Goal: Task Accomplishment & Management: Manage account settings

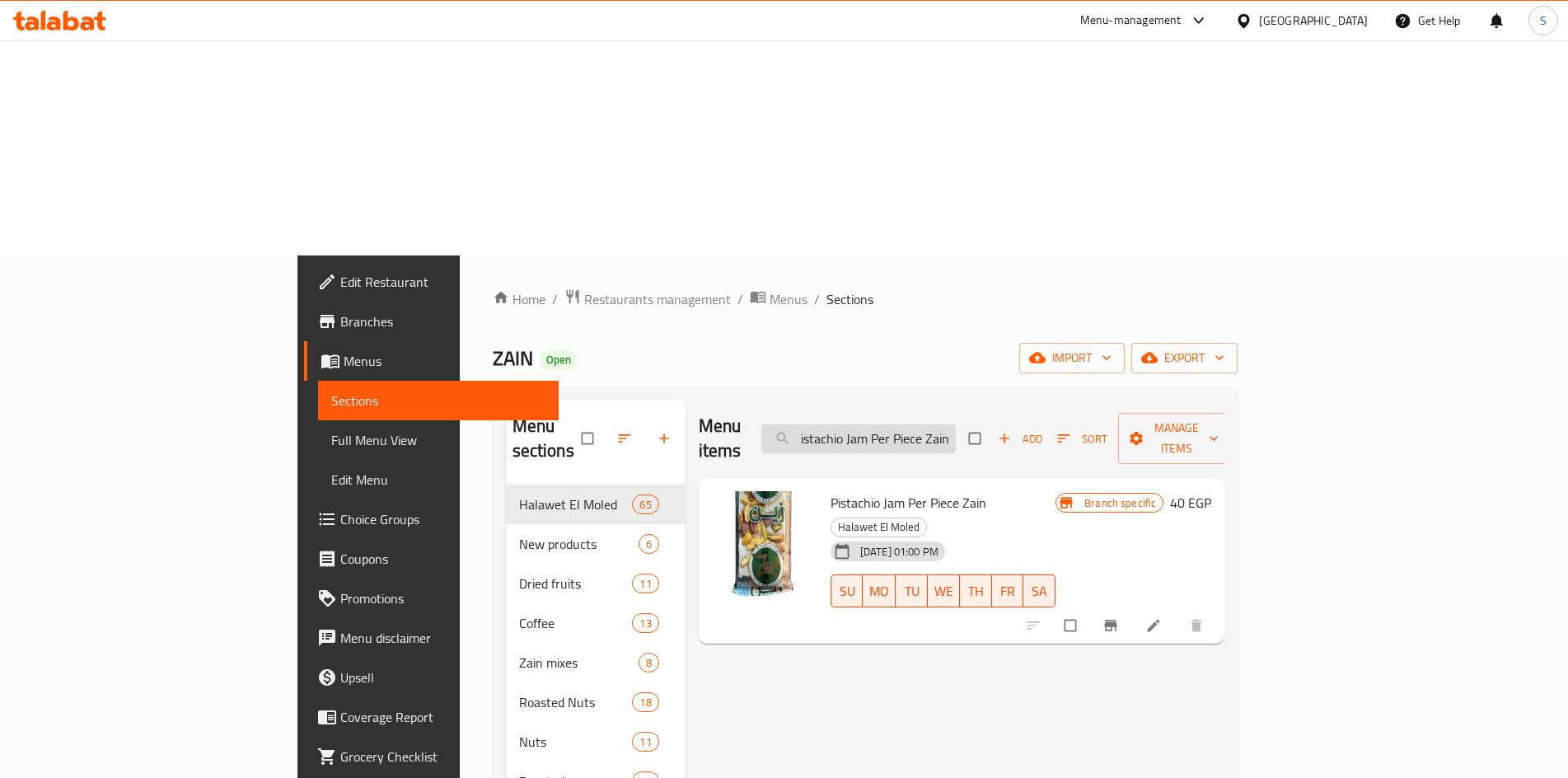
click at [956, 425] on input "Pistachio Jam Per Piece Zain" at bounding box center [858, 439] width 194 height 28
paste input "Zain Oven Coconut"
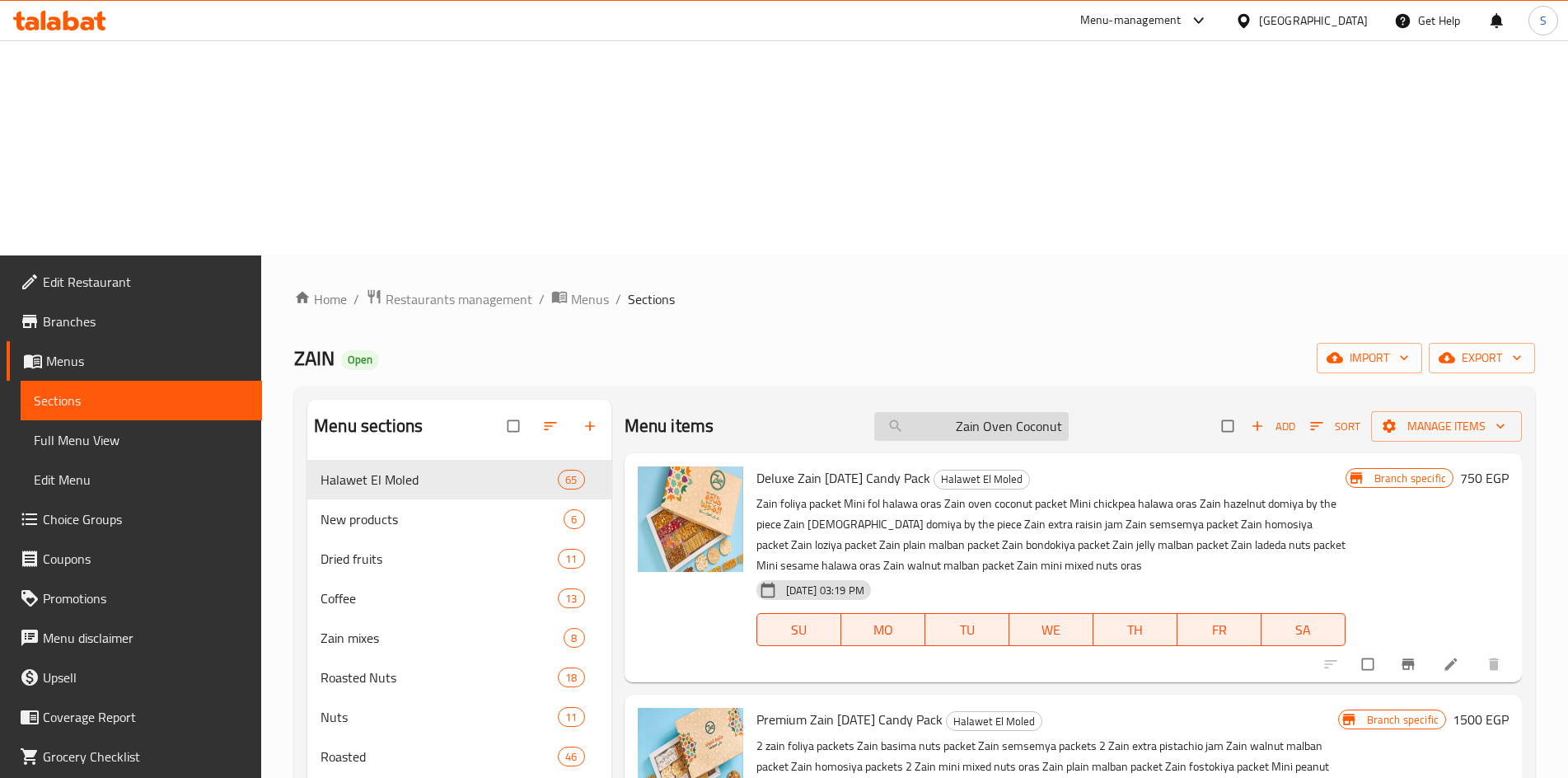
click at [1020, 412] on input "Zain Oven Coconut" at bounding box center [971, 426] width 194 height 28
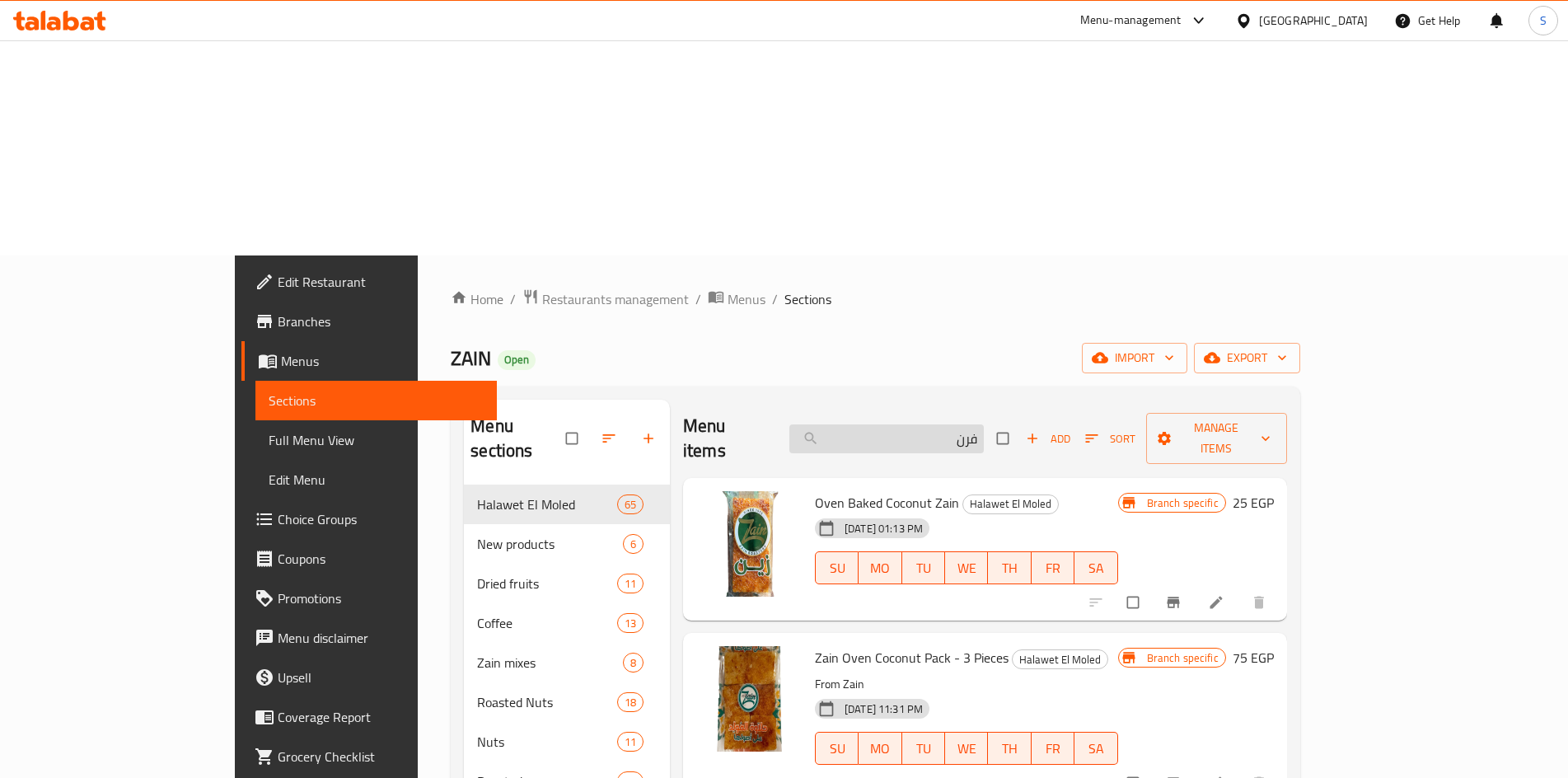
click at [984, 425] on input "فرن" at bounding box center [887, 439] width 194 height 28
paste input "جوز هند فرن"
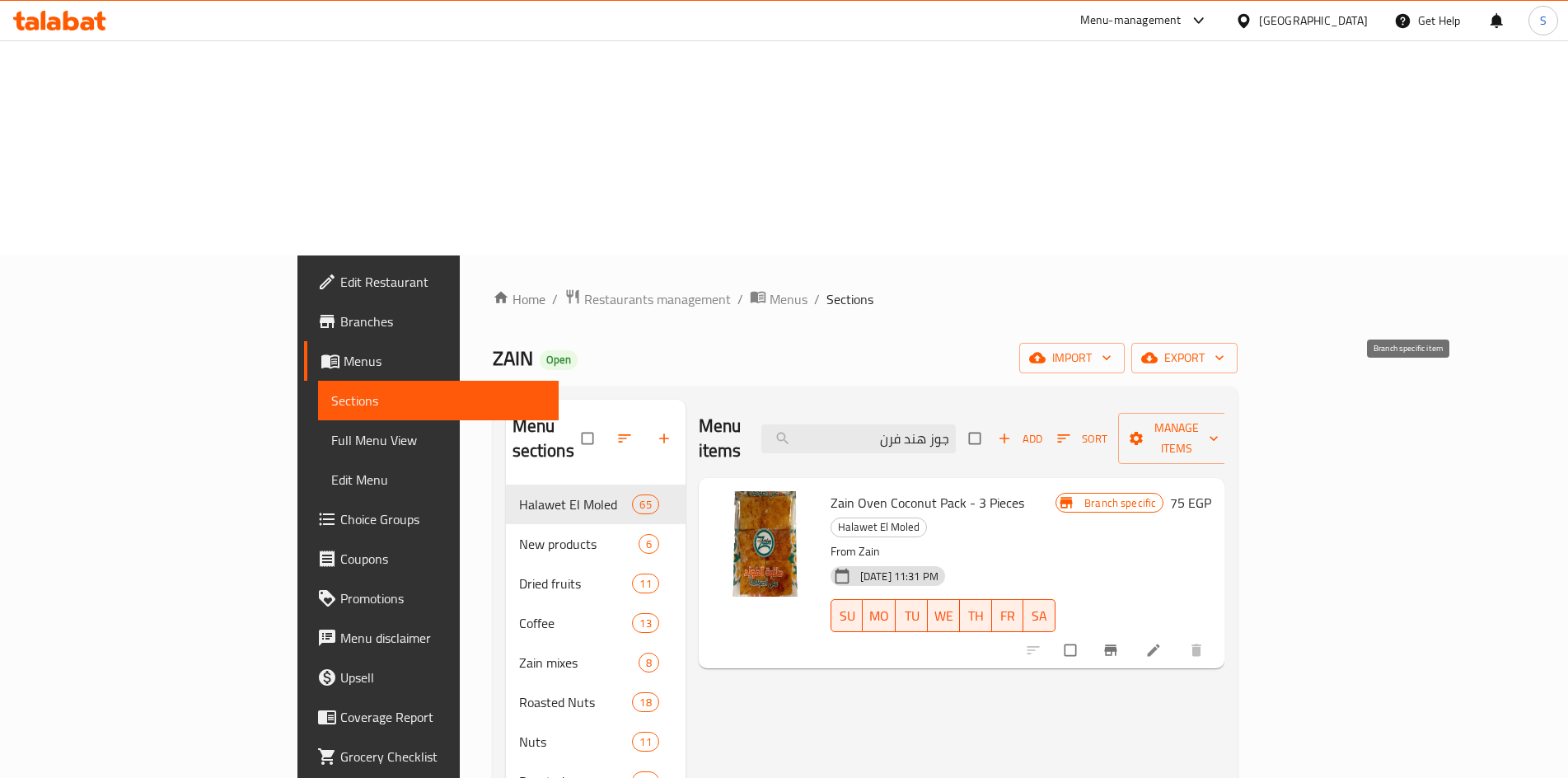
click at [1123, 642] on span "Branch-specific-item" at bounding box center [1113, 651] width 20 height 17
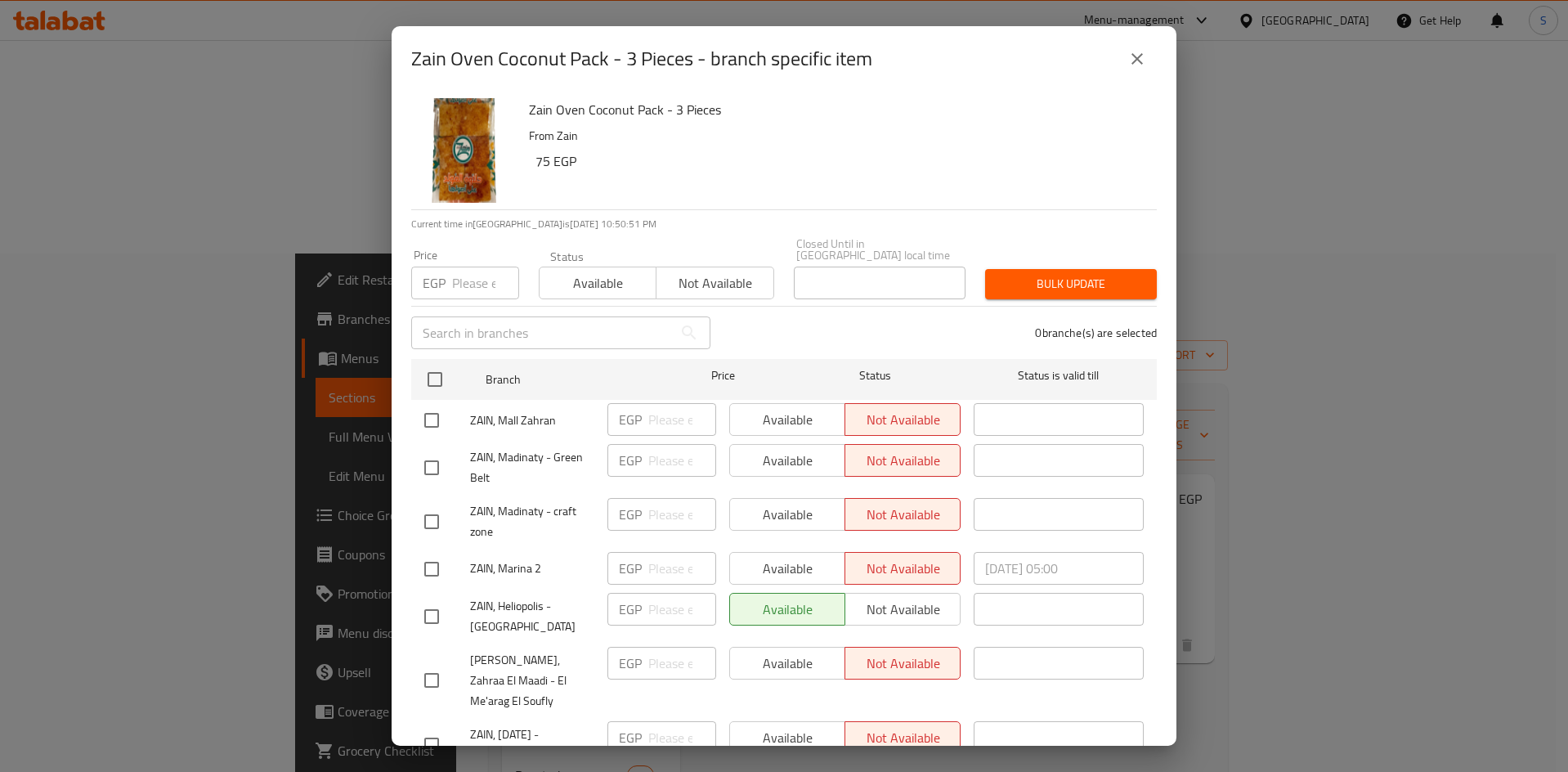
click at [1134, 61] on icon "close" at bounding box center [1137, 59] width 12 height 12
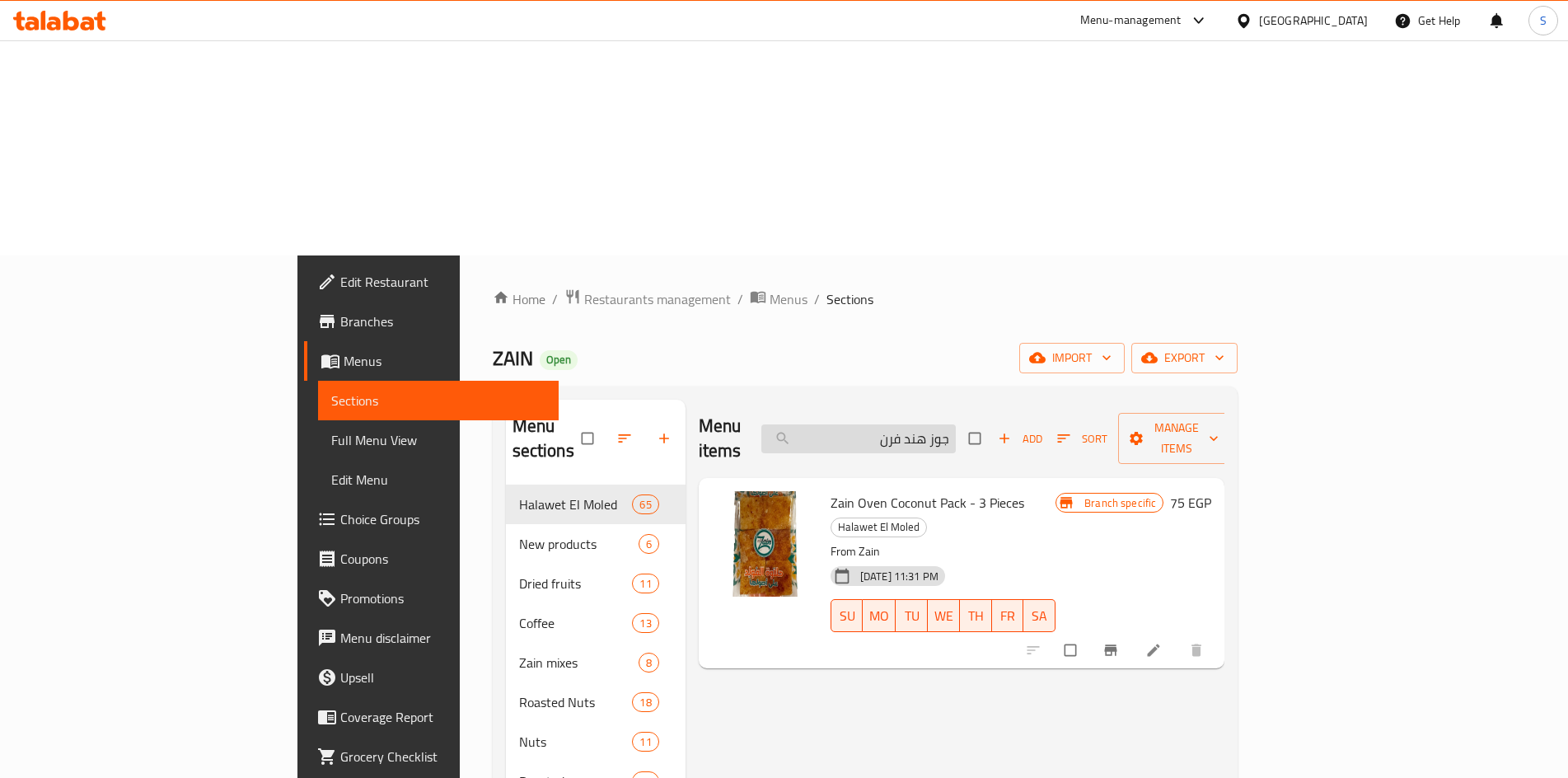
click at [956, 425] on input "جوز هند فرن" at bounding box center [858, 439] width 194 height 28
paste input "2242218408"
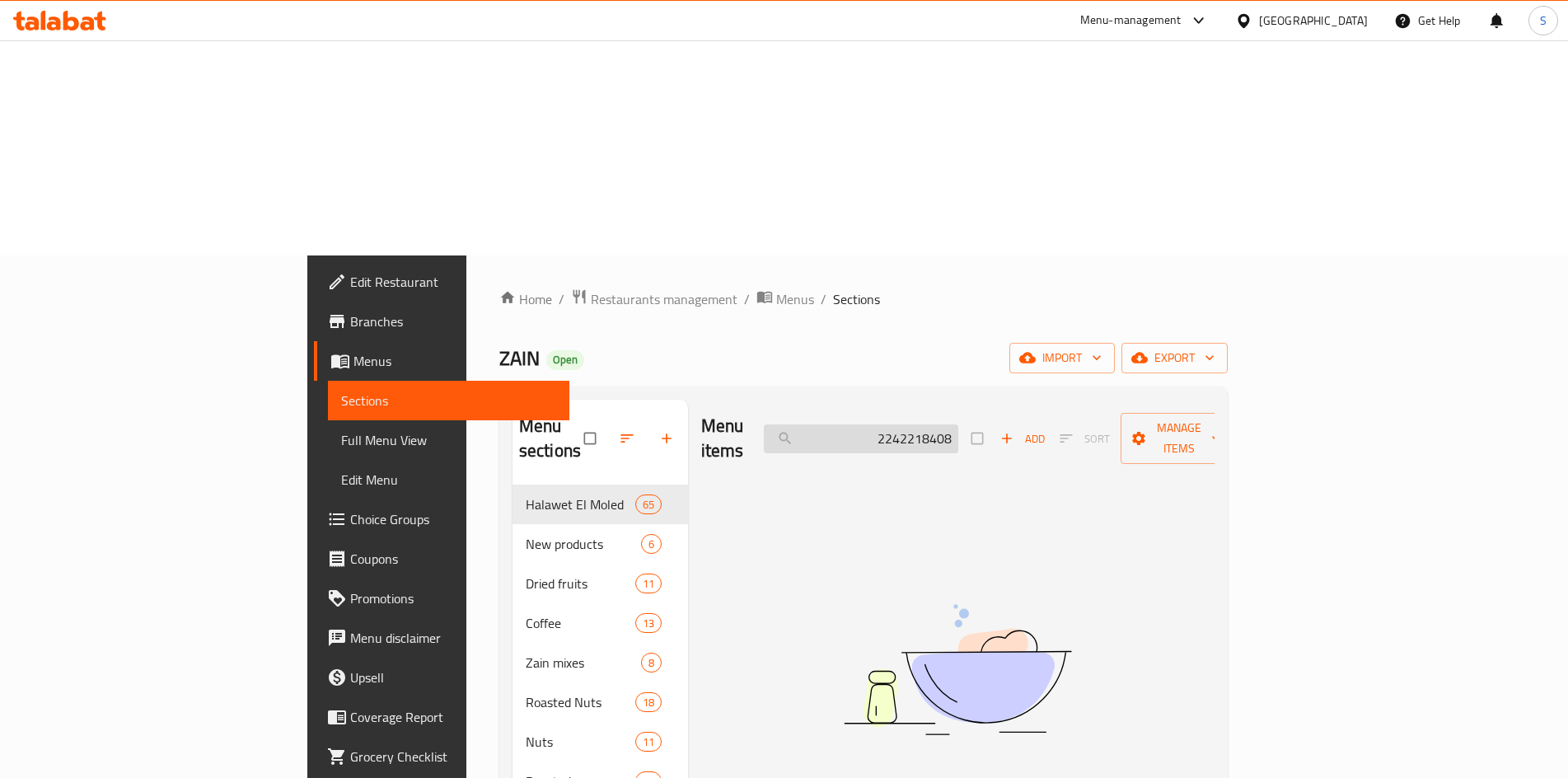
click at [959, 425] on input "2242218408" at bounding box center [861, 439] width 194 height 28
paste input "Mini Halawa Hummus Oras"
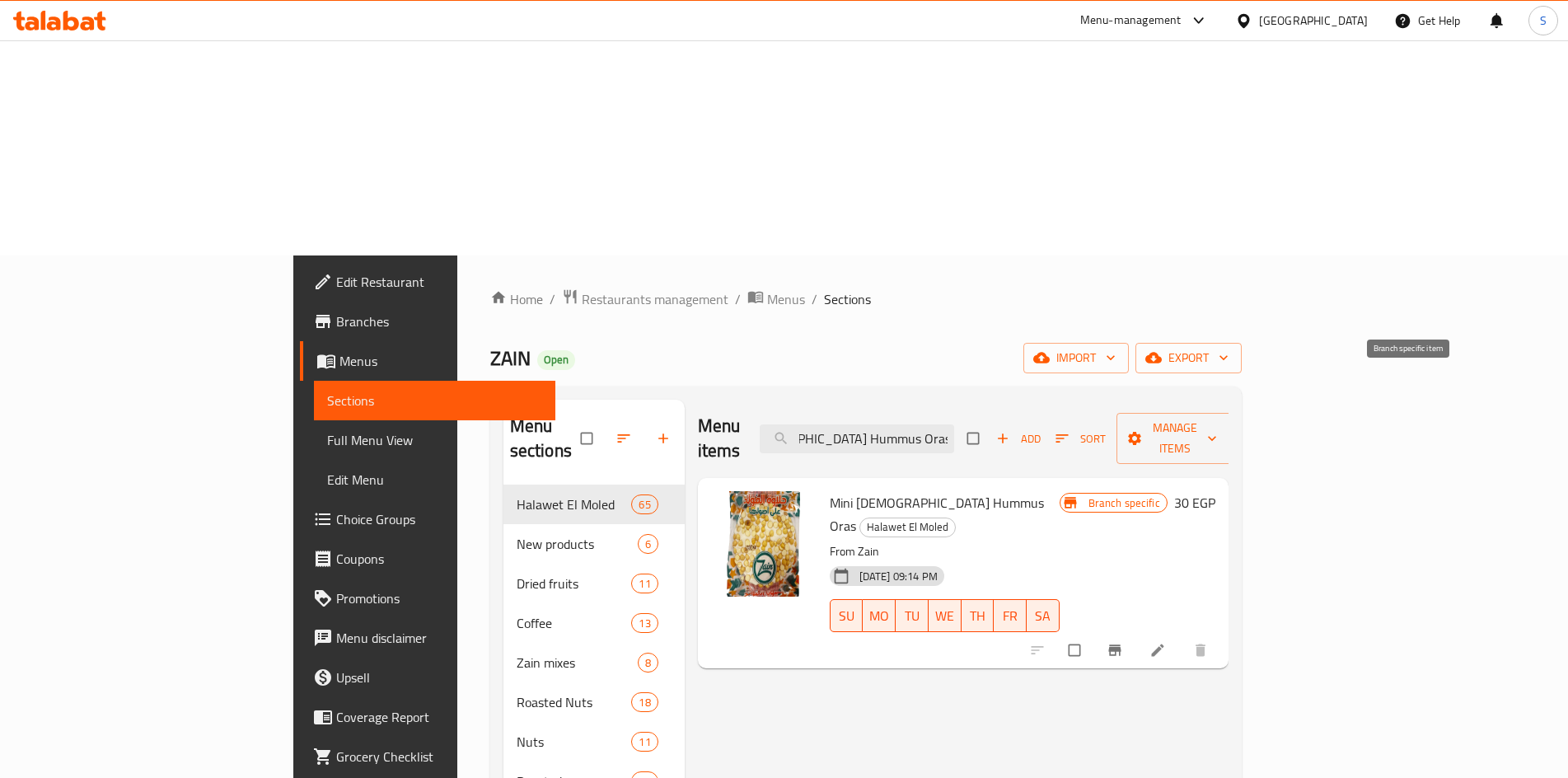
type input "Mini Halawa Hummus Oras"
click at [1123, 642] on icon "Branch-specific-item" at bounding box center [1115, 651] width 17 height 17
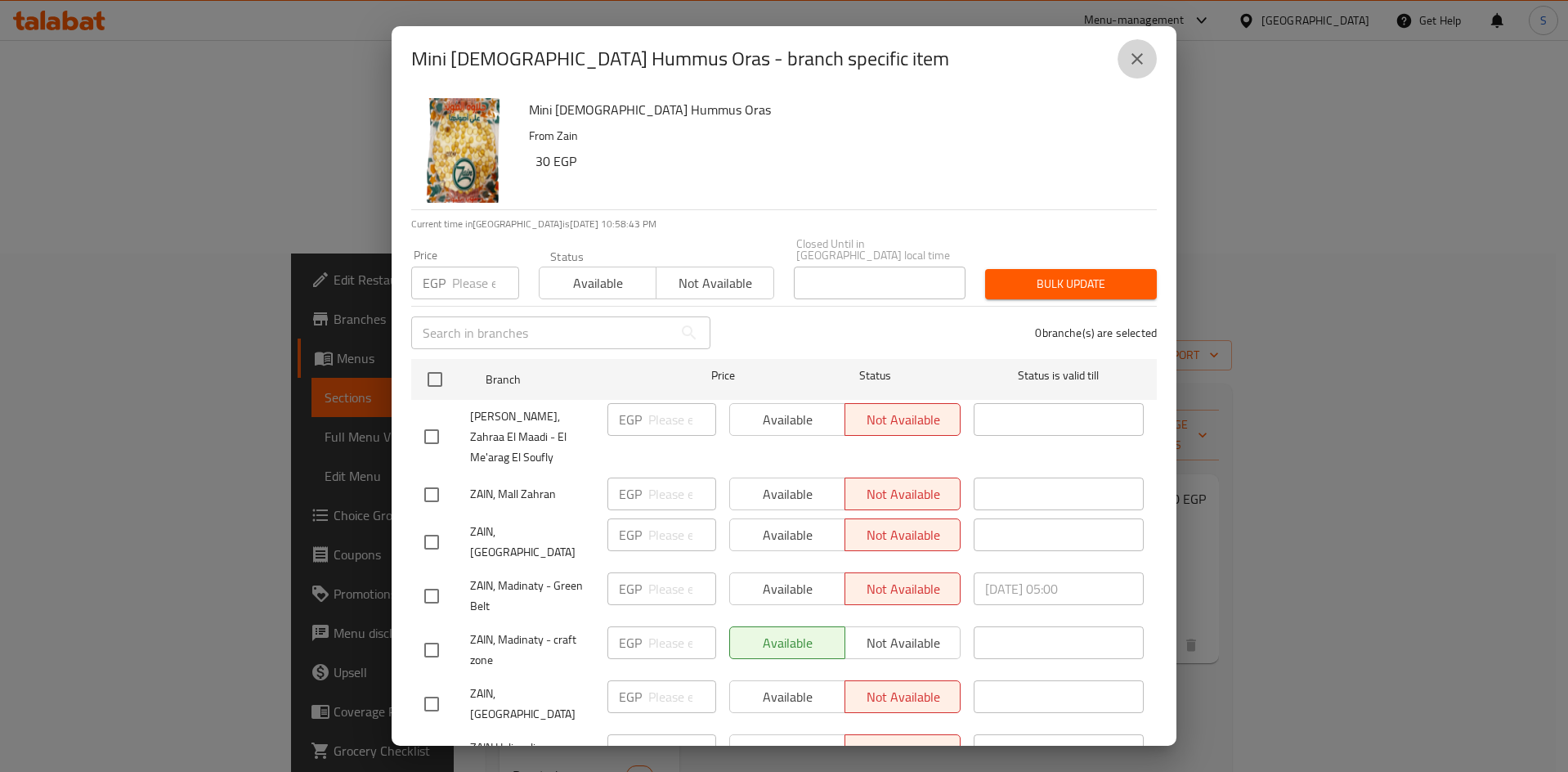
drag, startPoint x: 1139, startPoint y: 56, endPoint x: 1085, endPoint y: 72, distance: 56.3
click at [1139, 56] on icon "close" at bounding box center [1137, 59] width 20 height 20
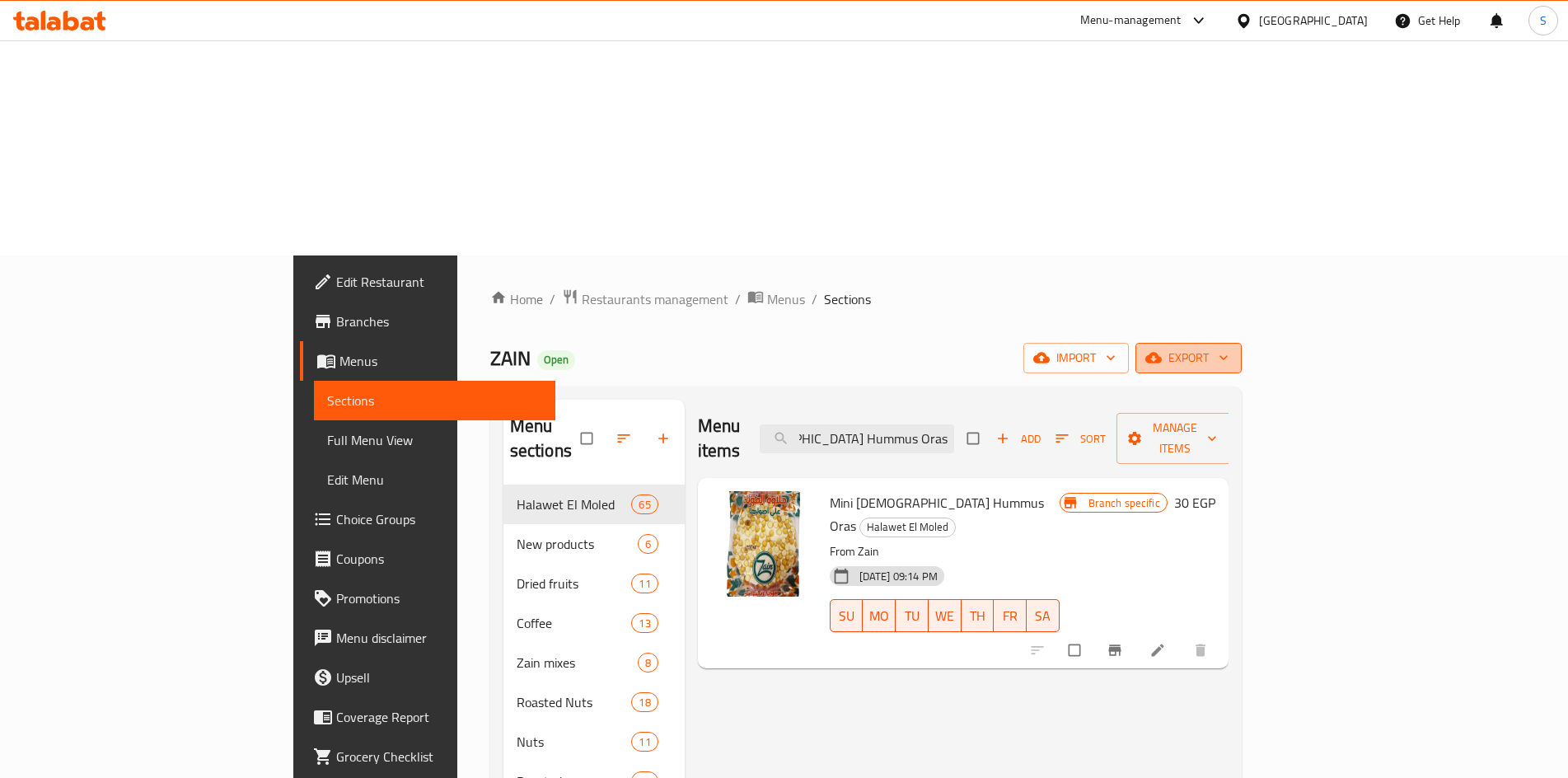
click at [1242, 343] on button "export" at bounding box center [1188, 358] width 106 height 30
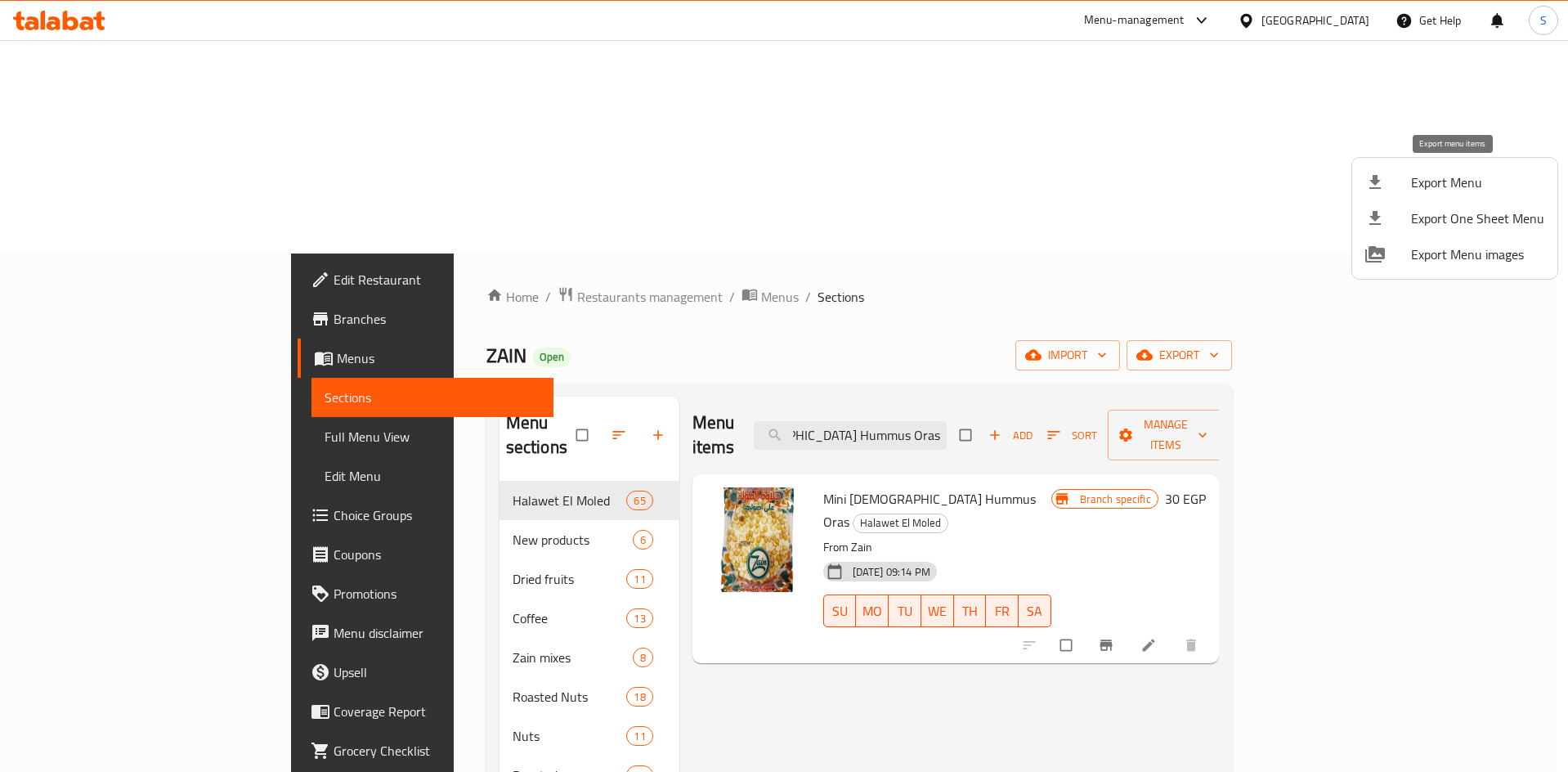
click at [1448, 181] on span "Export Menu" at bounding box center [1477, 183] width 133 height 20
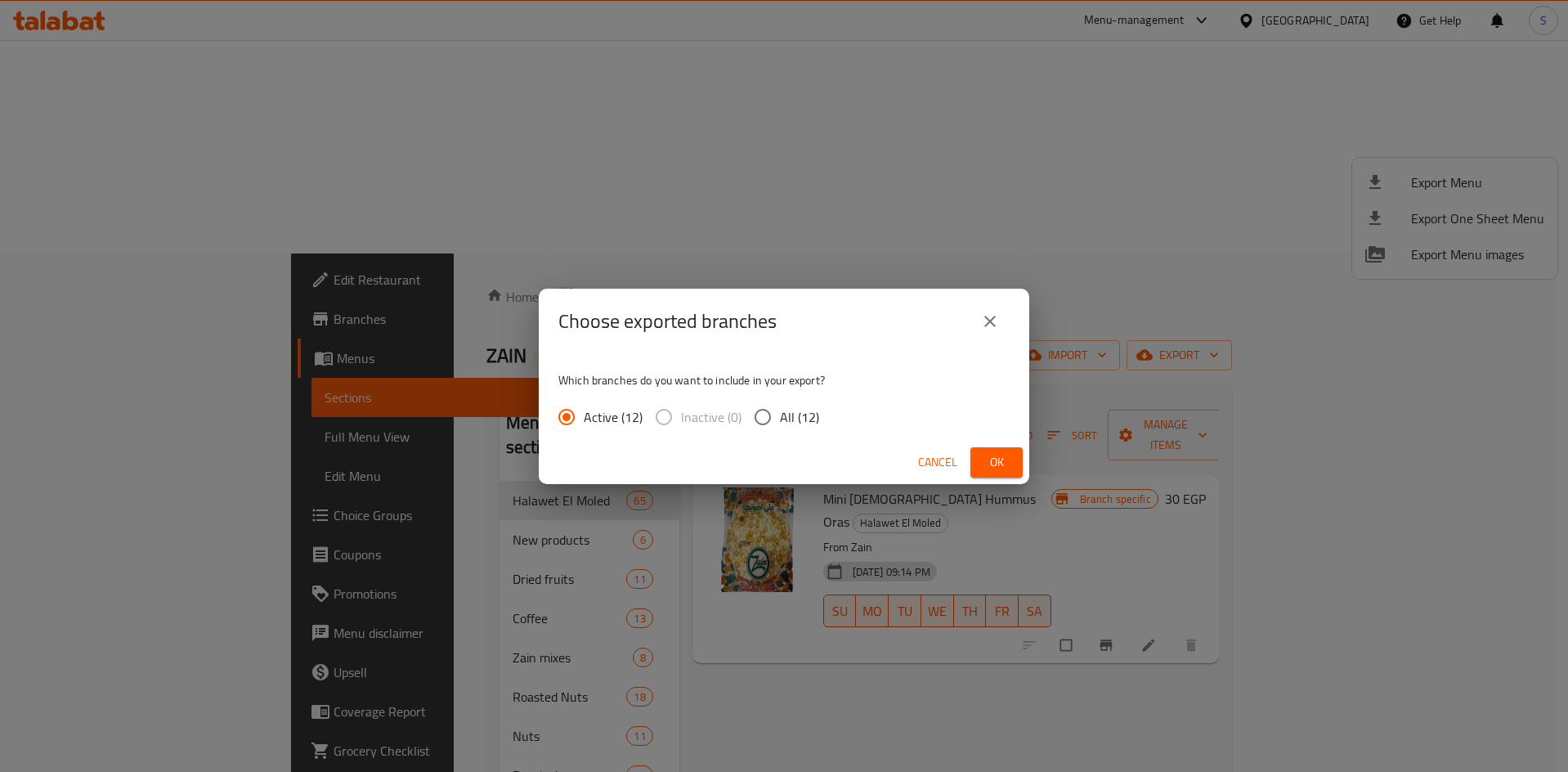
click at [756, 432] on input "All (12)" at bounding box center [762, 416] width 34 height 34
radio input "true"
click at [988, 447] on button "Ok" at bounding box center [996, 462] width 52 height 30
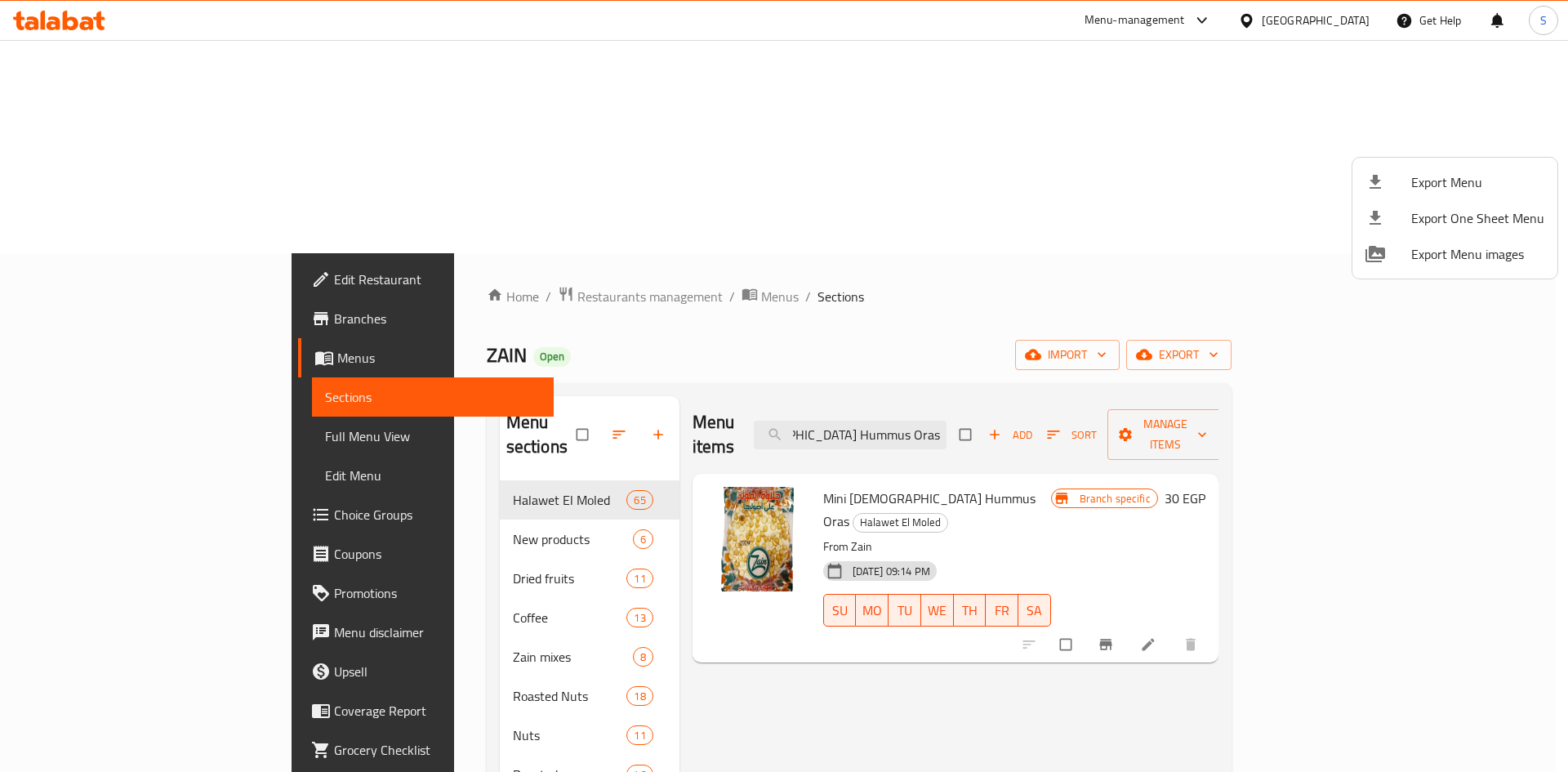
click at [463, 92] on div at bounding box center [784, 386] width 1568 height 772
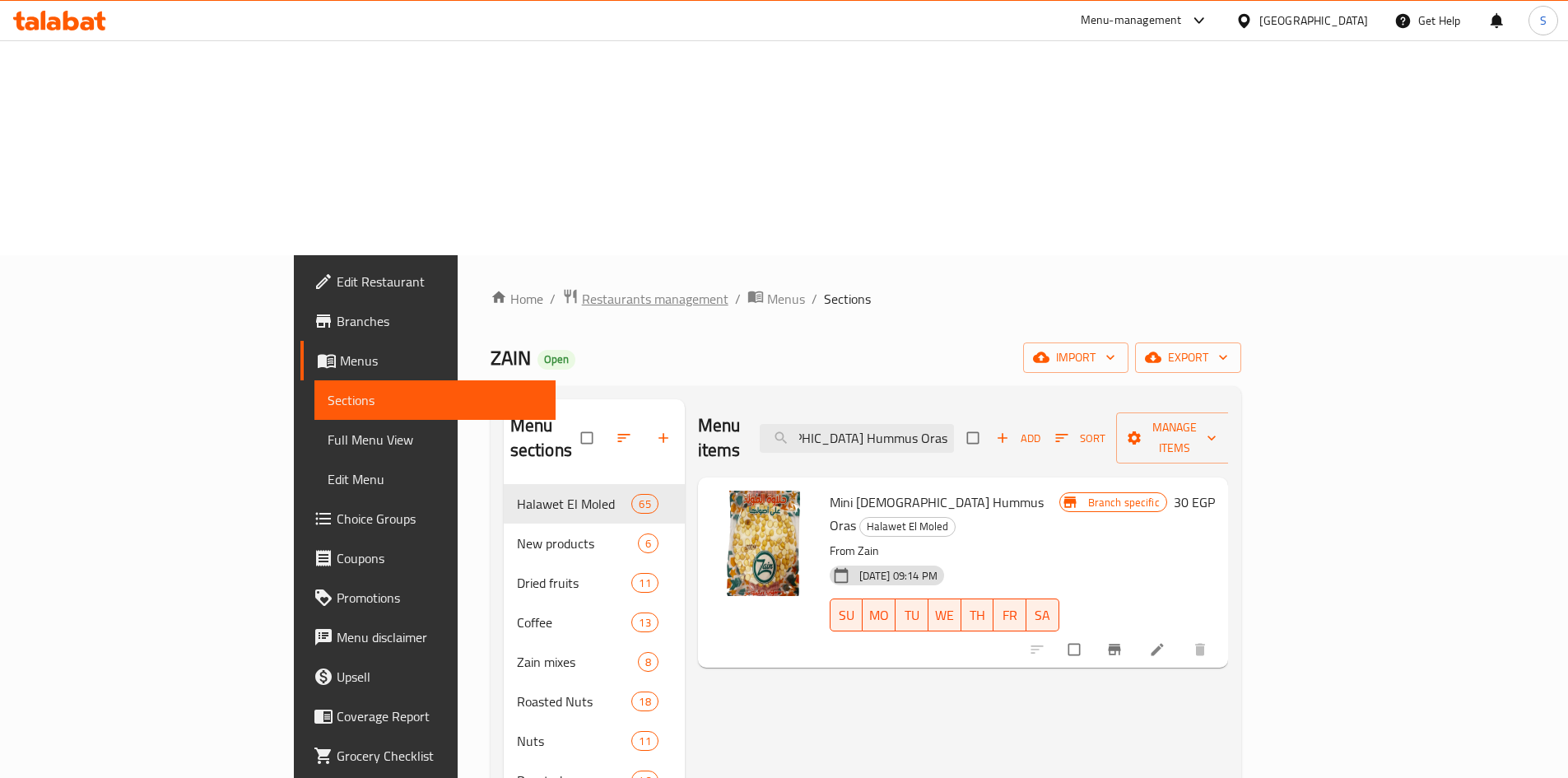
click at [582, 289] on span "Restaurants management" at bounding box center [655, 299] width 146 height 20
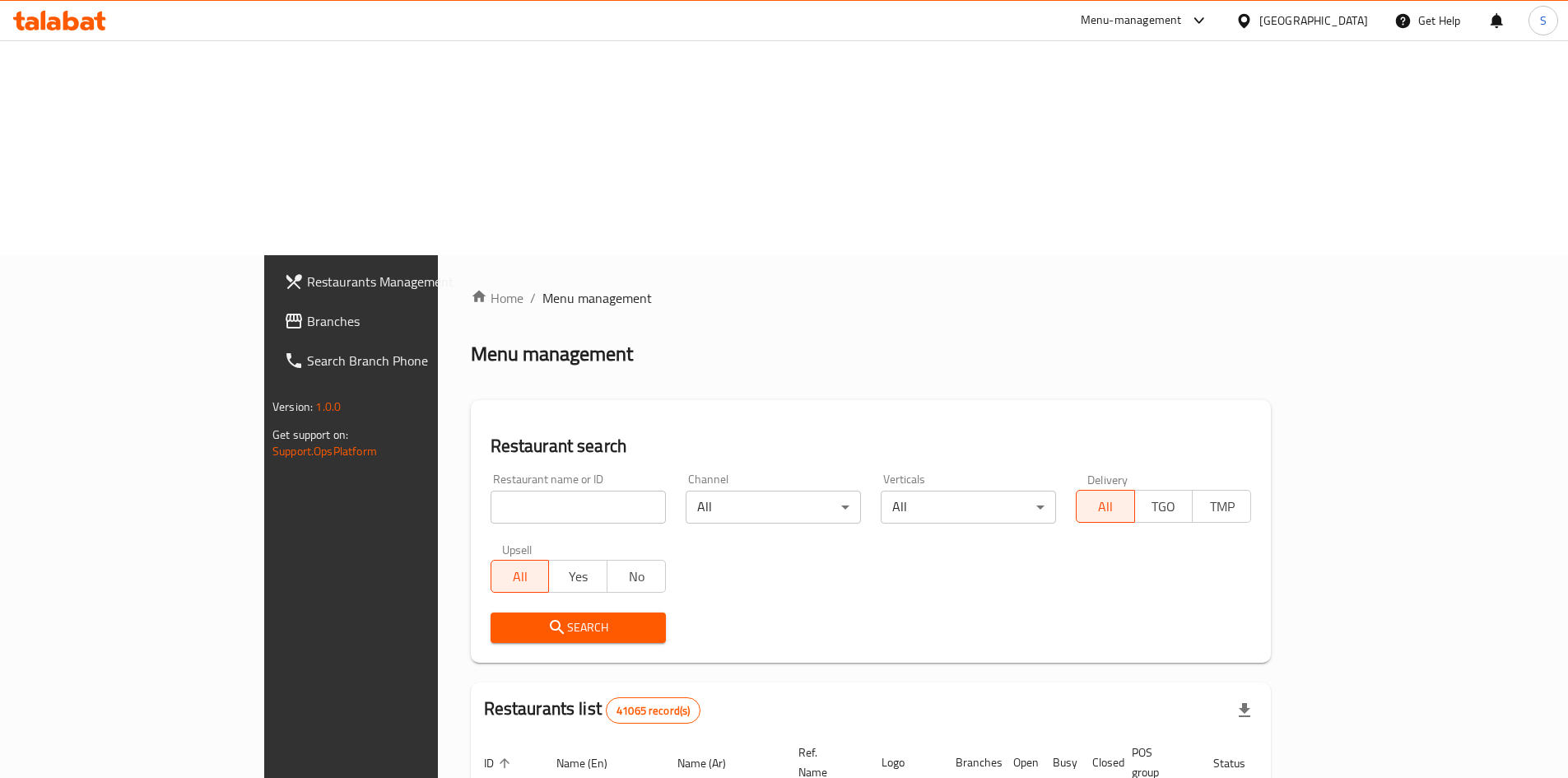
click at [481, 463] on div "Restaurant name or ID Restaurant name or ID" at bounding box center [578, 499] width 195 height 70
click at [491, 491] on input "search" at bounding box center [579, 507] width 176 height 33
paste input "667449"
type input "667449"
click at [481, 463] on div "Restaurant name or ID 667449 Restaurant name or ID Channel All ​ Verticals All …" at bounding box center [871, 558] width 780 height 189
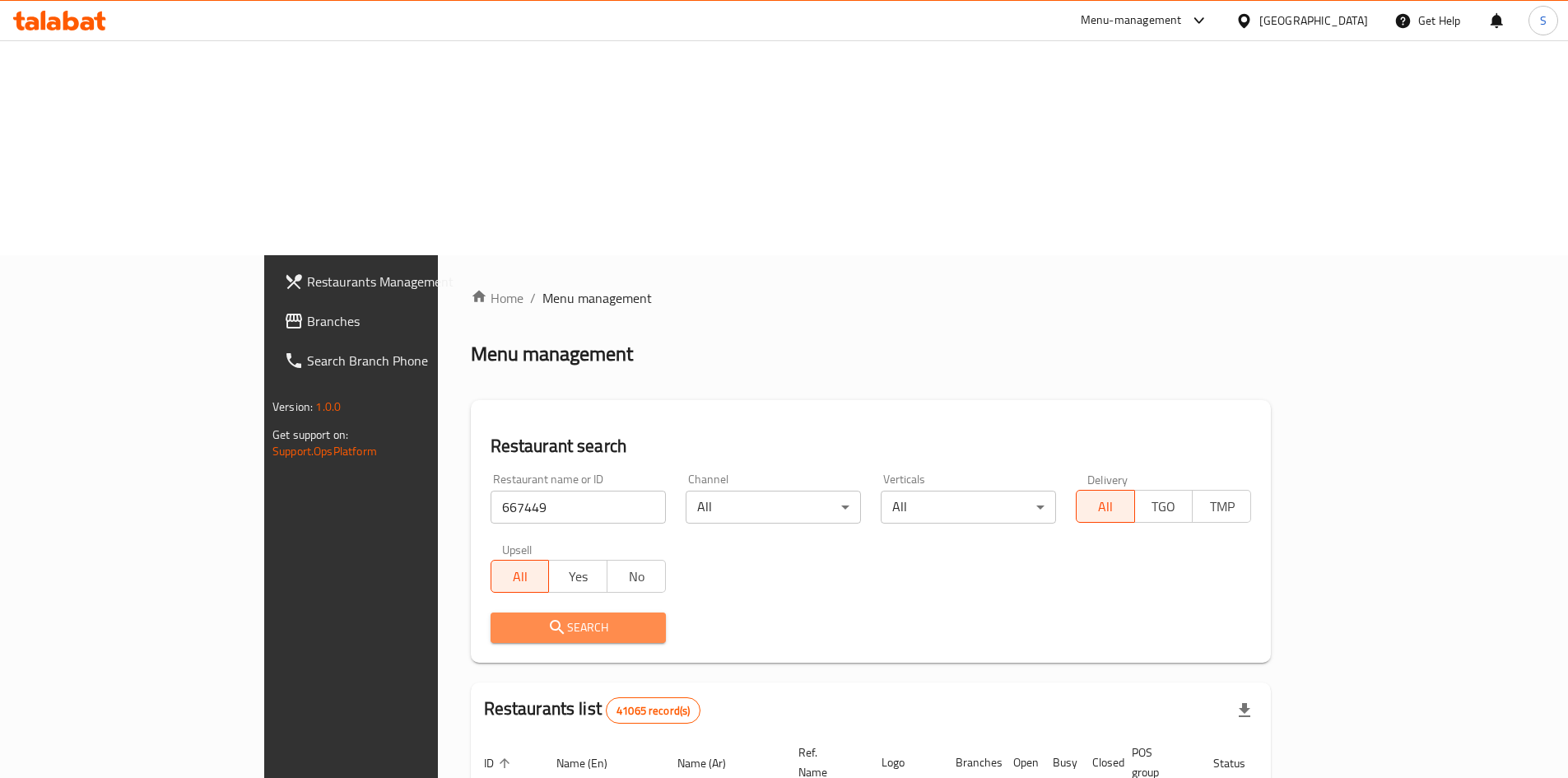
click at [503, 617] on span "Search" at bounding box center [578, 627] width 149 height 21
click at [425, 403] on div at bounding box center [784, 389] width 1568 height 778
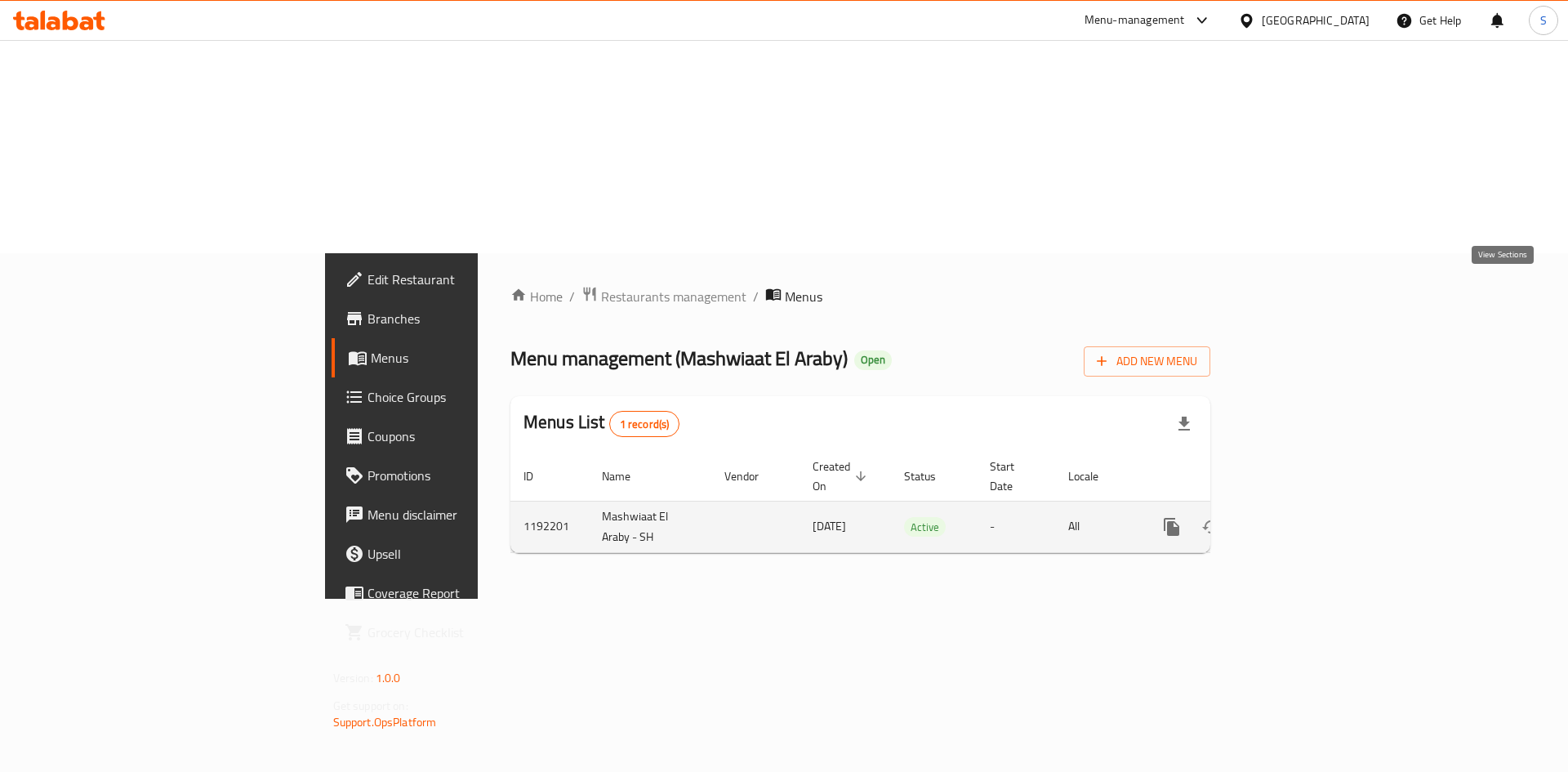
click at [1299, 517] on icon "enhanced table" at bounding box center [1289, 527] width 20 height 20
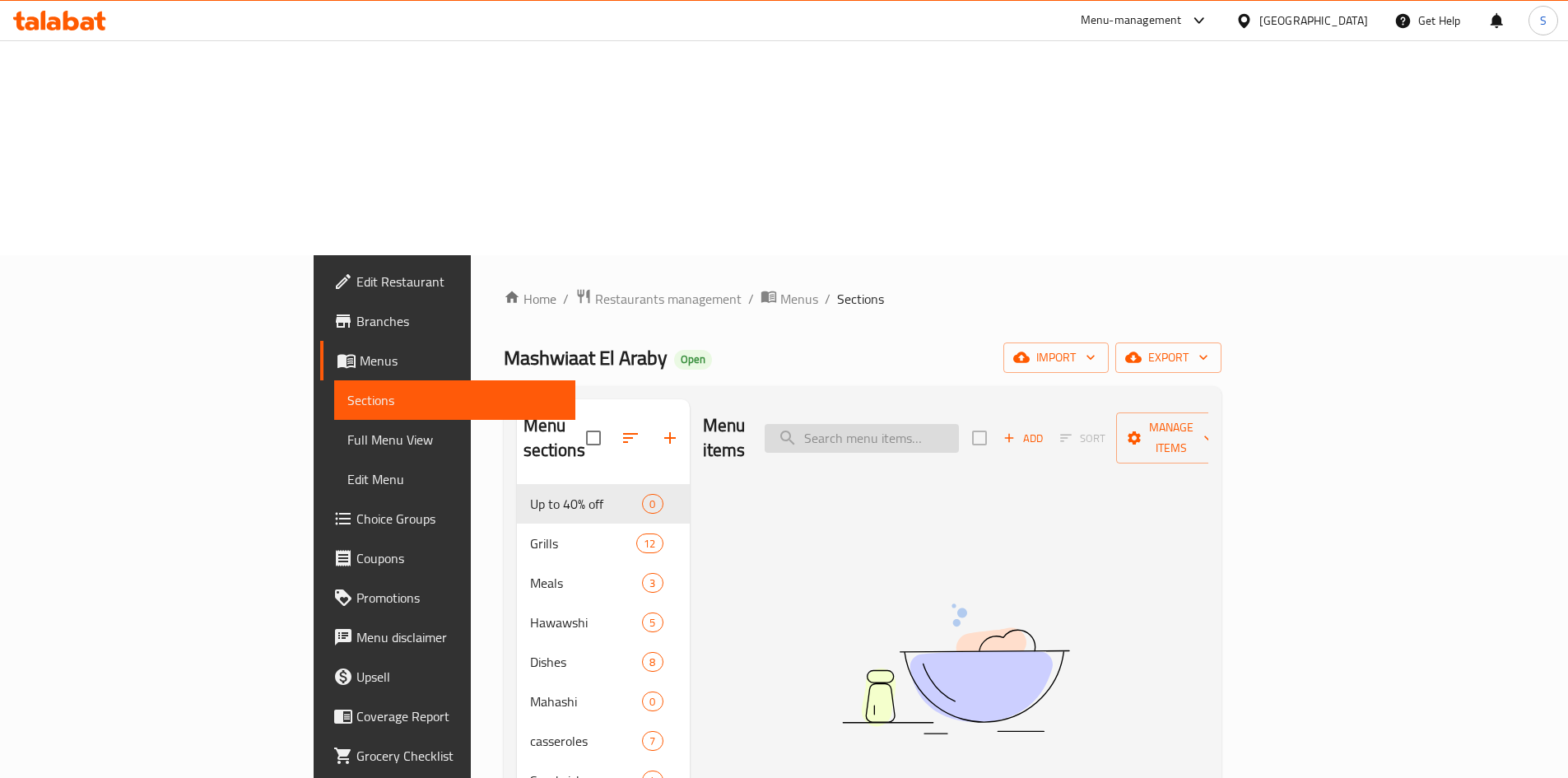
click at [959, 424] on input "search" at bounding box center [861, 438] width 194 height 28
paste input "Half Chicken Meal Offer + Bread, Salads, and Tahini"
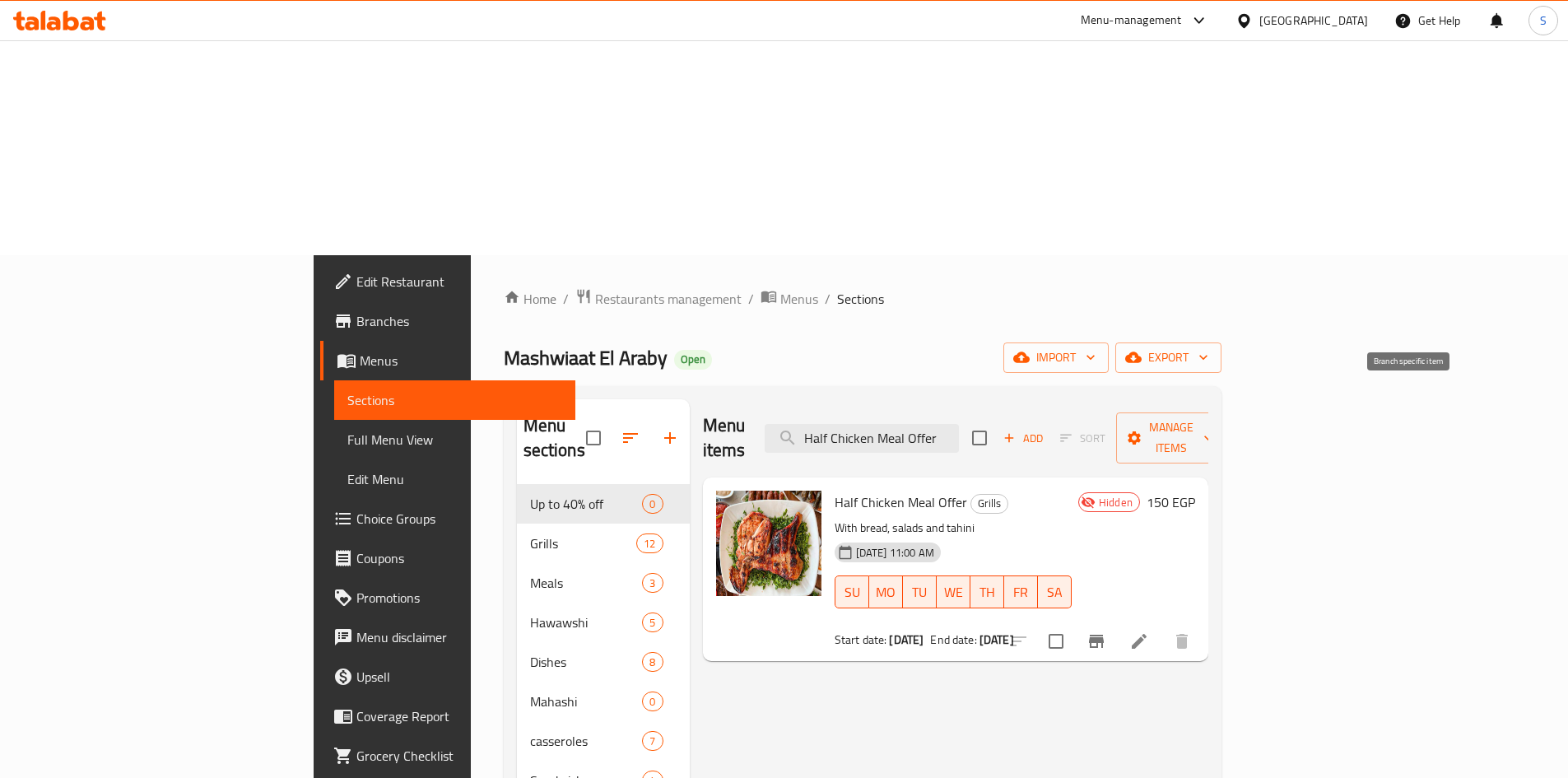
type input "Half Chicken Meal Offer"
click at [1116, 622] on button "Branch-specific-item" at bounding box center [1096, 641] width 39 height 39
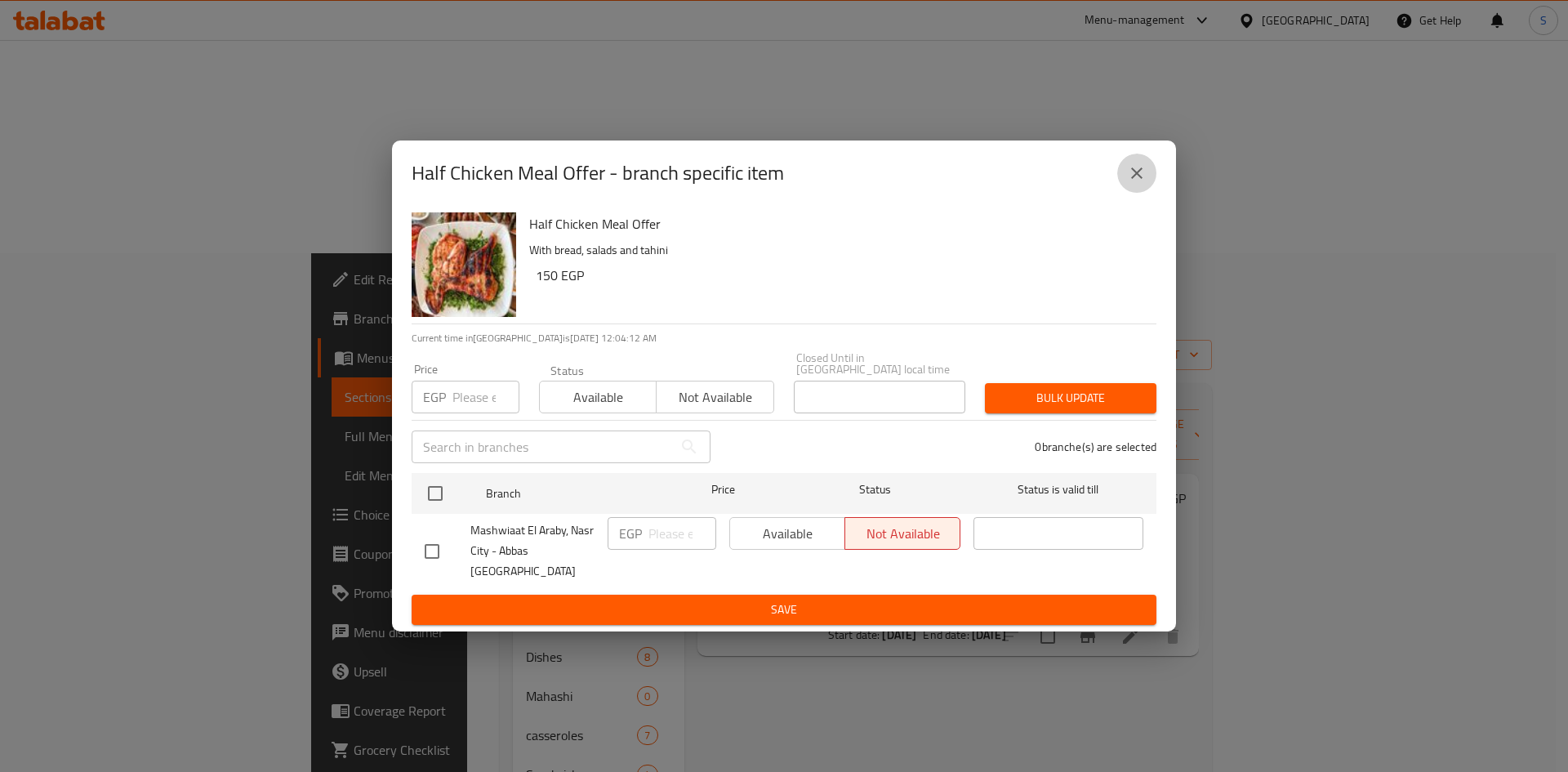
click at [1119, 193] on button "close" at bounding box center [1136, 173] width 39 height 39
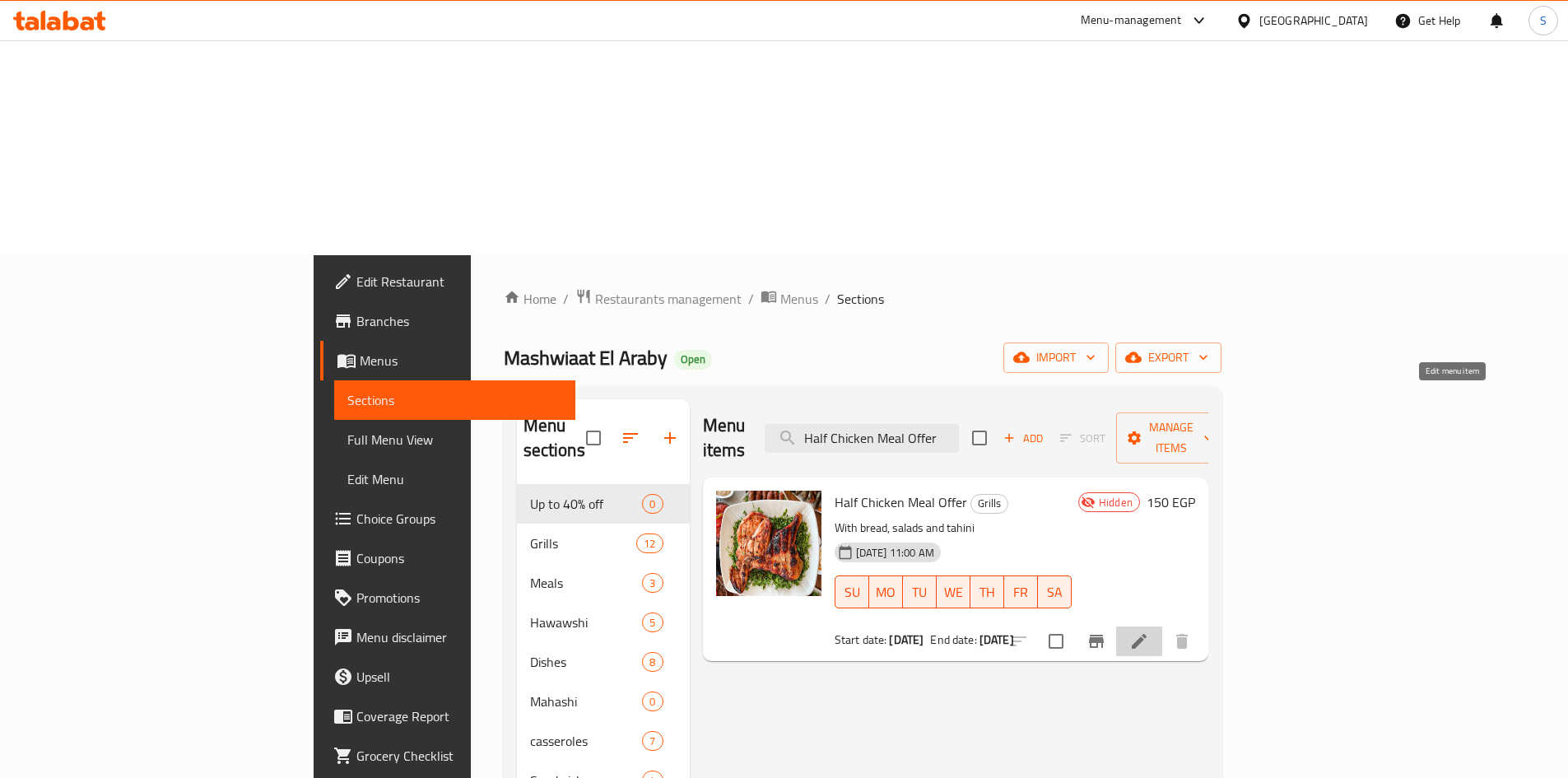
click at [1149, 632] on icon at bounding box center [1139, 642] width 20 height 20
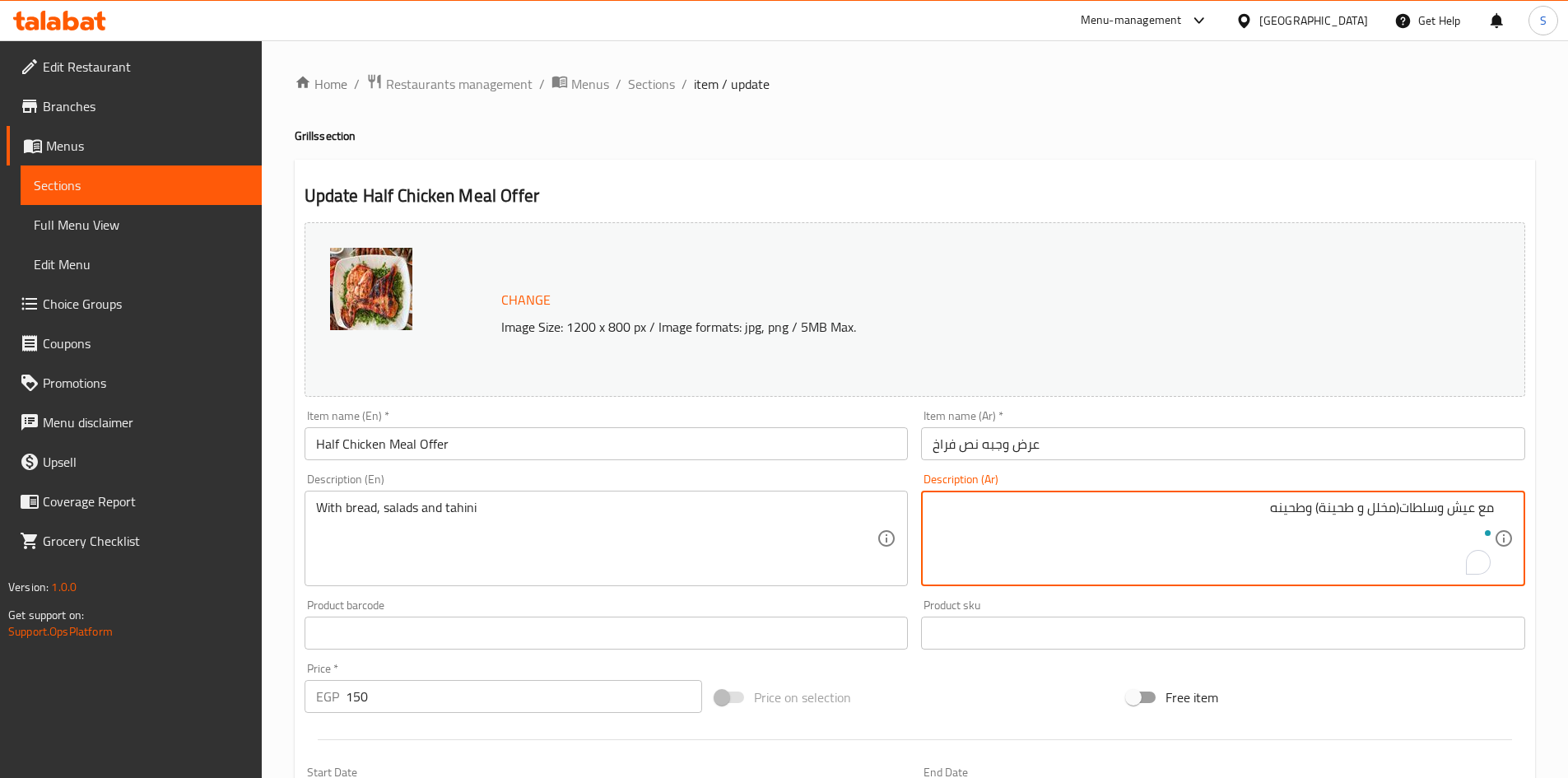
click at [1438, 507] on textarea "مع عيش وسلطات(مخلل و طحينة) وطحينه" at bounding box center [1213, 539] width 561 height 79
type textarea "مع عيش و سلطات(مخلل و طحينة) وطحينه"
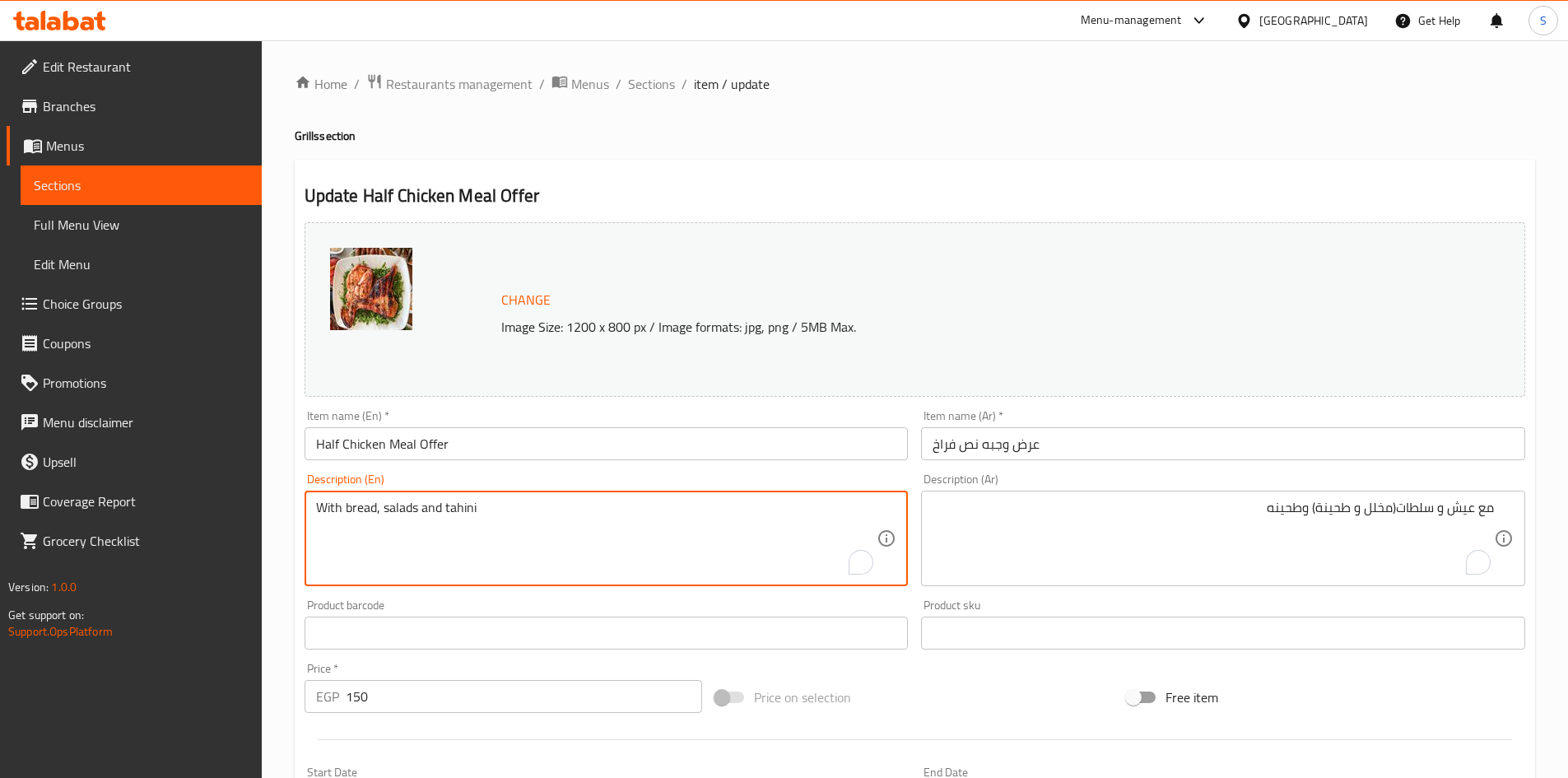
click at [416, 511] on textarea "With bread, salads and tahini" at bounding box center [596, 539] width 561 height 79
paste textarea "pickles and tahini."
type textarea "With bread, salads (pickles and tahini) and tahini"
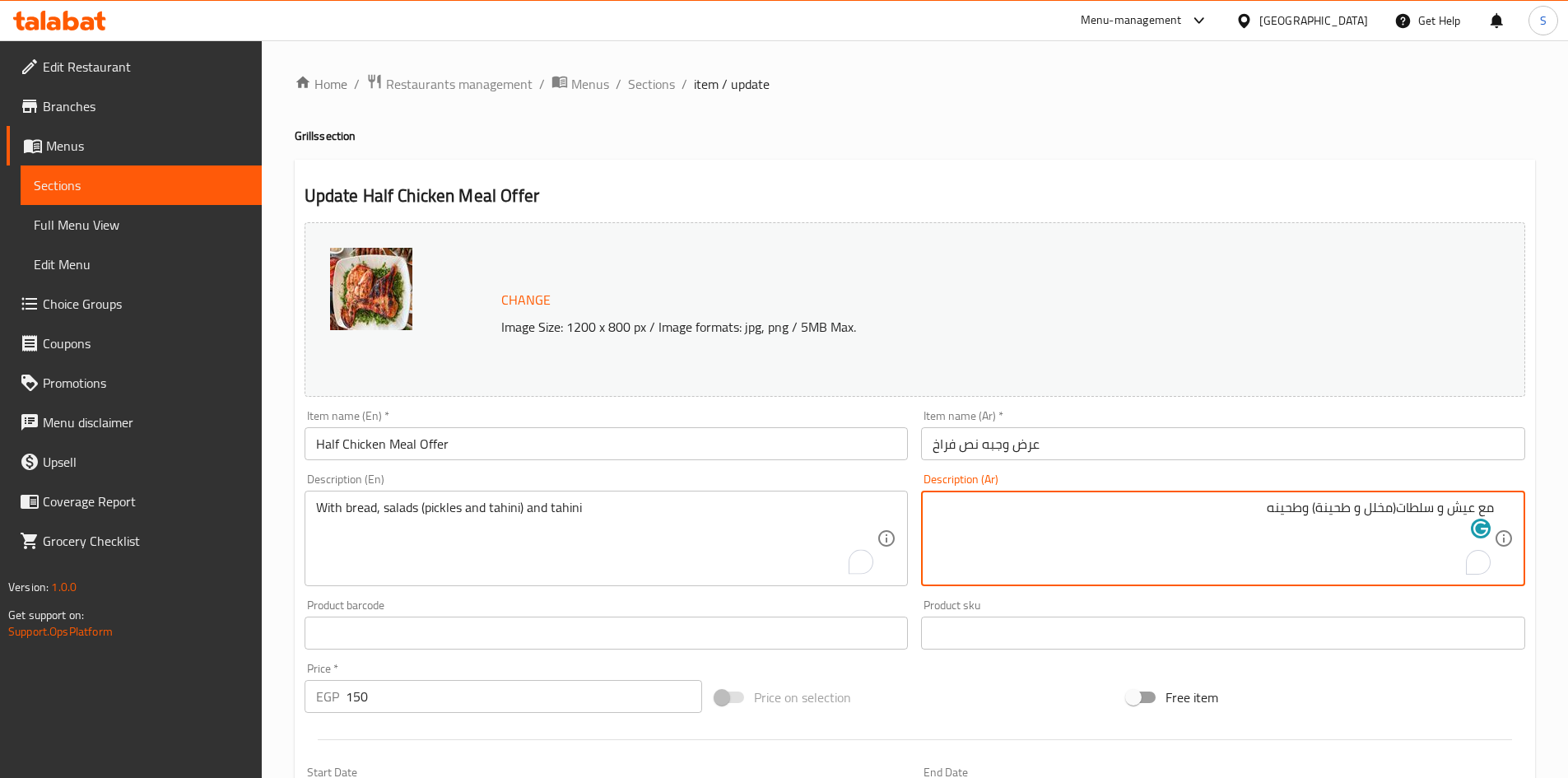
drag, startPoint x: 1397, startPoint y: 509, endPoint x: 1407, endPoint y: 560, distance: 52.0
type textarea "مع عيش و سلطات (مخلل و طحينة) وطحينه"
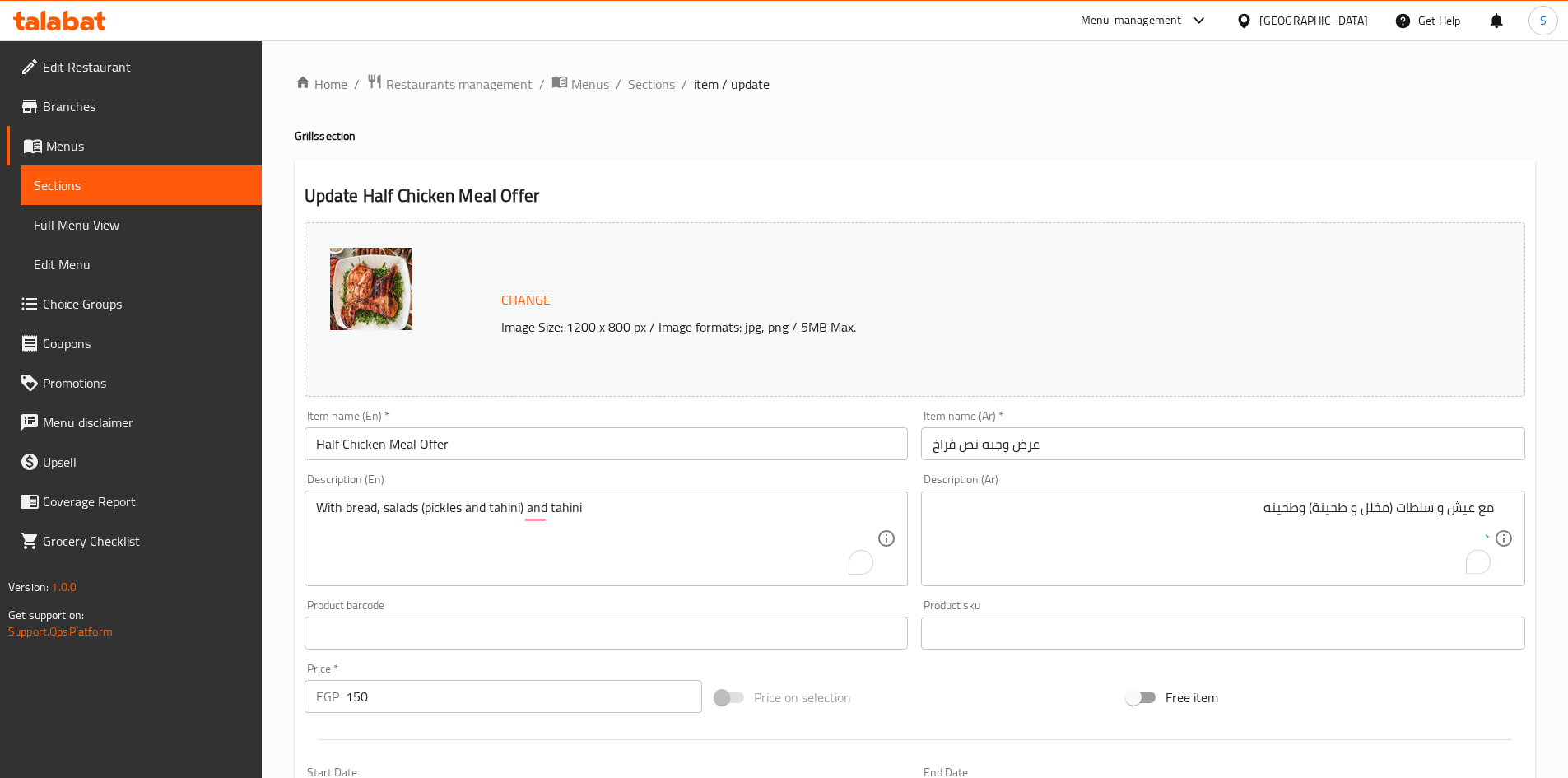
click at [1013, 678] on div "Price on selection" at bounding box center [914, 697] width 411 height 44
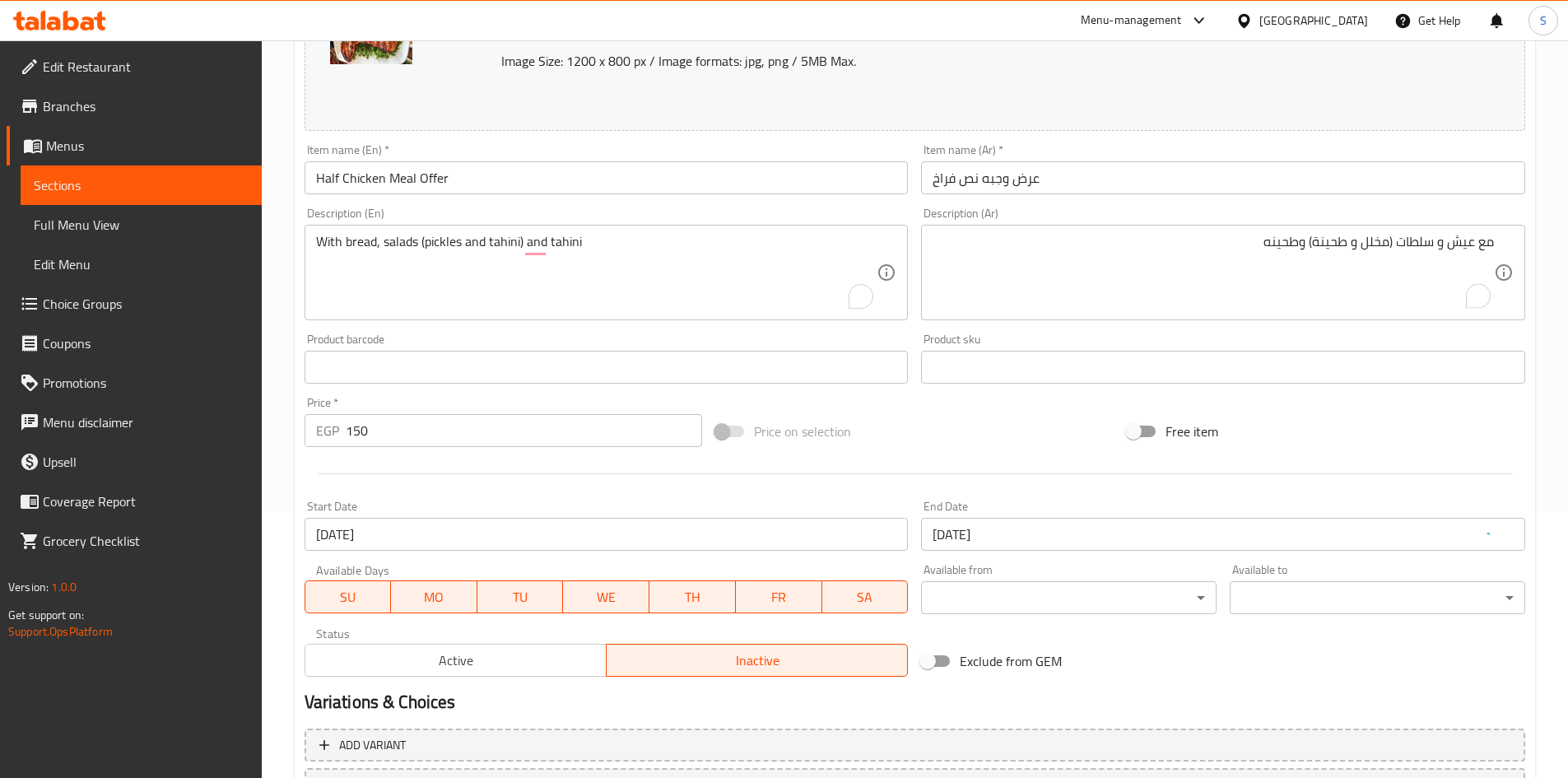
scroll to position [409, 0]
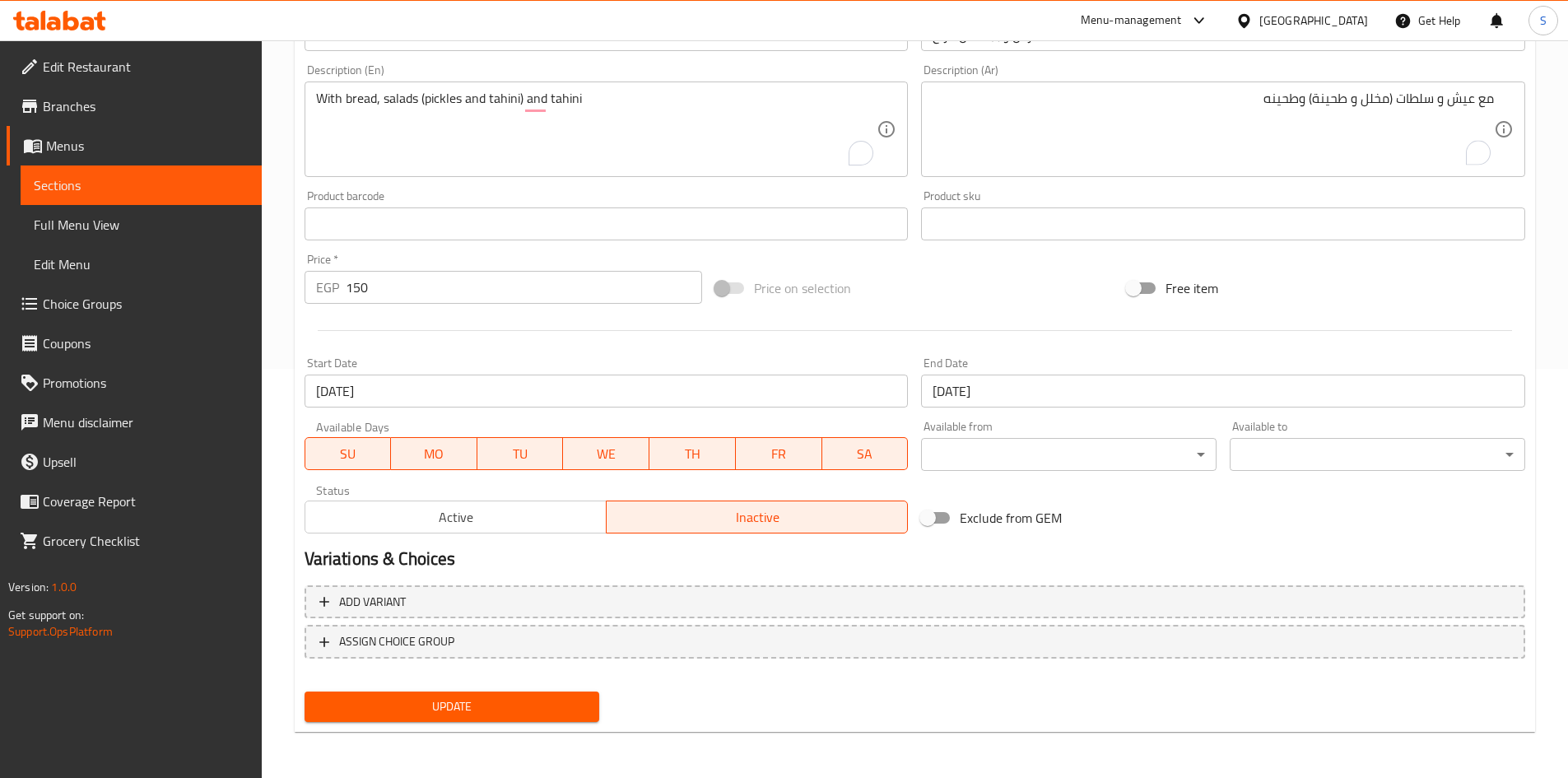
click at [524, 507] on span "Active" at bounding box center [456, 517] width 288 height 24
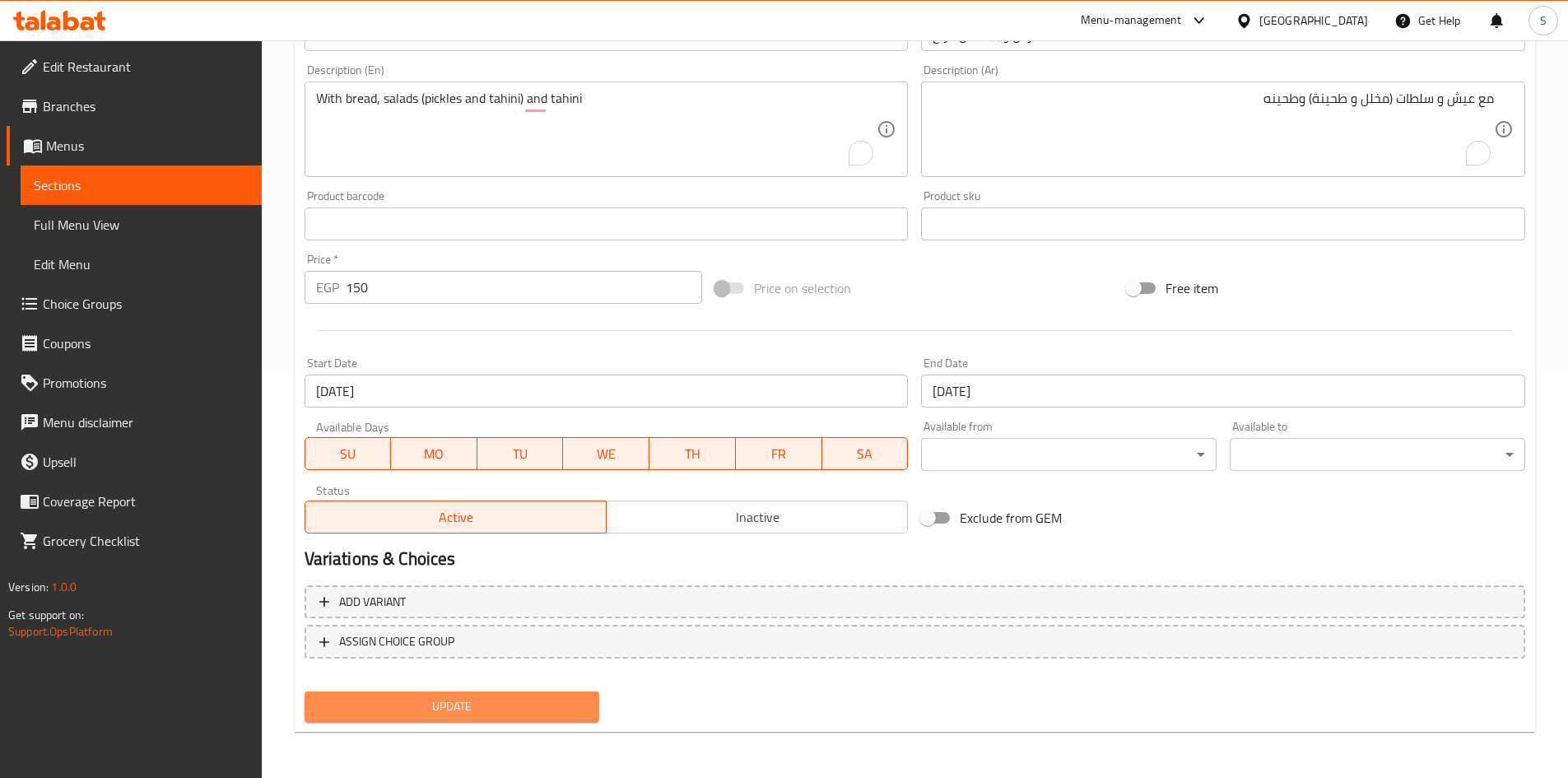
click at [453, 697] on span "Update" at bounding box center [452, 707] width 269 height 21
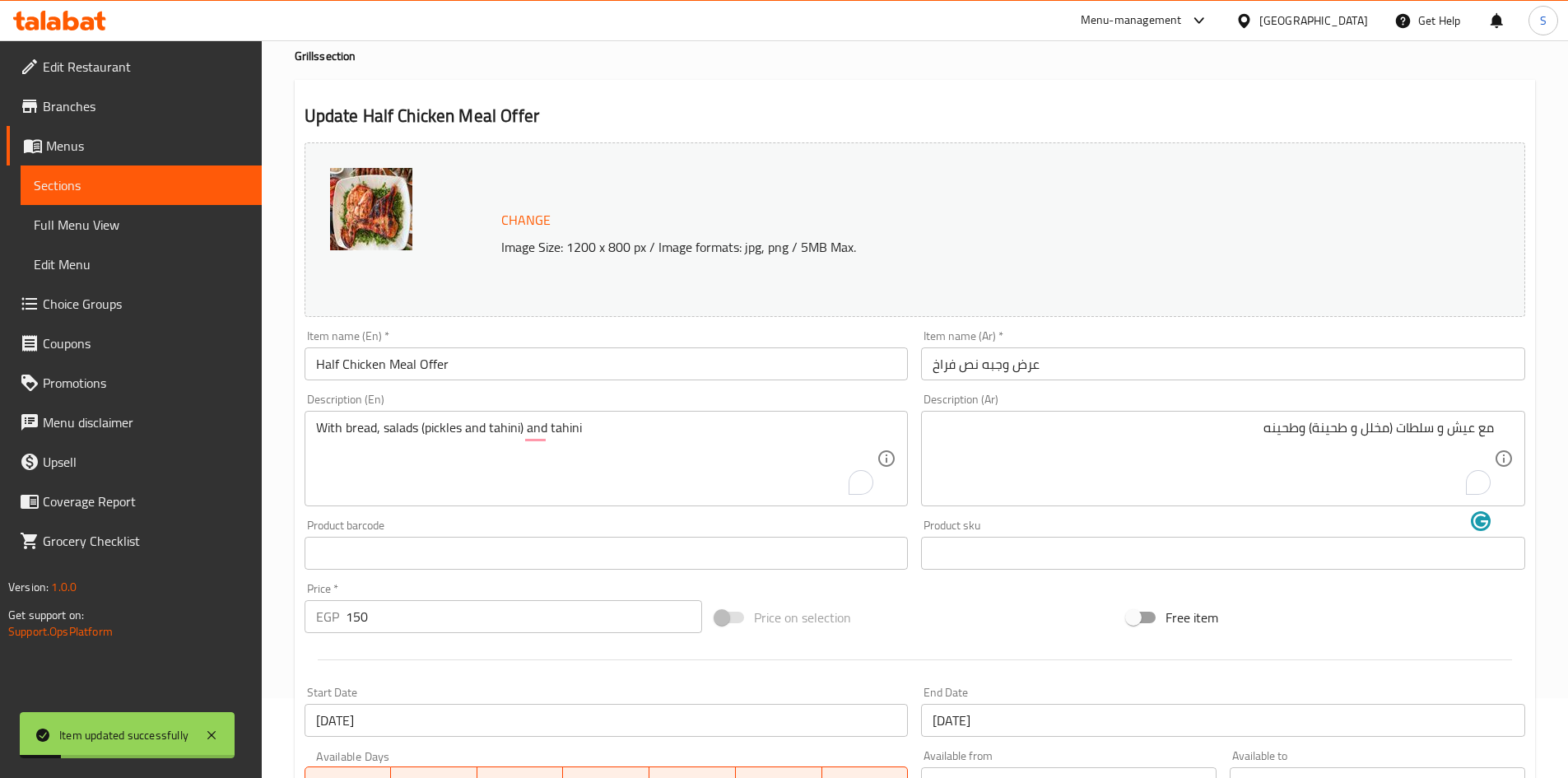
scroll to position [0, 0]
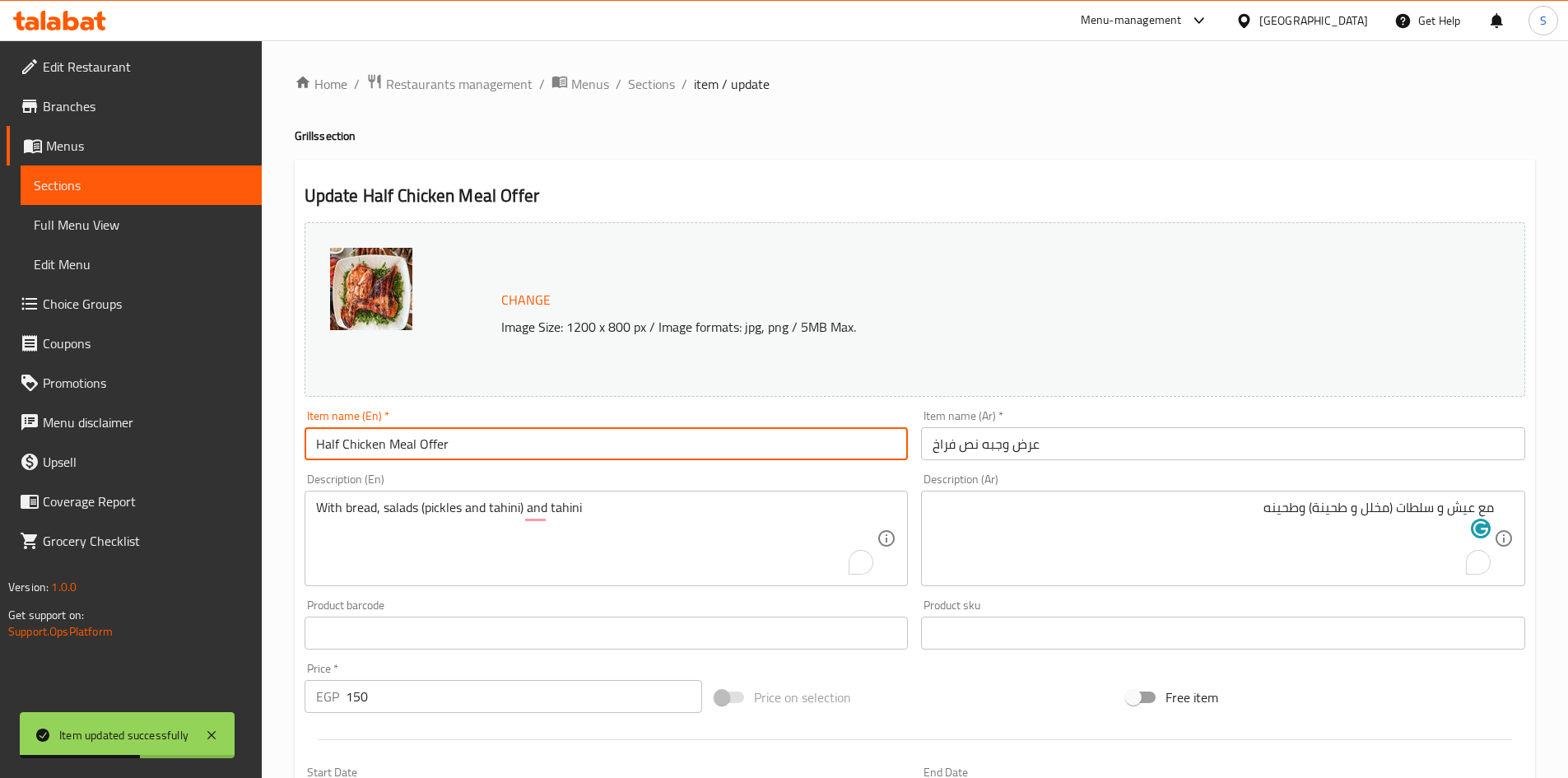
click at [572, 453] on input "Half Chicken Meal Offer" at bounding box center [606, 443] width 604 height 33
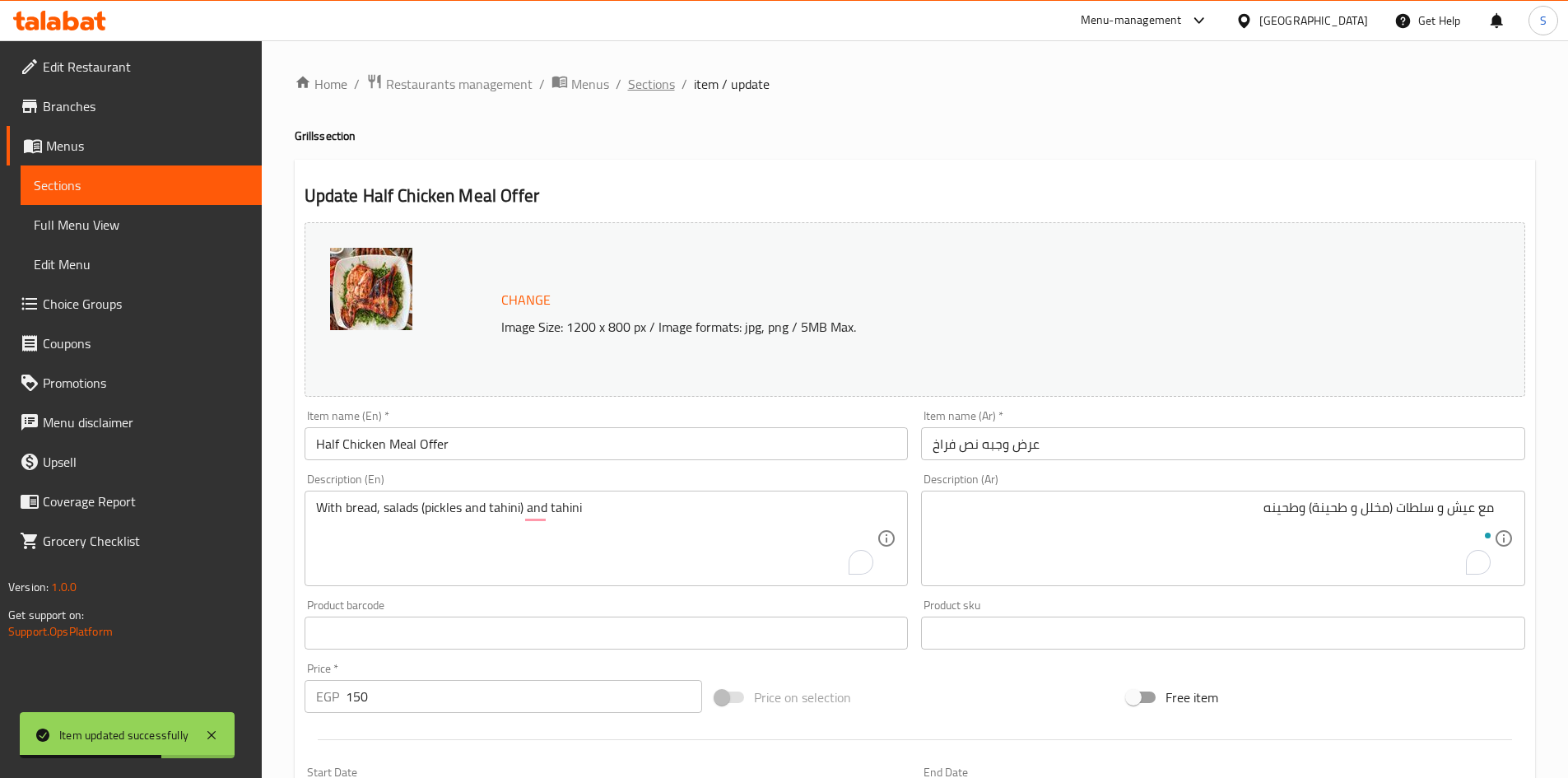
click at [658, 90] on span "Sections" at bounding box center [651, 84] width 47 height 20
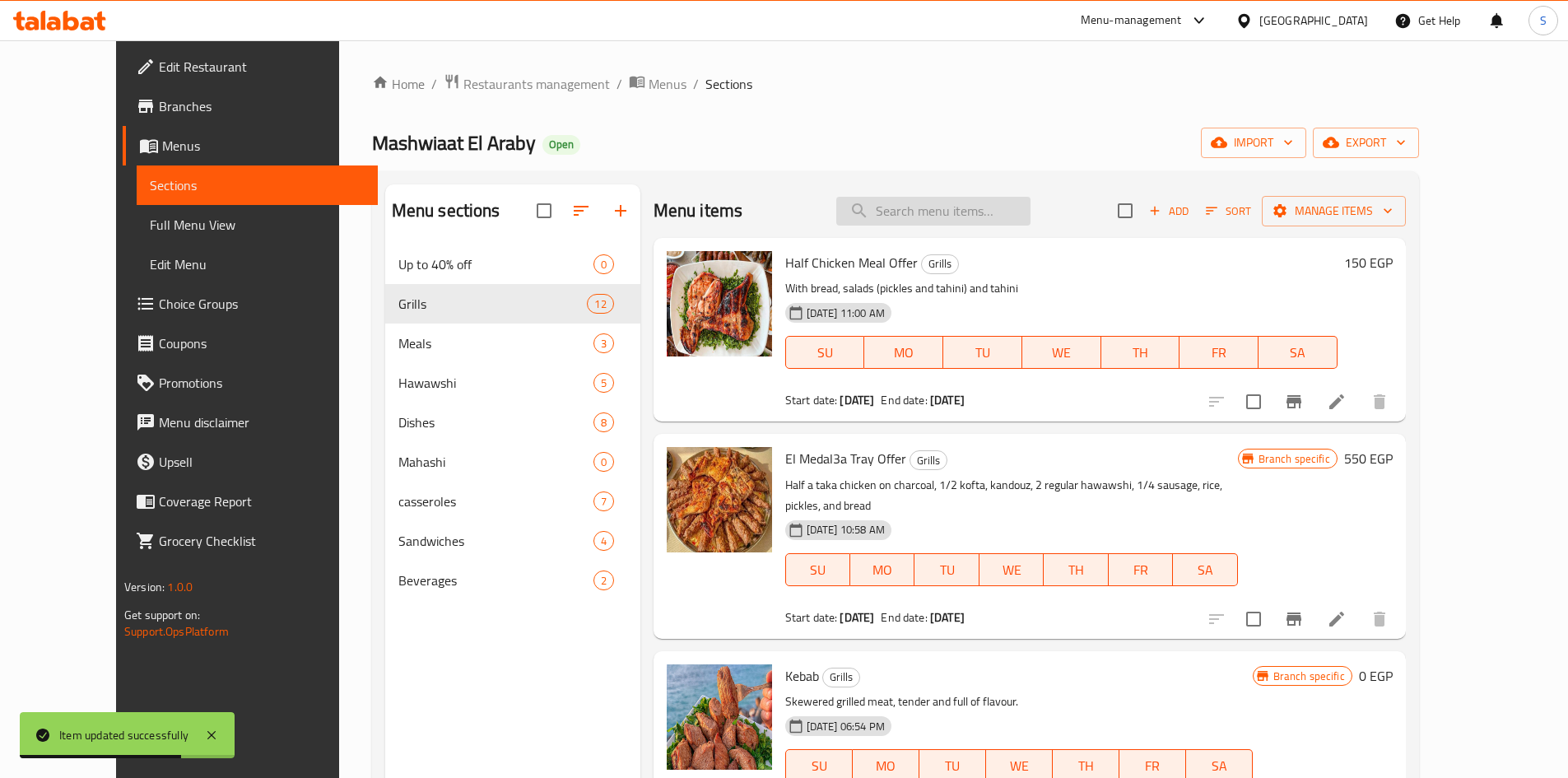
click at [1022, 218] on input "search" at bounding box center [933, 211] width 194 height 28
paste input "Half Chicken Meal Offer"
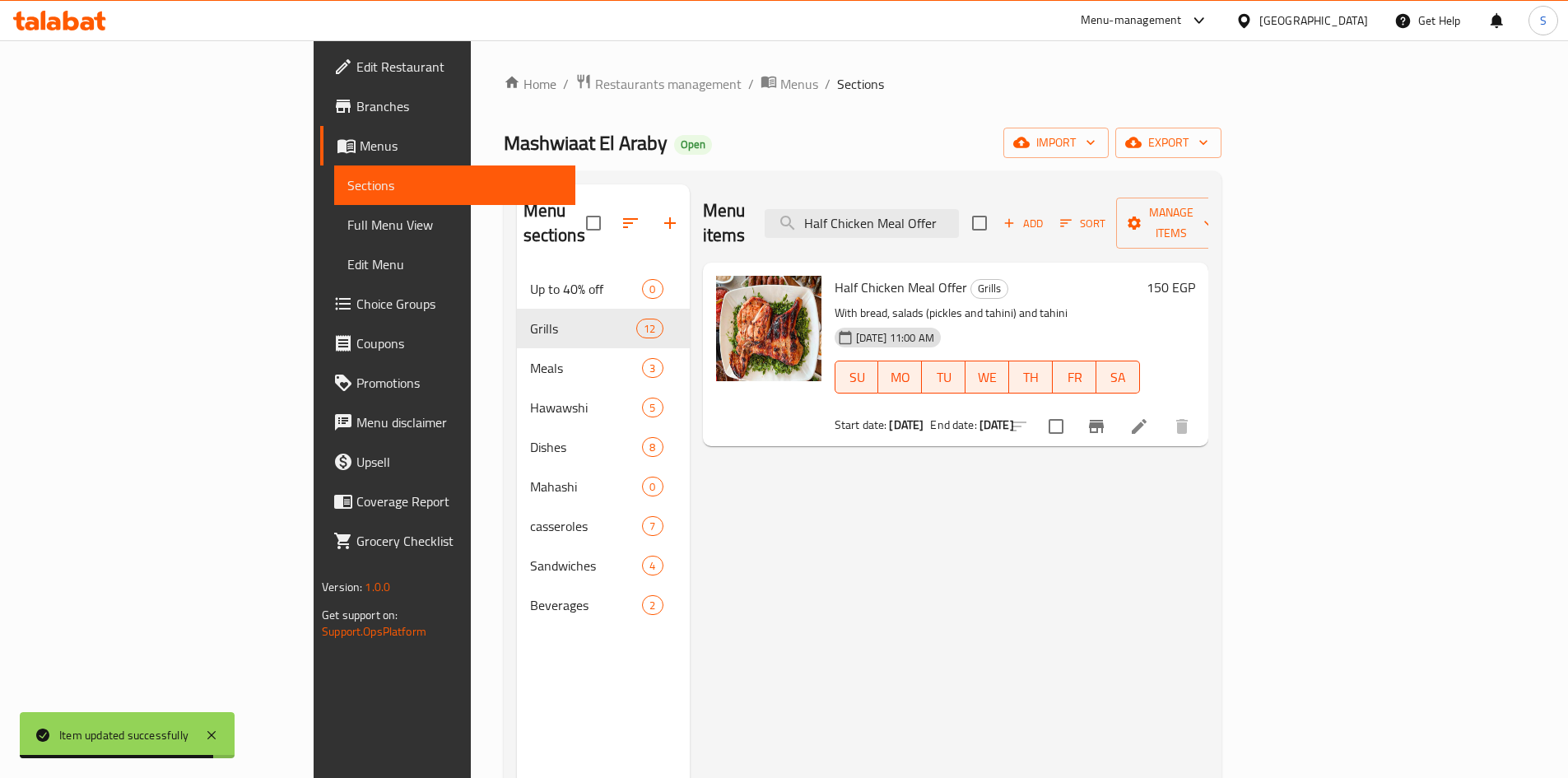
type input "Half Chicken Meal Offer"
click at [1116, 409] on button "Branch-specific-item" at bounding box center [1096, 426] width 39 height 39
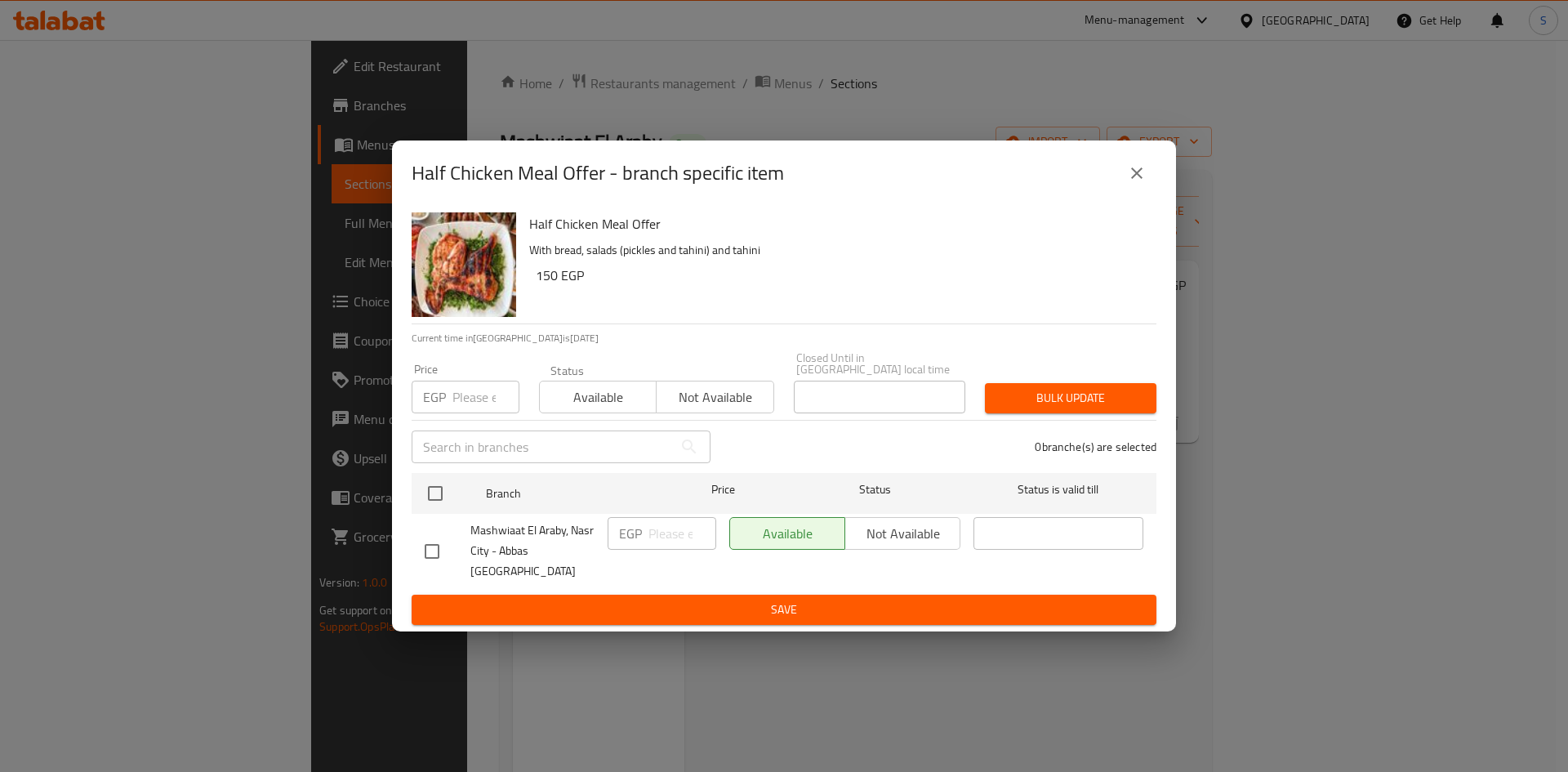
click at [1147, 189] on button "close" at bounding box center [1136, 173] width 39 height 39
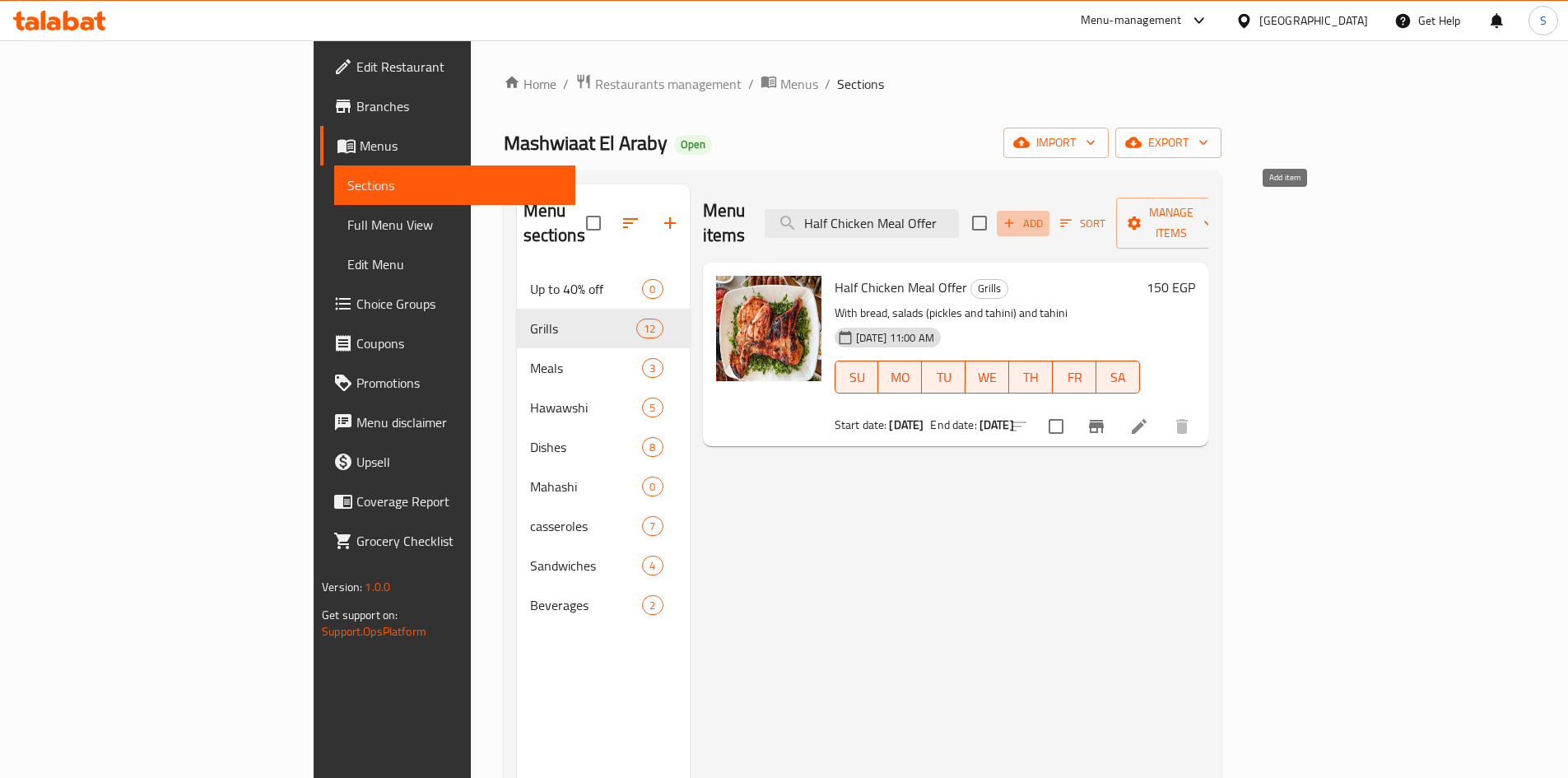
click at [1045, 214] on span "Add" at bounding box center [1023, 223] width 44 height 19
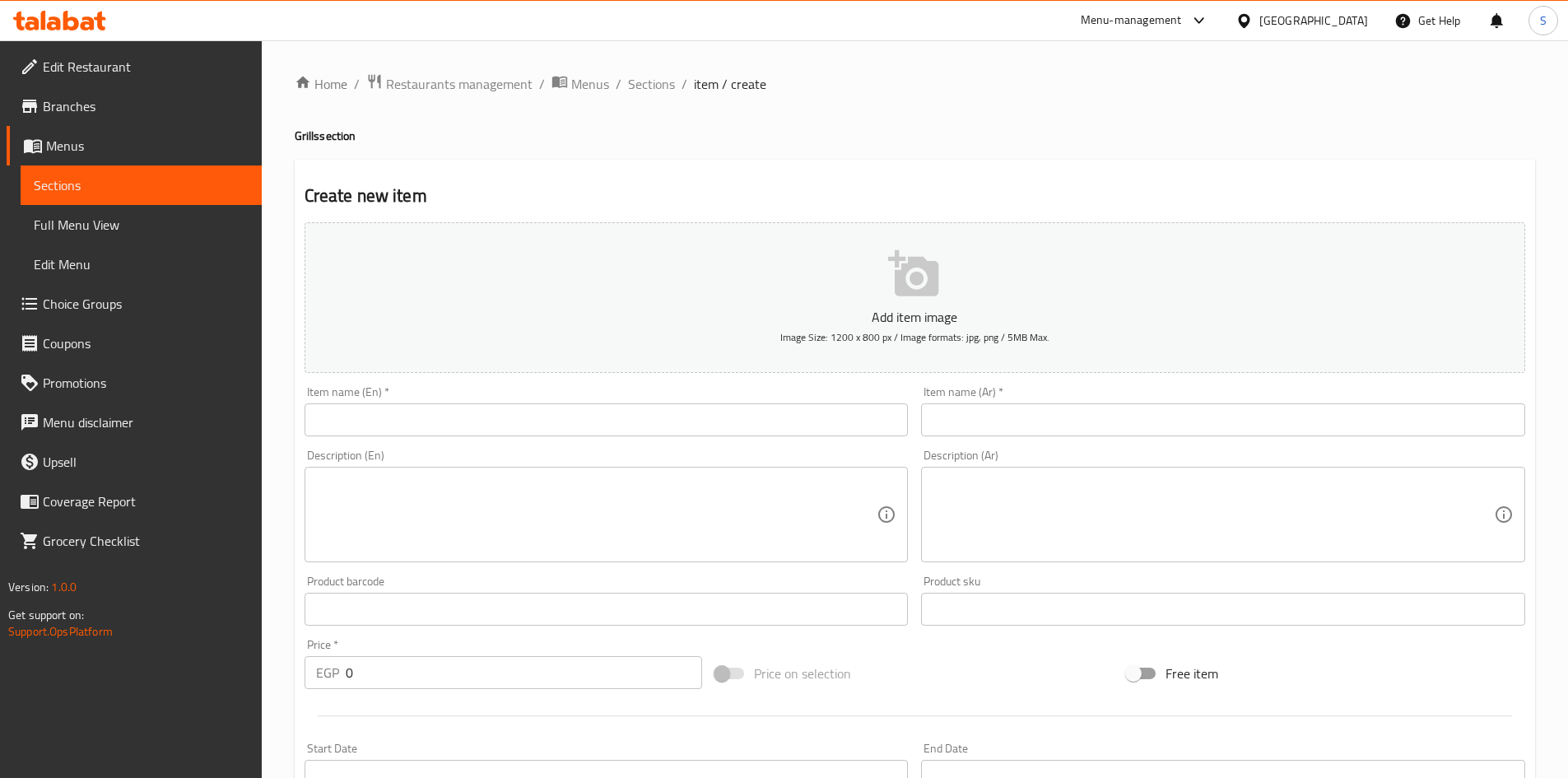
click at [1044, 432] on input "text" at bounding box center [1223, 419] width 604 height 33
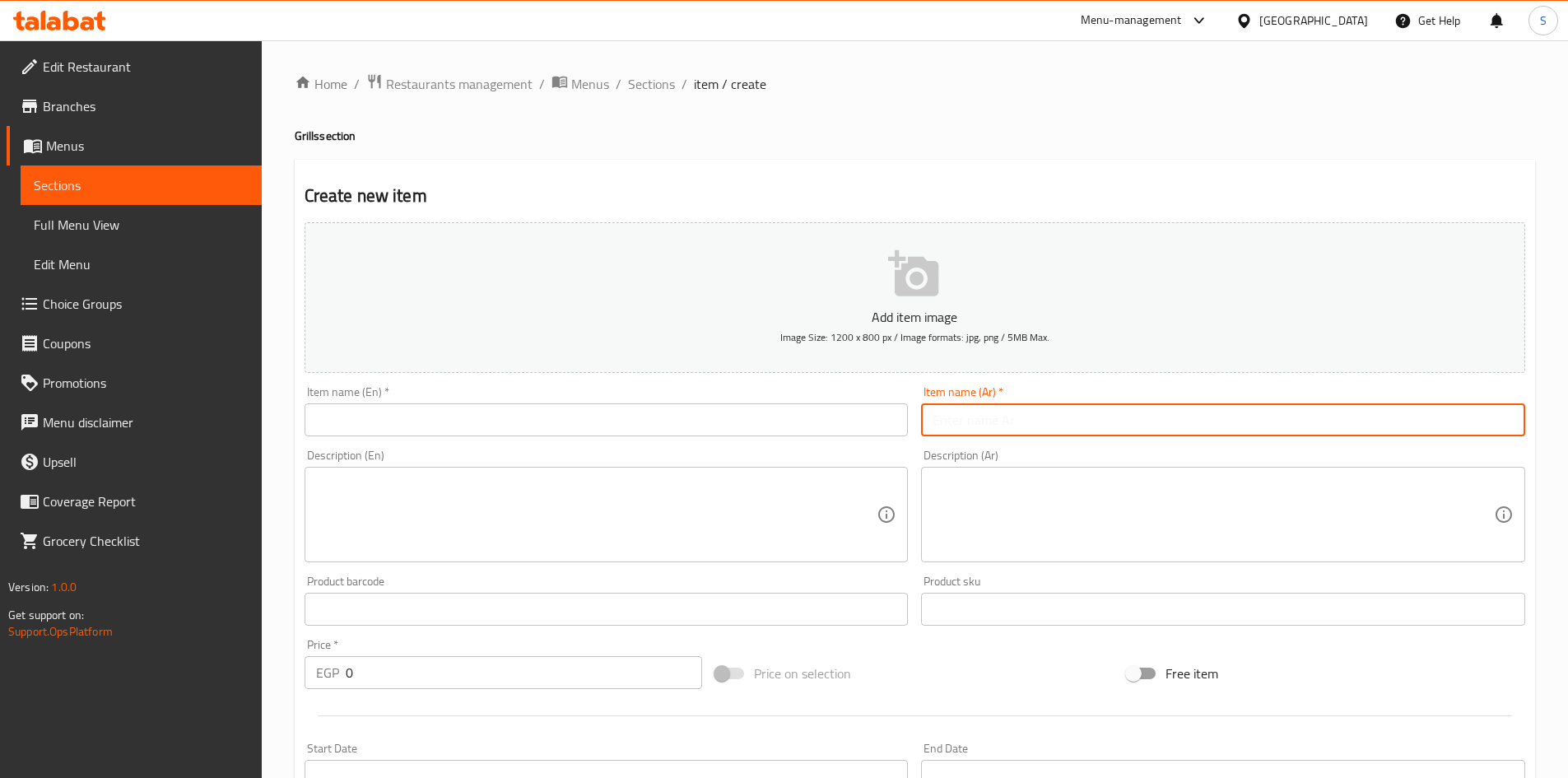
paste input "عرض الصواني"
type input "عرض الصواني"
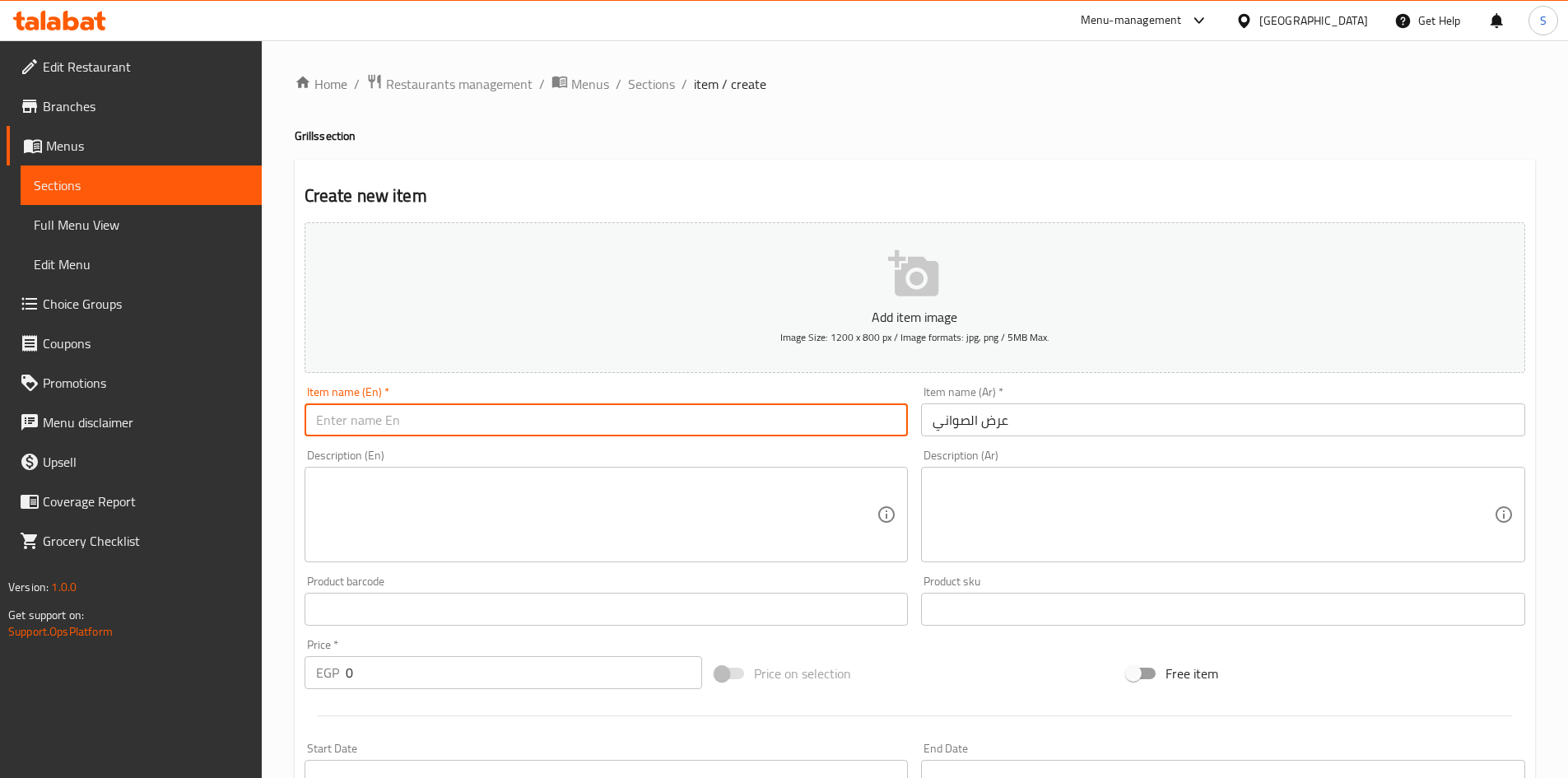
click at [754, 418] on input "text" at bounding box center [606, 419] width 604 height 33
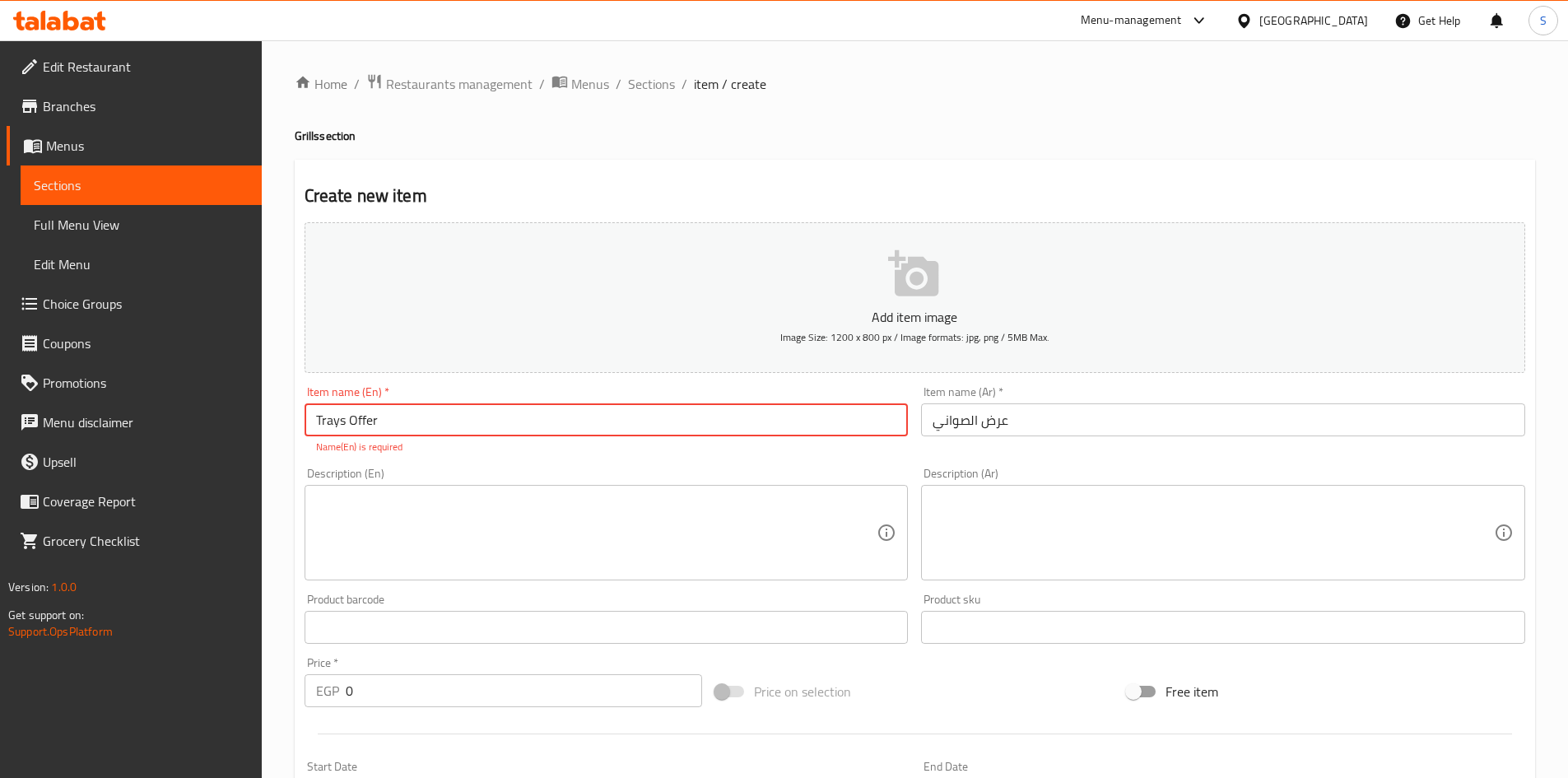
type input "Trays Offer"
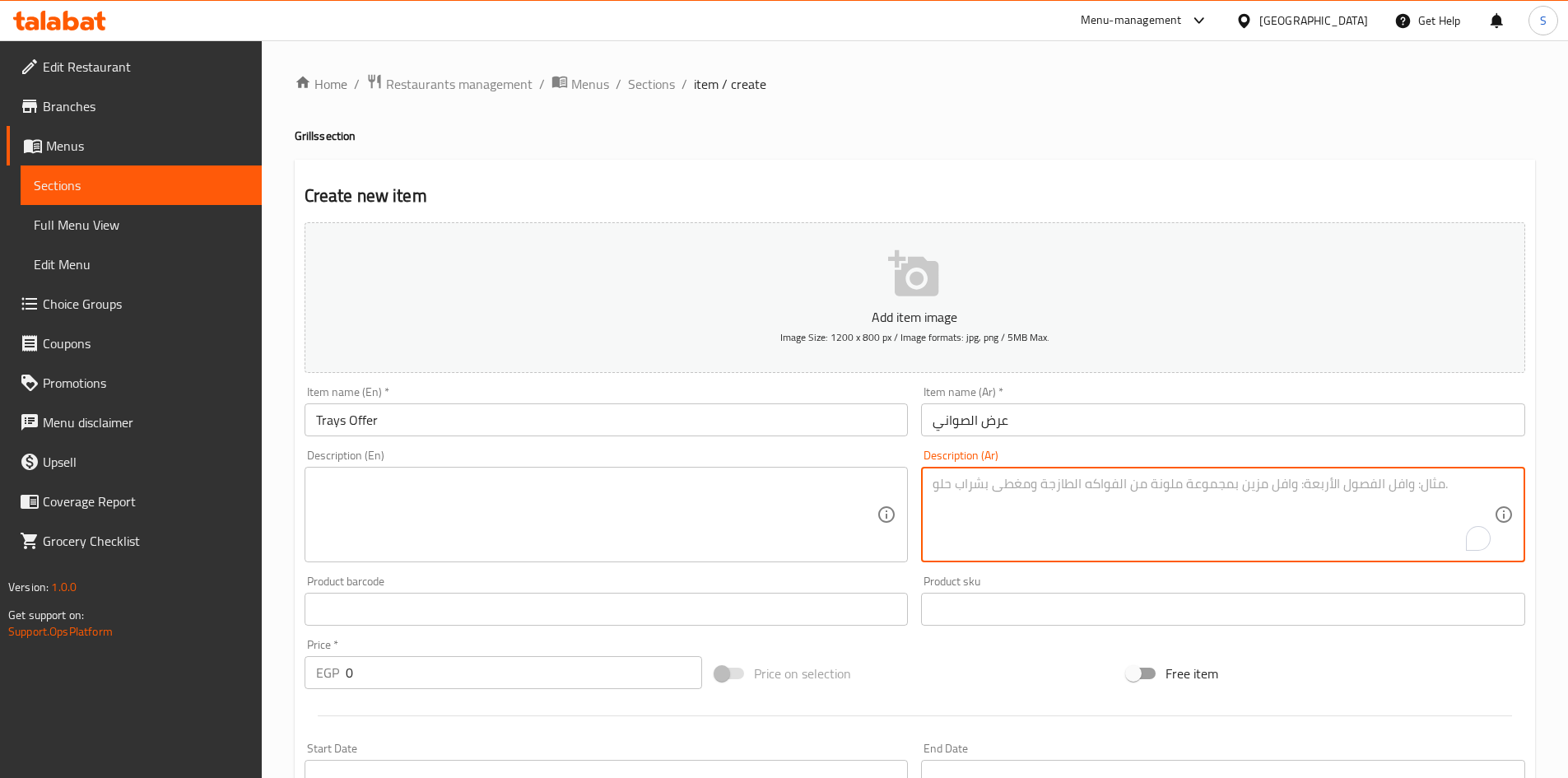
click at [1072, 488] on textarea "To enrich screen reader interactions, please activate Accessibility in Grammarl…" at bounding box center [1213, 515] width 561 height 79
paste textarea "فرخه مشويه + كيلو كفته + أرز + عيش + سلطات"
paste textarea "أرز مصري أصفر"
click at [1313, 490] on textarea "فرخه مشويه + كيلو كفته + أرز أرز مصري أصفر + عيش + سلطات" at bounding box center [1213, 515] width 561 height 79
click at [1147, 489] on textarea "فرخه مشويه + كيلو كفته + أرز مصري أصفر + عيش + سلطات" at bounding box center [1213, 515] width 561 height 79
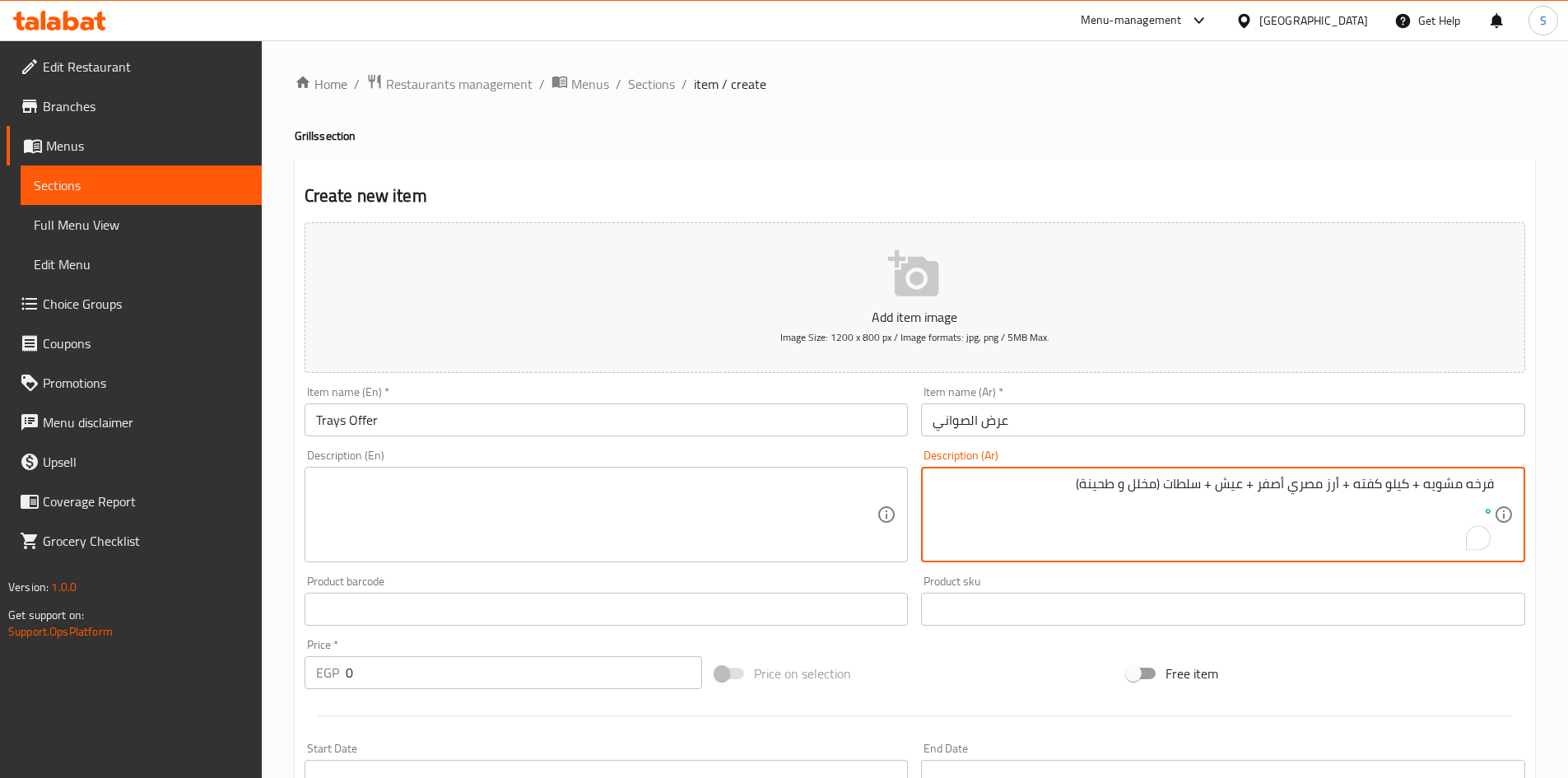
click at [1147, 489] on textarea "فرخه مشويه + كيلو كفته + أرز مصري أصفر + عيش + سلطات (مخلل و طحينة)" at bounding box center [1213, 515] width 561 height 79
type textarea "فرخه مشويه + كيلو كفته + أرز مصري أصفر + عيش + سلطات (مخلل و طحينة)"
click at [549, 483] on textarea at bounding box center [596, 515] width 561 height 79
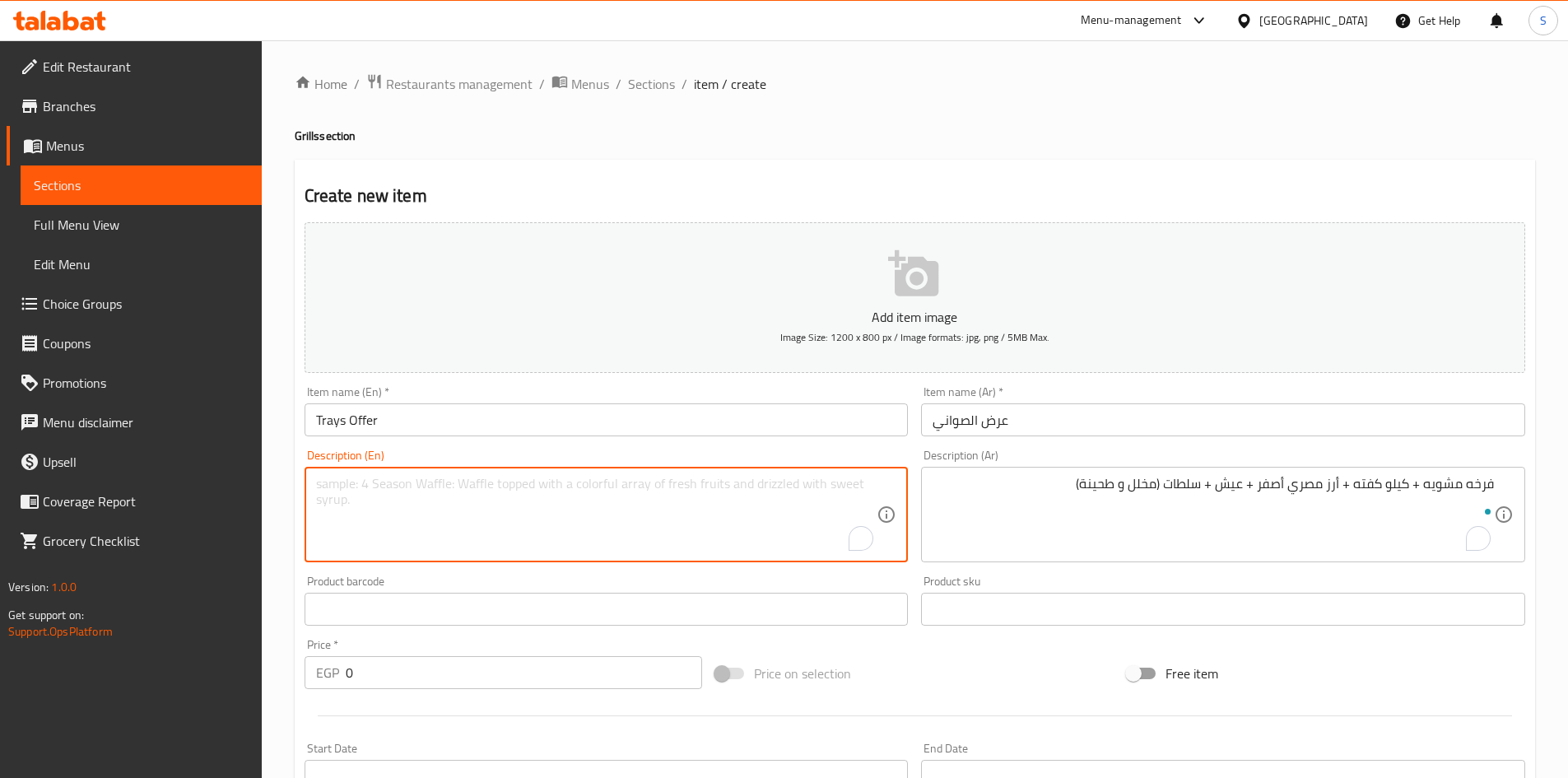
paste textarea "Grilled chicken + 1 kg kofta + Egyptian yellow rice + bread + salads (pickles a…"
type textarea "Grilled chicken + 1 kg kofta + Egyptian yellow rice + bread + salads (pickles a…"
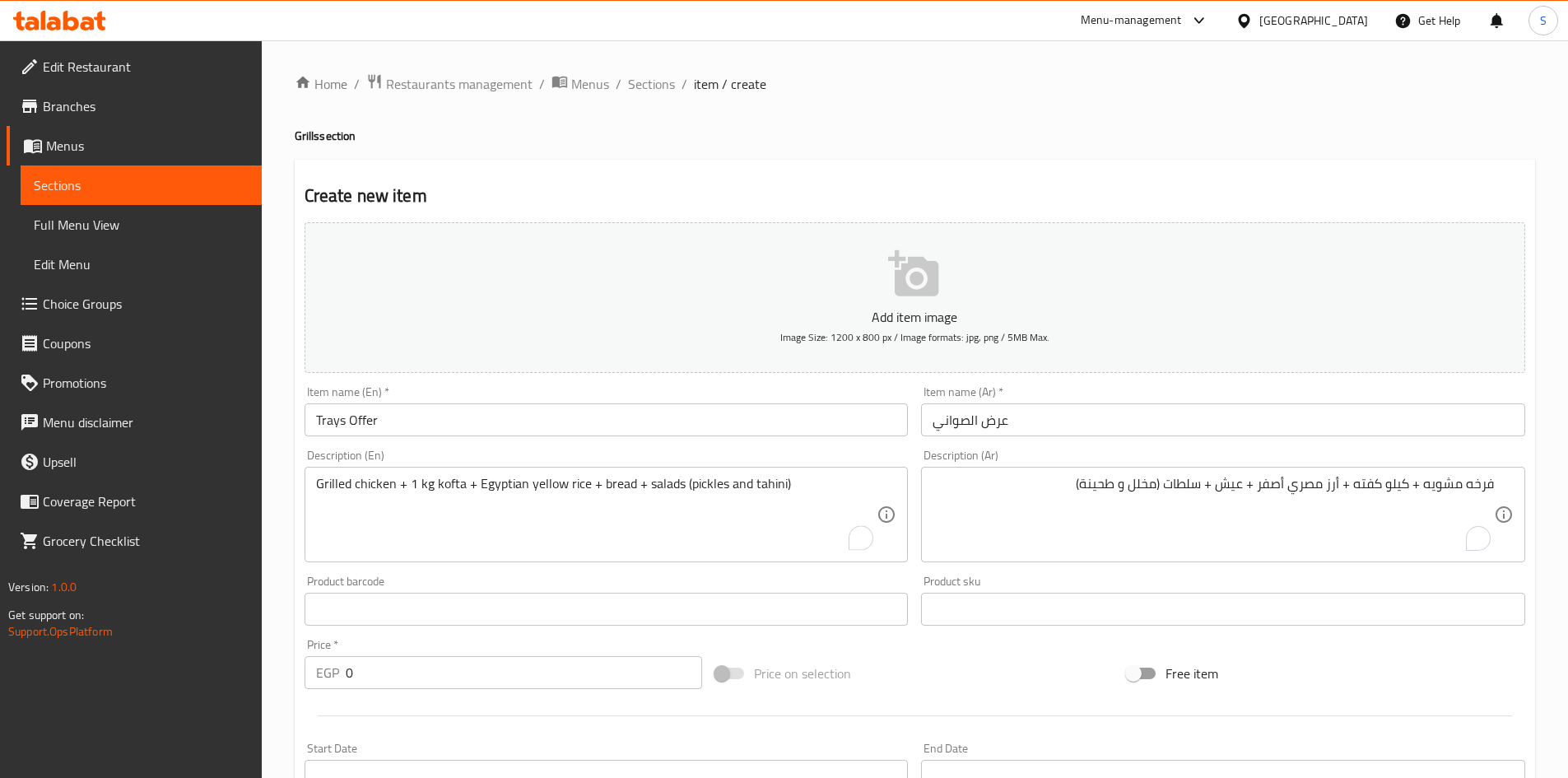
click at [996, 666] on div "Price on selection" at bounding box center [914, 673] width 411 height 44
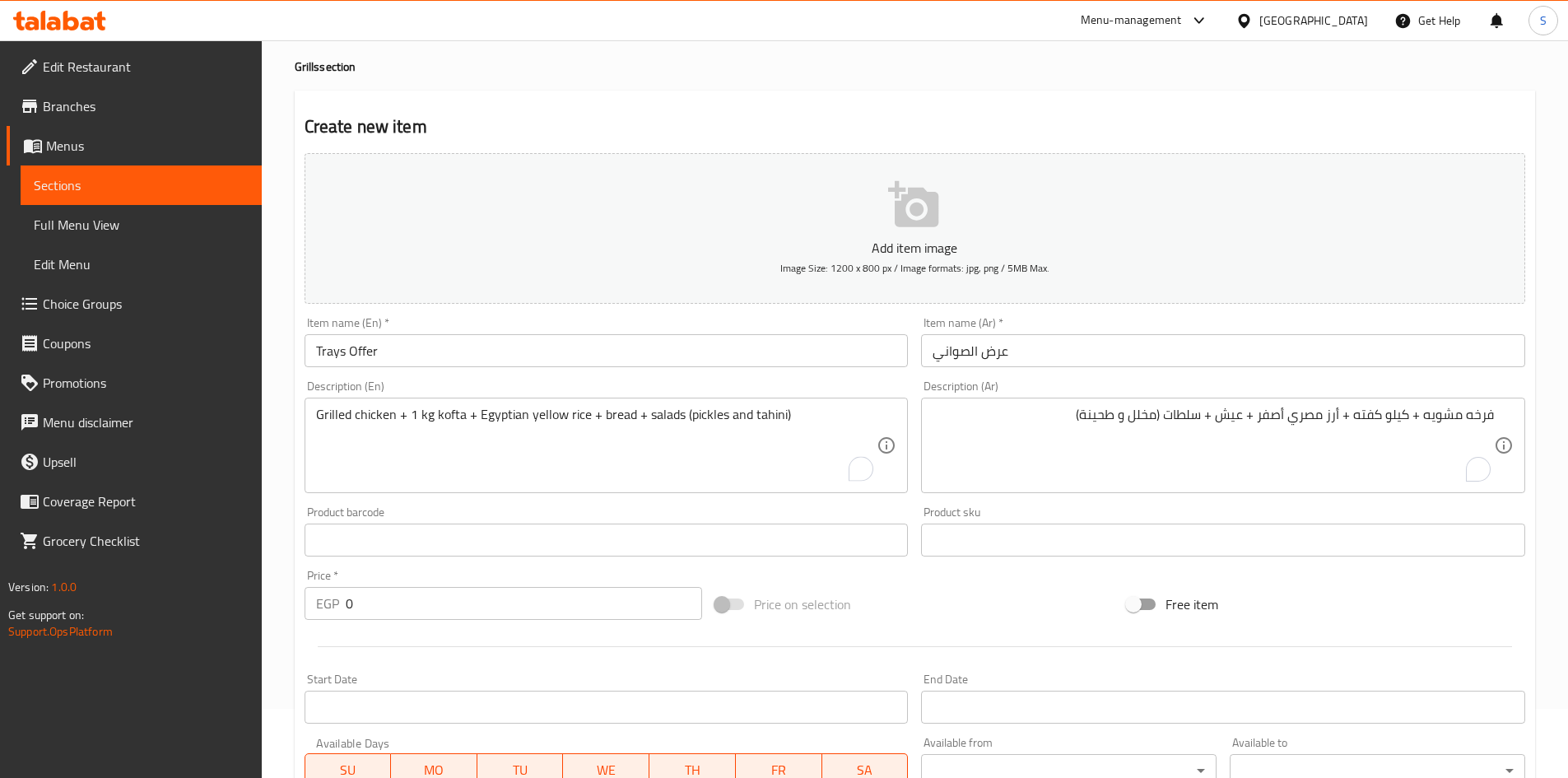
scroll to position [247, 0]
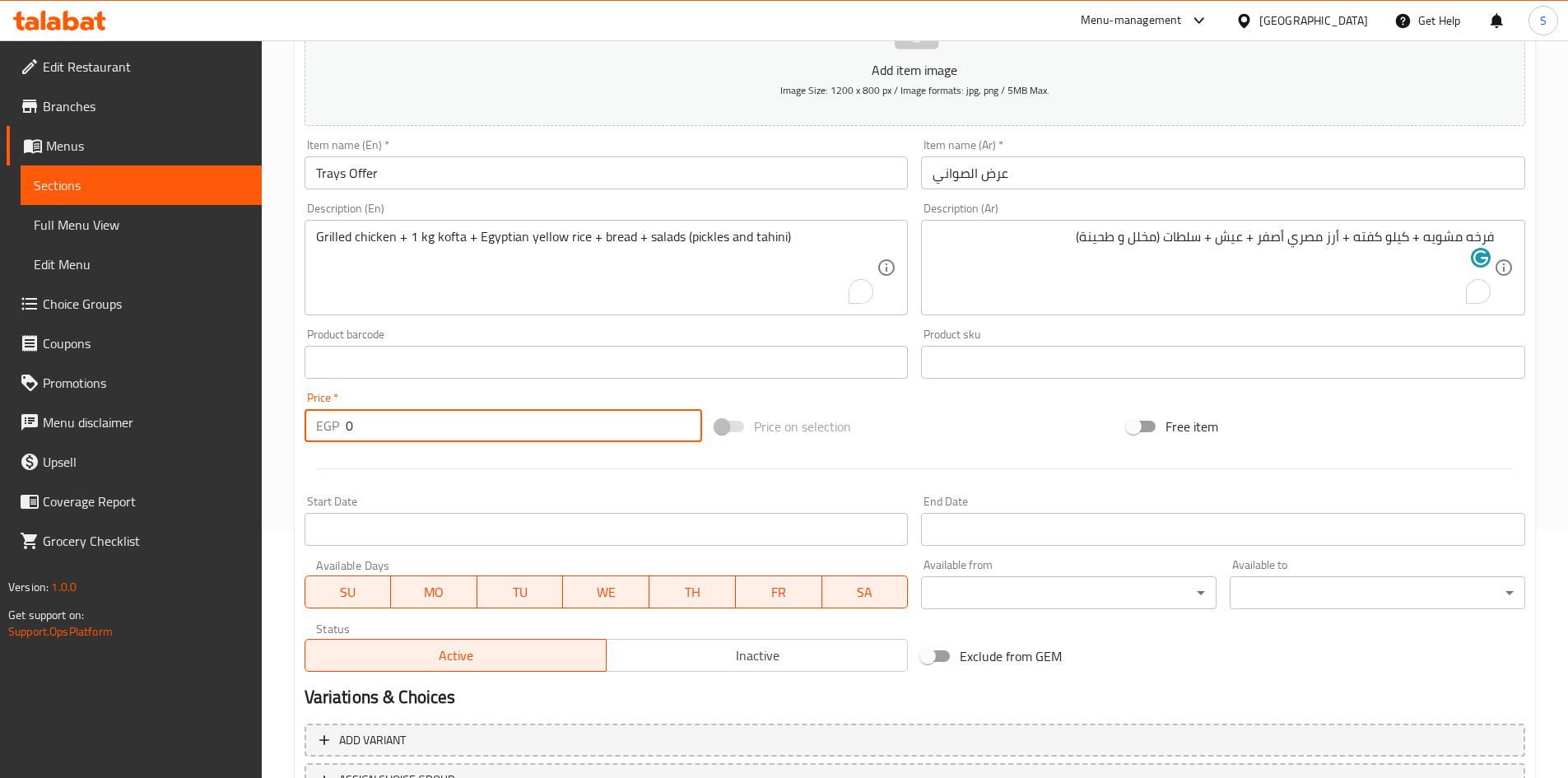
drag, startPoint x: 330, startPoint y: 408, endPoint x: 289, endPoint y: 406, distance: 41.0
click at [289, 406] on div "Home / Restaurants management / Menus / Sections / item / create Grills section…" at bounding box center [915, 355] width 1306 height 1123
type input "900"
click at [681, 663] on span "Inactive" at bounding box center [757, 656] width 288 height 24
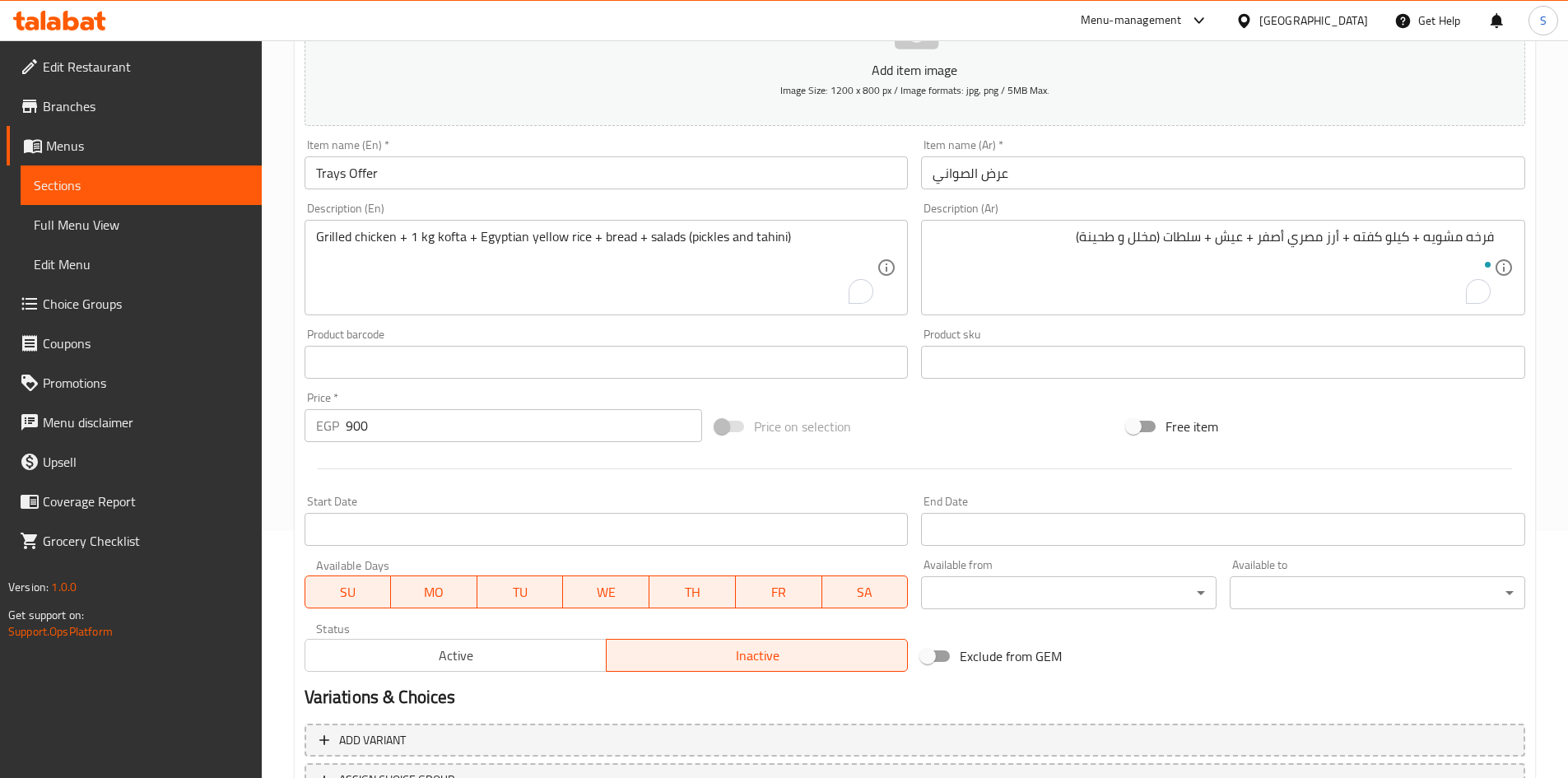
click at [728, 536] on input "Start Date" at bounding box center [606, 529] width 604 height 33
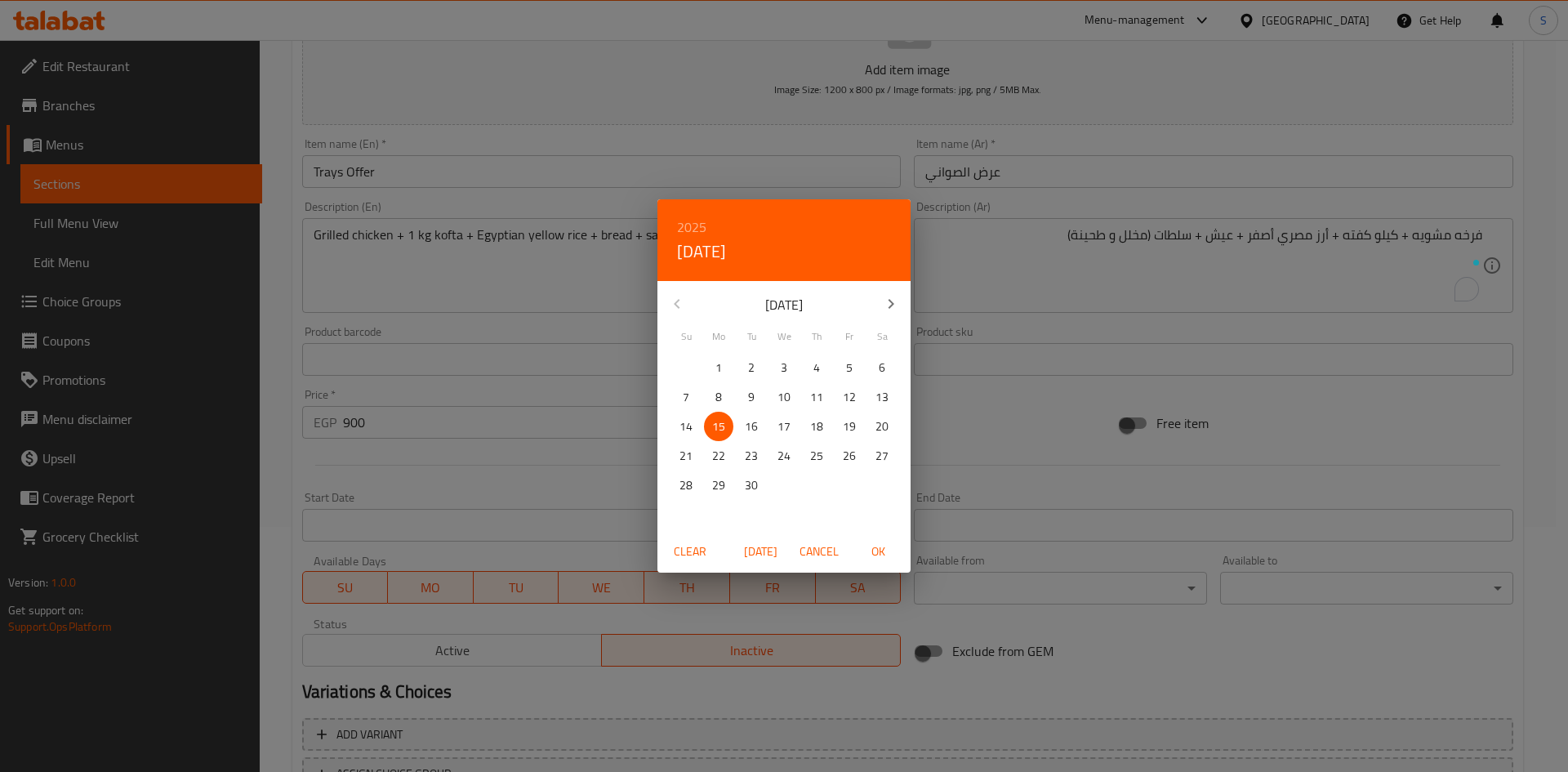
click at [884, 546] on span "OK" at bounding box center [877, 552] width 39 height 21
type input "15-09-2025"
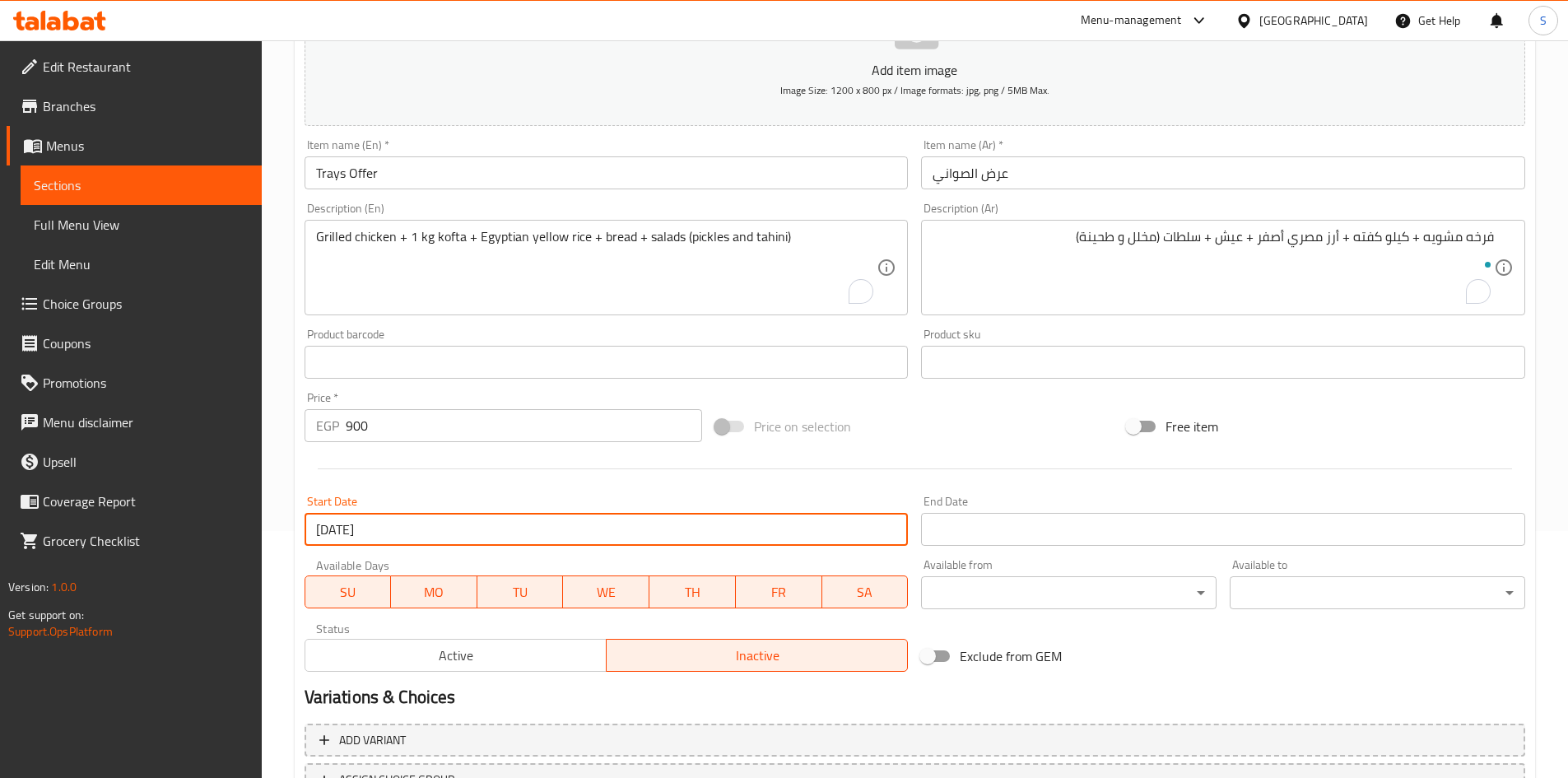
click at [1038, 548] on div "End Date End Date" at bounding box center [1223, 521] width 617 height 64
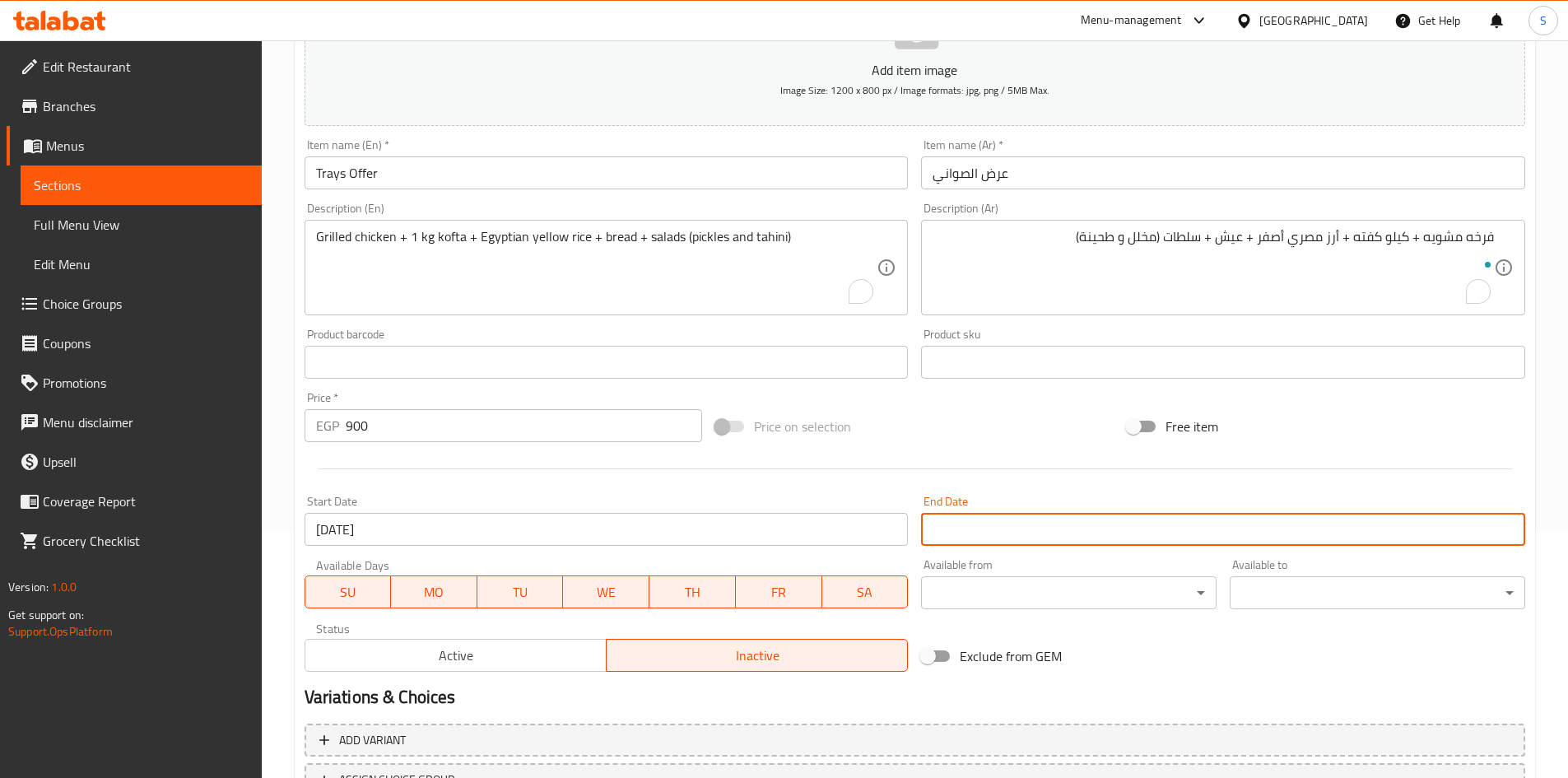
click at [1040, 531] on input "Start Date" at bounding box center [1223, 529] width 604 height 33
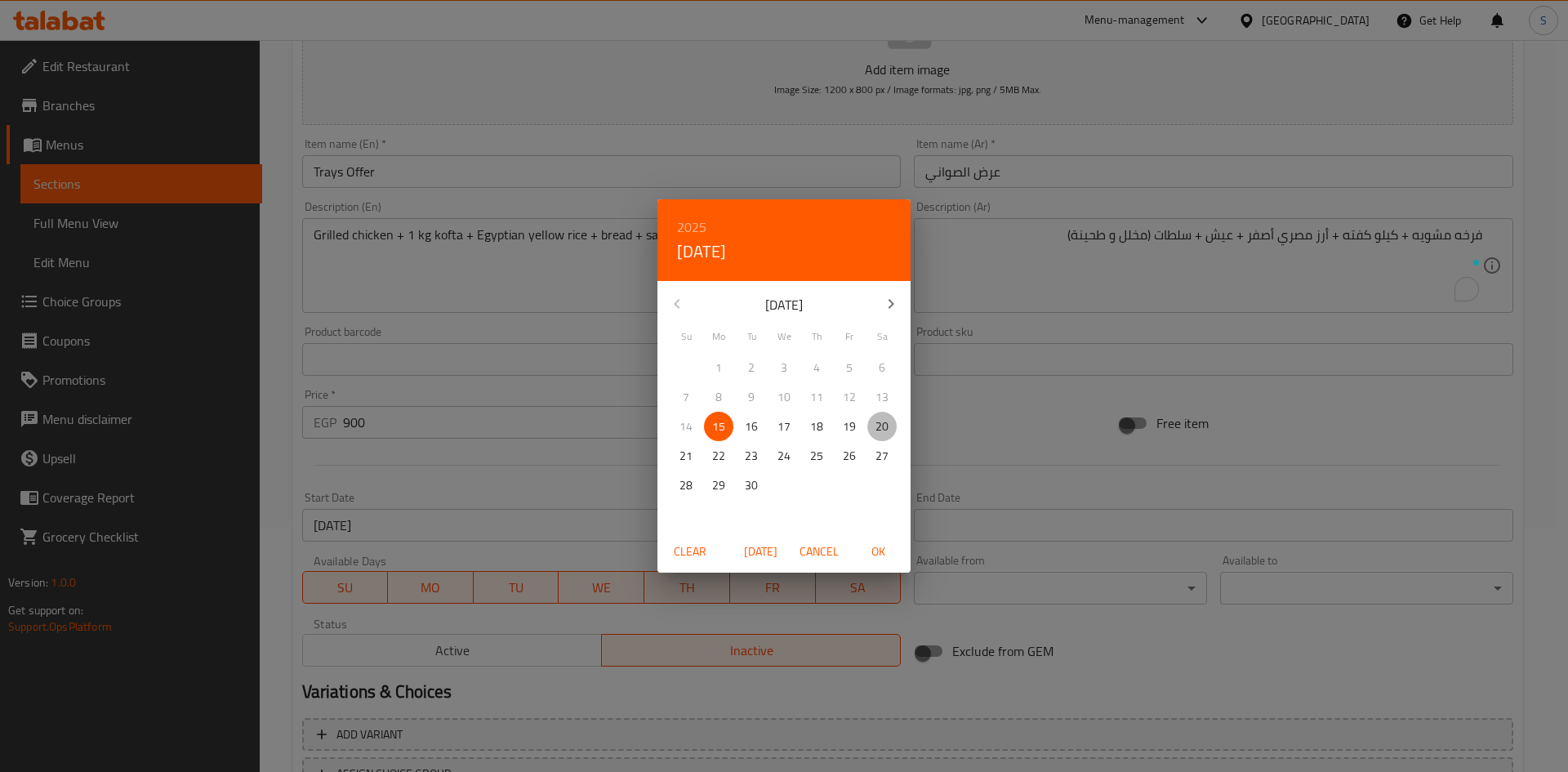
click at [877, 428] on p "20" at bounding box center [882, 427] width 13 height 21
click at [879, 552] on span "OK" at bounding box center [877, 552] width 39 height 21
type input "20-09-2025"
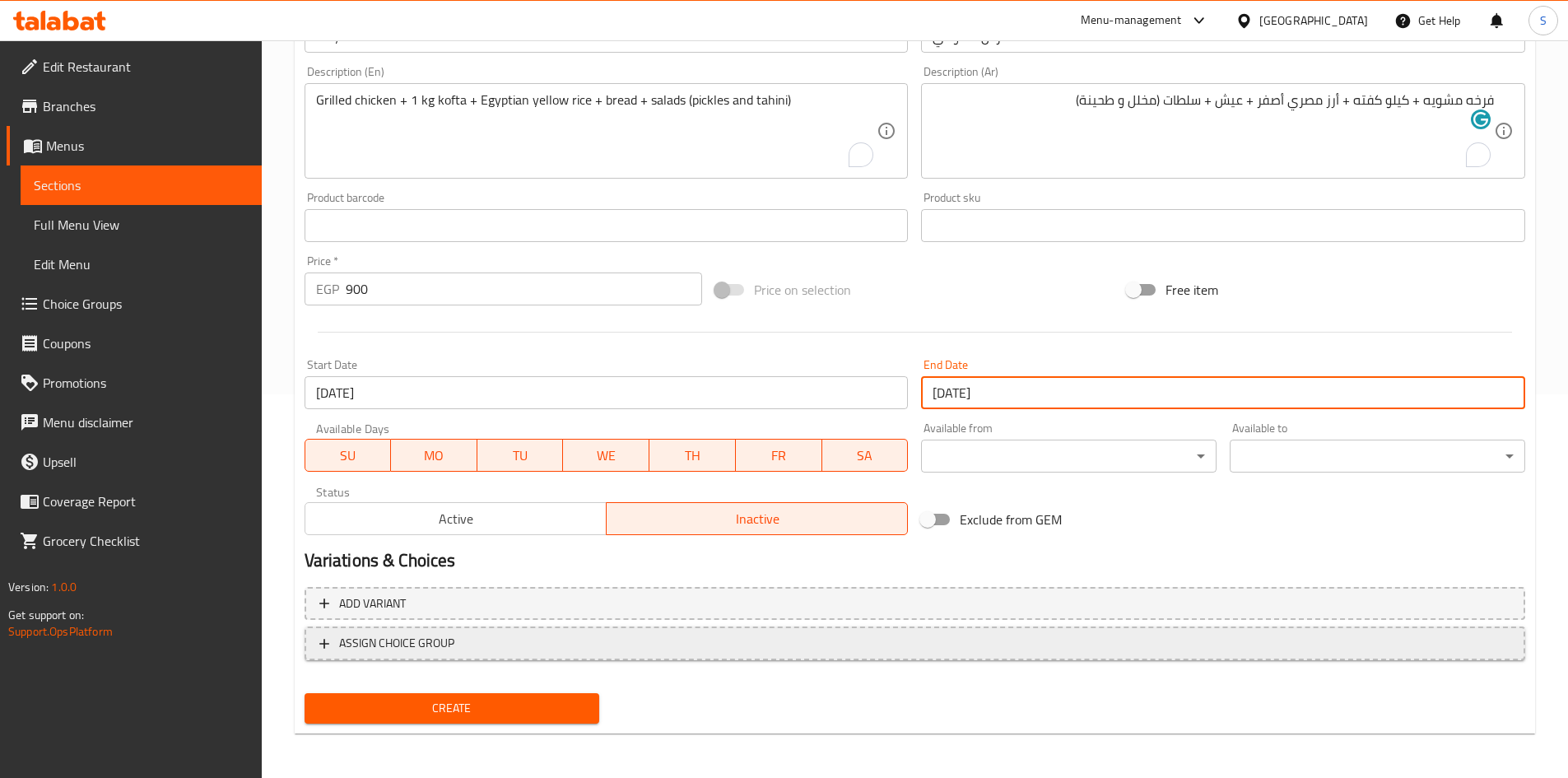
scroll to position [386, 0]
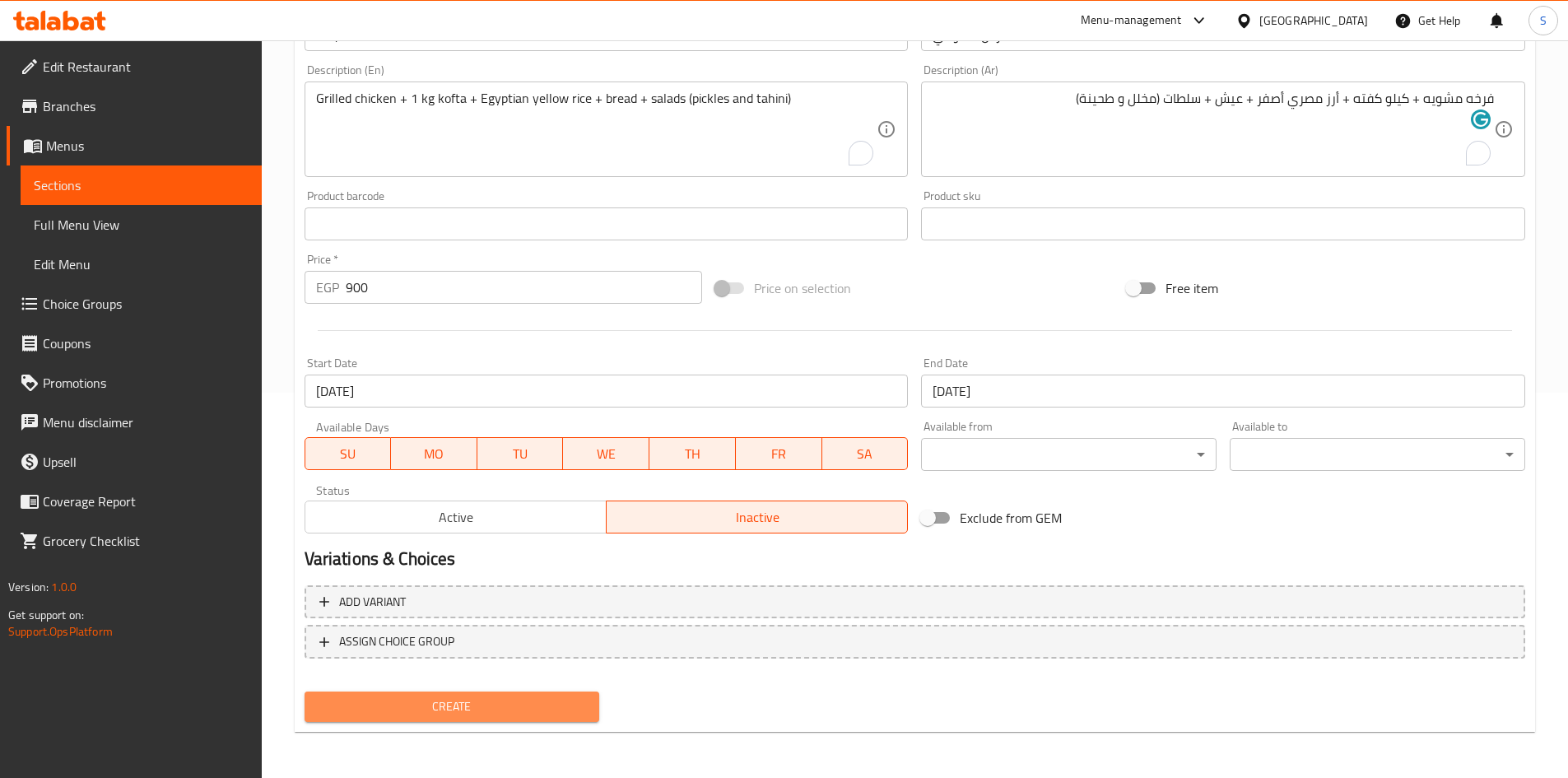
click at [457, 704] on span "Create" at bounding box center [452, 707] width 269 height 21
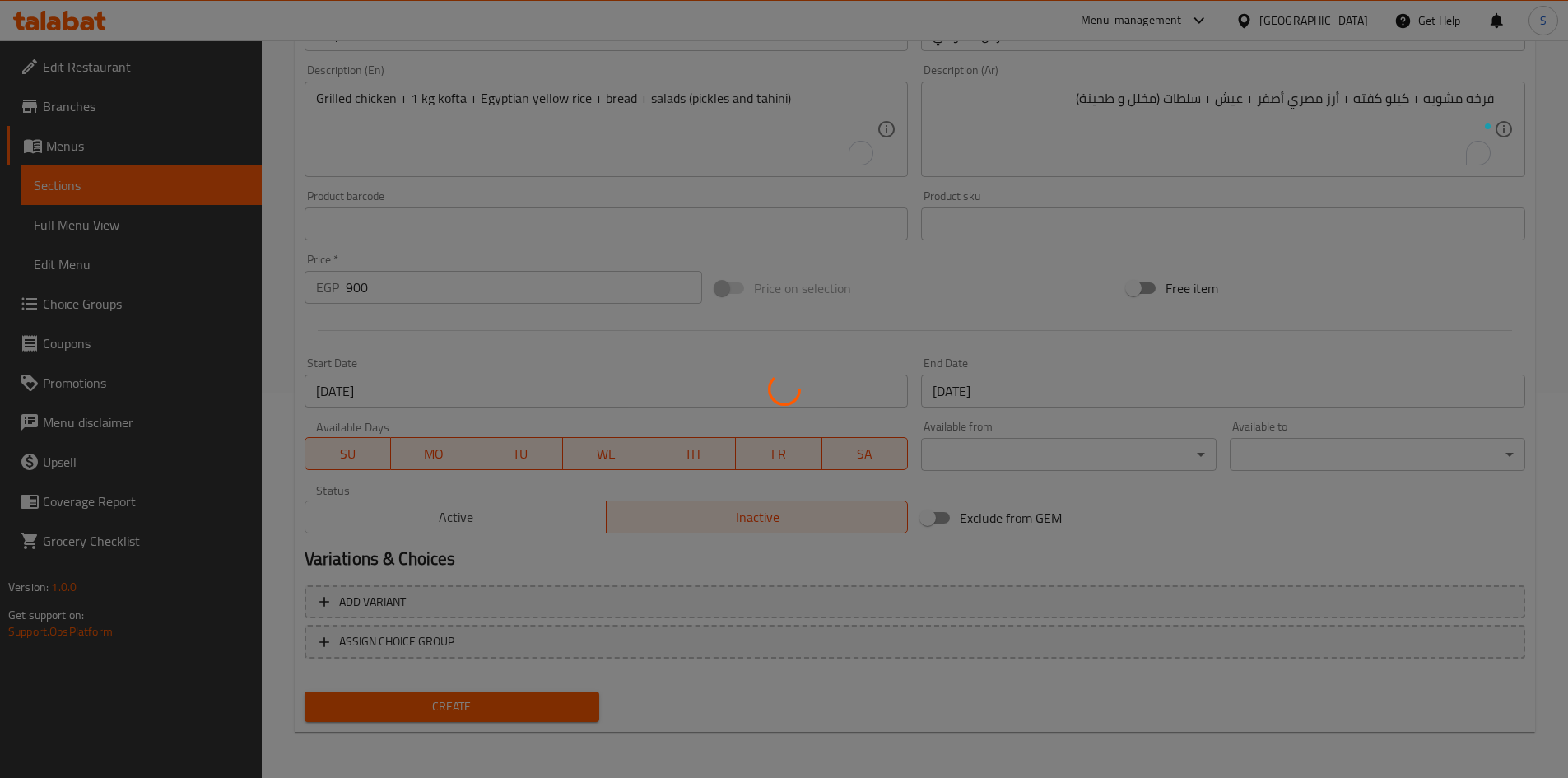
type input "0"
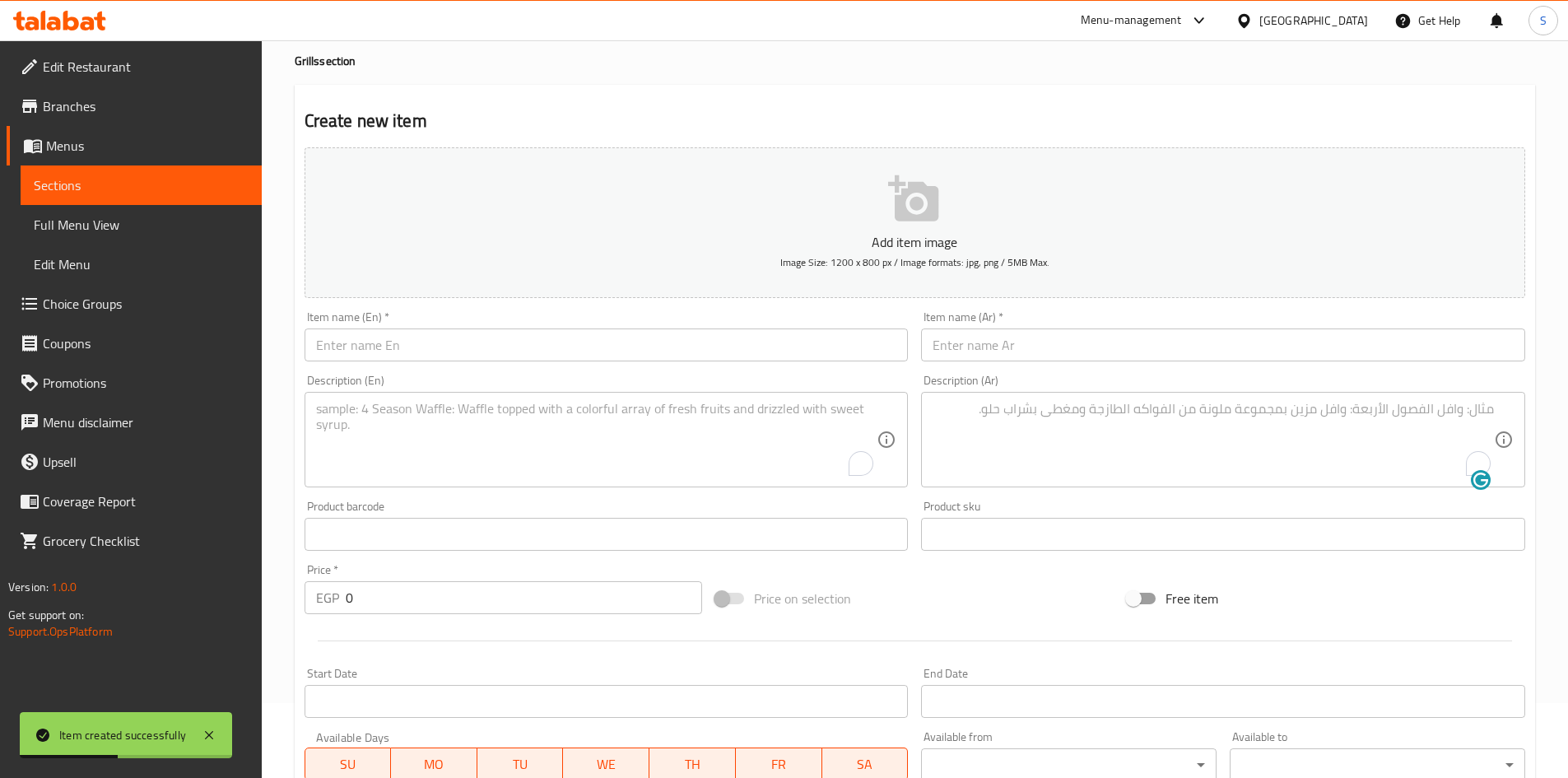
scroll to position [0, 0]
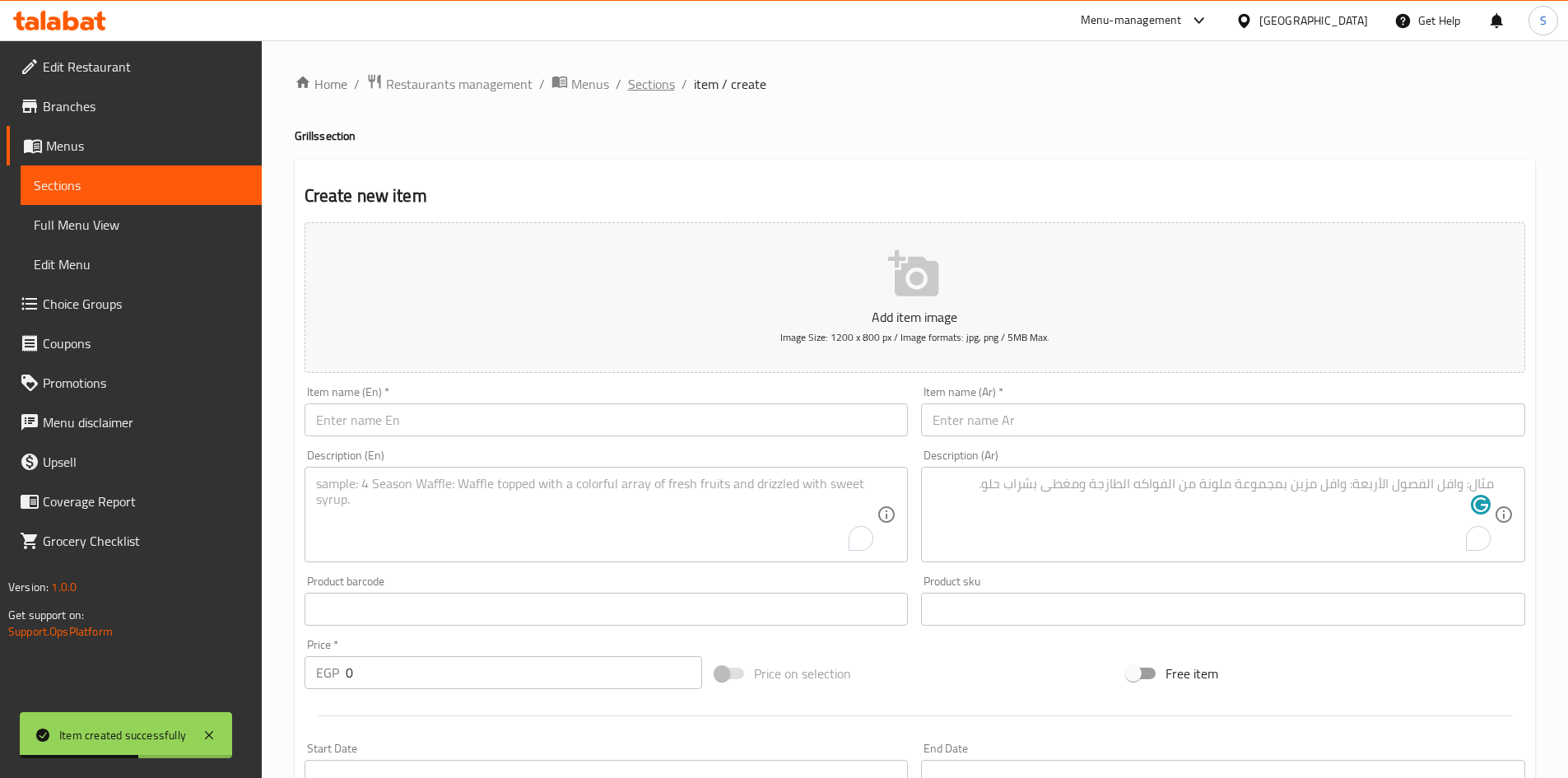
click at [661, 84] on span "Sections" at bounding box center [651, 84] width 47 height 20
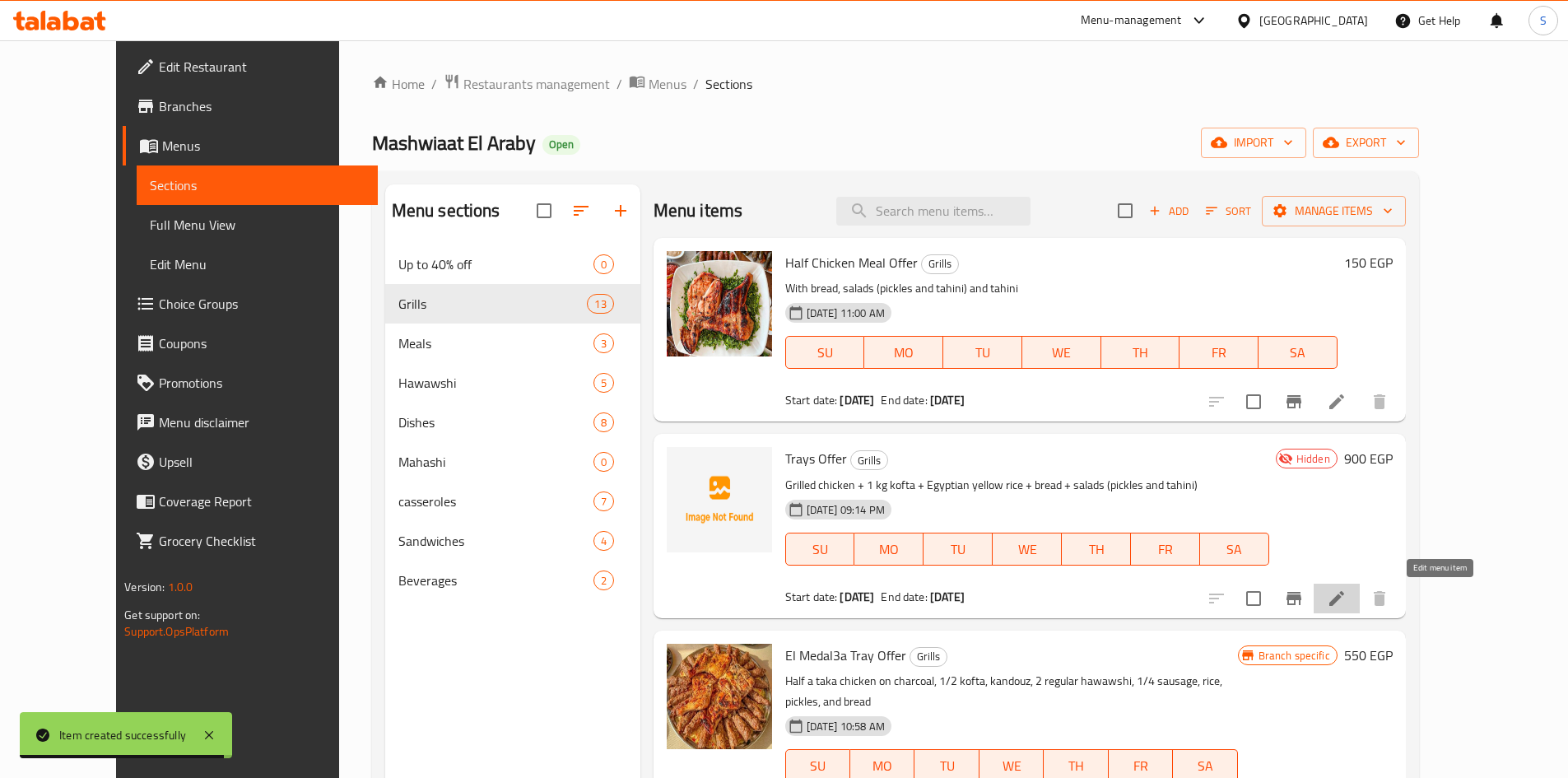
click at [1346, 601] on icon at bounding box center [1337, 599] width 20 height 20
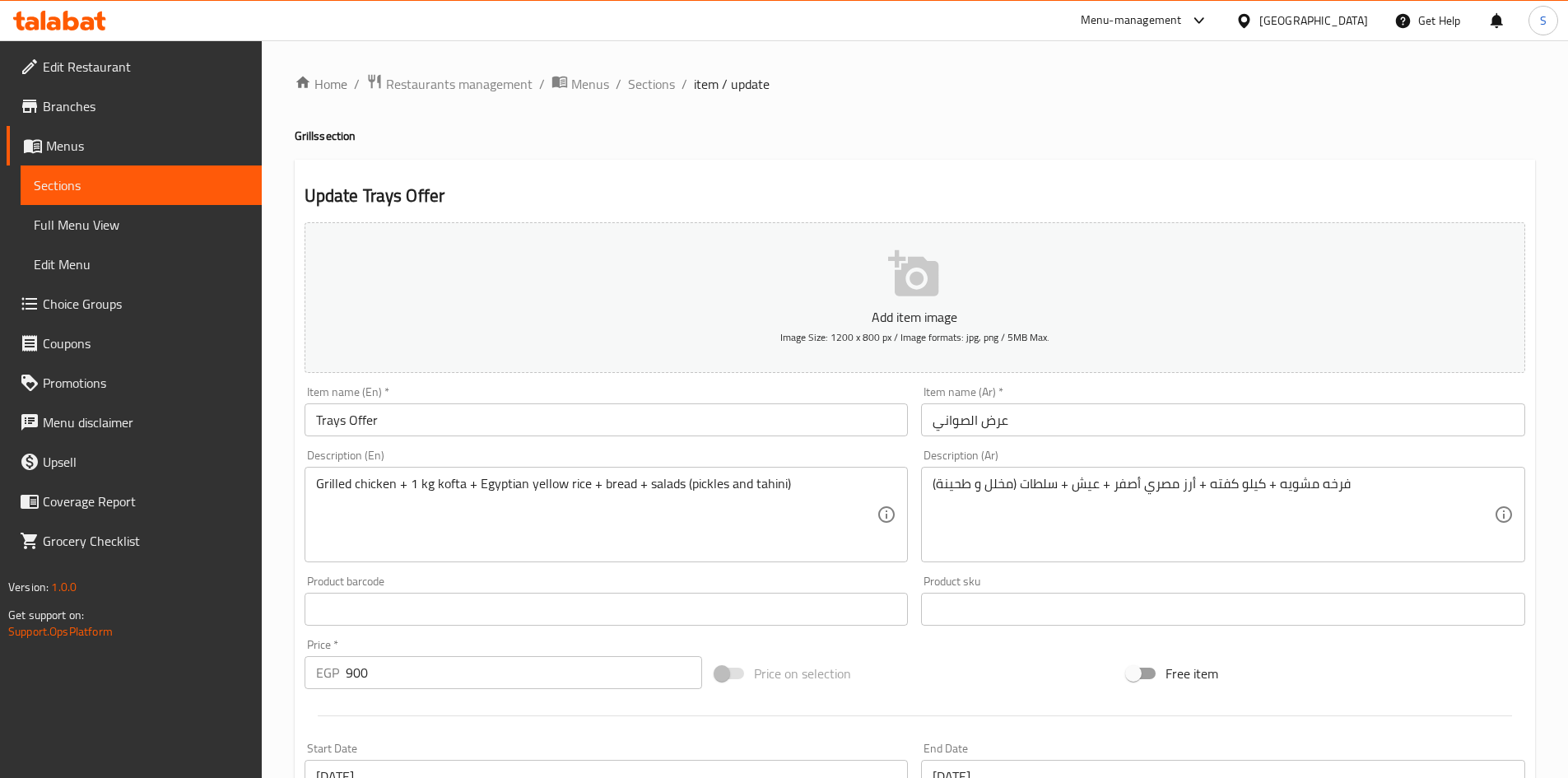
drag, startPoint x: 1034, startPoint y: 77, endPoint x: 922, endPoint y: 44, distance: 116.8
click at [1034, 77] on ol "Home / Restaurants management / Menus / Sections / item / update" at bounding box center [914, 84] width 1240 height 22
click at [131, 117] on link "Branches" at bounding box center [134, 105] width 255 height 39
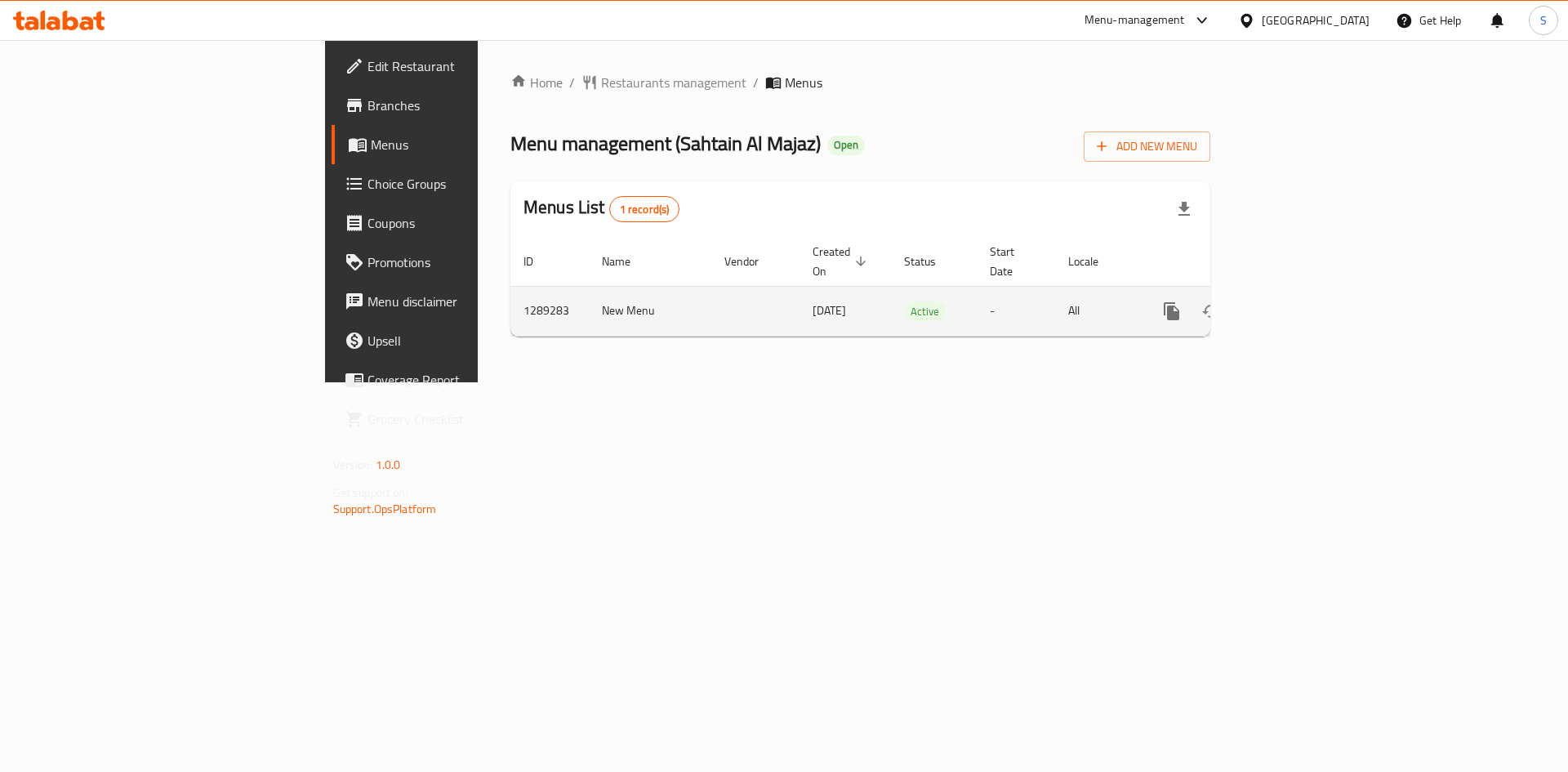
click at [1299, 301] on icon "enhanced table" at bounding box center [1289, 311] width 20 height 20
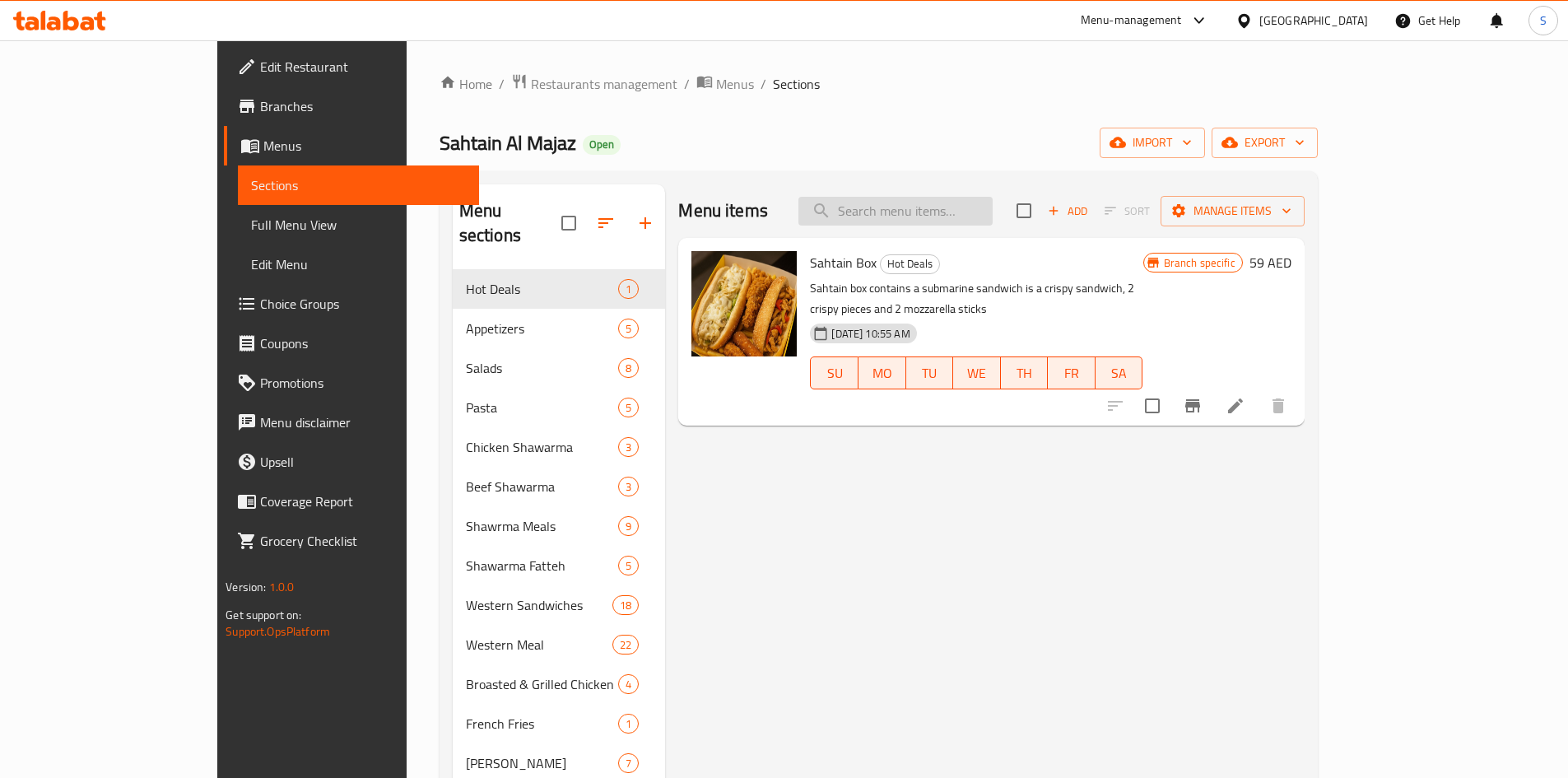
click at [993, 215] on input "search" at bounding box center [896, 211] width 194 height 28
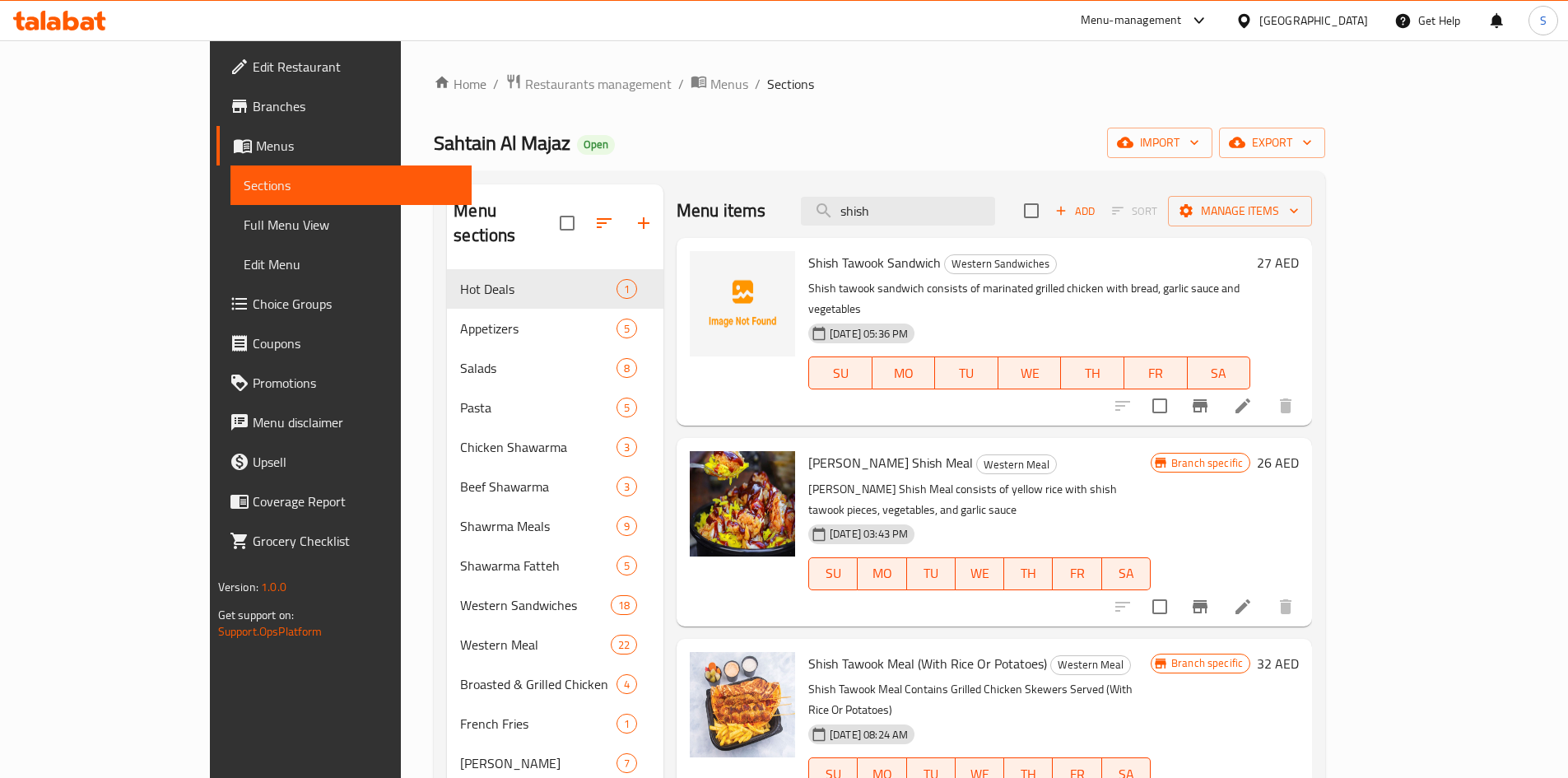
type input "shish"
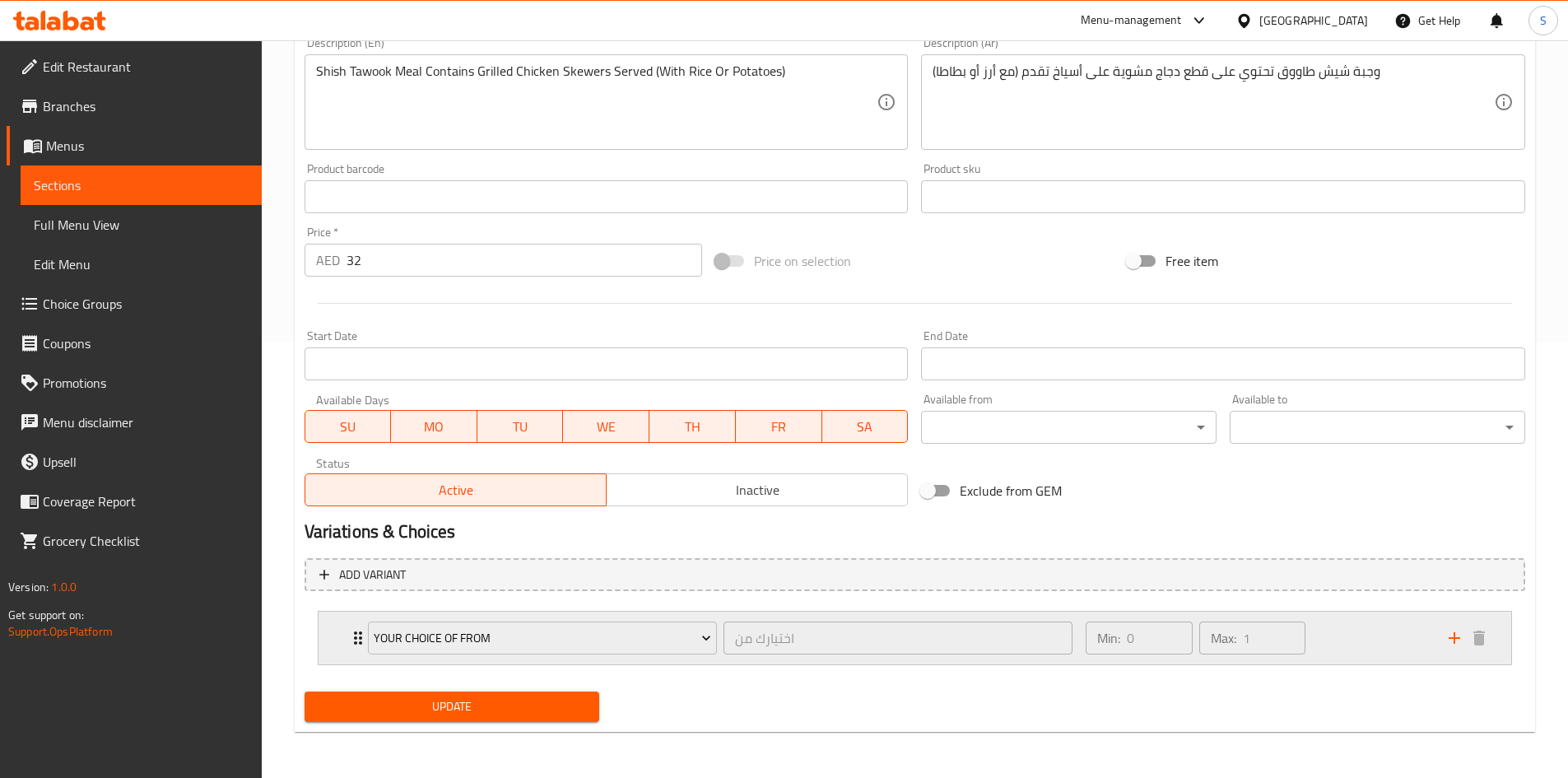
click at [333, 637] on div "Your choice Of from اختيارك من ​ Min: 0 ​ Max: 1 ​" at bounding box center [915, 637] width 1193 height 53
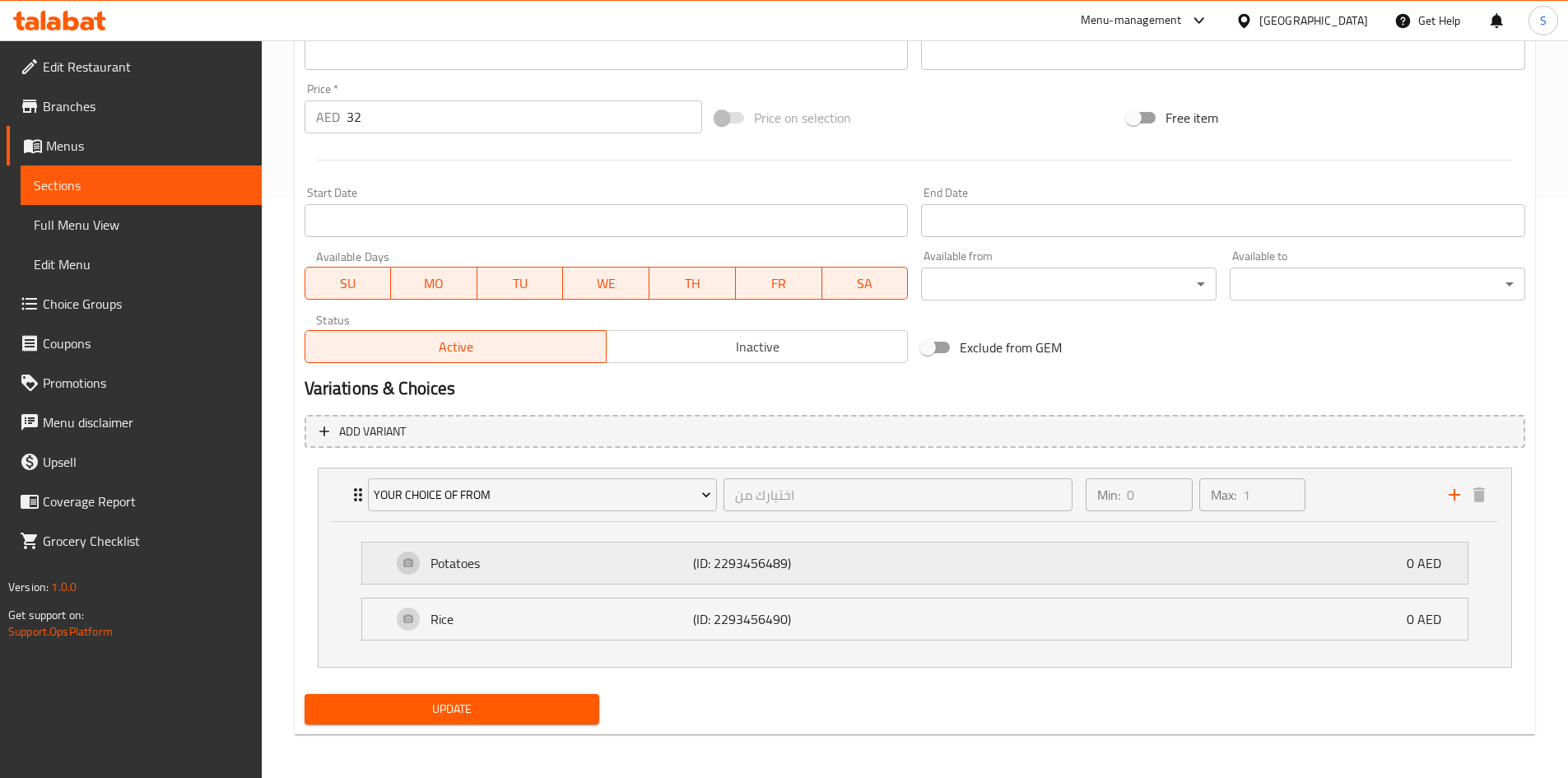
scroll to position [582, 0]
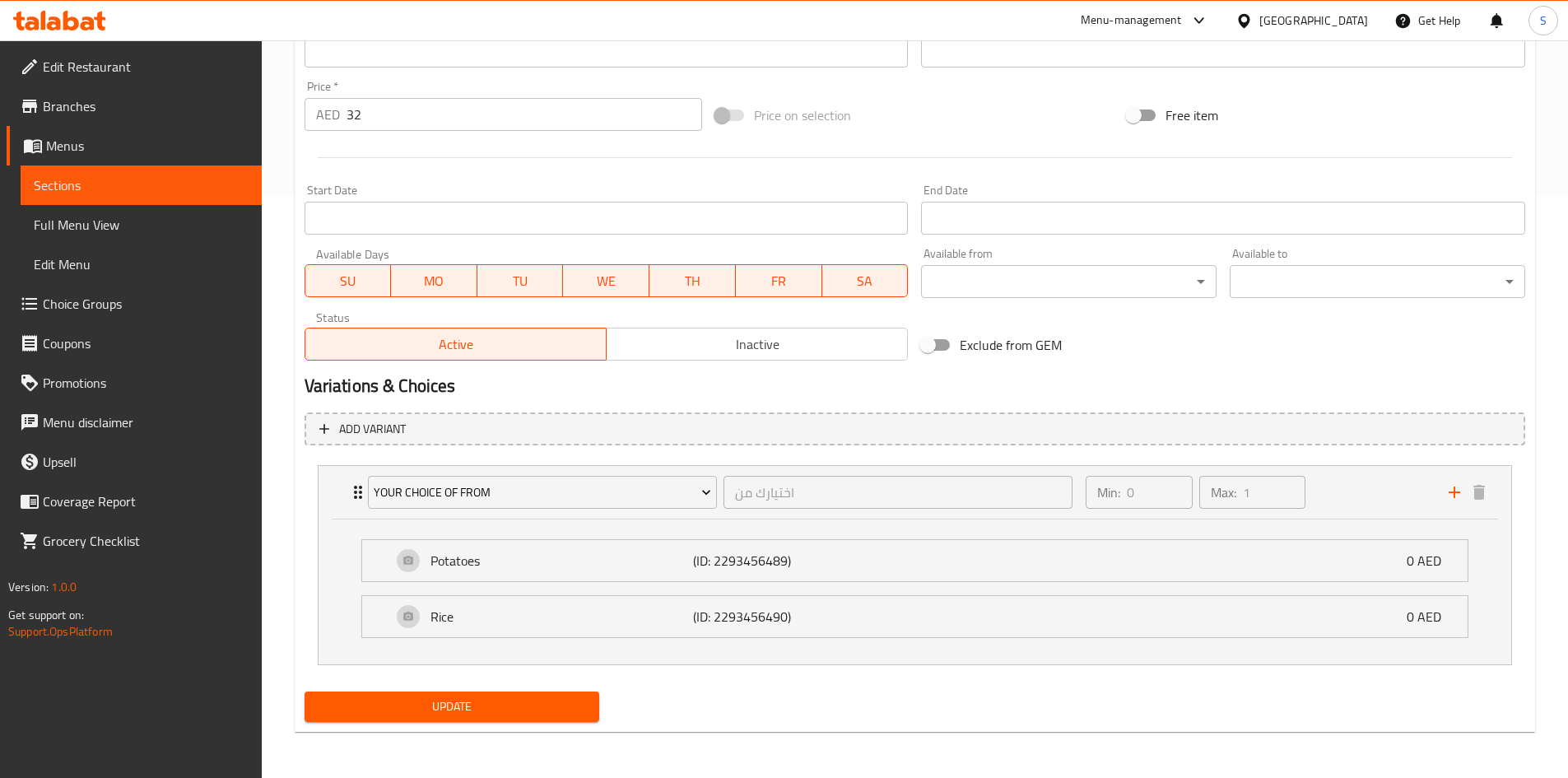
click at [139, 289] on link "Choice Groups" at bounding box center [134, 304] width 255 height 39
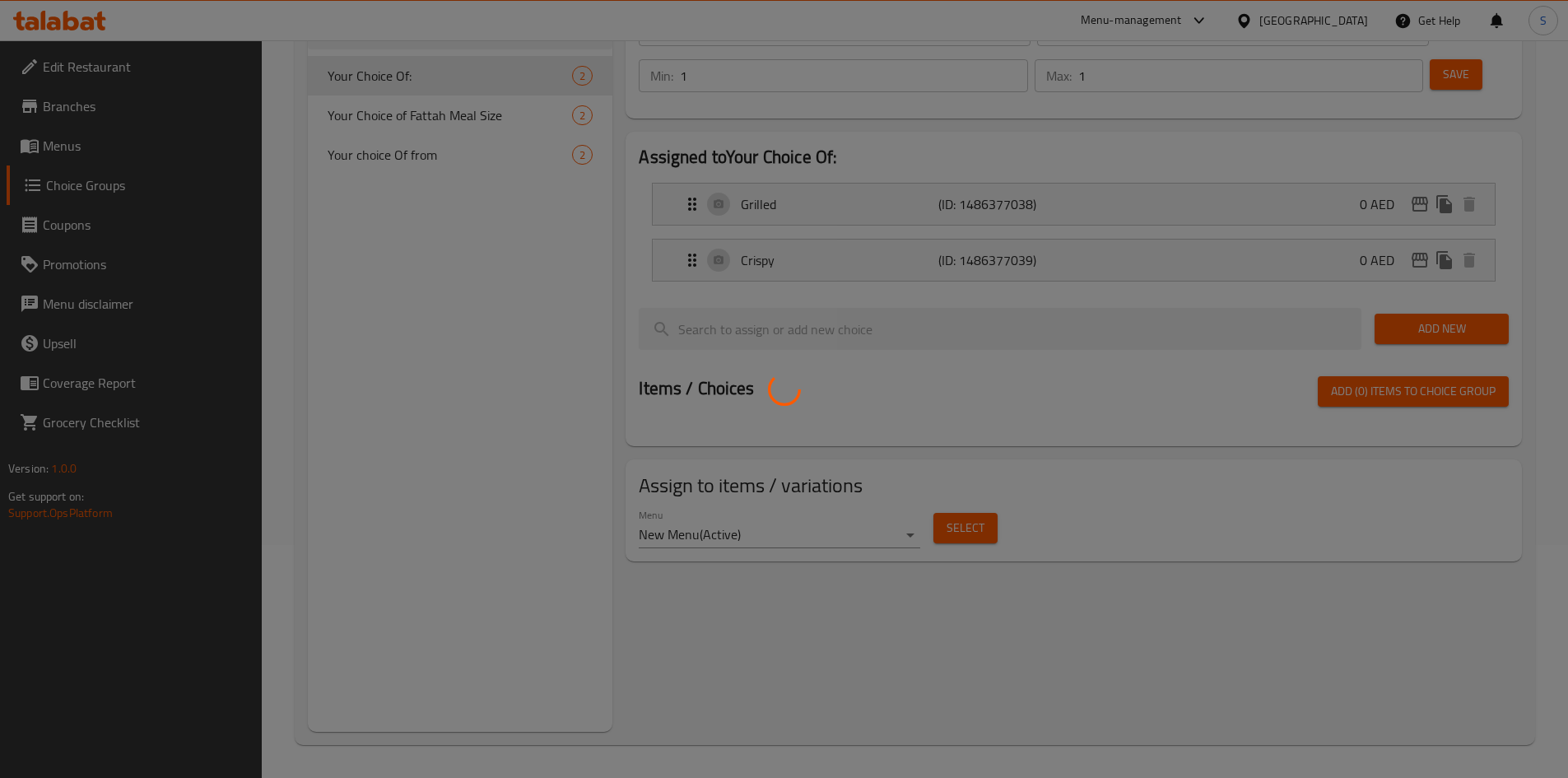
scroll to position [233, 0]
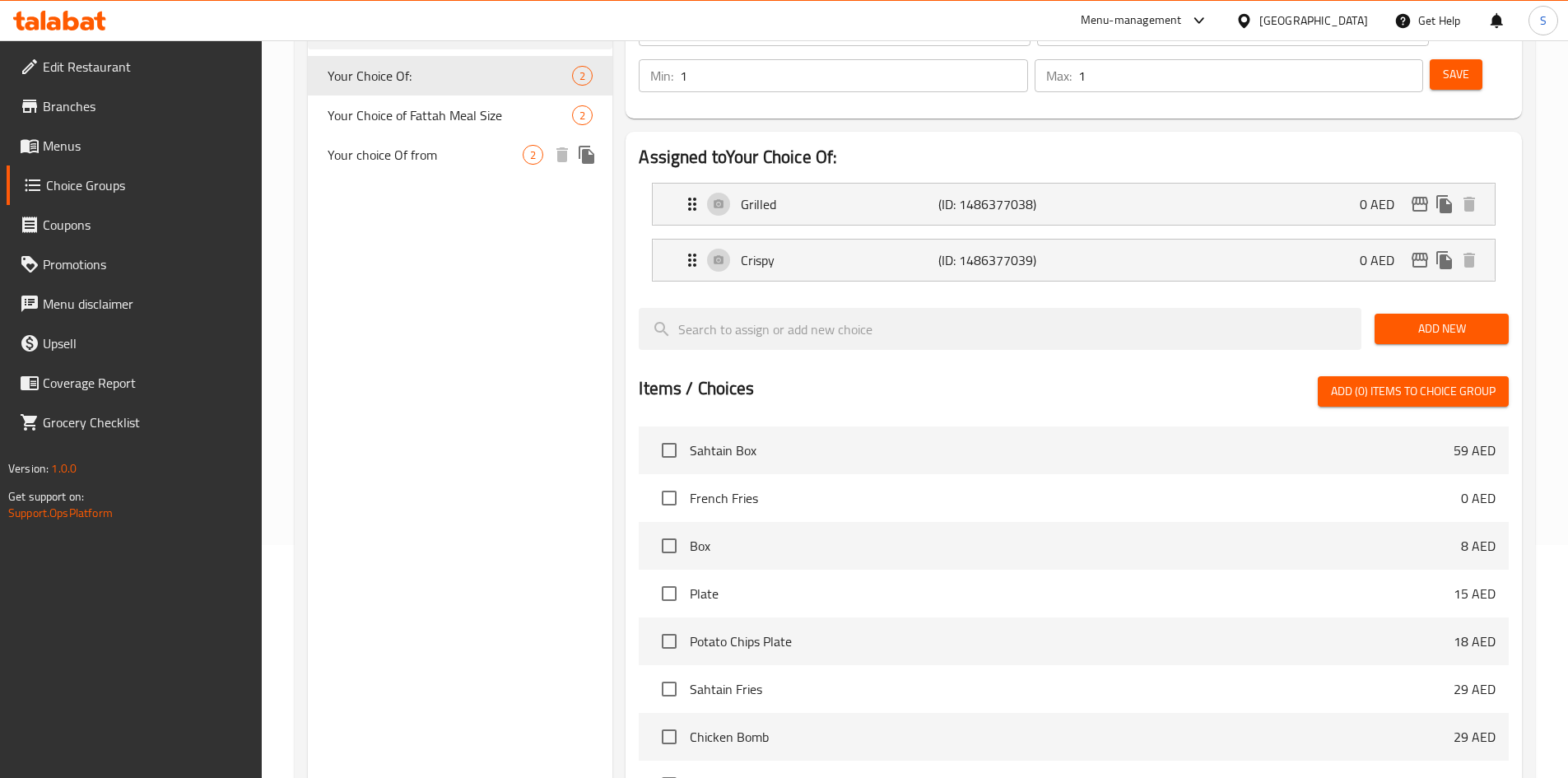
click at [478, 165] on div "Your choice Of from 2" at bounding box center [460, 154] width 305 height 39
type input "Your choice Of from"
type input "اختيارك من"
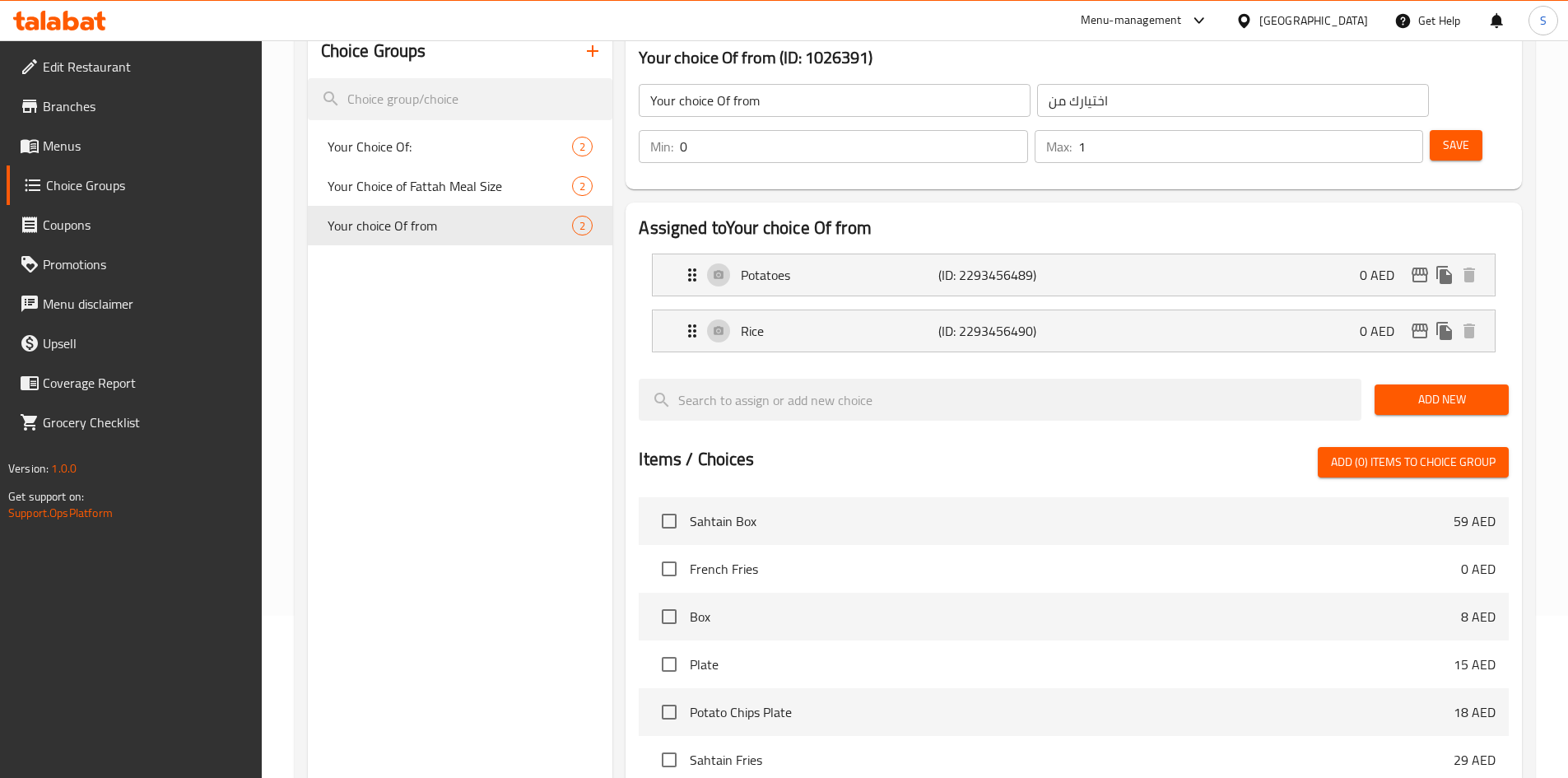
scroll to position [69, 0]
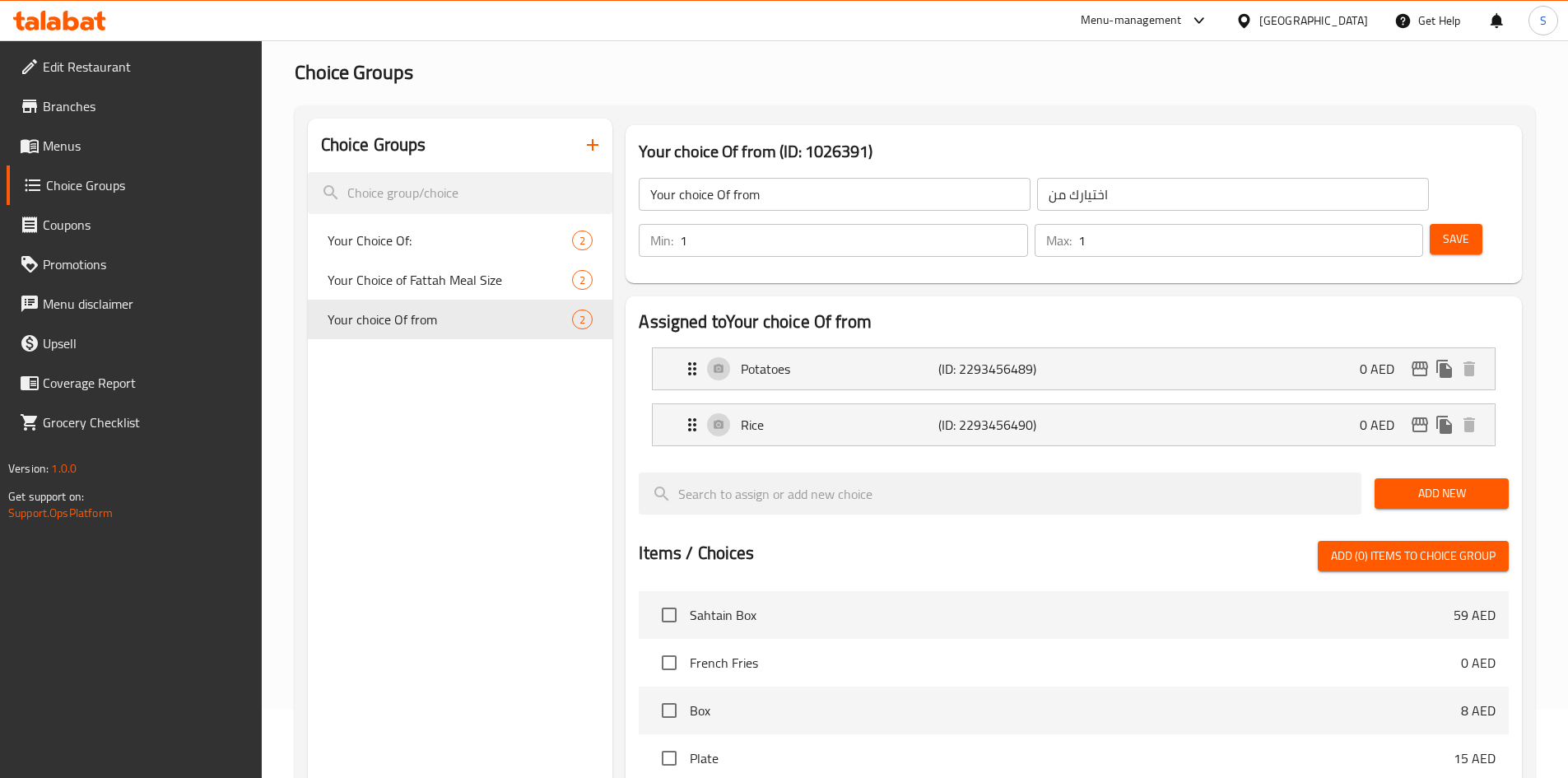
type input "1"
click at [1027, 224] on input "1" at bounding box center [853, 240] width 347 height 33
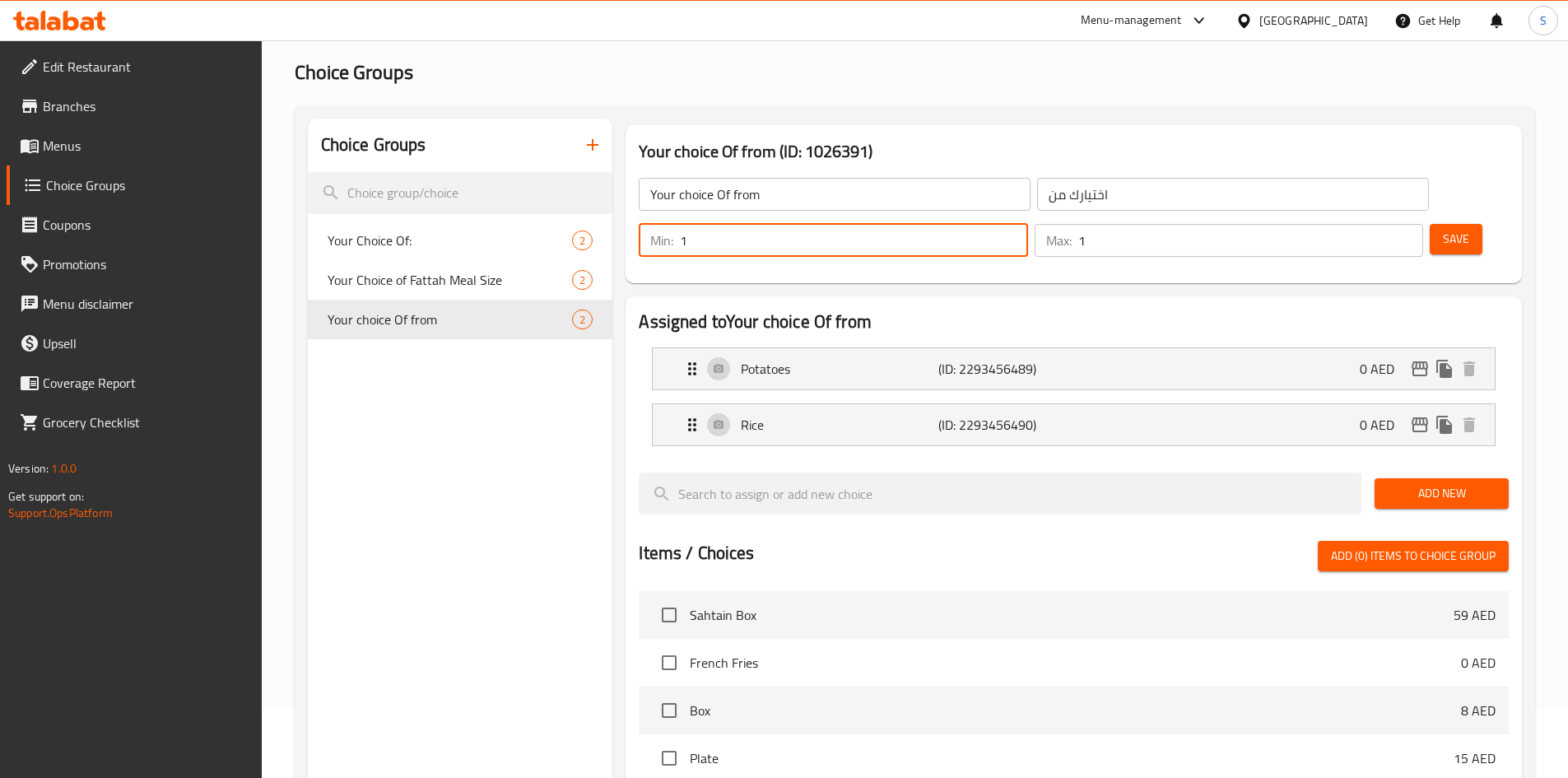
click at [1443, 229] on span "Save" at bounding box center [1455, 239] width 26 height 21
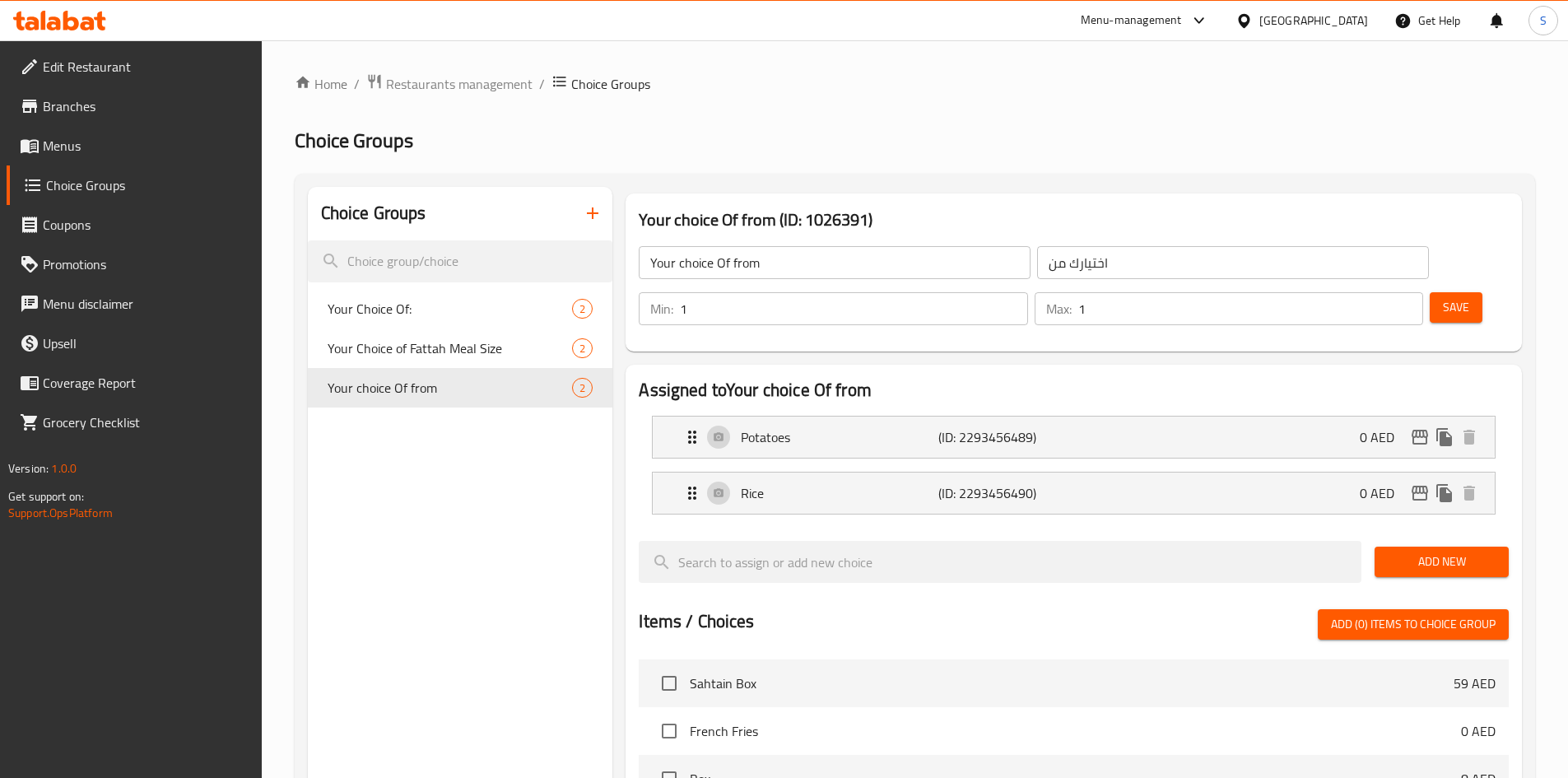
scroll to position [69, 0]
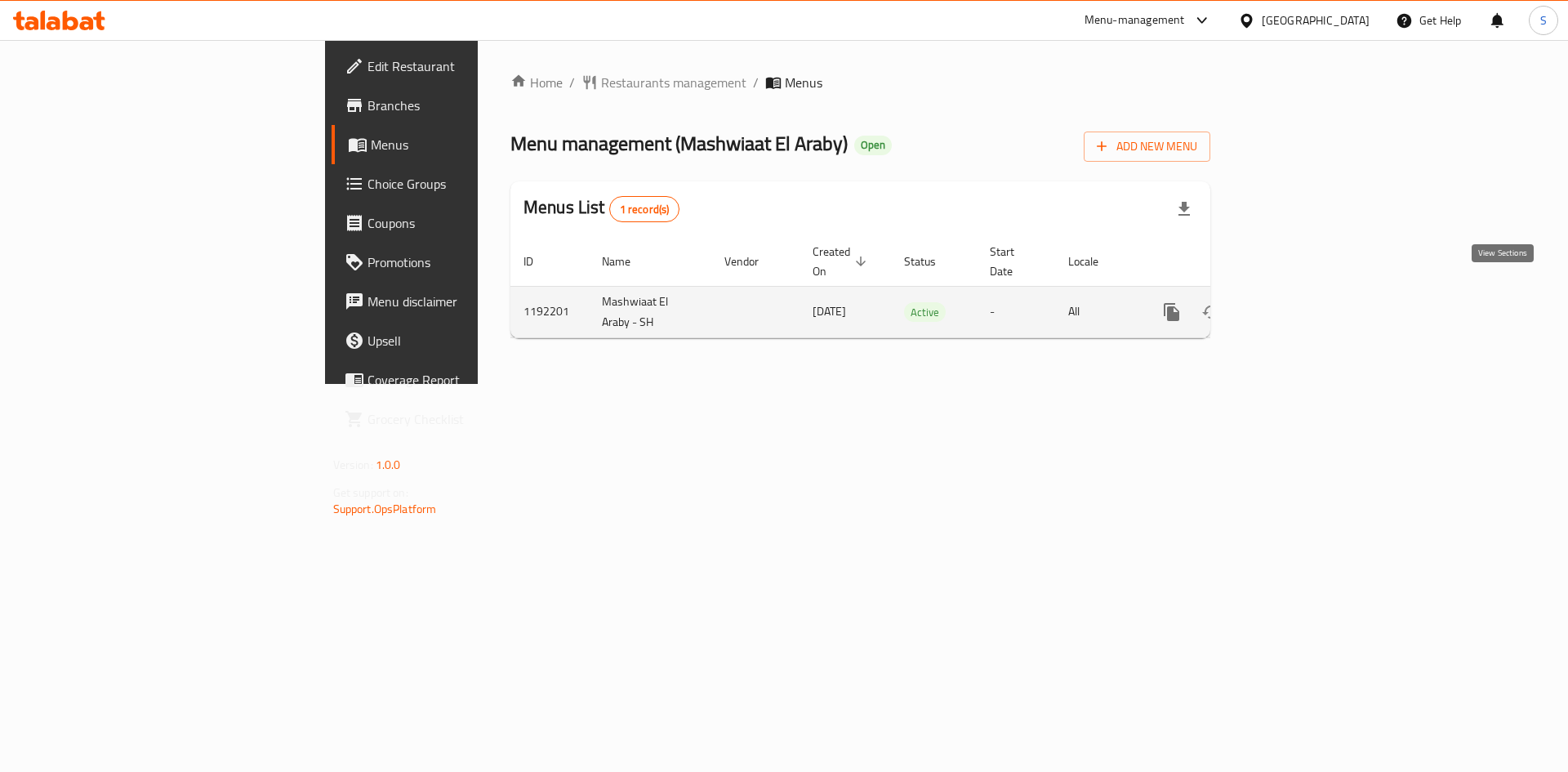
click at [1297, 305] on icon "enhanced table" at bounding box center [1289, 312] width 15 height 15
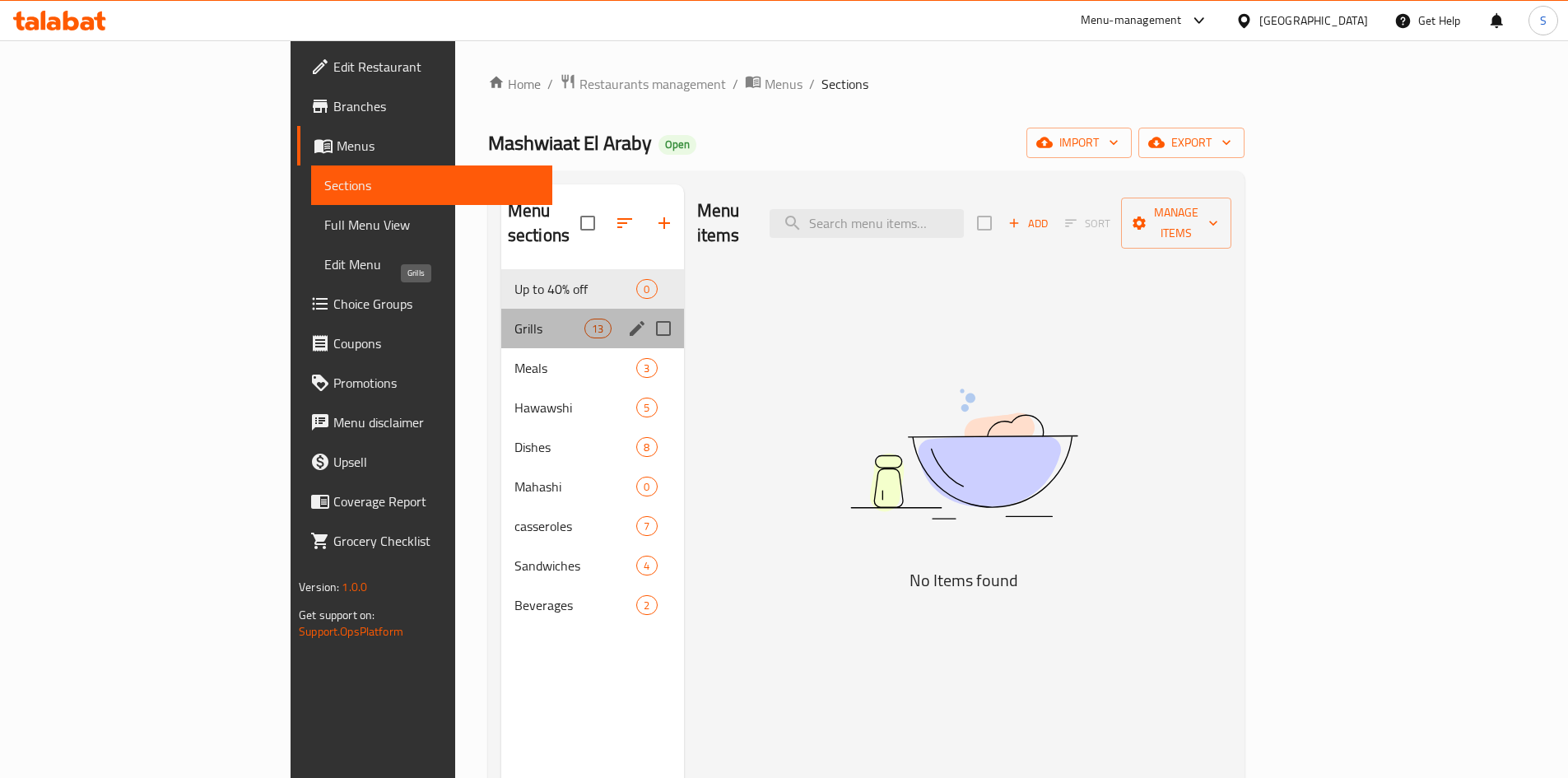
click at [514, 319] on span "Grills" at bounding box center [549, 329] width 70 height 20
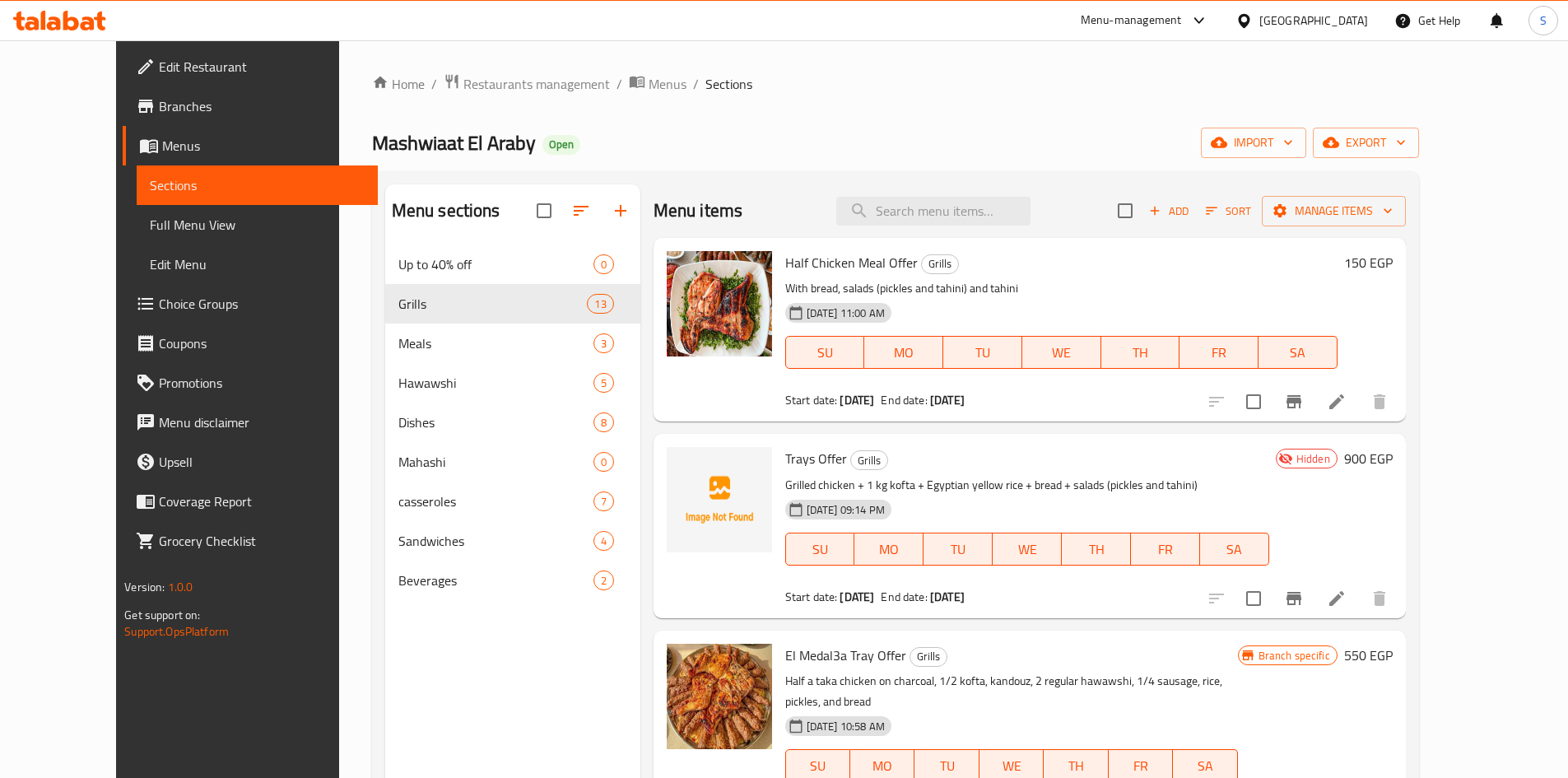
click at [1399, 582] on div at bounding box center [1298, 598] width 202 height 39
click at [1346, 590] on icon at bounding box center [1337, 599] width 20 height 20
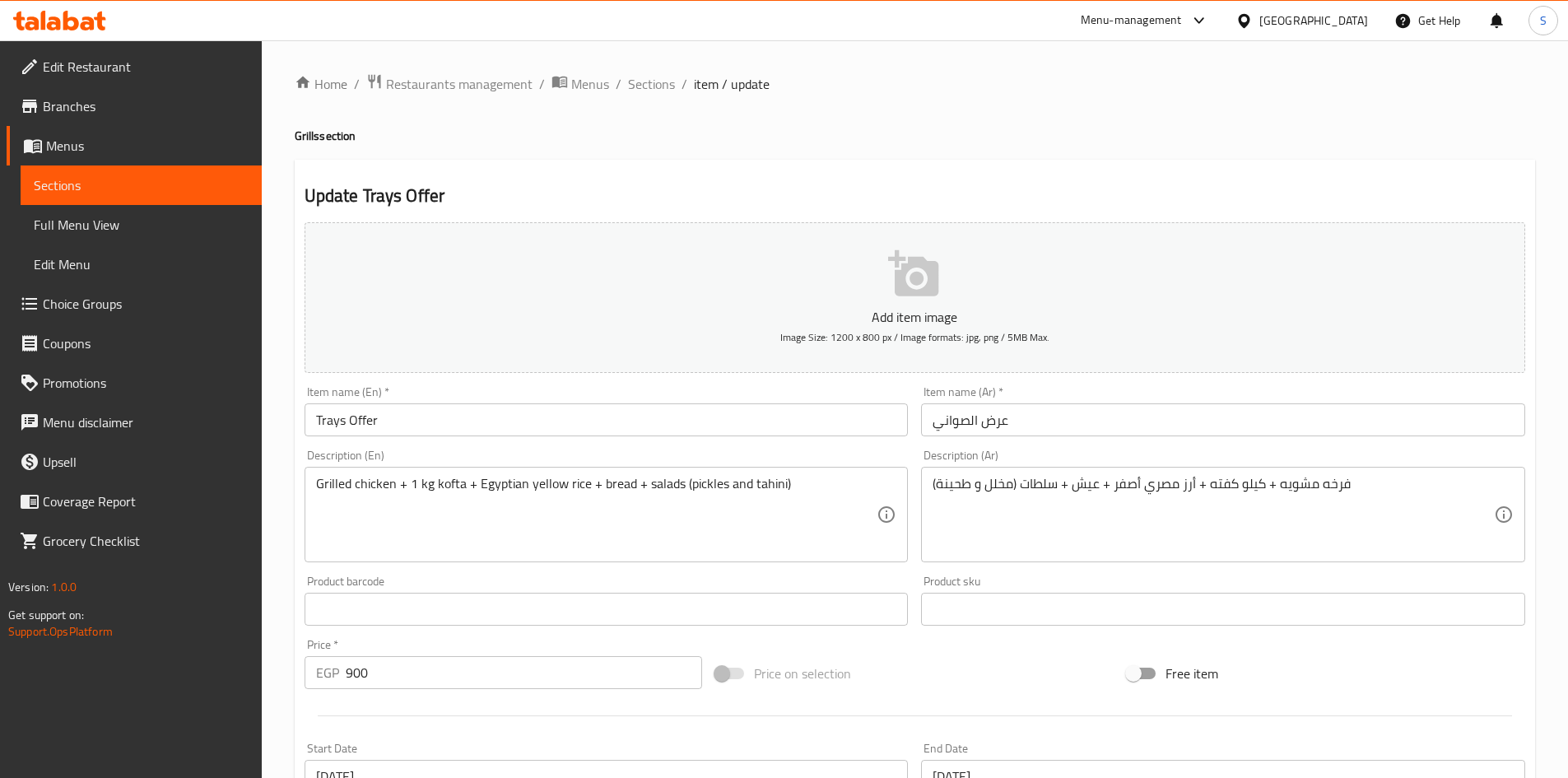
click at [170, 99] on span "Branches" at bounding box center [146, 106] width 206 height 20
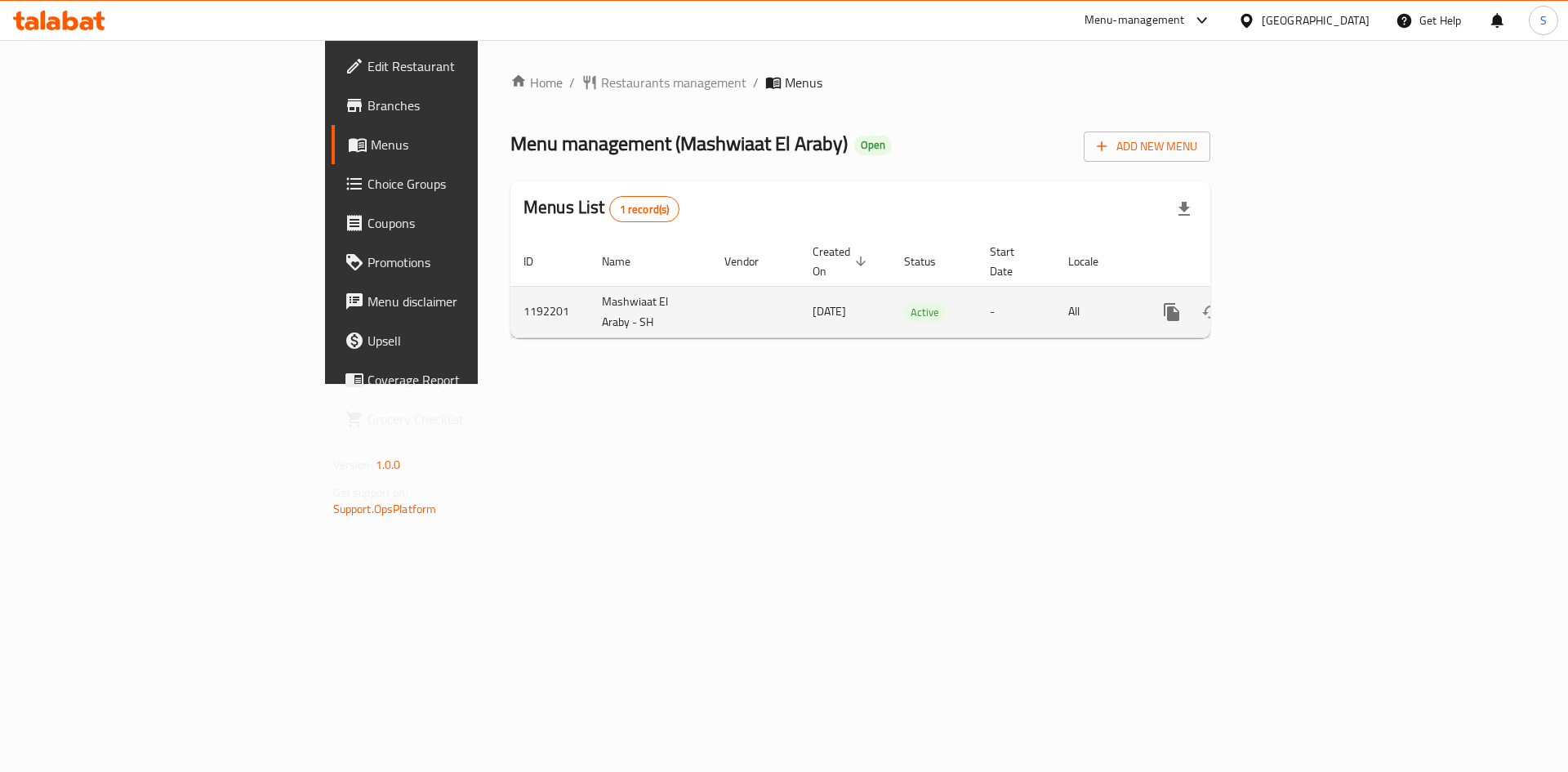
click at [1309, 294] on link "enhanced table" at bounding box center [1289, 311] width 39 height 39
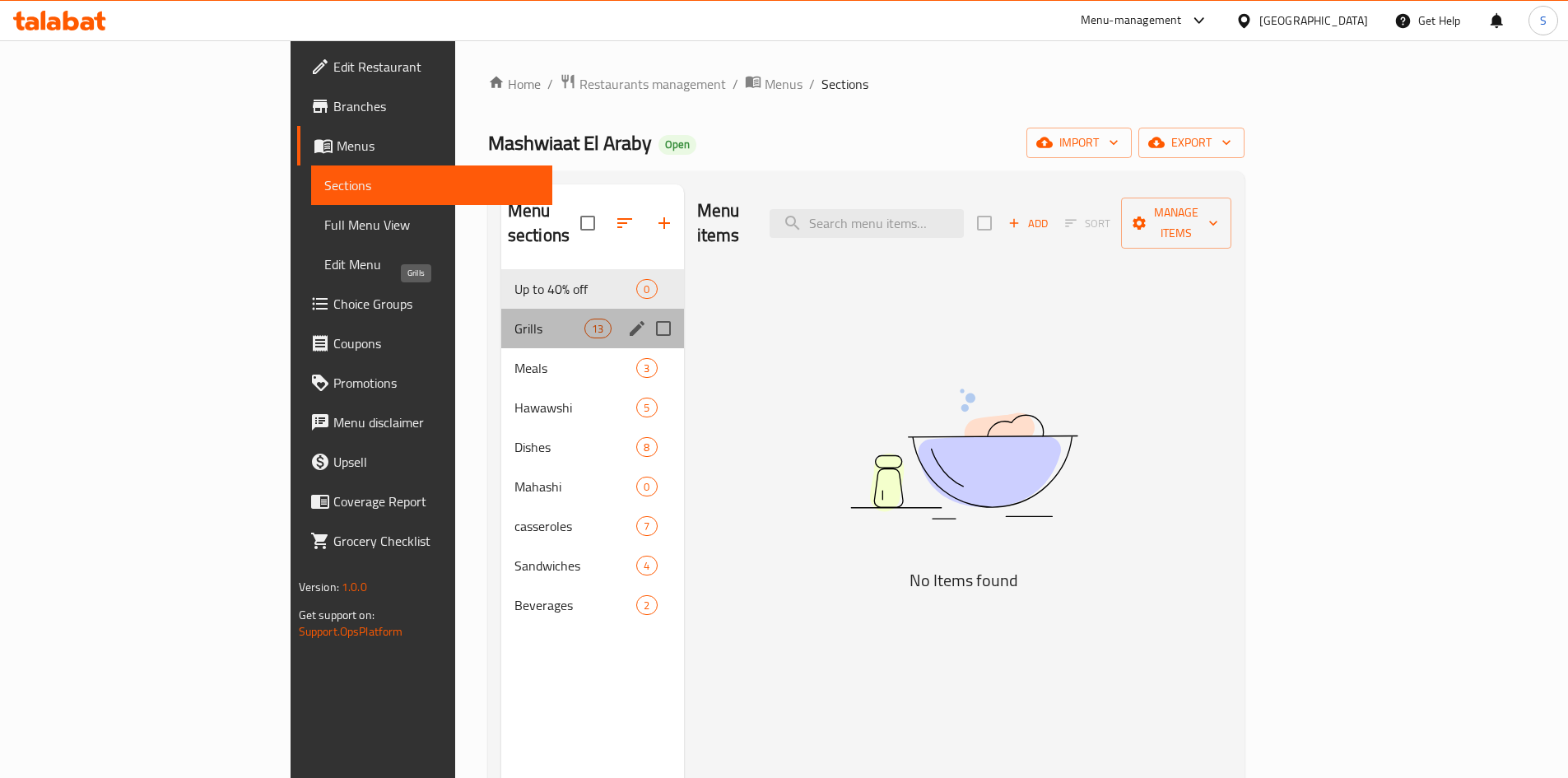
click at [514, 319] on span "Grills" at bounding box center [549, 329] width 70 height 20
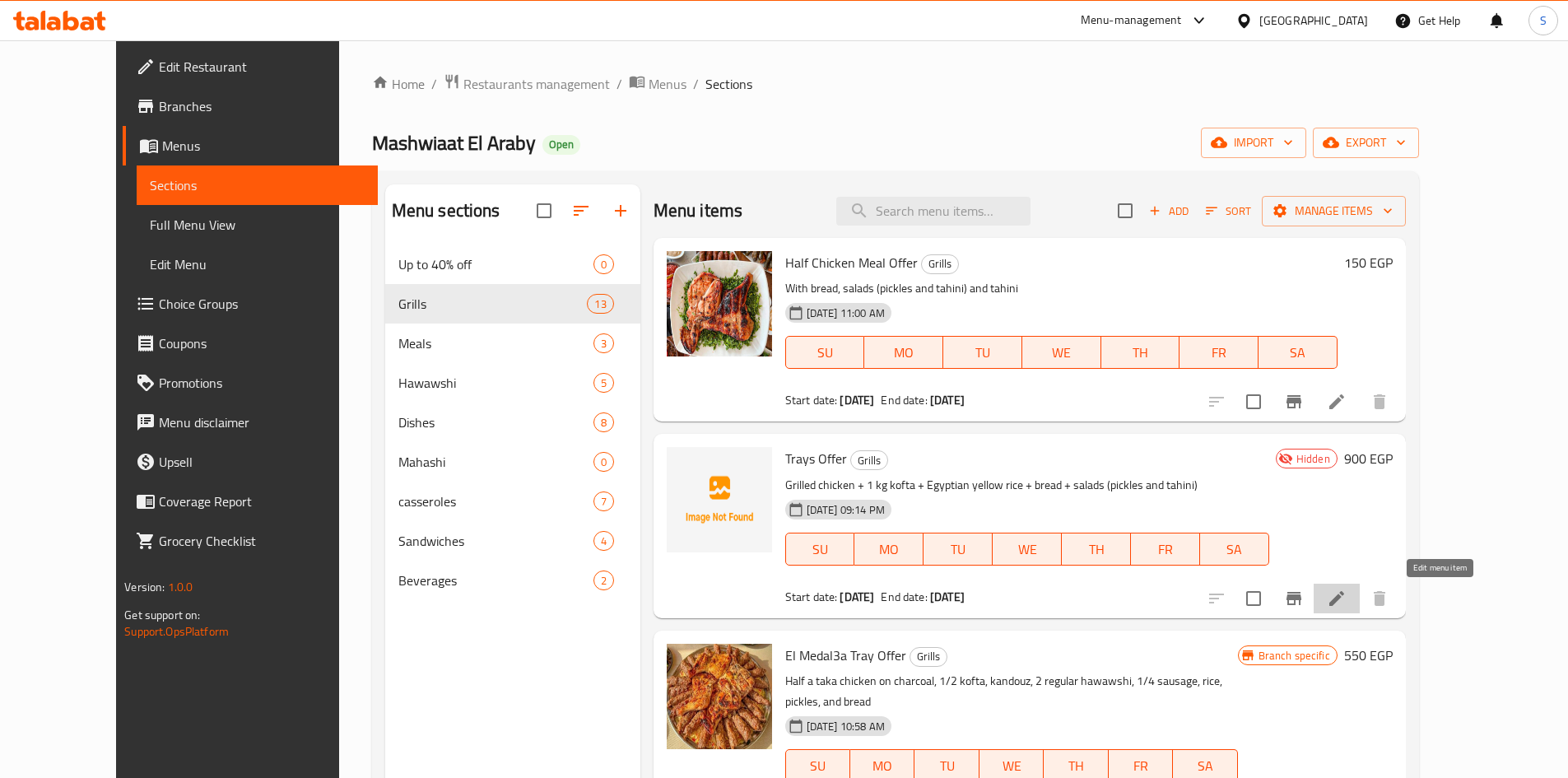
click at [1346, 601] on icon at bounding box center [1337, 599] width 20 height 20
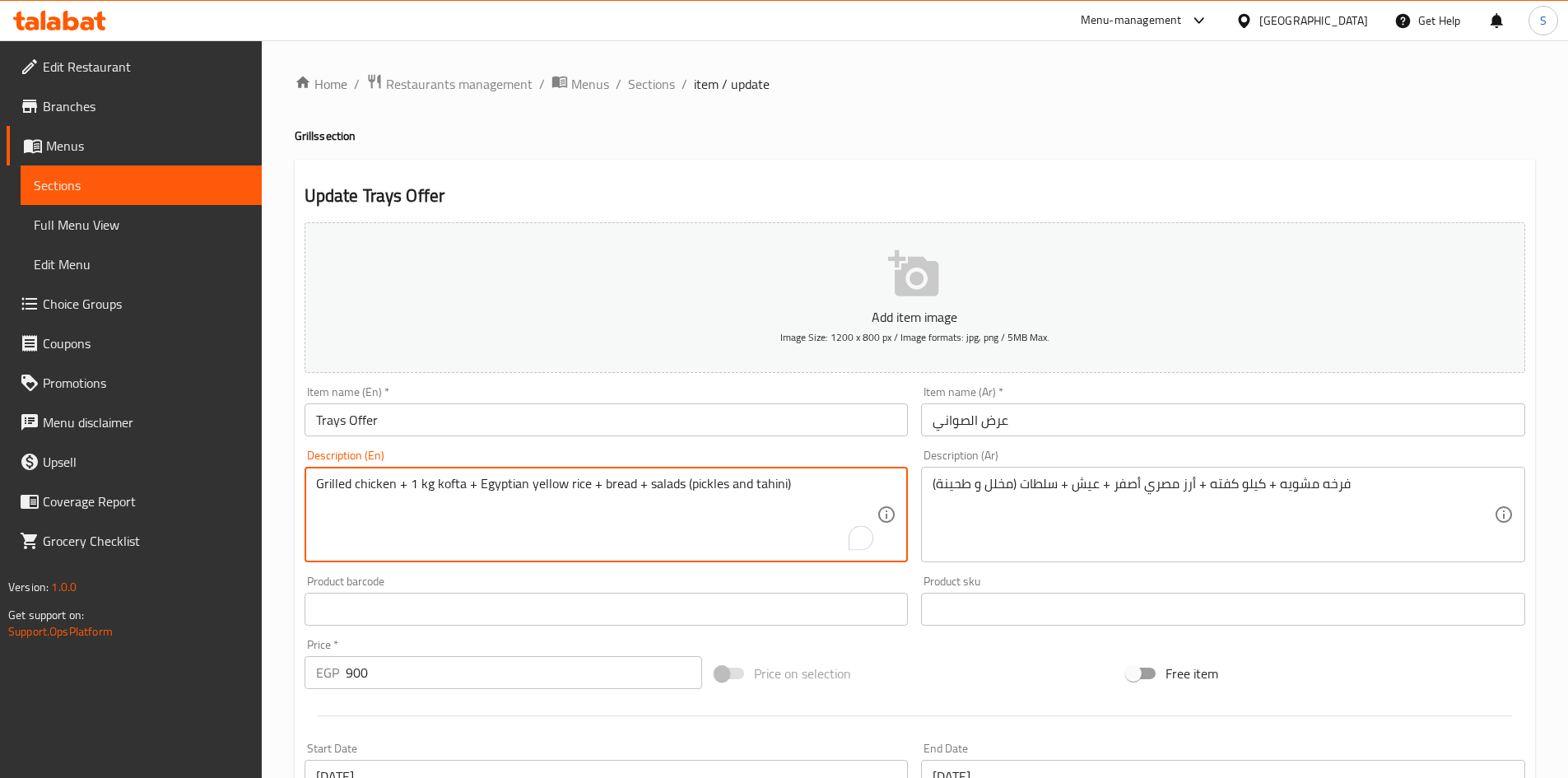
click at [457, 488] on textarea "Grilled chicken + 1 kg kofta + Egyptian yellow rice + bread + salads (pickles a…" at bounding box center [596, 515] width 561 height 79
drag, startPoint x: 437, startPoint y: 483, endPoint x: 462, endPoint y: 486, distance: 25.2
click at [462, 486] on textarea "Grilled chicken + 1 kg kofta + Egyptian yellow rice + bread + salads (pickles a…" at bounding box center [596, 515] width 561 height 79
paste textarea "andouz"
click at [434, 491] on textarea "Grilled chicken + 1 kg [PERSON_NAME] + Egyptian yellow rice + bread + salads (p…" at bounding box center [596, 515] width 561 height 79
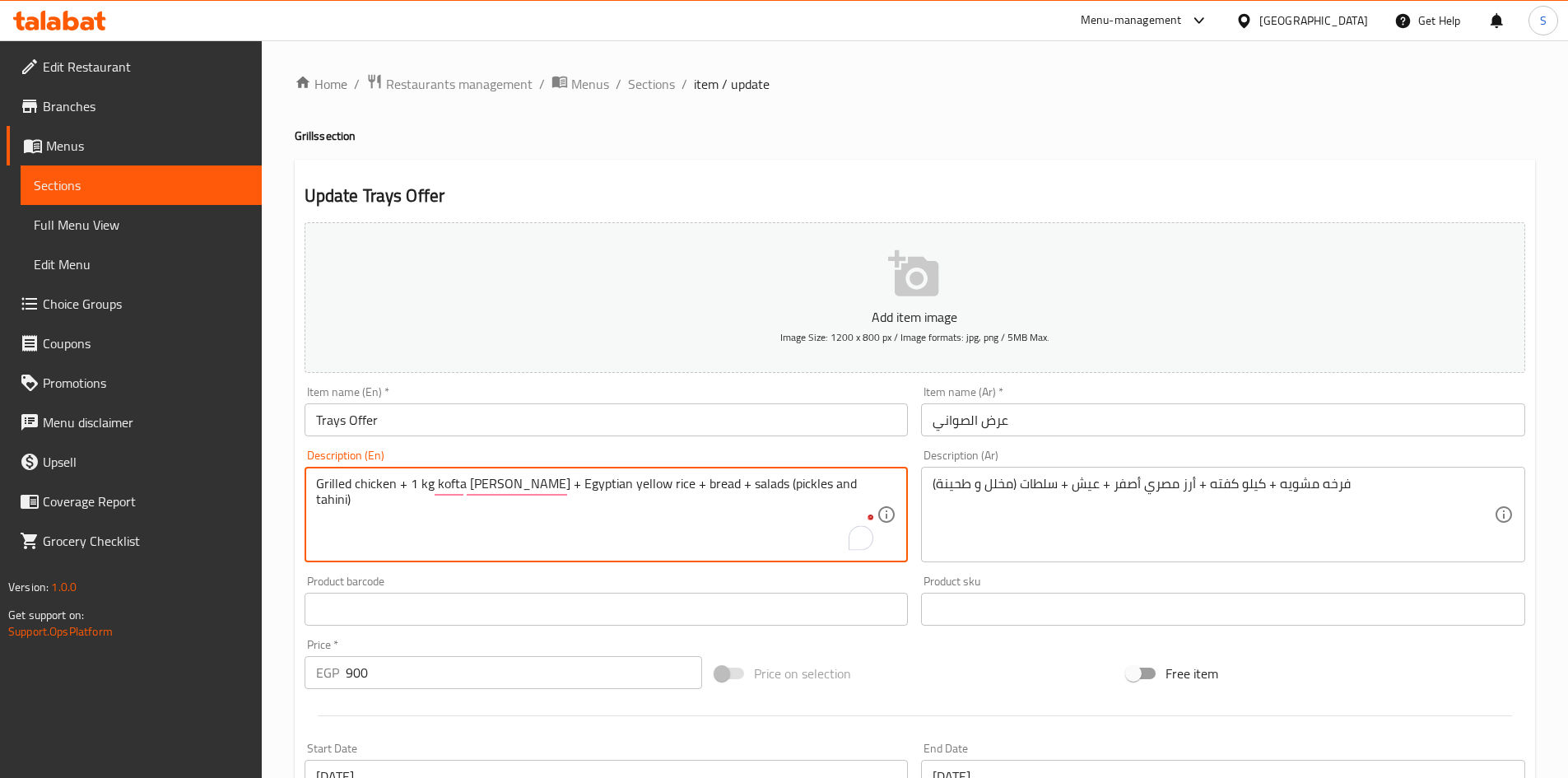
type textarea "Grilled chicken + 1 kg kofta [PERSON_NAME] + Egyptian yellow rice + bread + sal…"
drag, startPoint x: 1205, startPoint y: 490, endPoint x: 1223, endPoint y: 513, distance: 29.2
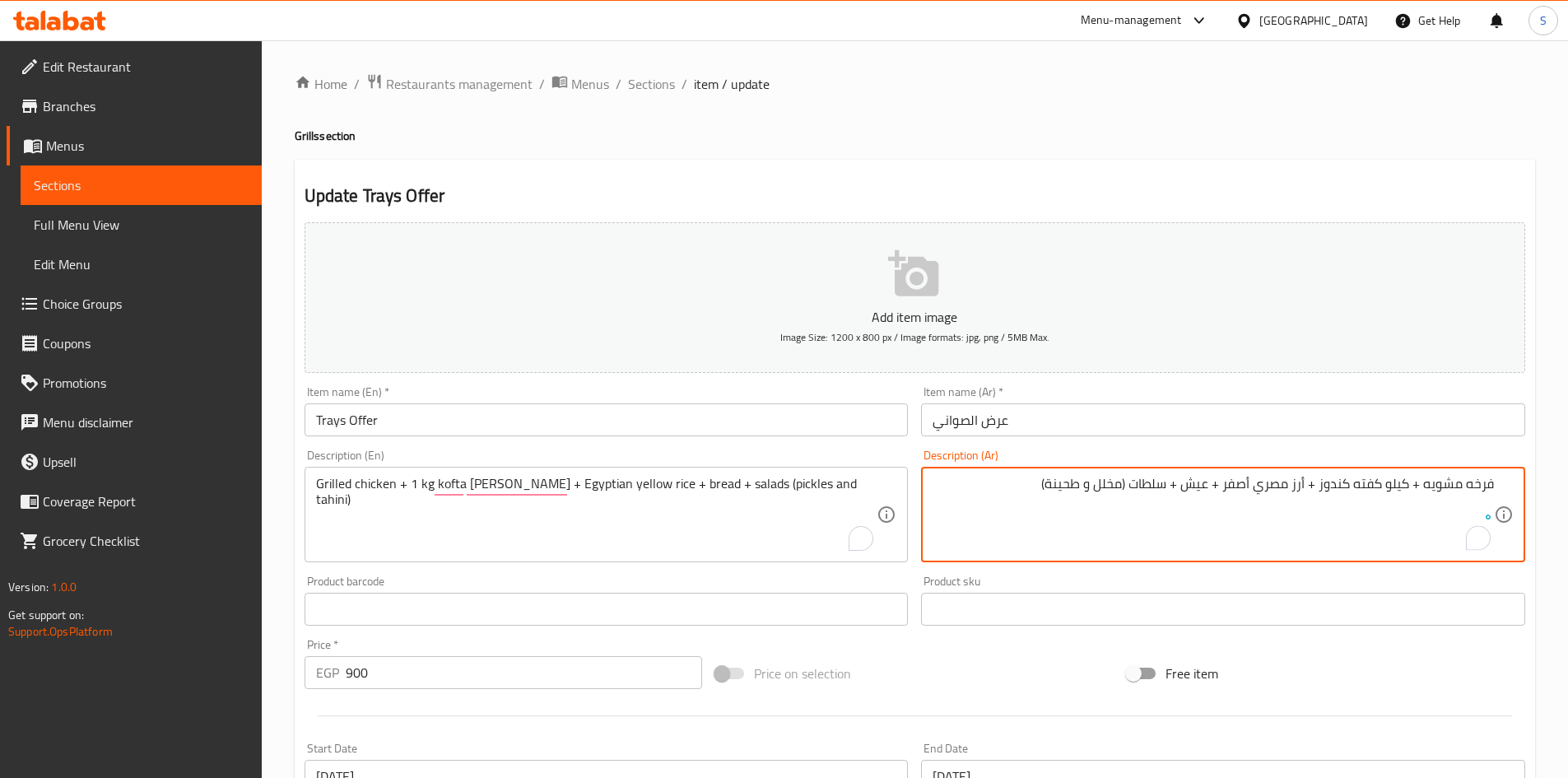
type textarea "فرخه مشويه + كيلو كفته كندوز + أرز مصري أصفر + عيش + سلطات (مخلل و طحينة)"
click at [1021, 682] on div "Price on selection" at bounding box center [914, 673] width 411 height 44
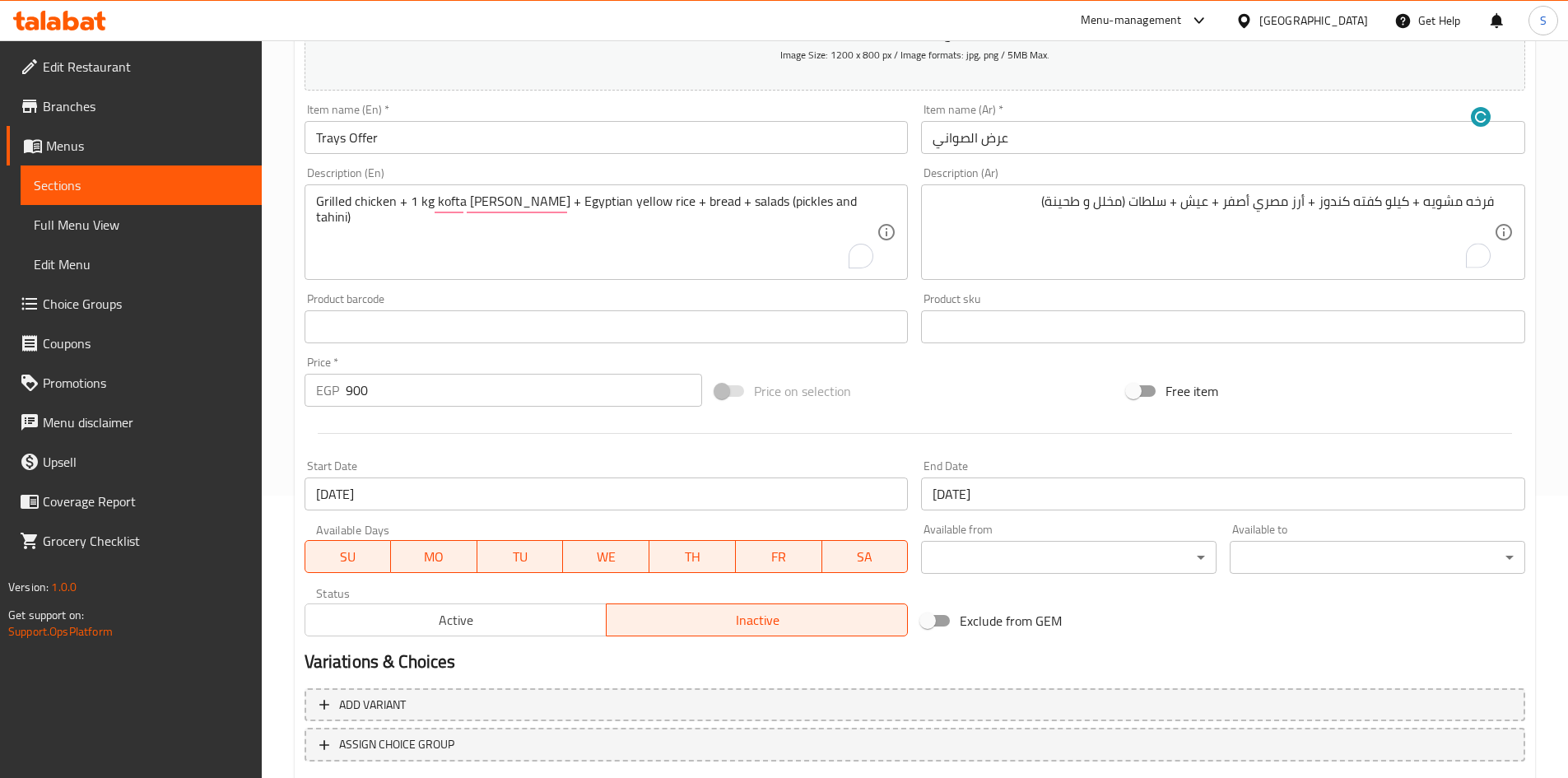
scroll to position [386, 0]
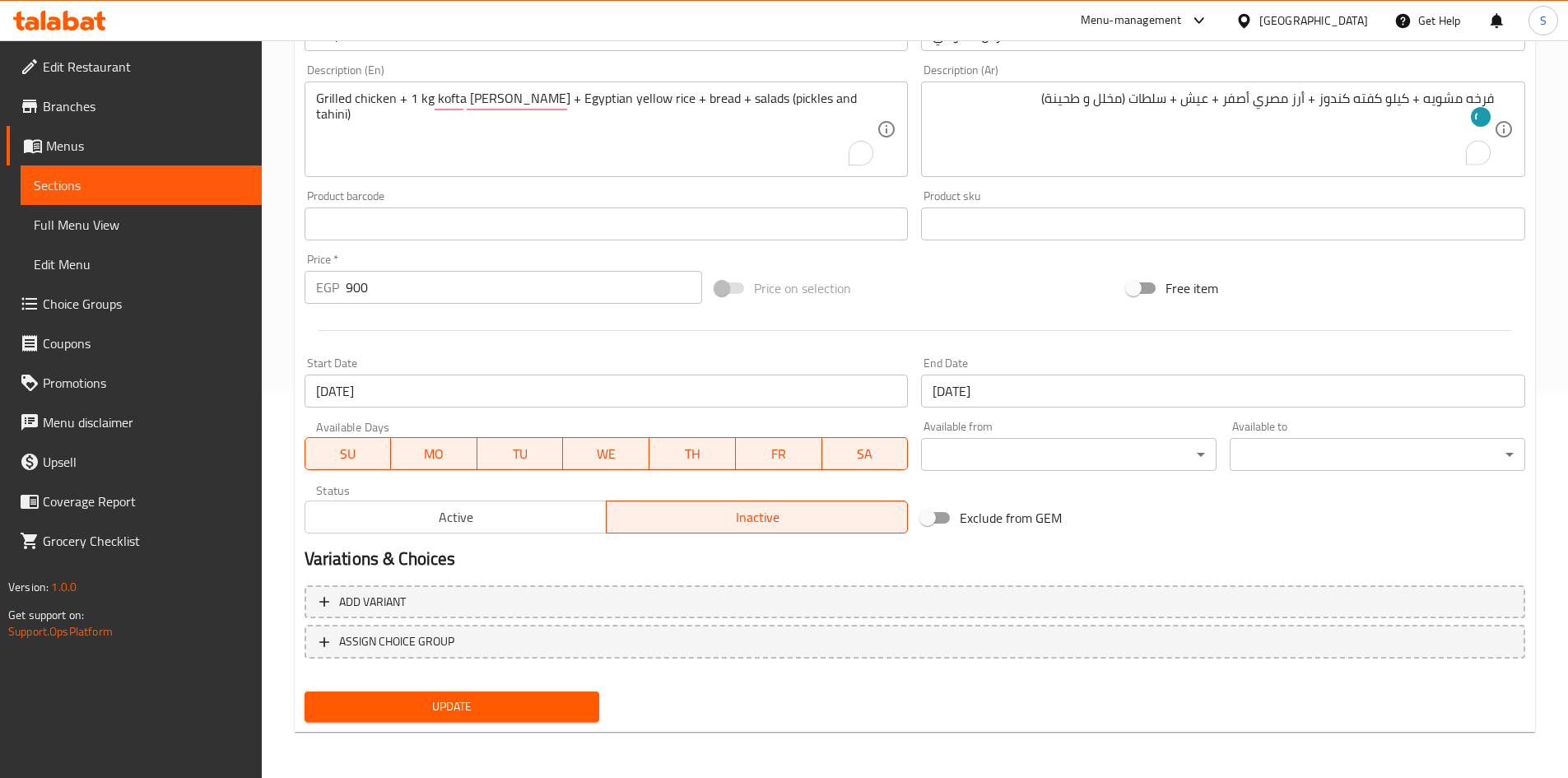
click at [462, 719] on button "Update" at bounding box center [452, 707] width 295 height 30
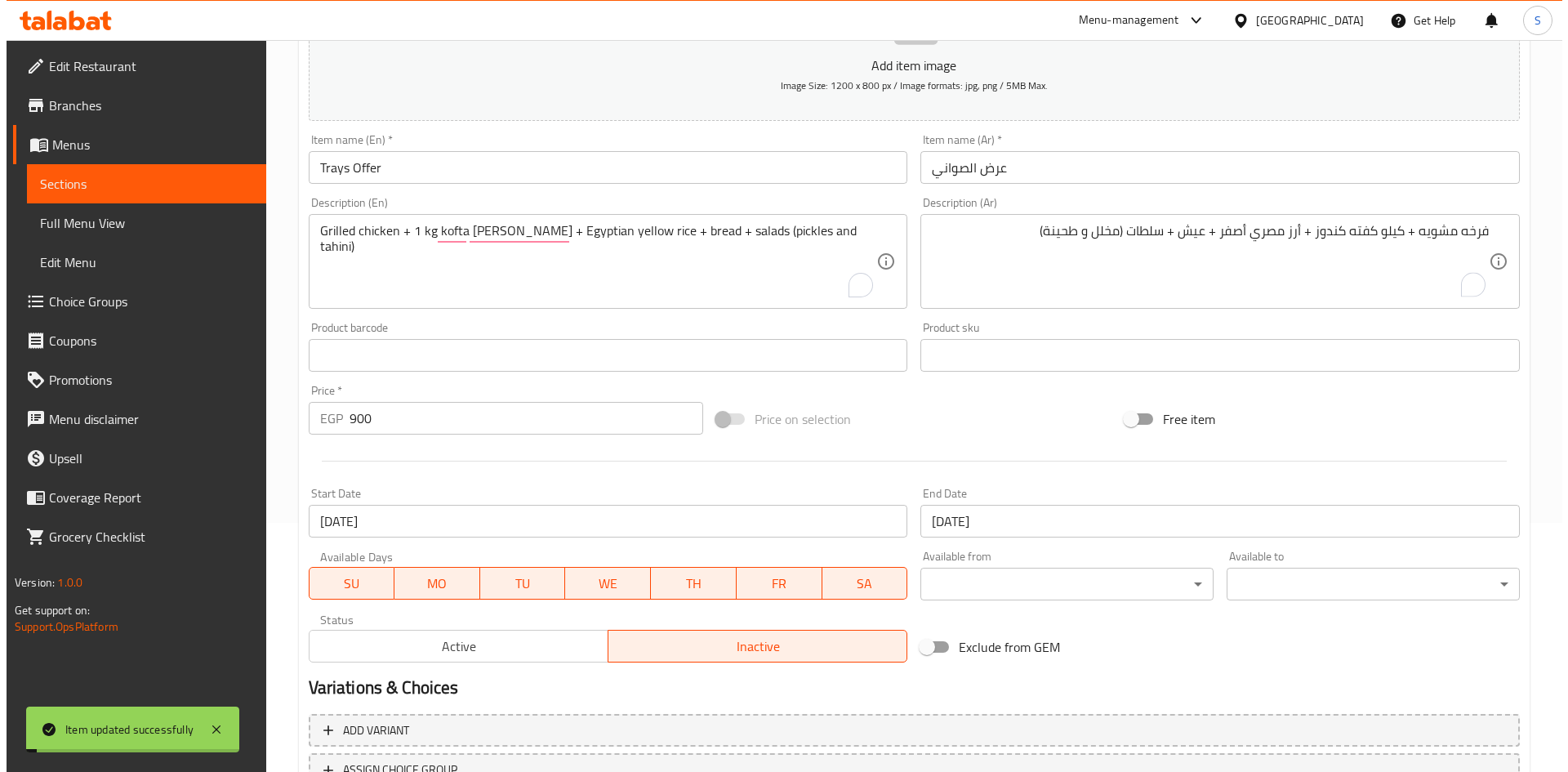
scroll to position [0, 0]
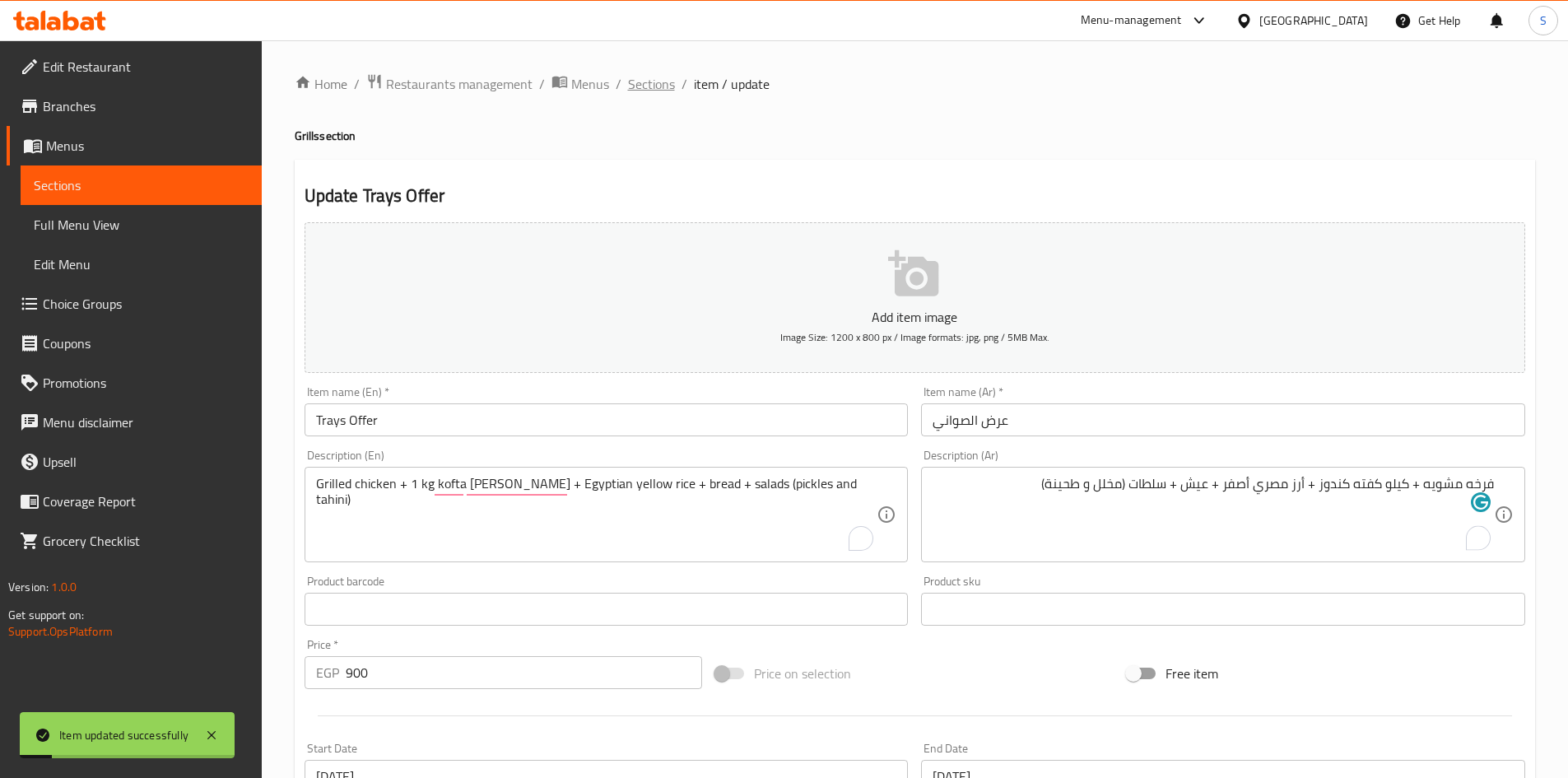
click at [640, 82] on span "Sections" at bounding box center [651, 84] width 47 height 20
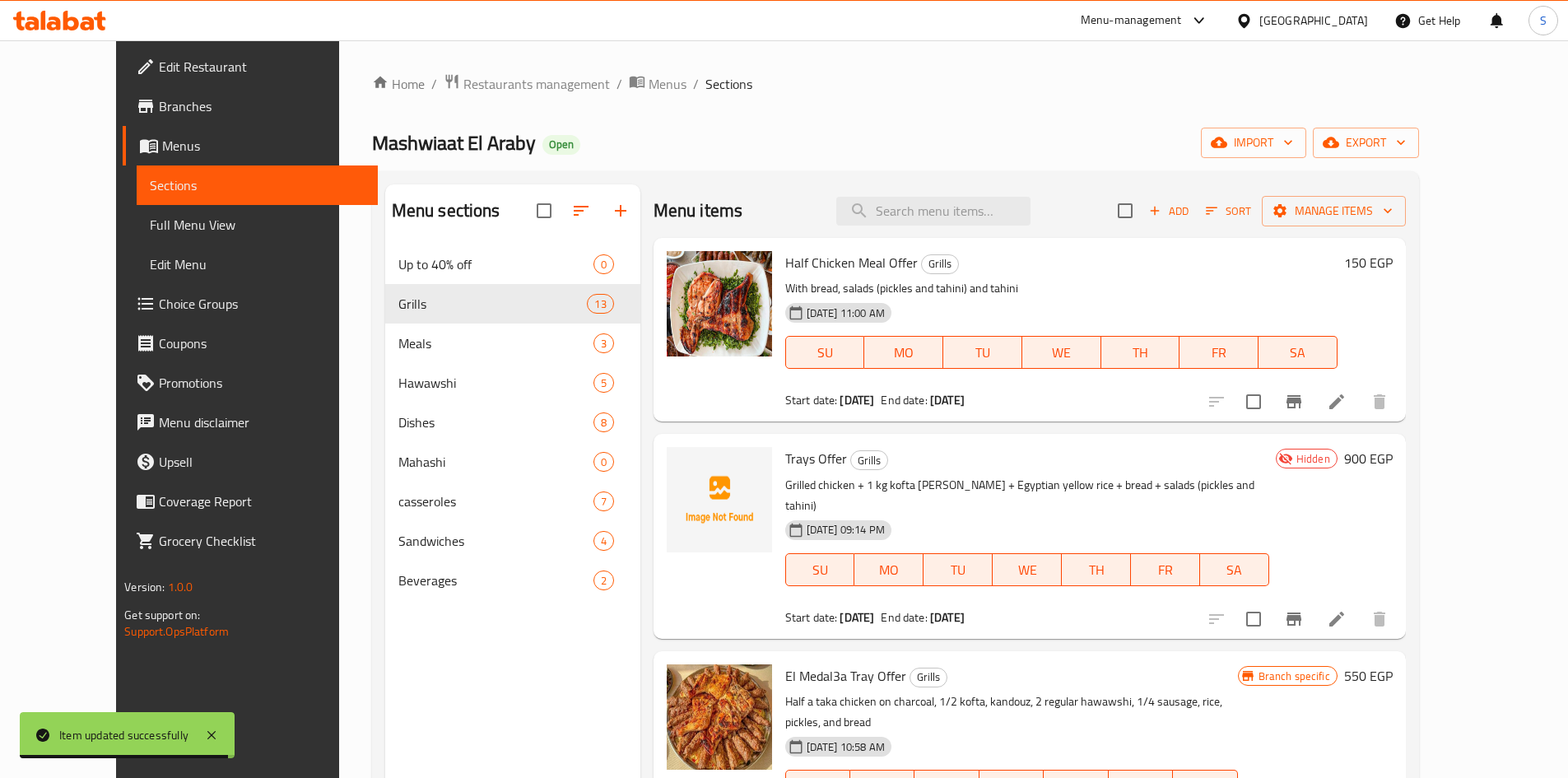
click at [1419, 161] on div "Home / Restaurants management / Menus / Sections Mashwiaat El Araby Open import…" at bounding box center [896, 525] width 1047 height 903
click at [1406, 149] on span "export" at bounding box center [1366, 142] width 79 height 21
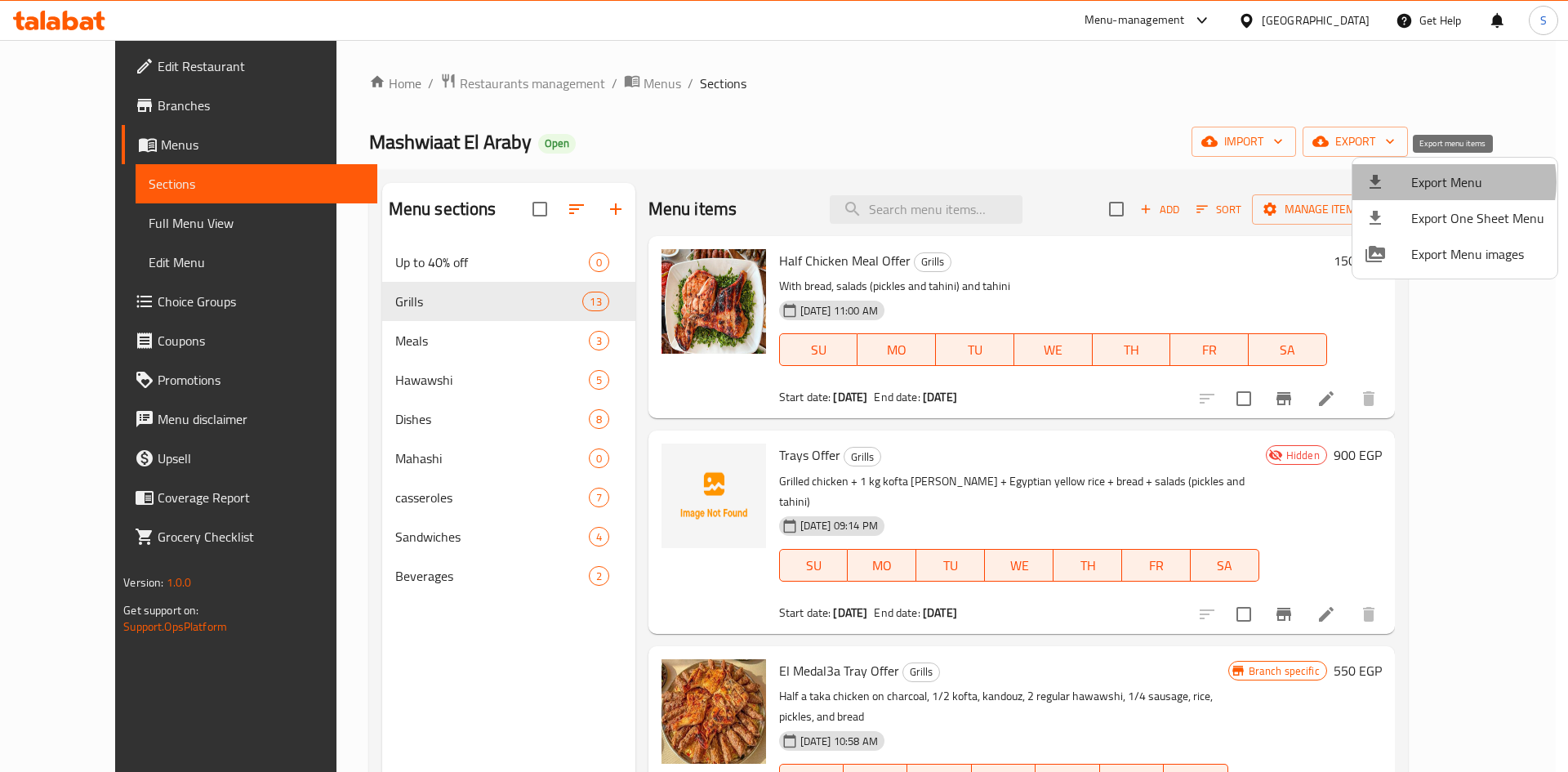
click at [1447, 182] on span "Export Menu" at bounding box center [1478, 183] width 133 height 20
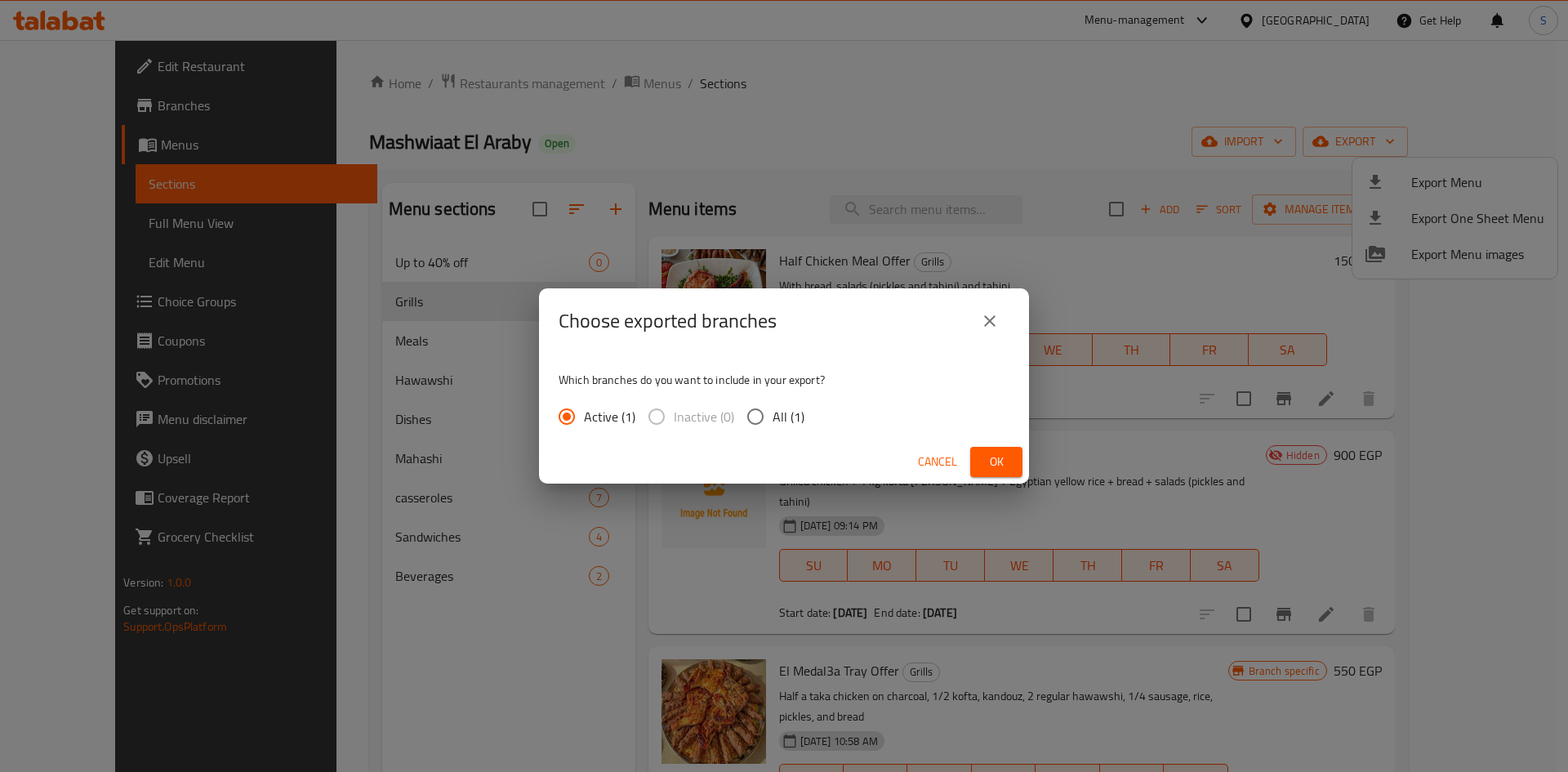
click at [743, 416] on input "All (1)" at bounding box center [755, 416] width 34 height 34
radio input "true"
click at [1009, 464] on span "Ok" at bounding box center [996, 462] width 26 height 21
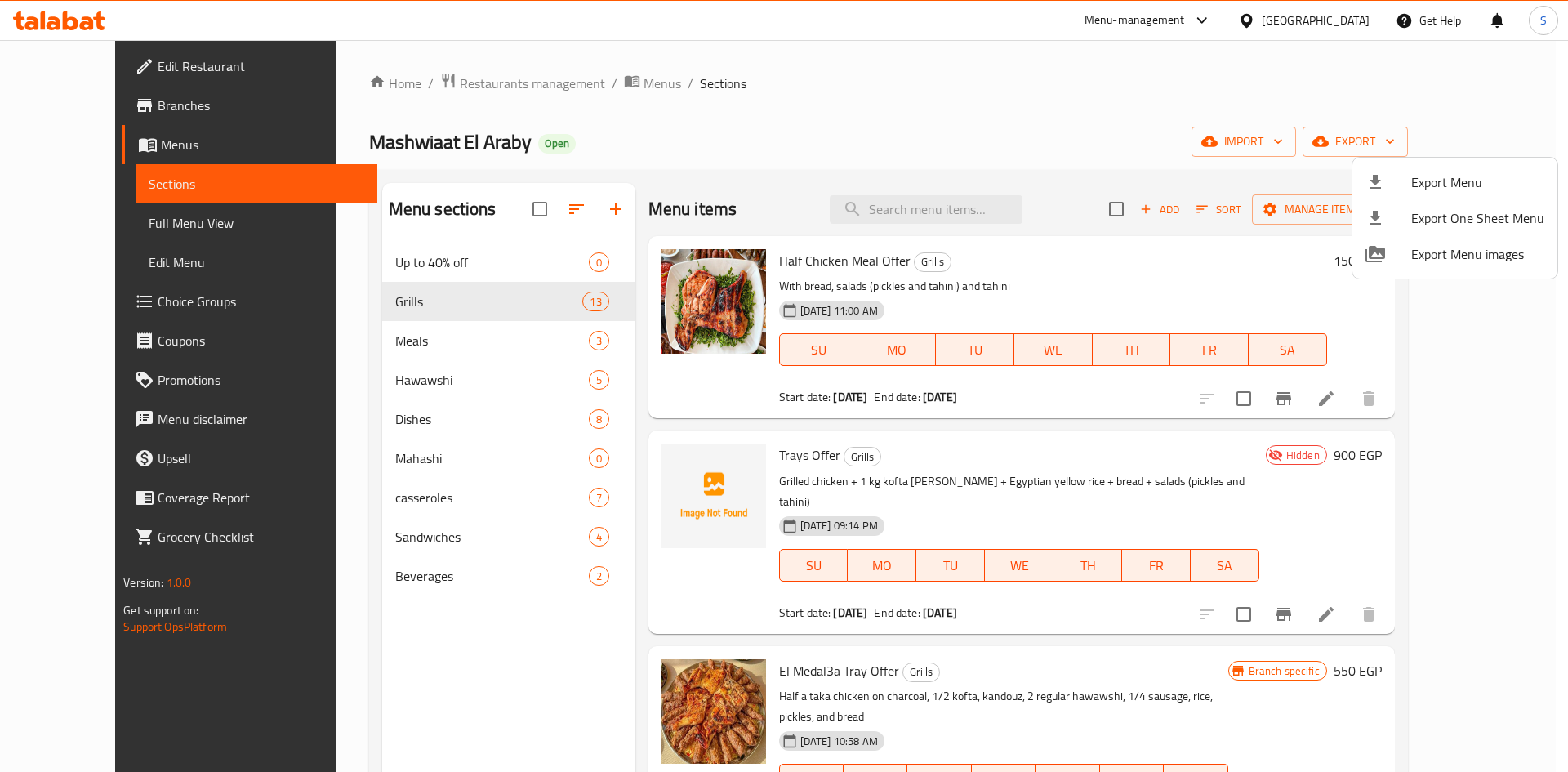
click at [490, 77] on div at bounding box center [784, 386] width 1568 height 772
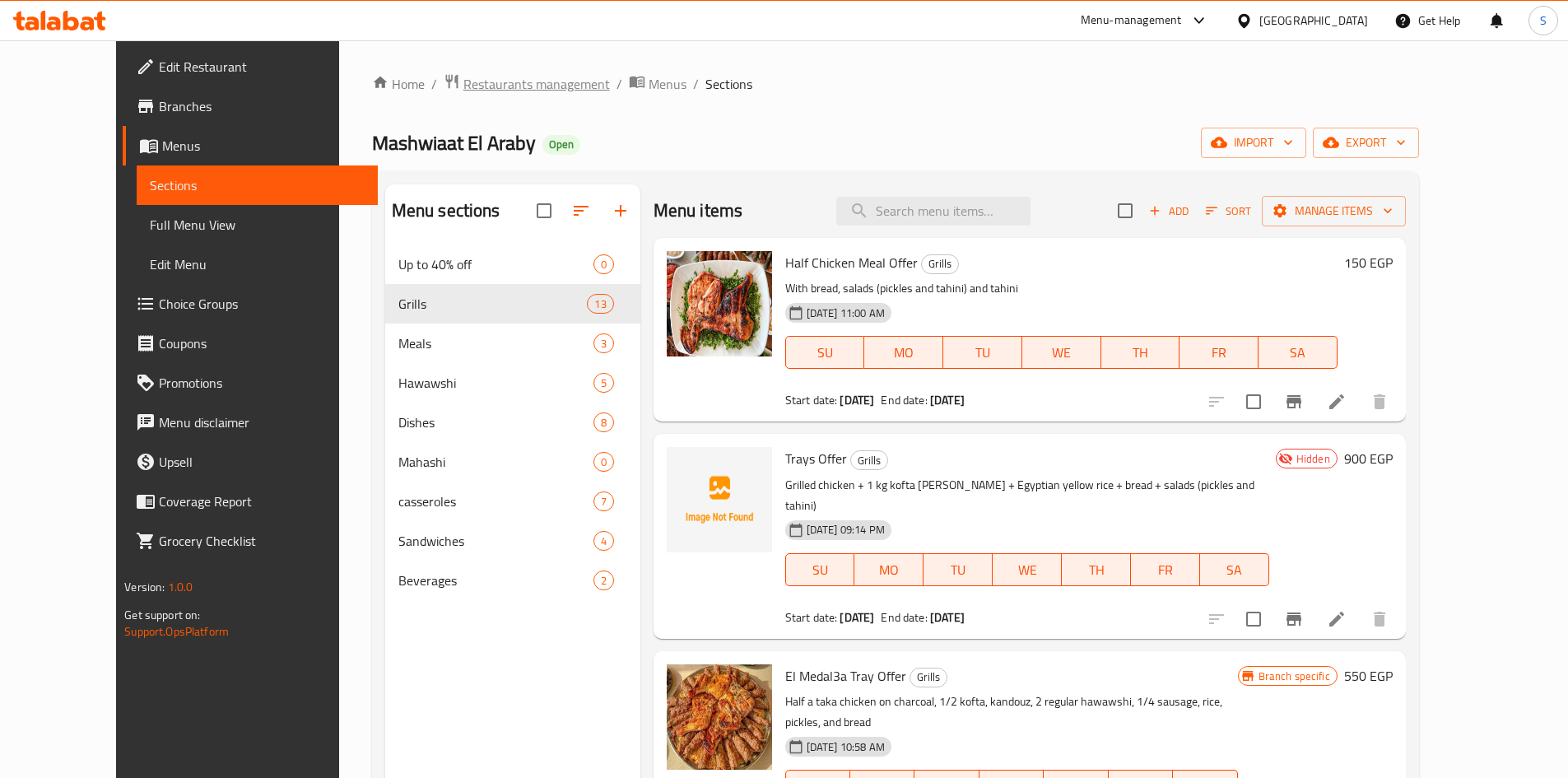
click at [495, 84] on span "Restaurants management" at bounding box center [536, 84] width 146 height 20
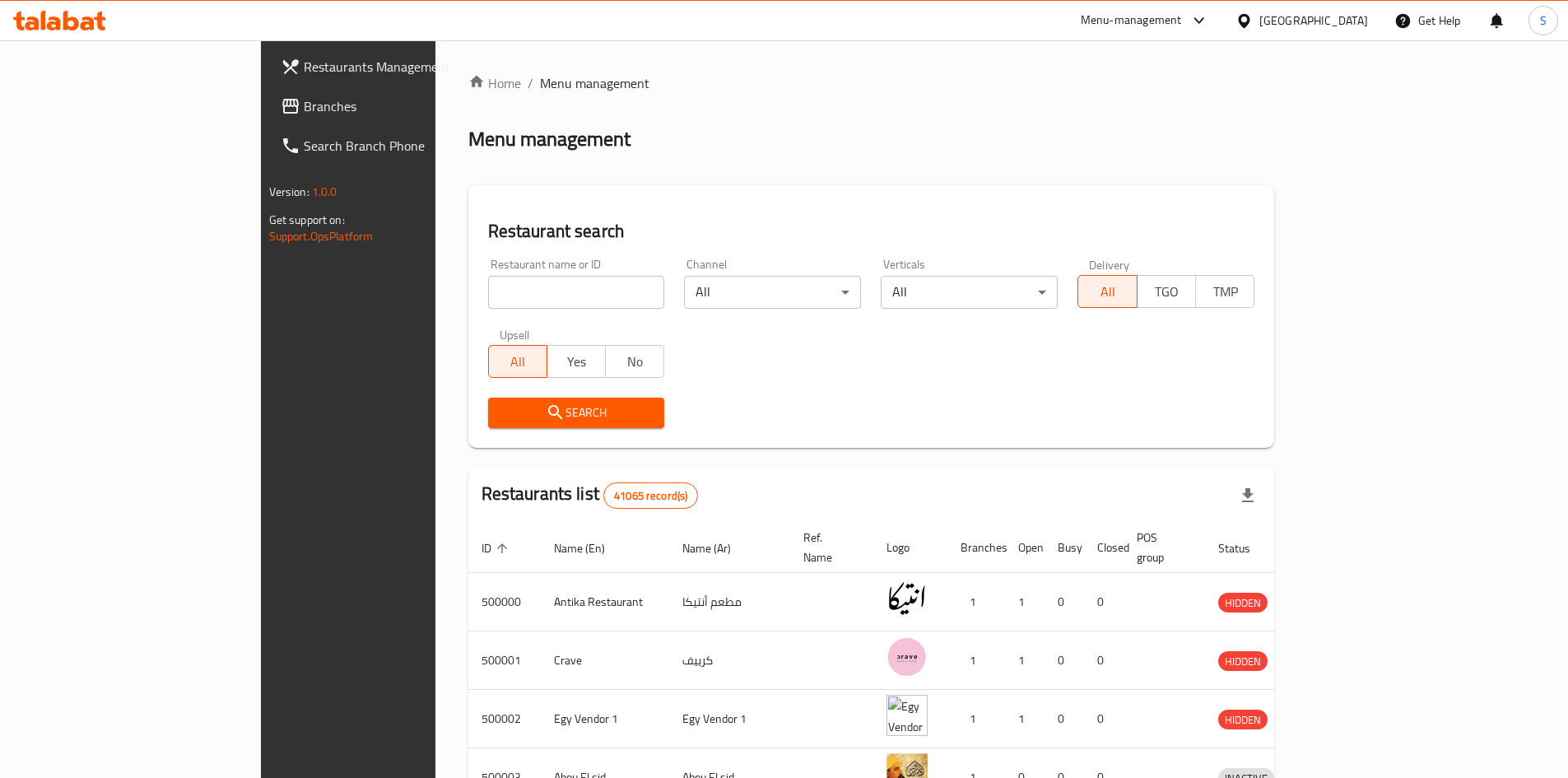
click at [507, 269] on div "Restaurant name or ID Restaurant name or ID" at bounding box center [577, 284] width 177 height 50
click at [511, 287] on input "search" at bounding box center [577, 292] width 177 height 33
paste input "684502"
type input "684502"
click at [501, 409] on span "Search" at bounding box center [576, 412] width 151 height 21
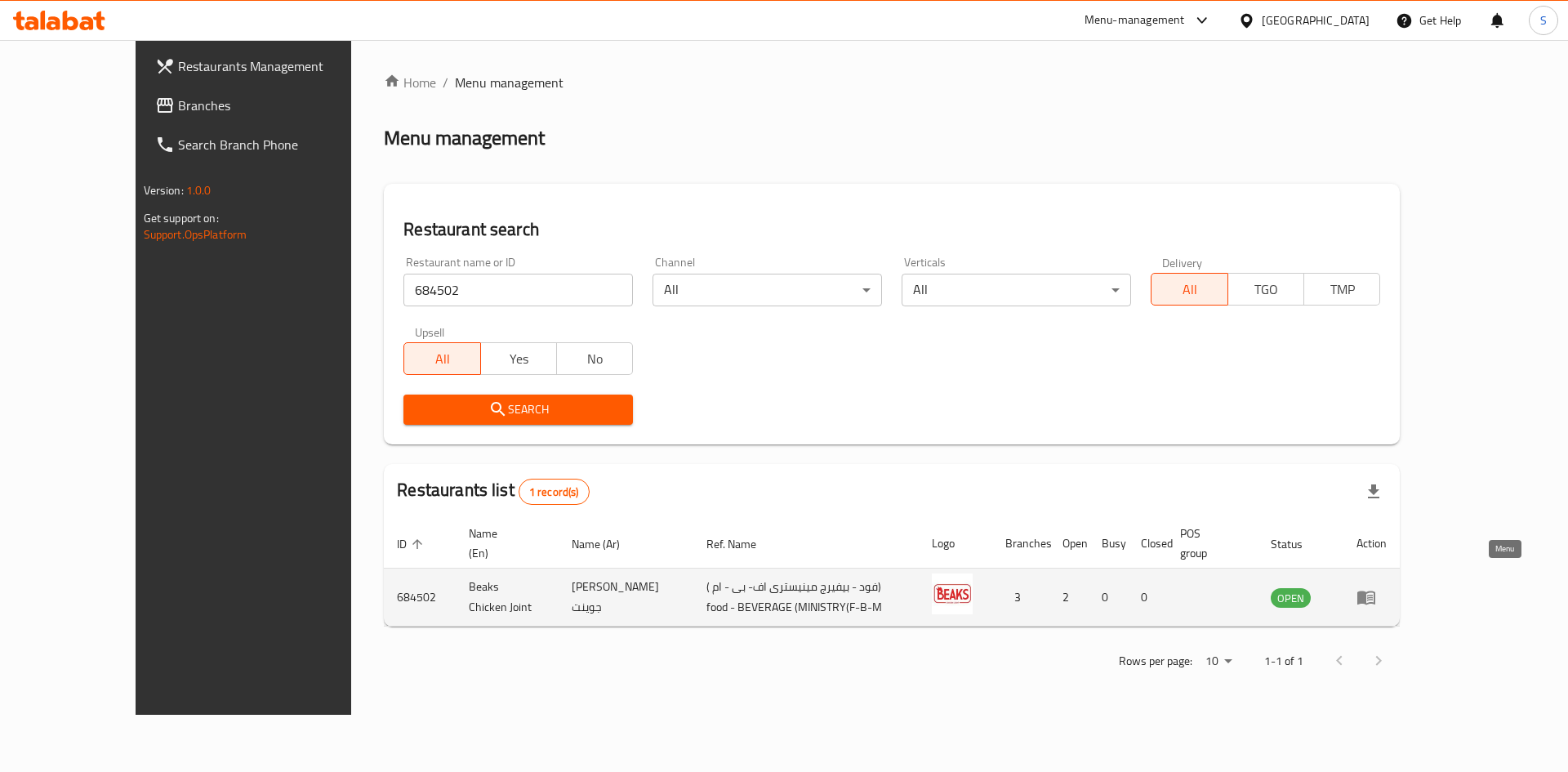
click at [1376, 589] on icon "enhanced table" at bounding box center [1366, 598] width 20 height 20
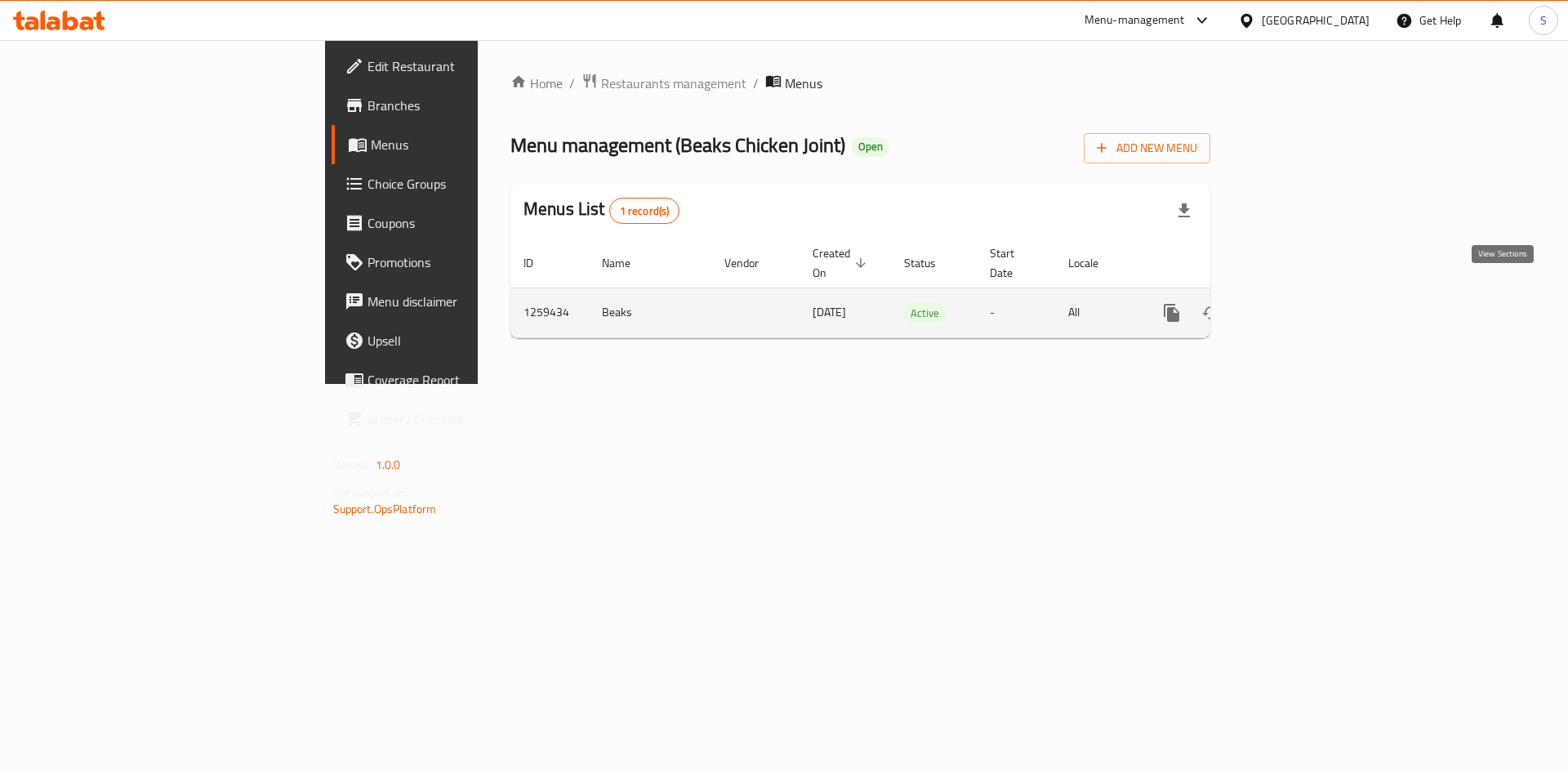
click at [1309, 293] on link "enhanced table" at bounding box center [1289, 312] width 39 height 39
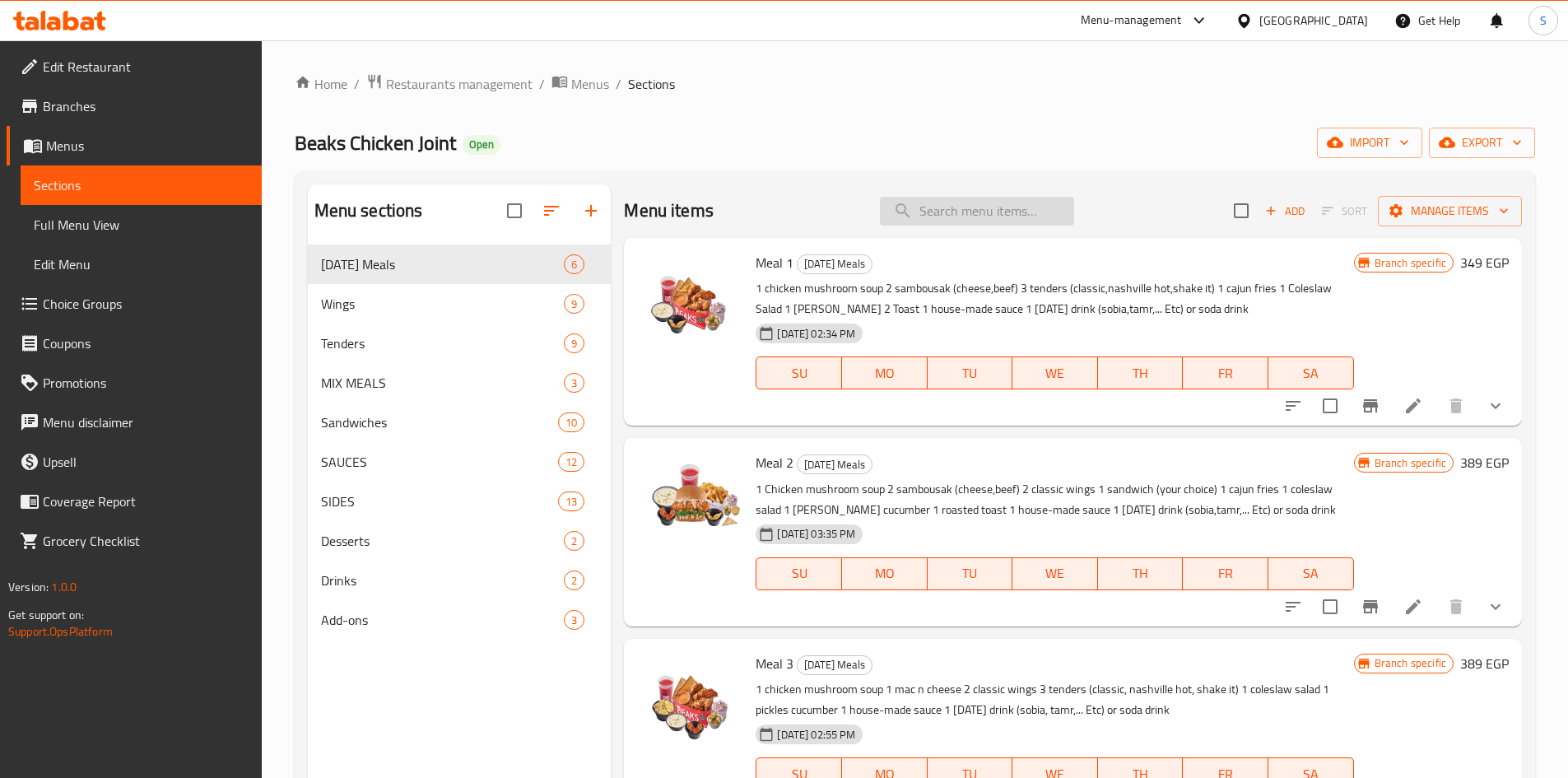
click at [1014, 209] on input "search" at bounding box center [977, 211] width 194 height 28
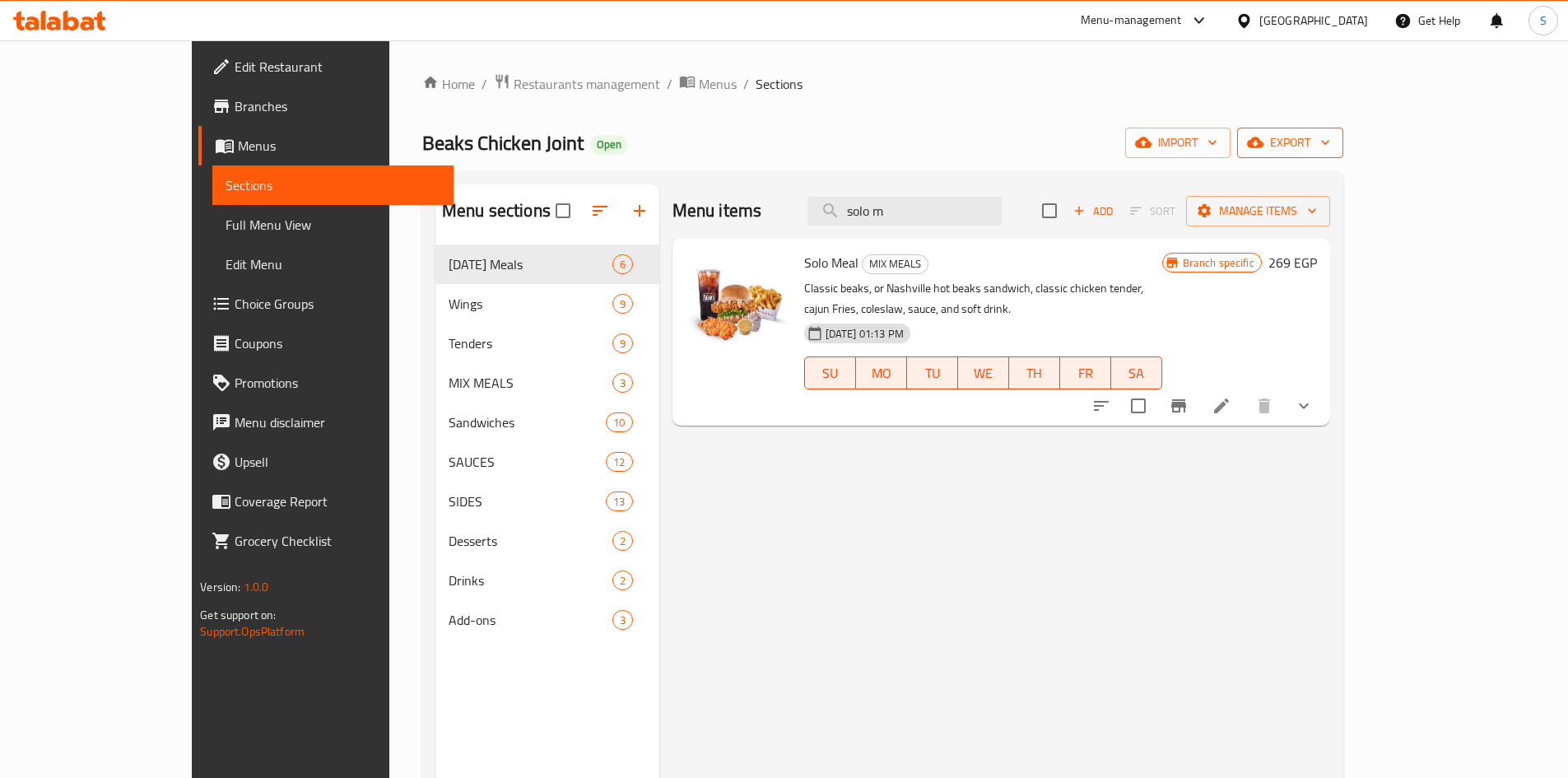
type input "solo m"
click at [1331, 144] on span "export" at bounding box center [1290, 142] width 79 height 21
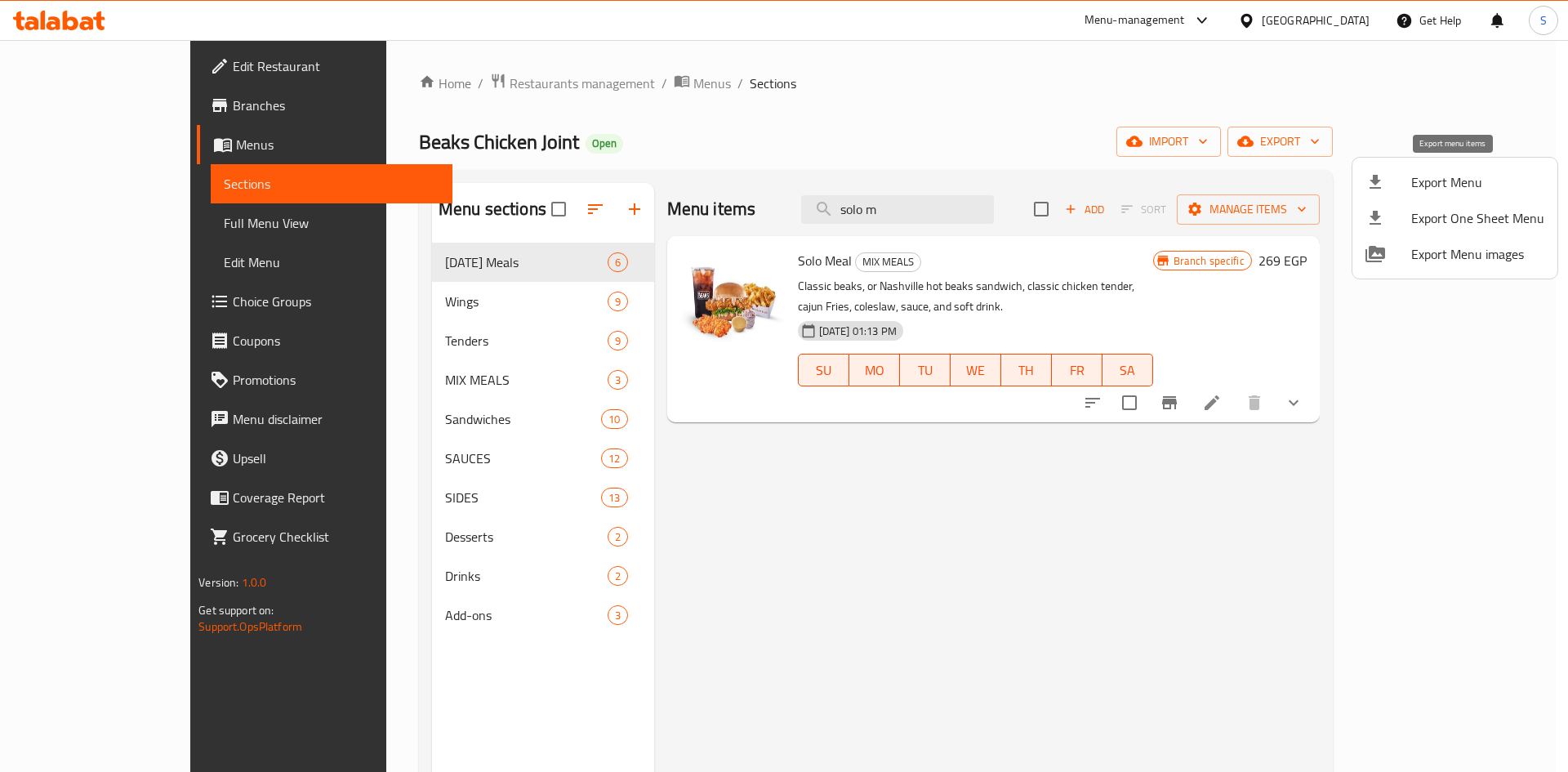
click at [1429, 182] on span "Export Menu" at bounding box center [1478, 183] width 133 height 20
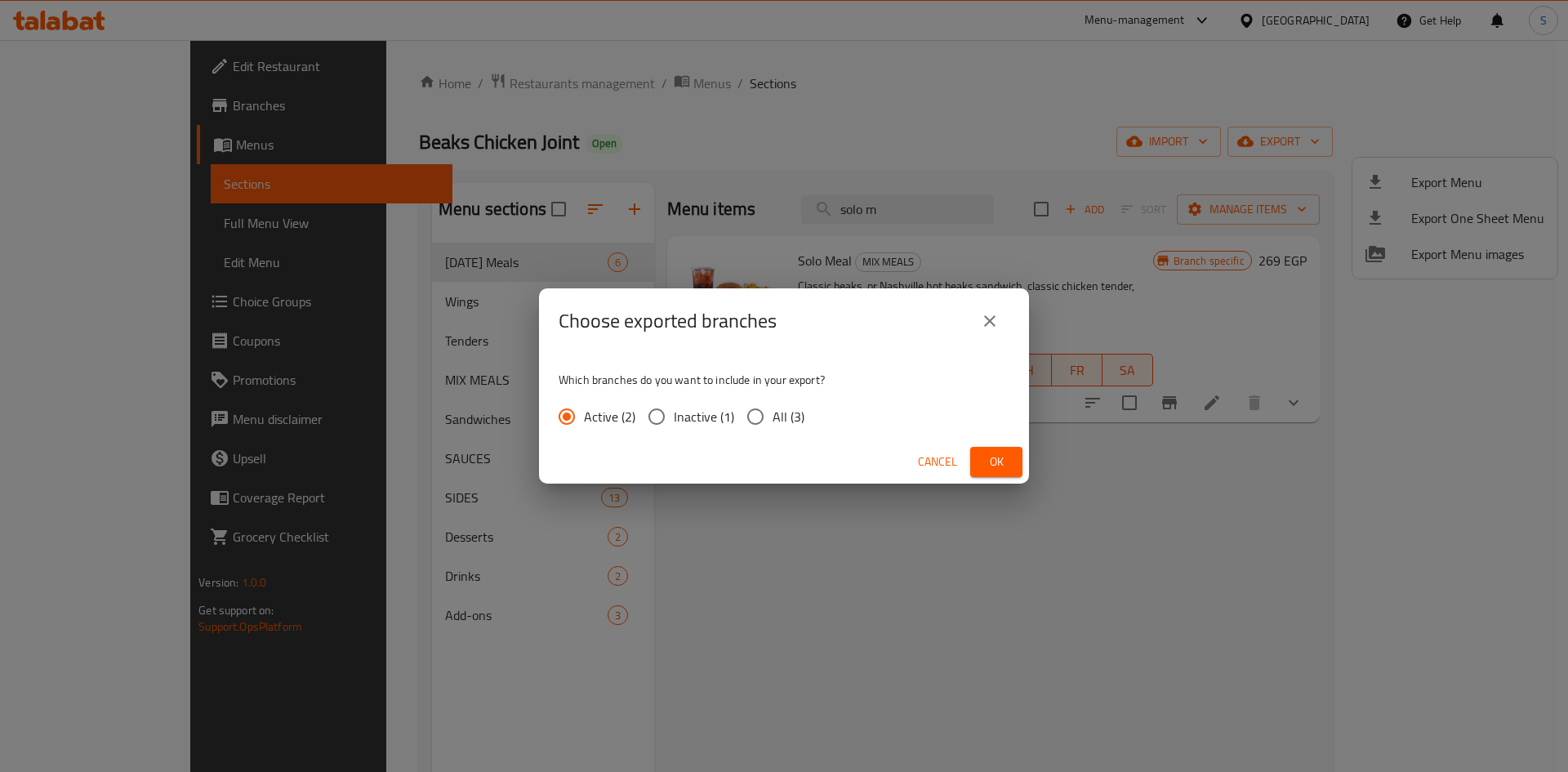
click at [747, 418] on input "All (3)" at bounding box center [755, 416] width 34 height 34
radio input "true"
click at [982, 463] on button "Ok" at bounding box center [996, 462] width 52 height 30
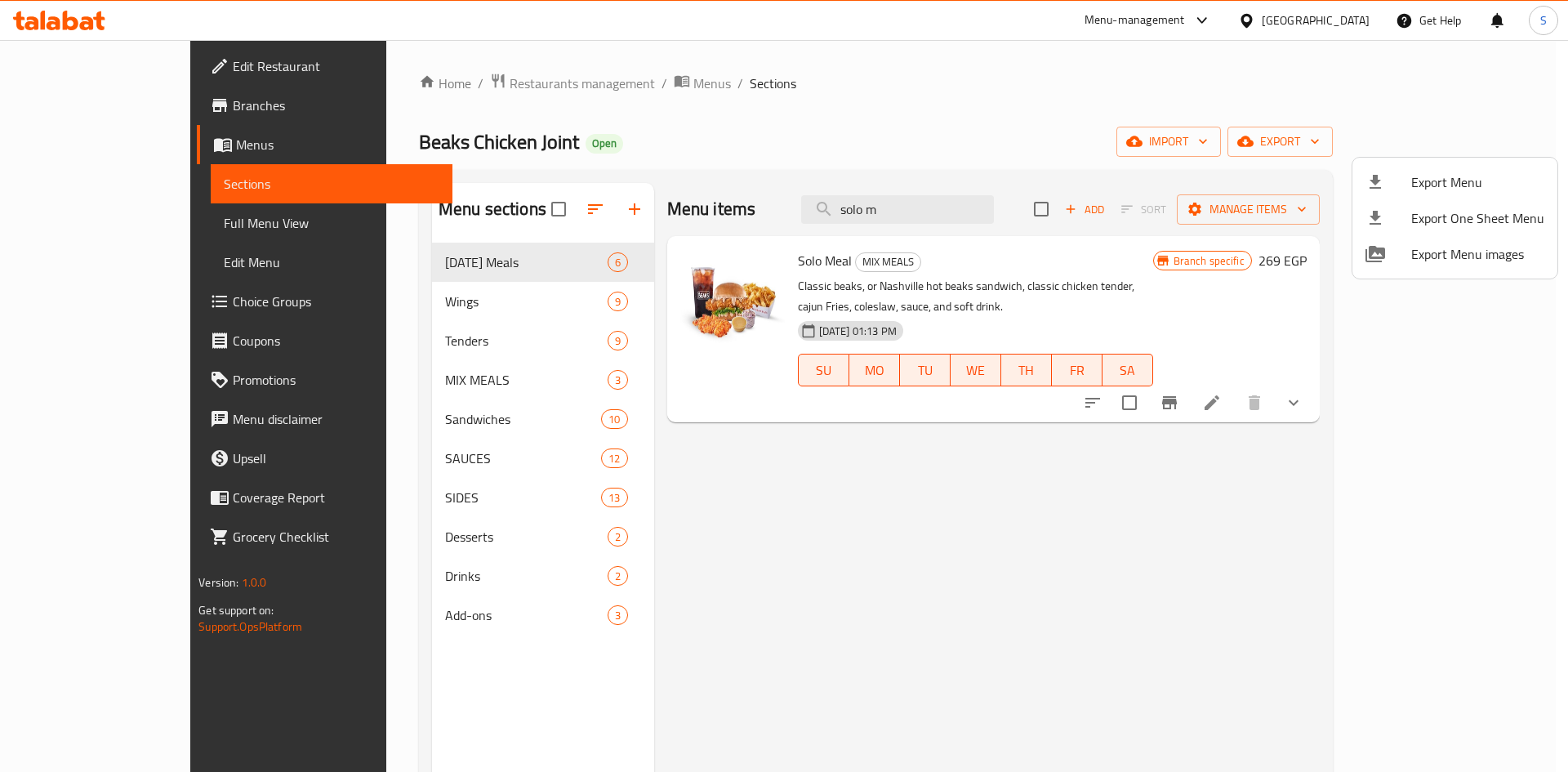
click at [958, 129] on div at bounding box center [784, 386] width 1568 height 772
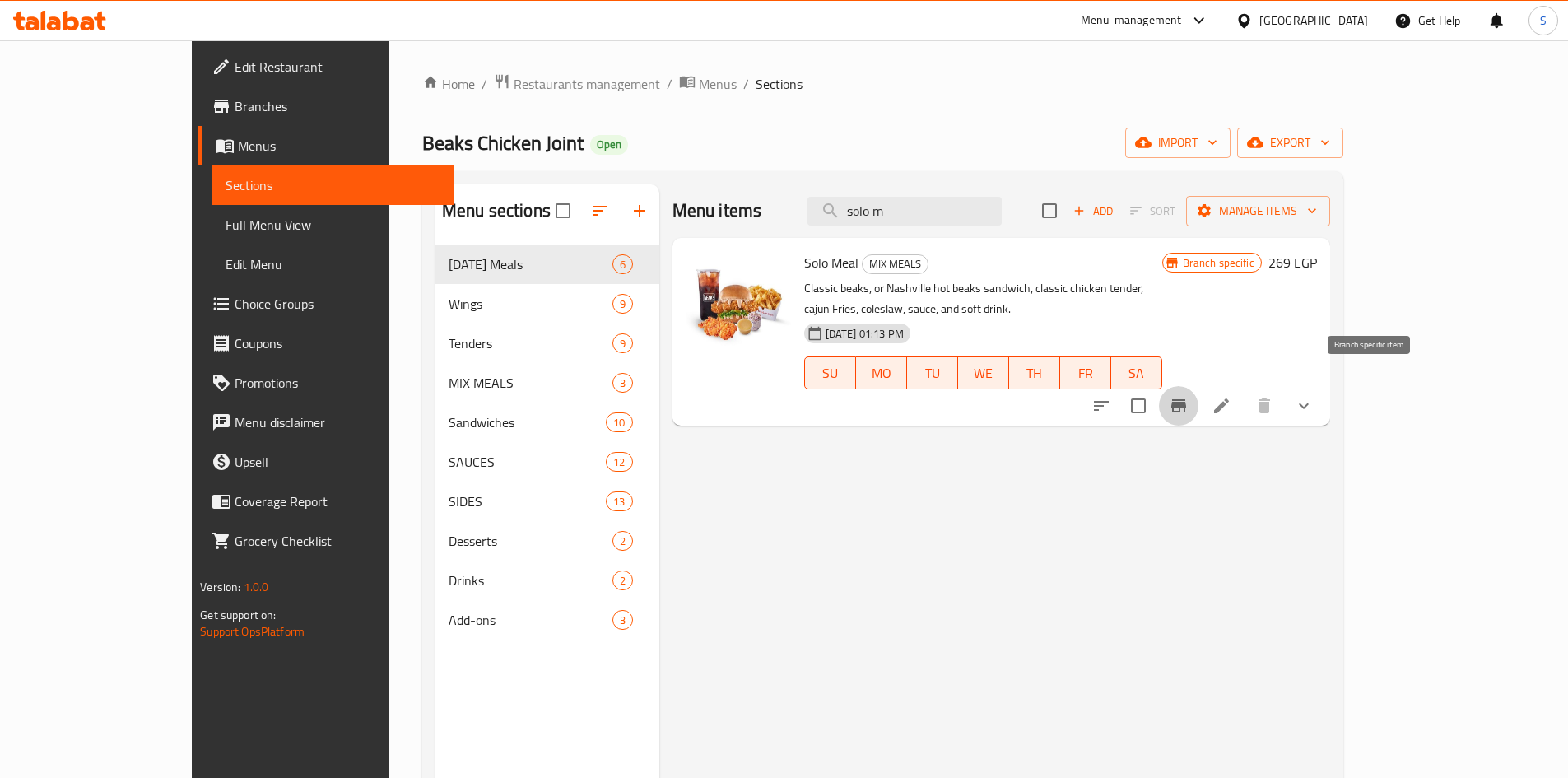
click at [1186, 399] on icon "Branch-specific-item" at bounding box center [1179, 406] width 15 height 13
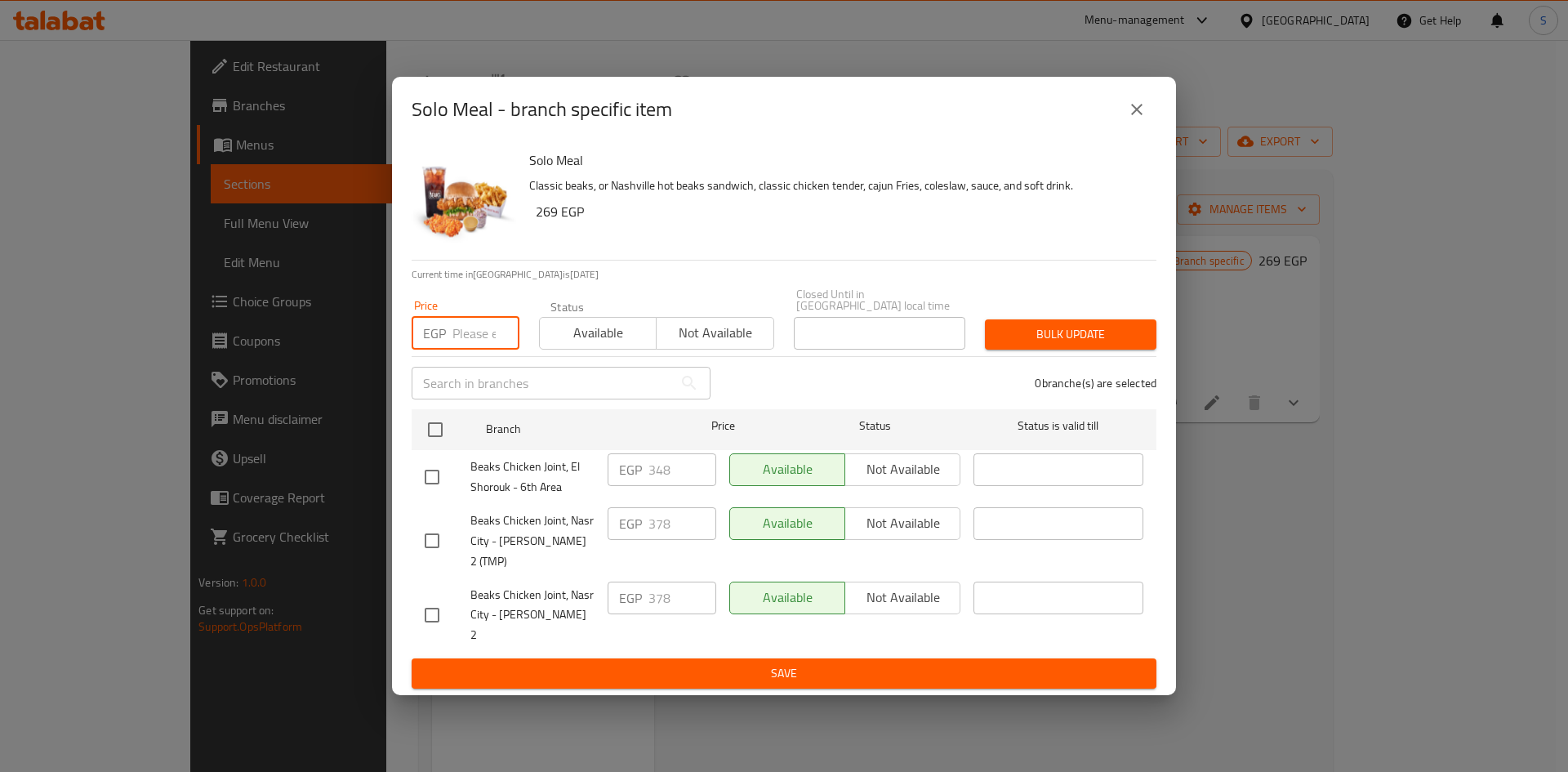
click at [476, 339] on input "number" at bounding box center [485, 333] width 67 height 32
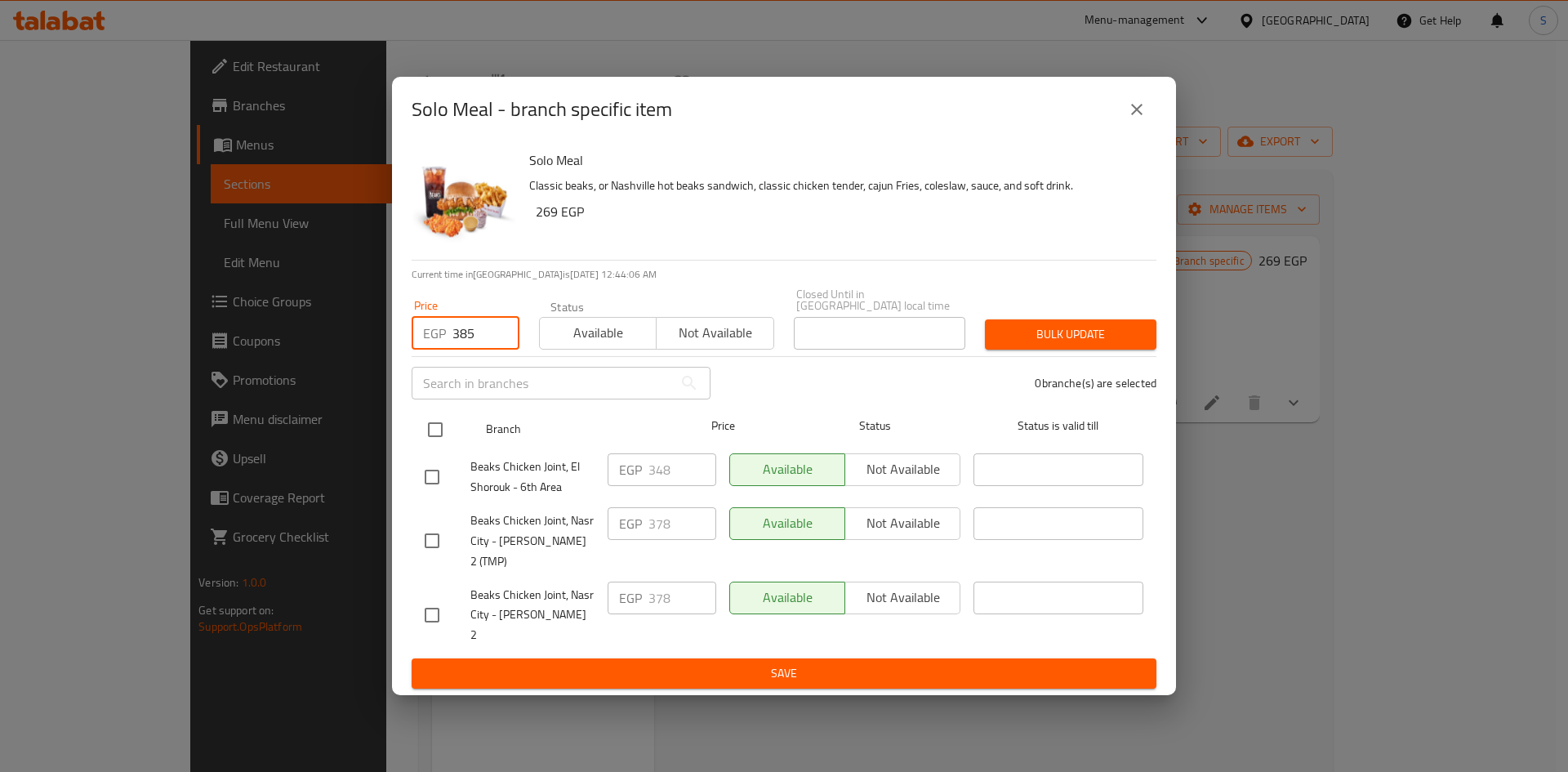
type input "385"
click at [441, 420] on input "checkbox" at bounding box center [435, 429] width 34 height 34
checkbox input "true"
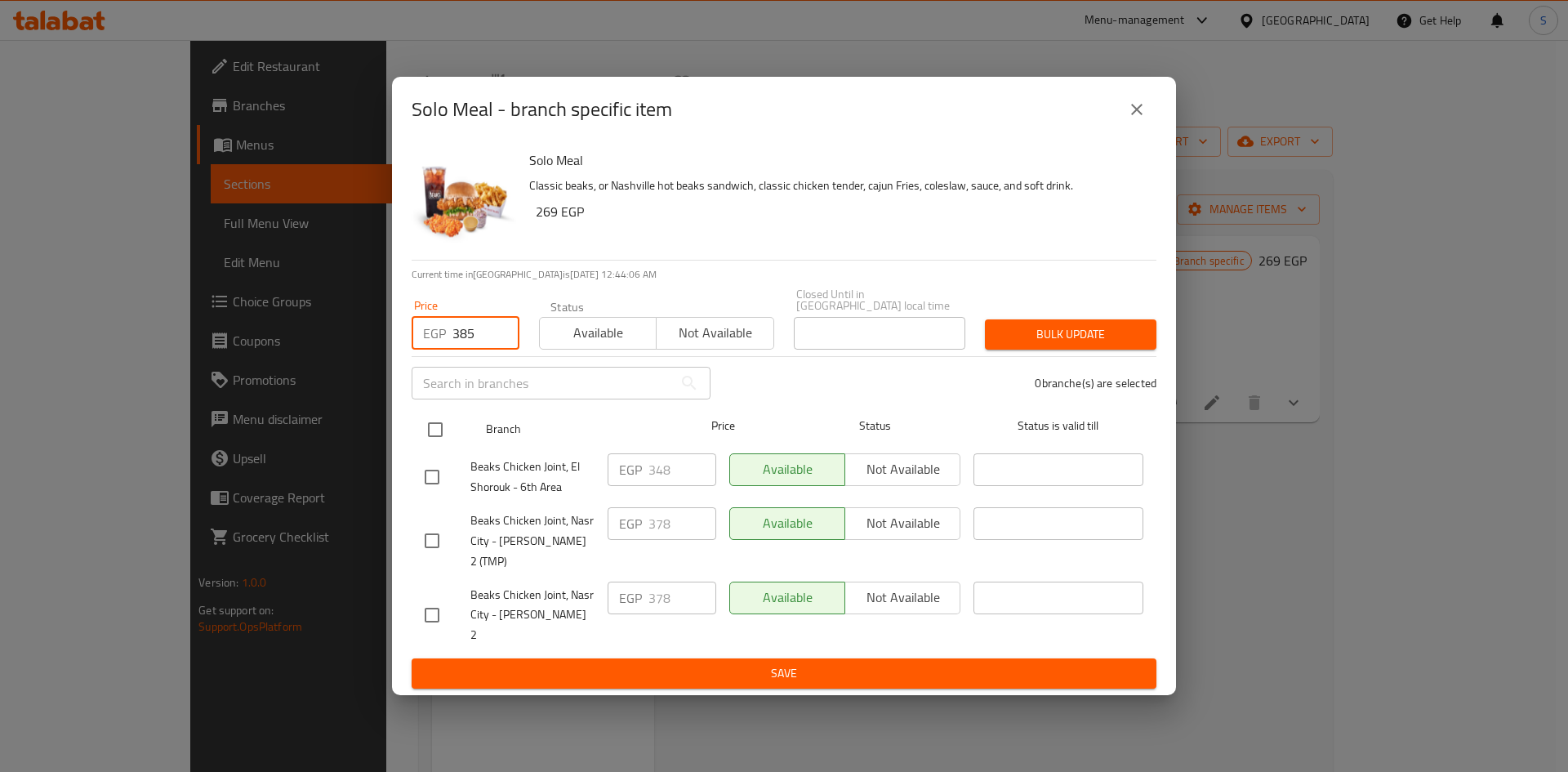
checkbox input "true"
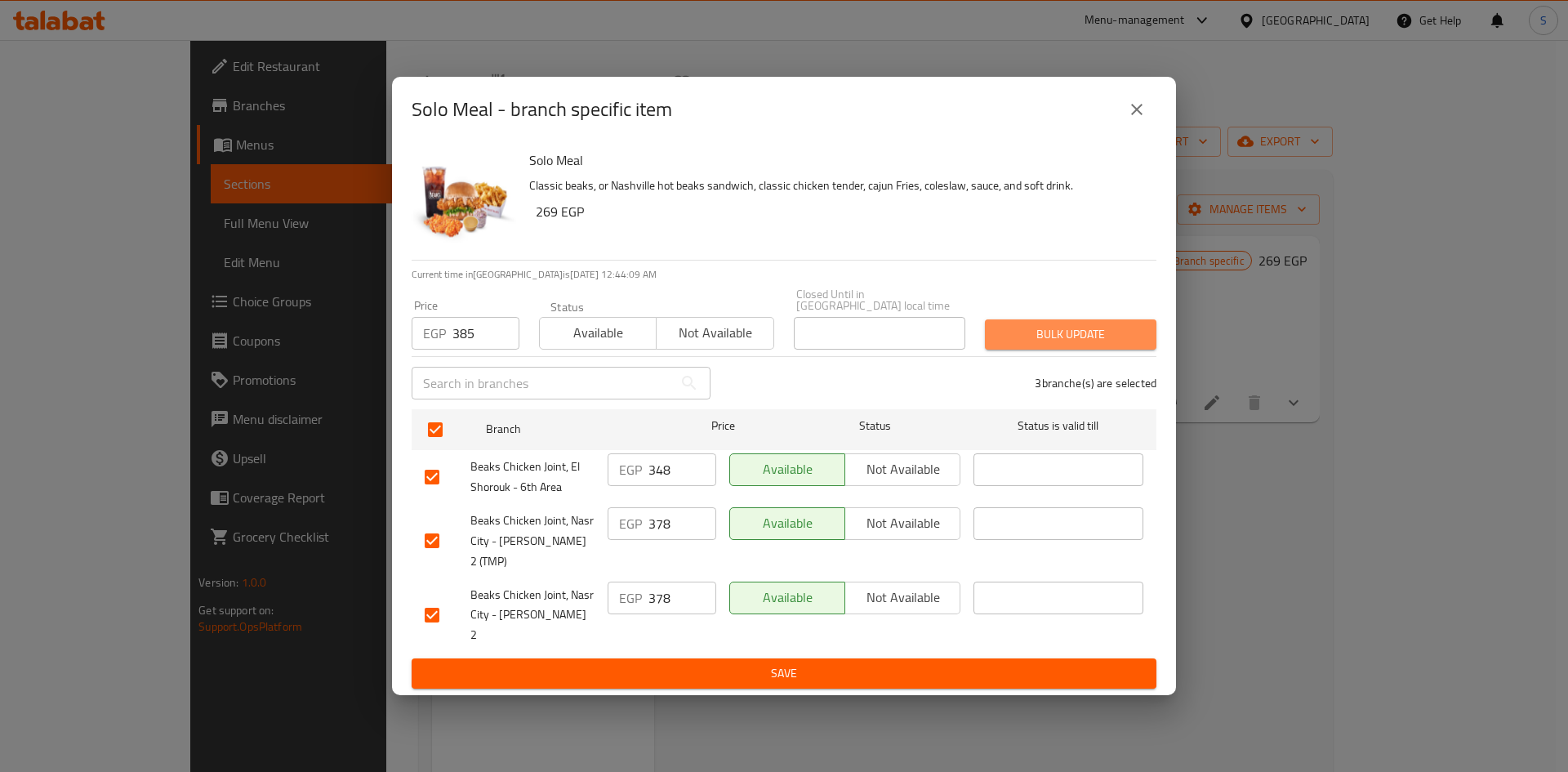
click at [1040, 344] on span "Bulk update" at bounding box center [1070, 335] width 145 height 21
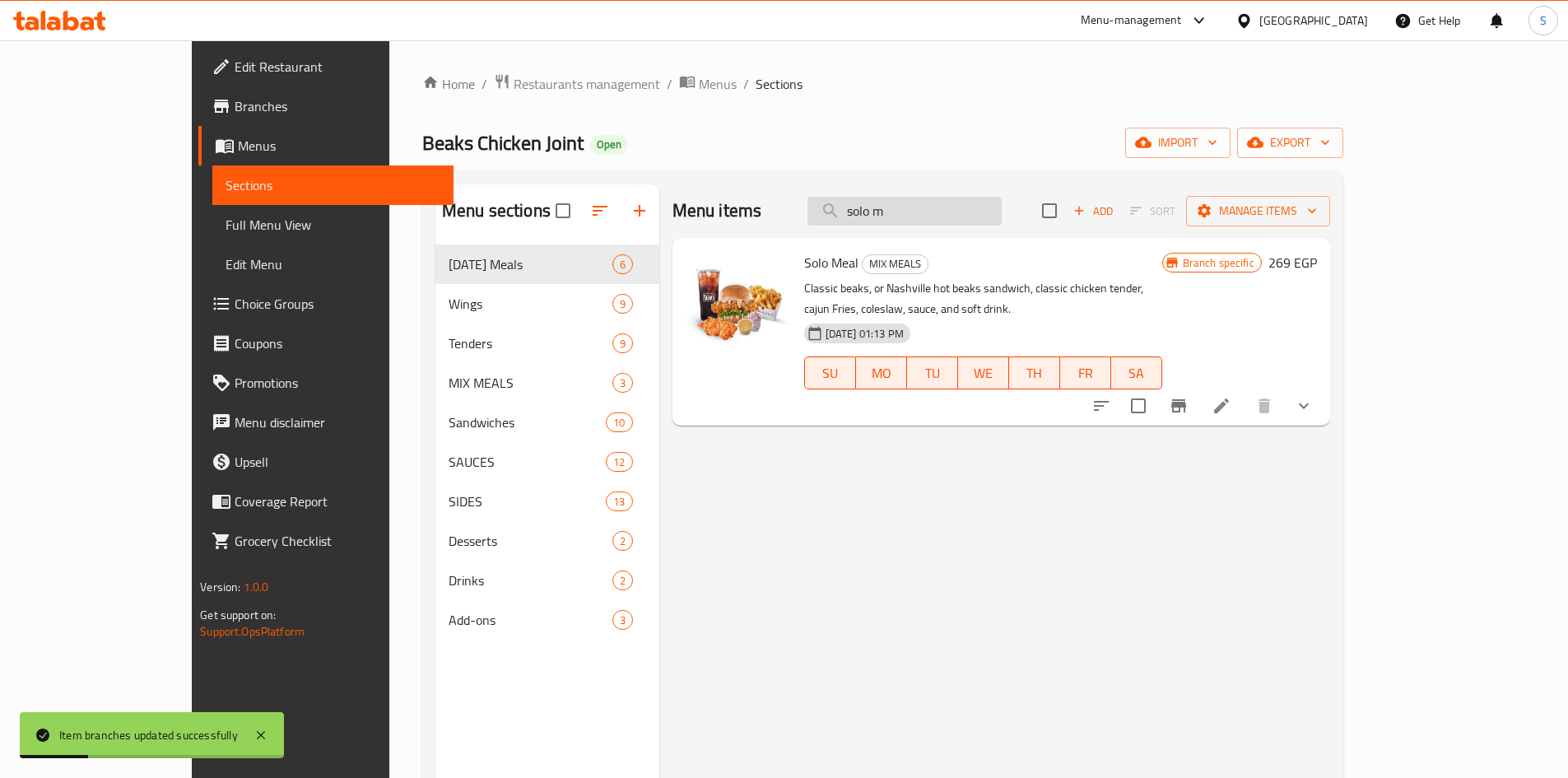
click at [988, 214] on input "solo m" at bounding box center [905, 211] width 194 height 28
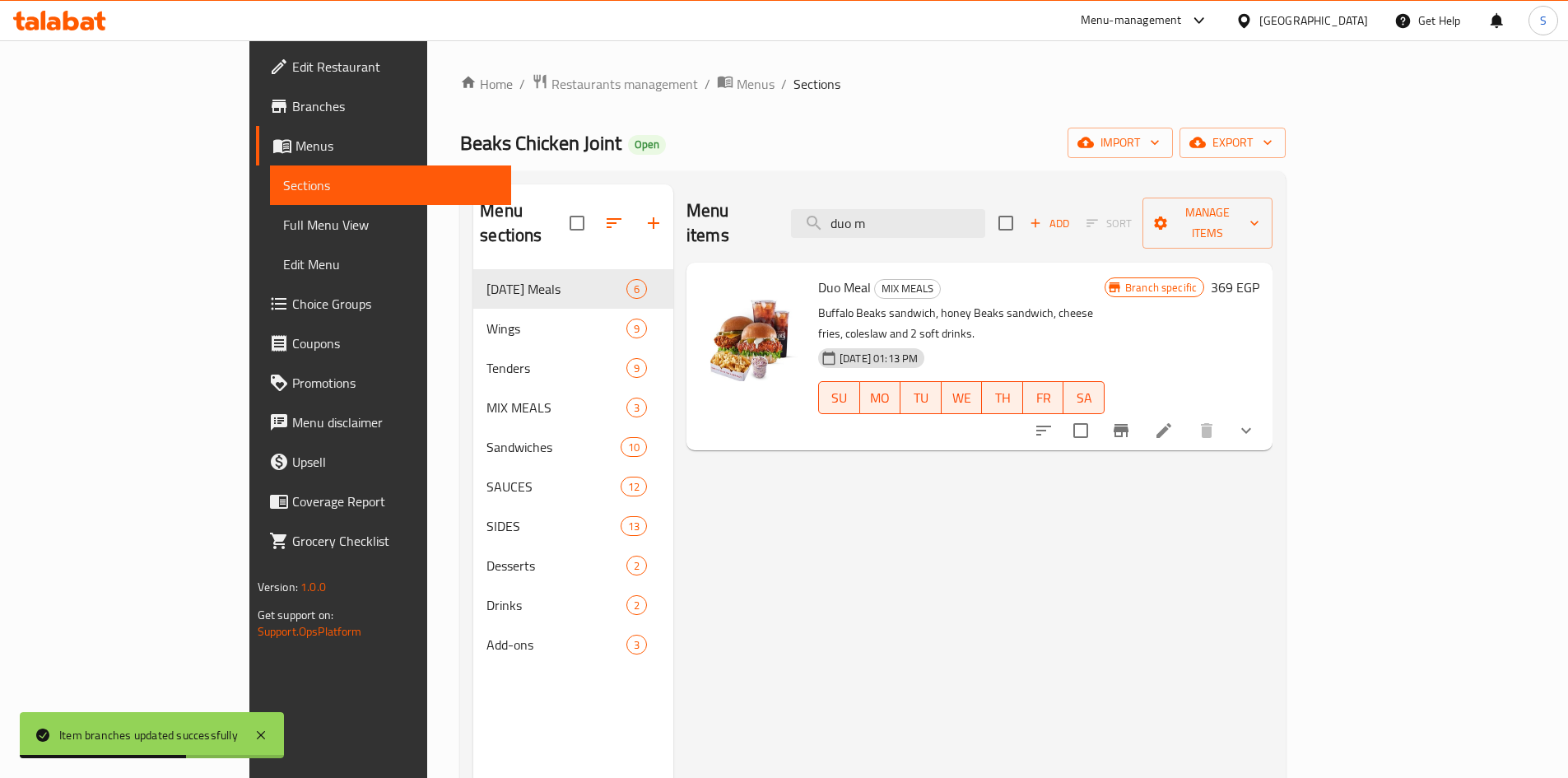
type input "duo m"
click at [1131, 421] on icon "Branch-specific-item" at bounding box center [1121, 431] width 20 height 20
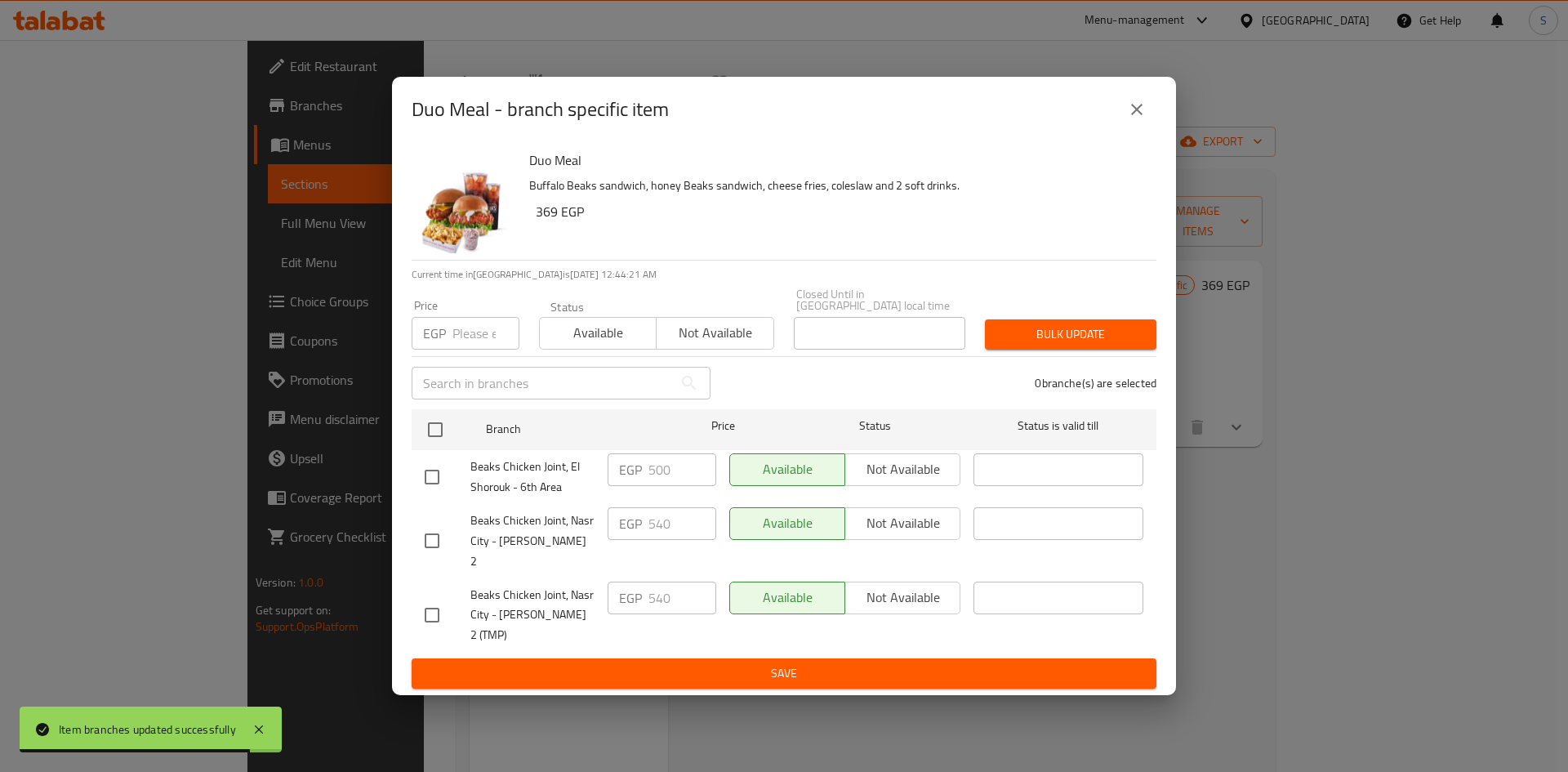
click at [455, 331] on input "number" at bounding box center [485, 333] width 67 height 32
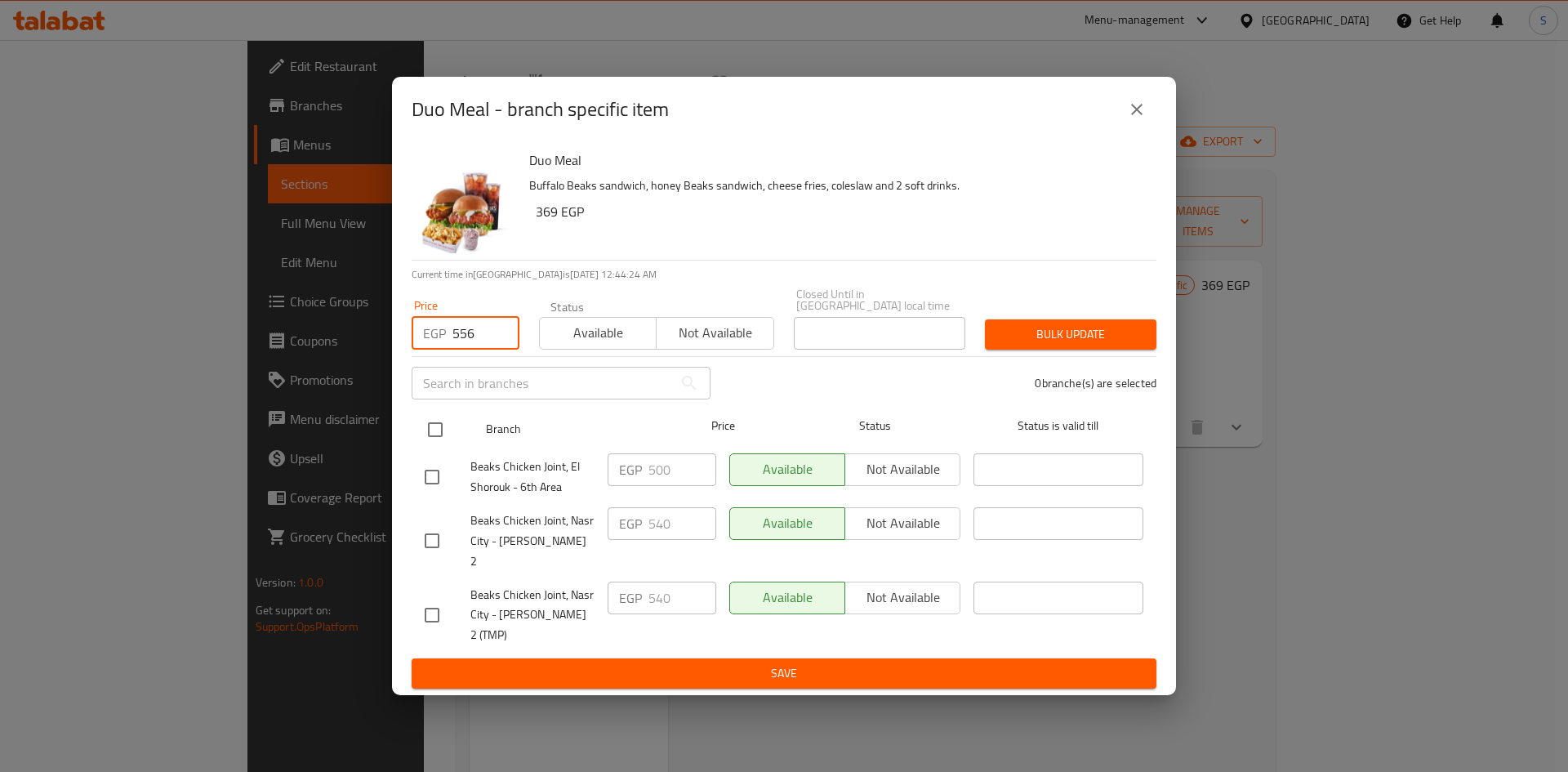
type input "556"
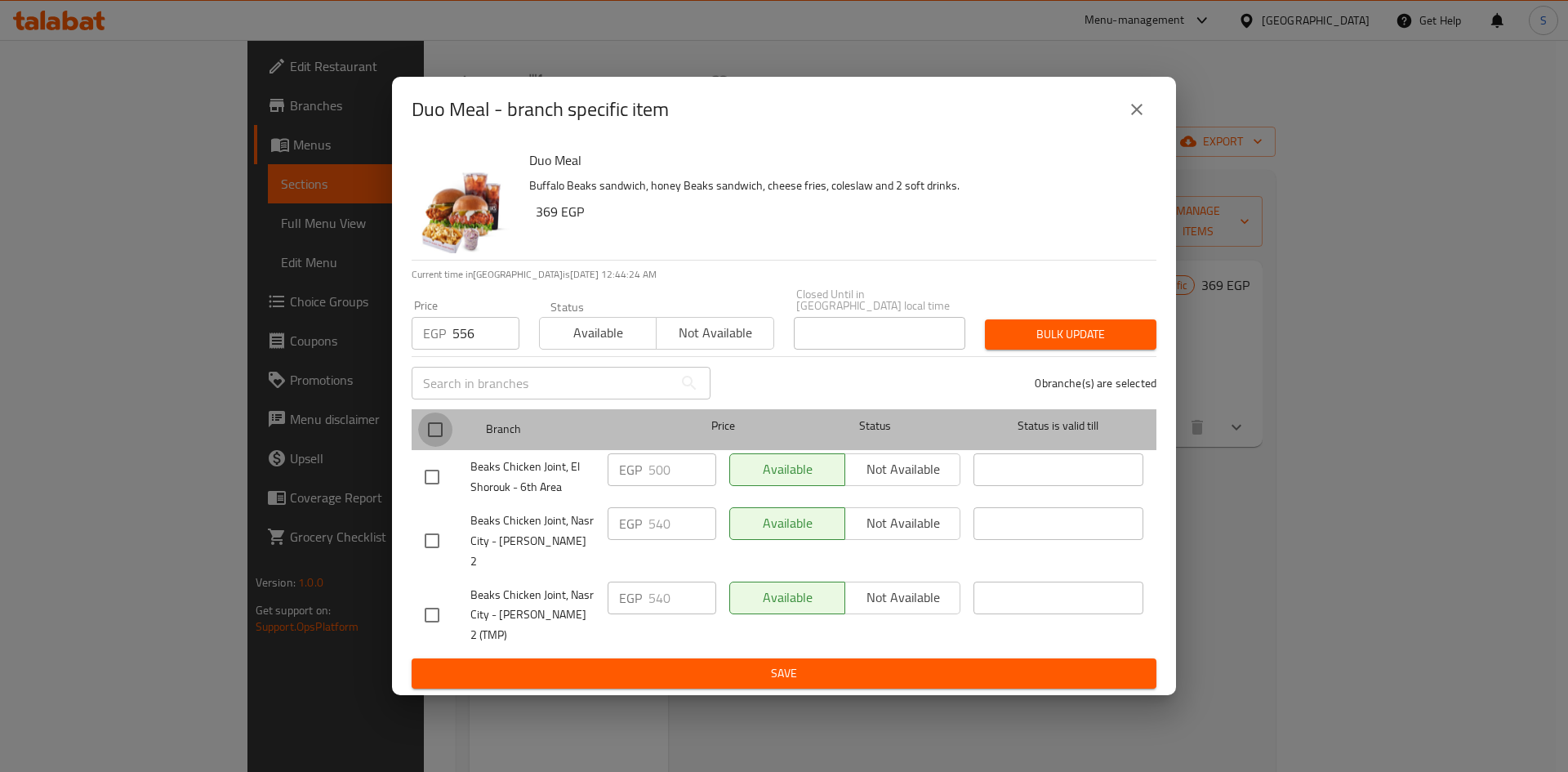
click at [426, 437] on input "checkbox" at bounding box center [435, 429] width 34 height 34
checkbox input "true"
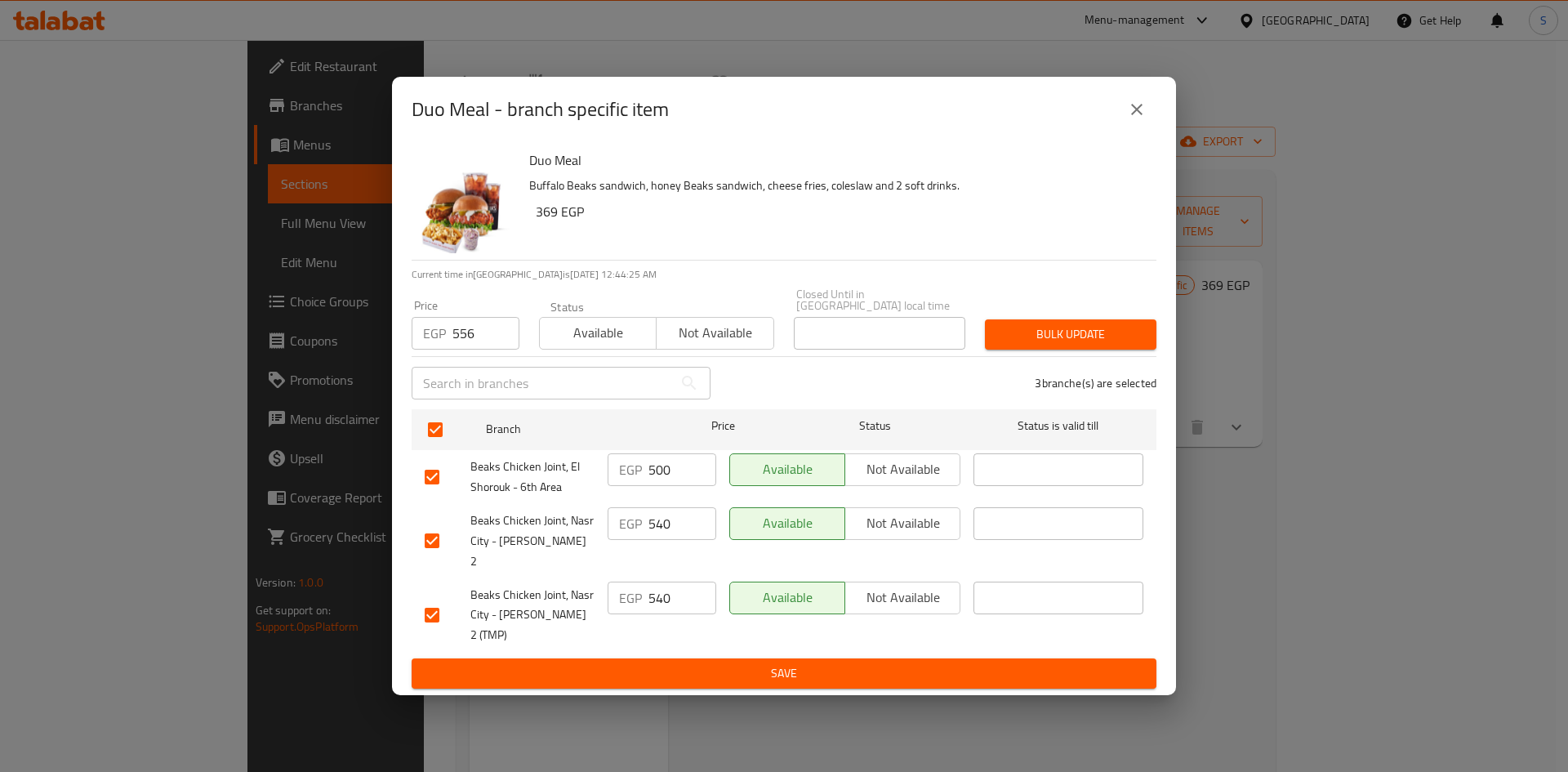
click at [1066, 355] on div "Bulk update" at bounding box center [1070, 335] width 191 height 50
click at [1067, 344] on span "Bulk update" at bounding box center [1070, 335] width 145 height 21
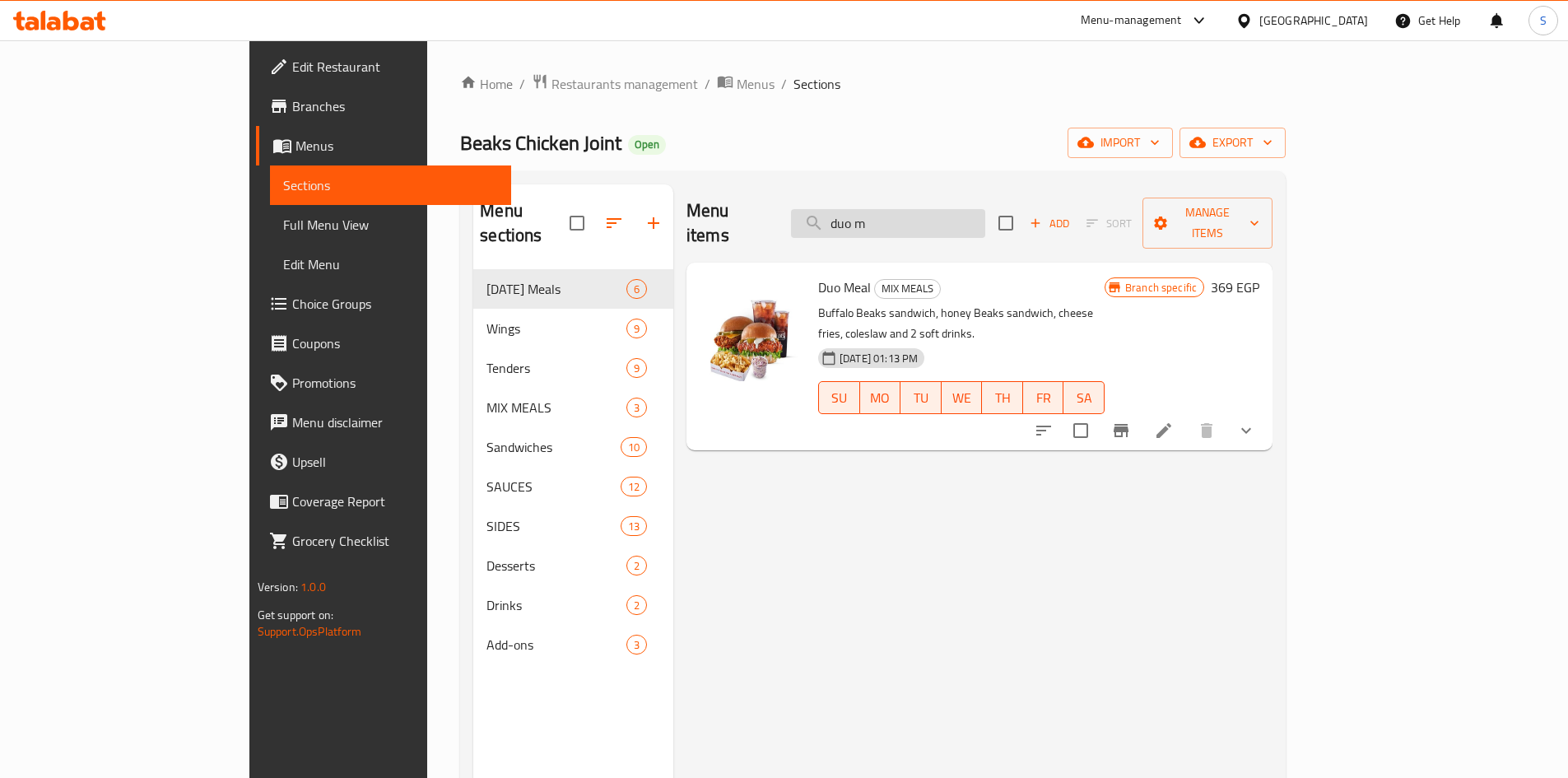
click at [963, 220] on input "duo m" at bounding box center [888, 223] width 194 height 28
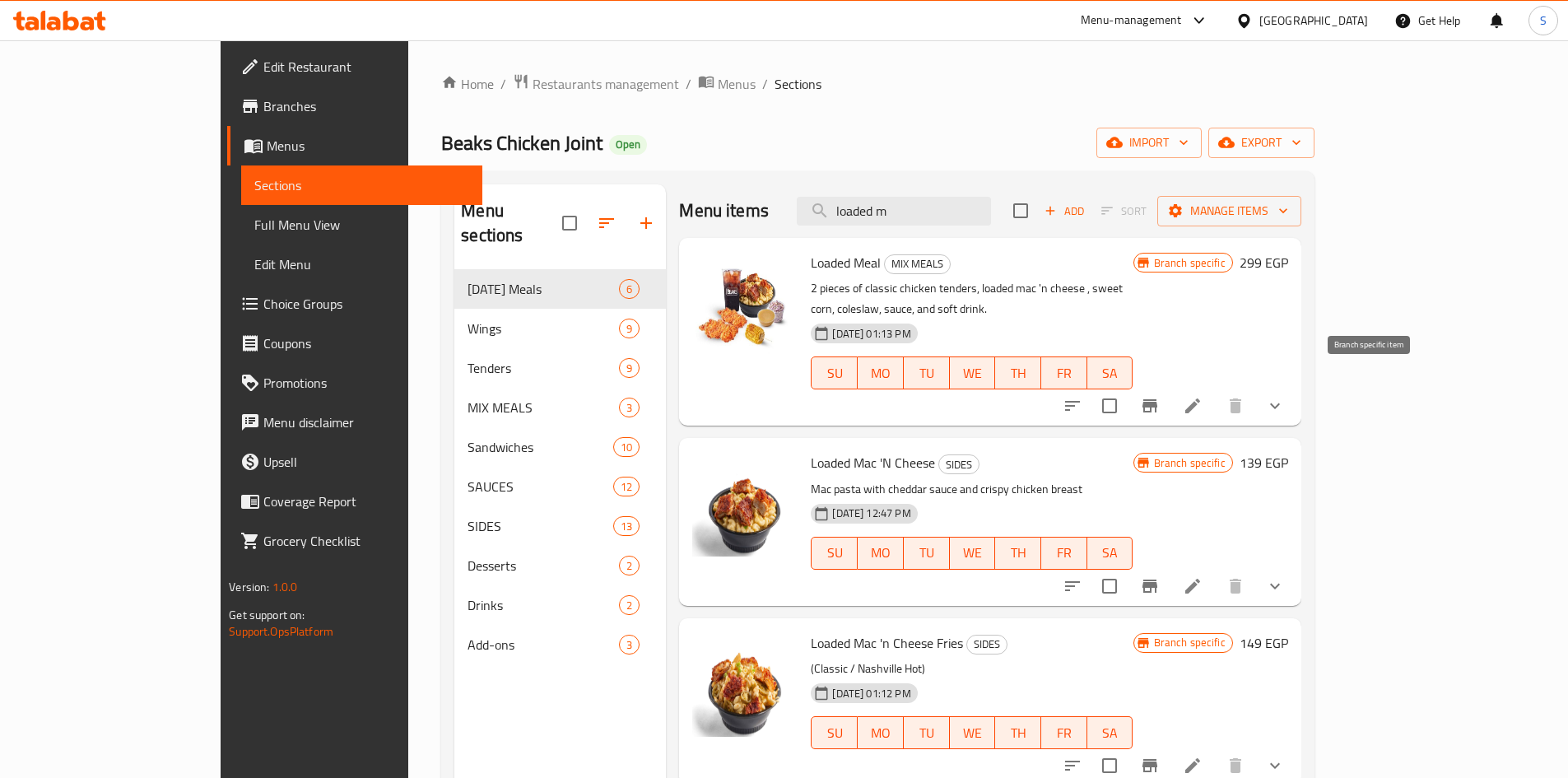
type input "loaded m"
click at [1160, 396] on icon "Branch-specific-item" at bounding box center [1150, 406] width 20 height 20
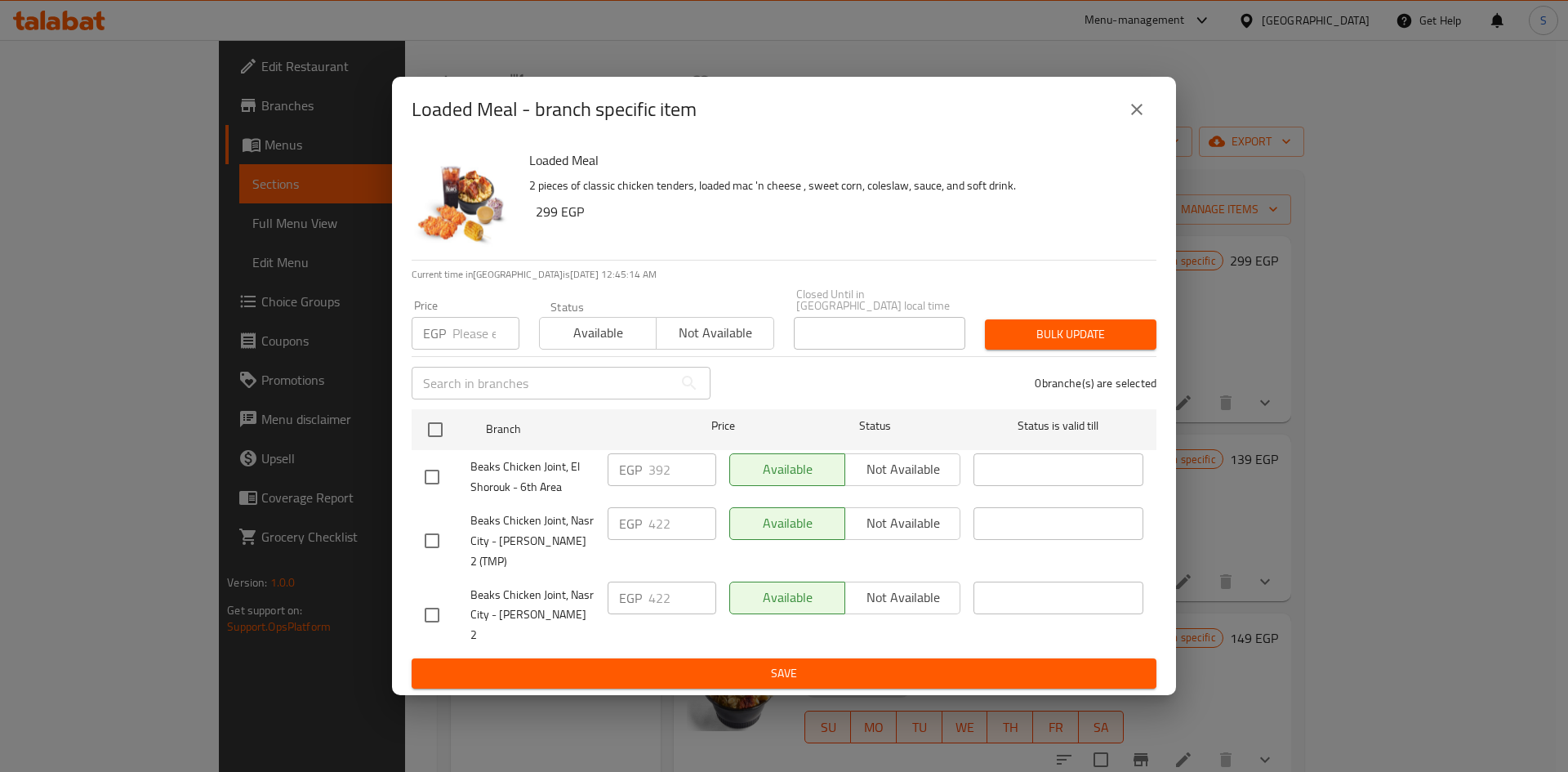
click at [459, 339] on input "number" at bounding box center [485, 333] width 67 height 32
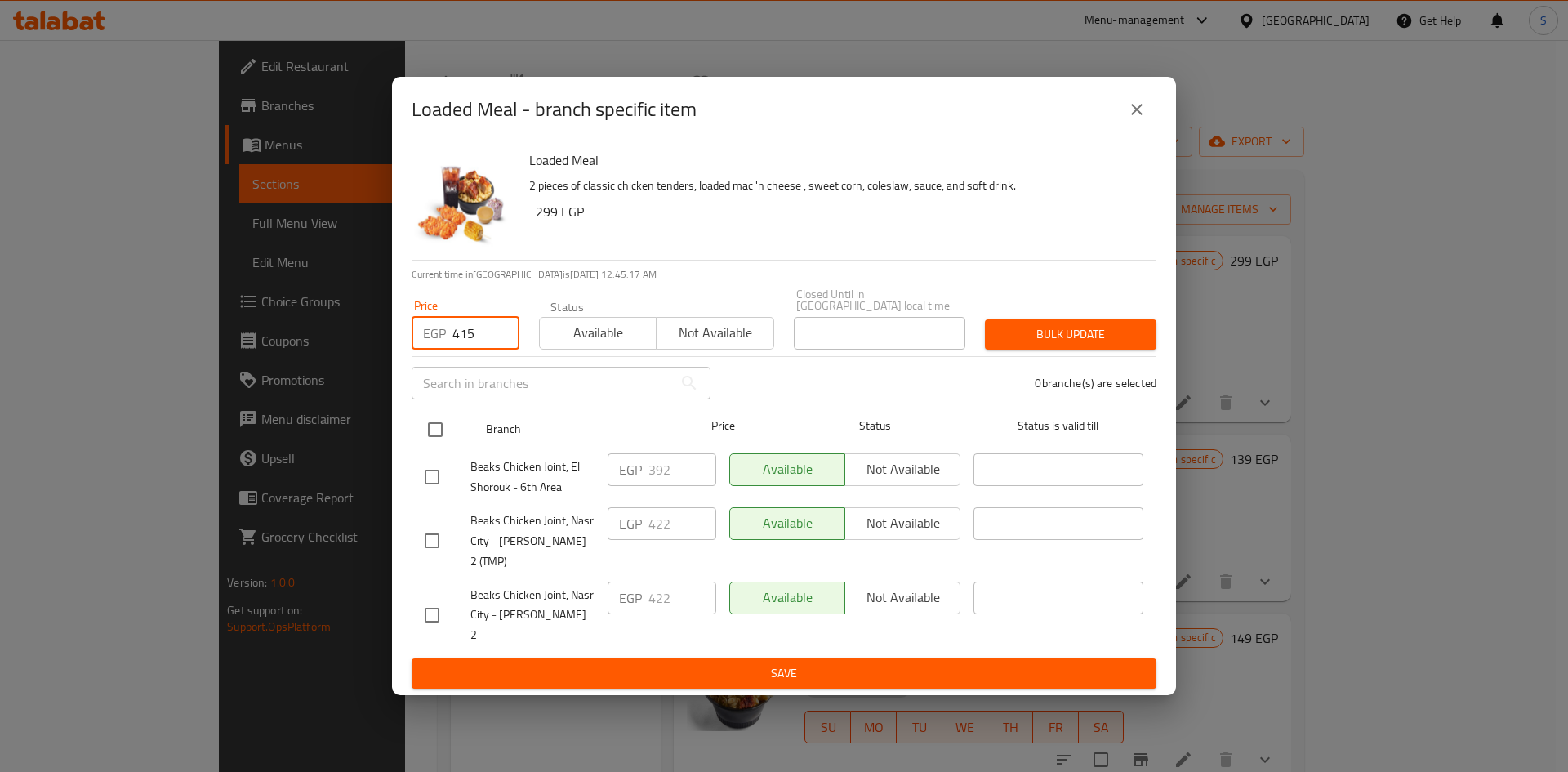
type input "415"
click at [441, 429] on input "checkbox" at bounding box center [435, 429] width 34 height 34
checkbox input "true"
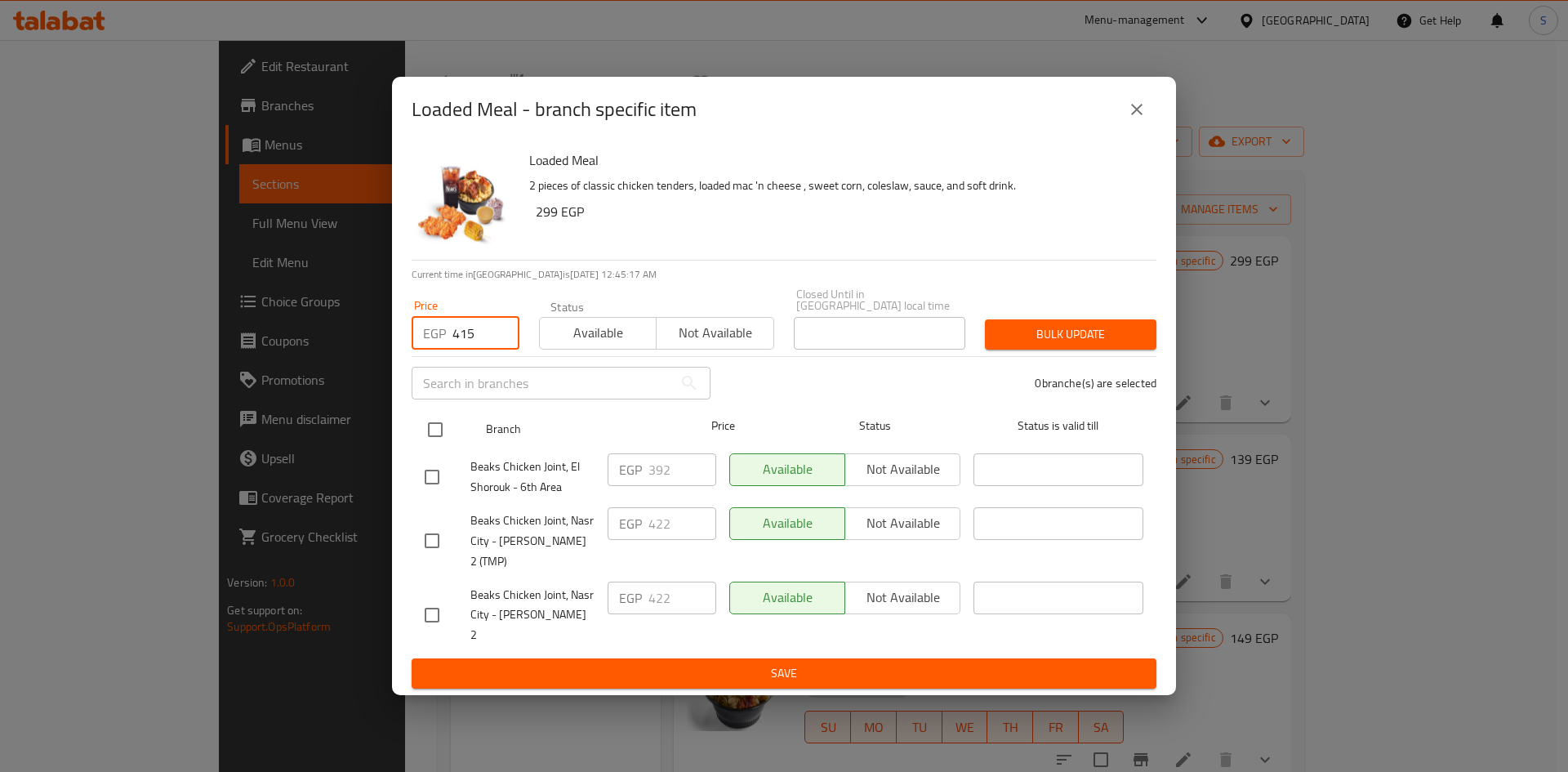
checkbox input "true"
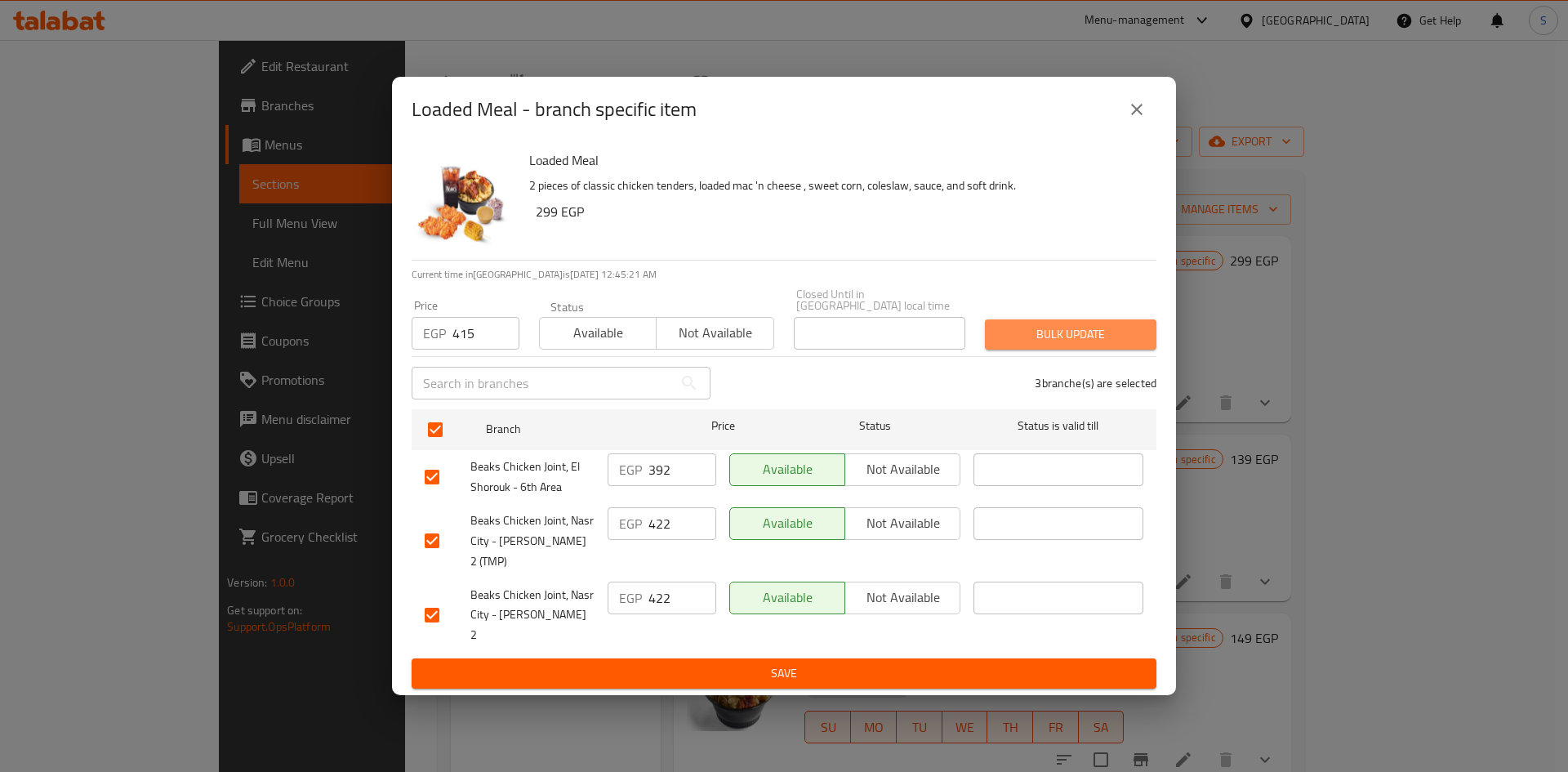
click at [1027, 341] on span "Bulk update" at bounding box center [1070, 335] width 145 height 21
click at [1027, 341] on div at bounding box center [784, 386] width 1568 height 772
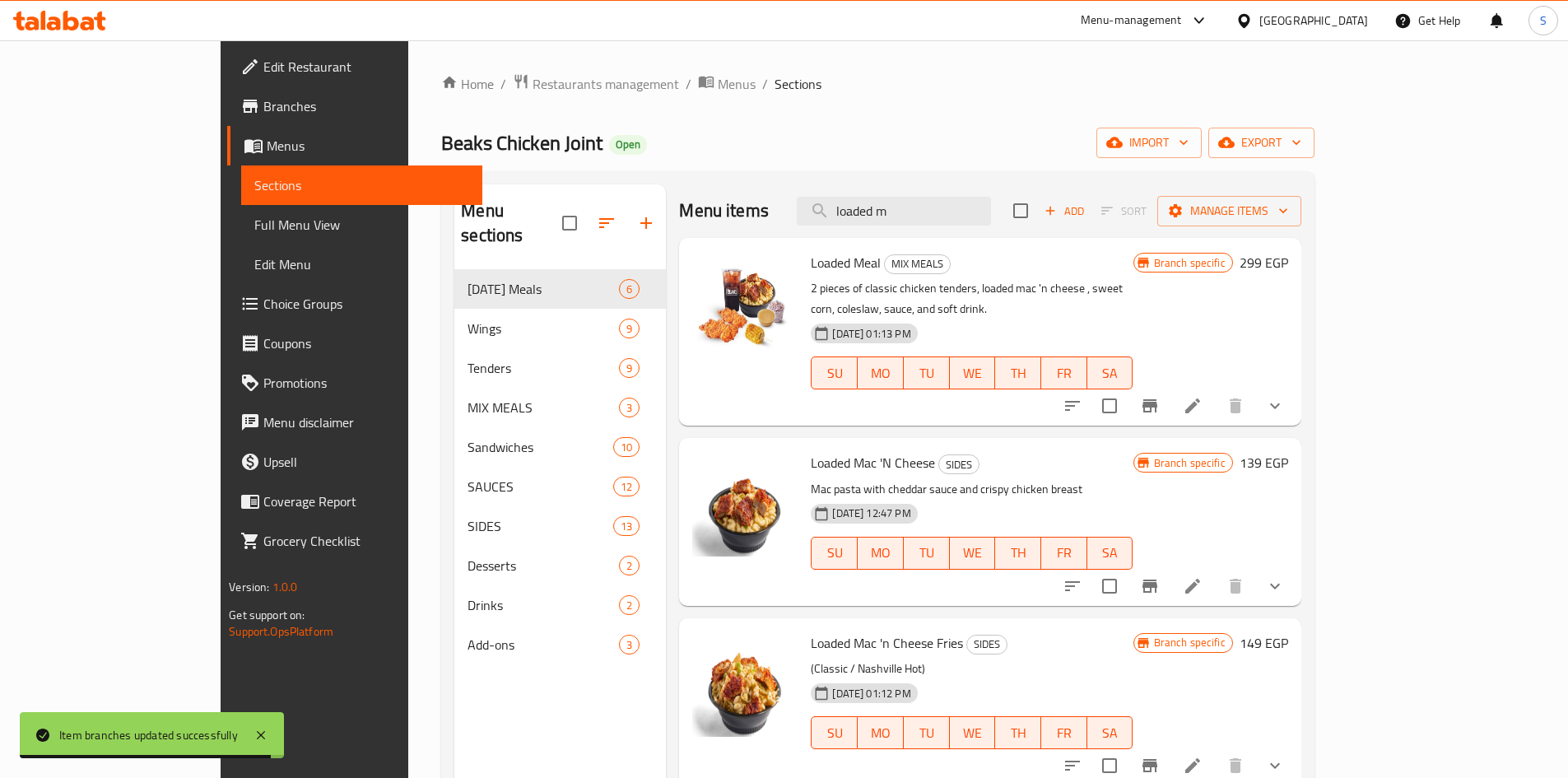
click at [1216, 392] on li at bounding box center [1193, 406] width 46 height 29
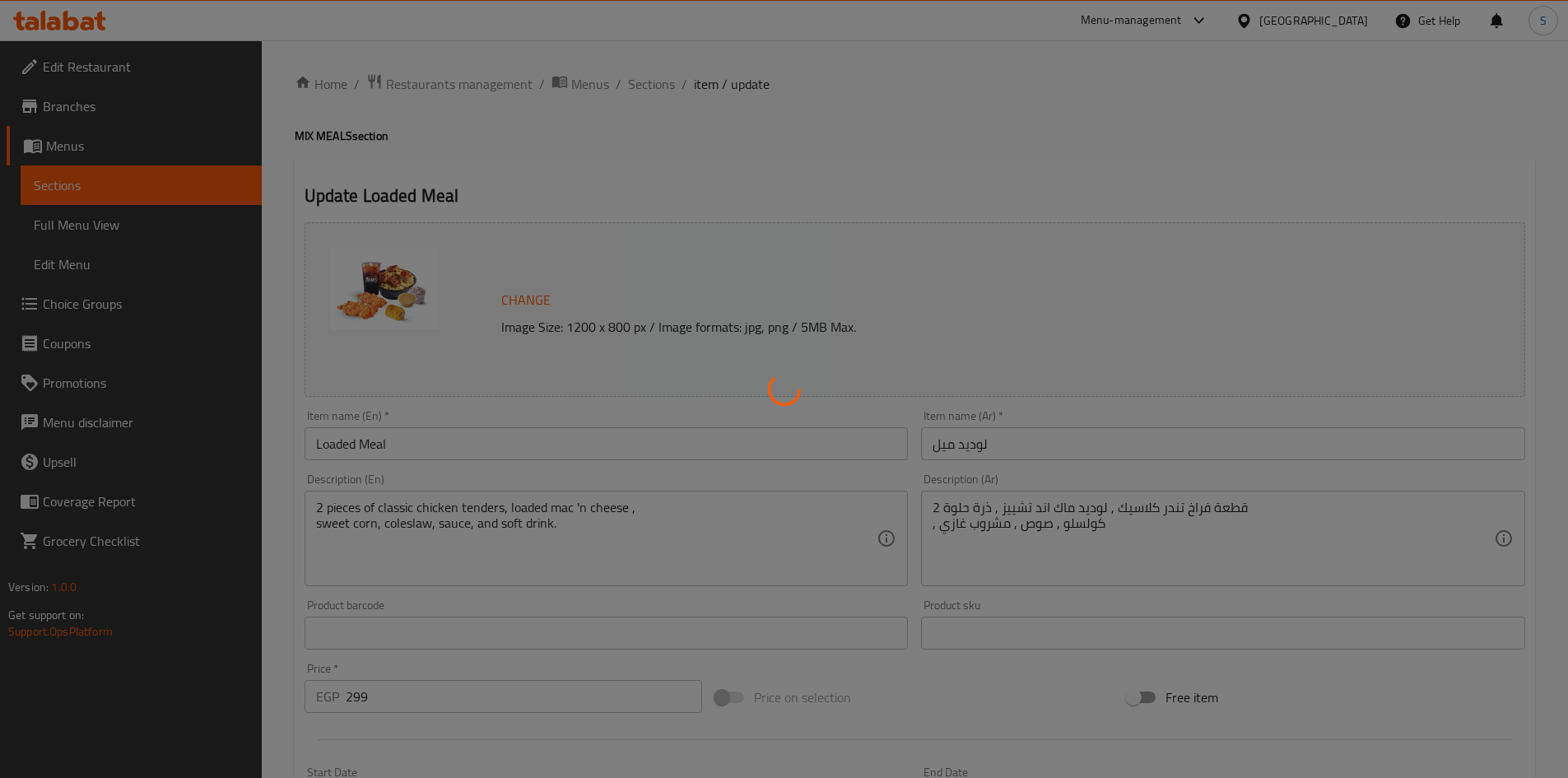
type input "إجعلها كومبو:"
type input "0"
type input "1"
type input "اختيار سوفت درينك"
type input "1"
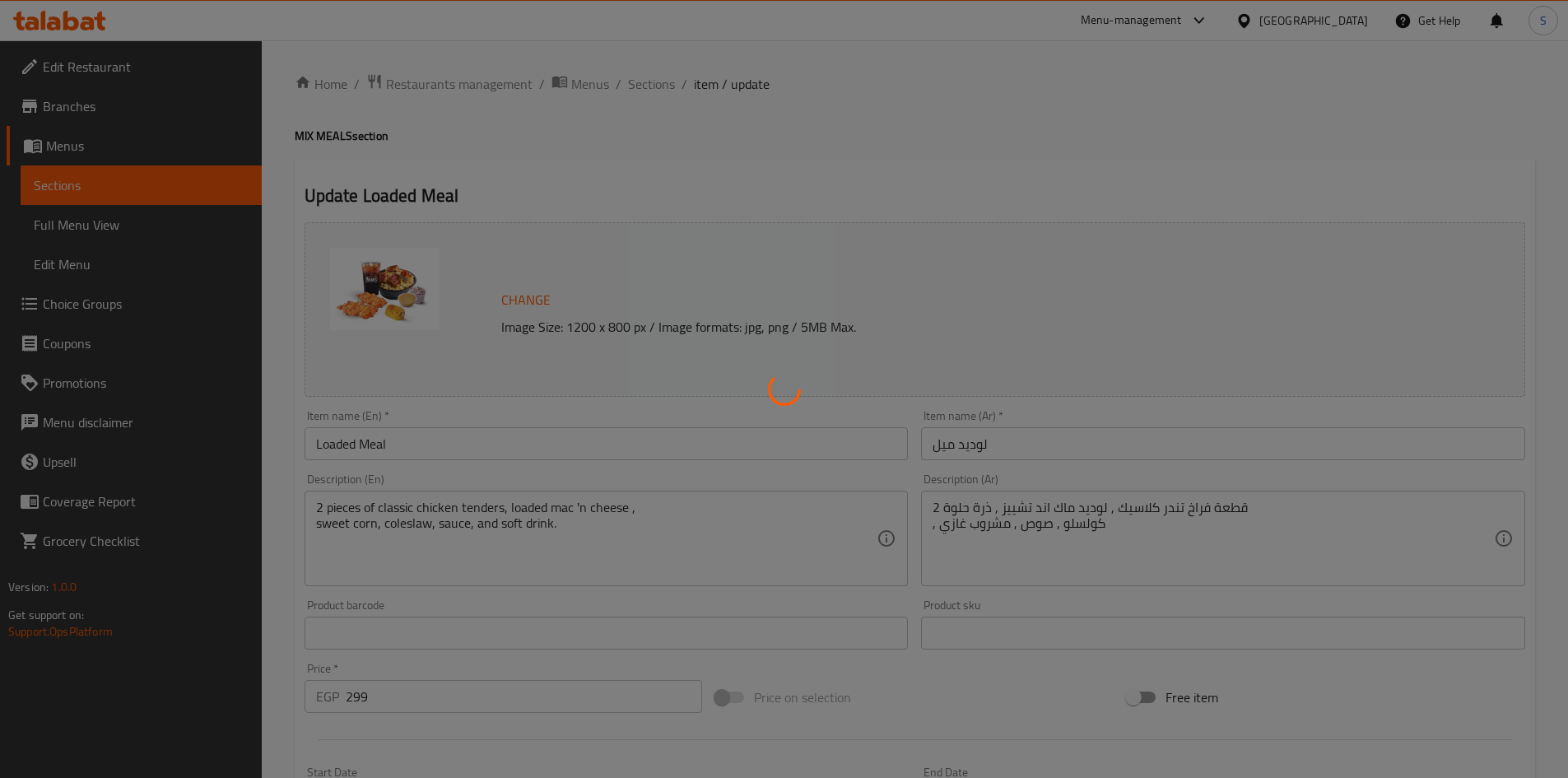
type input "1"
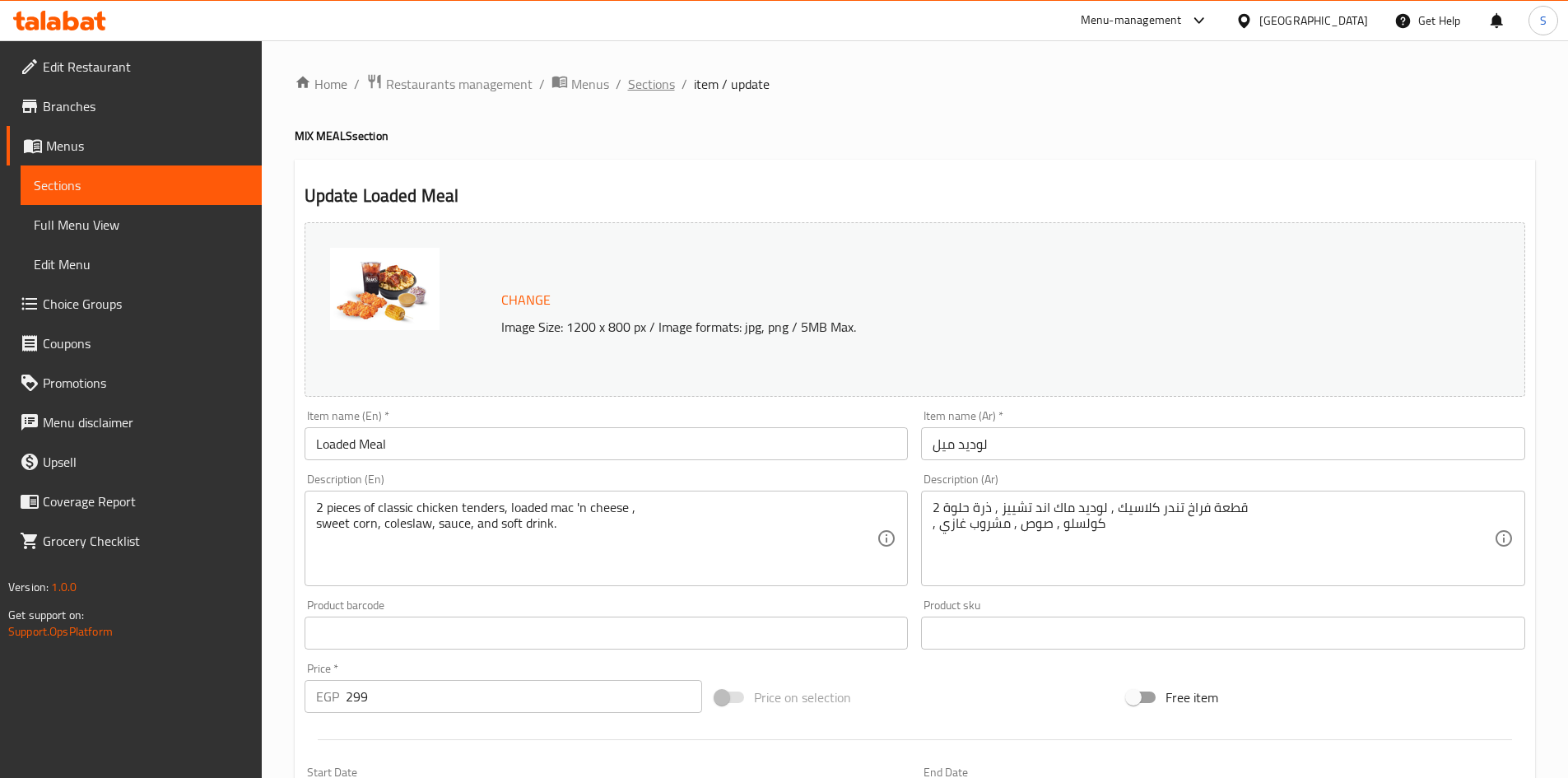
click at [669, 79] on span "Sections" at bounding box center [651, 84] width 47 height 20
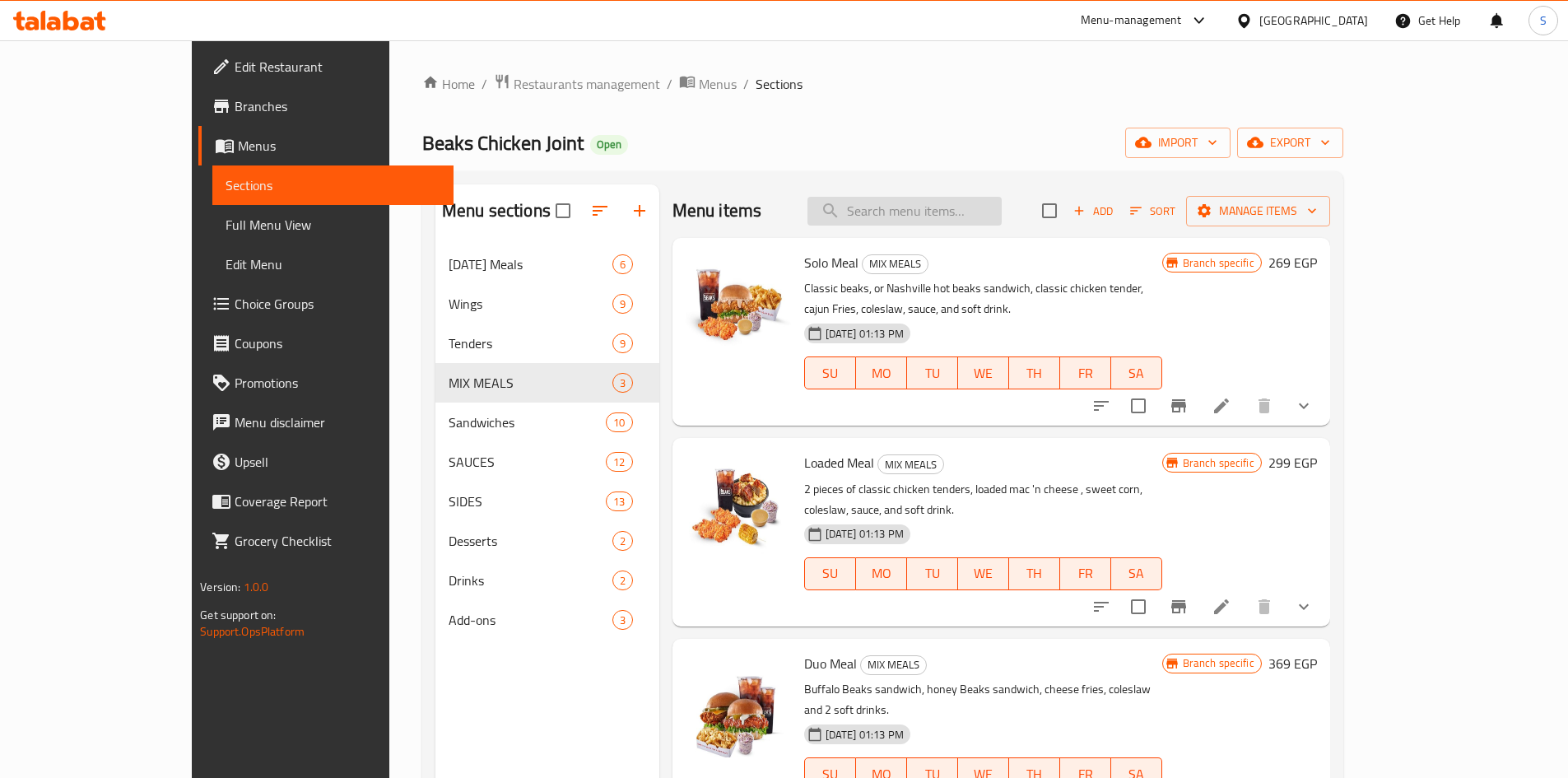
click at [965, 214] on input "search" at bounding box center [905, 211] width 194 height 28
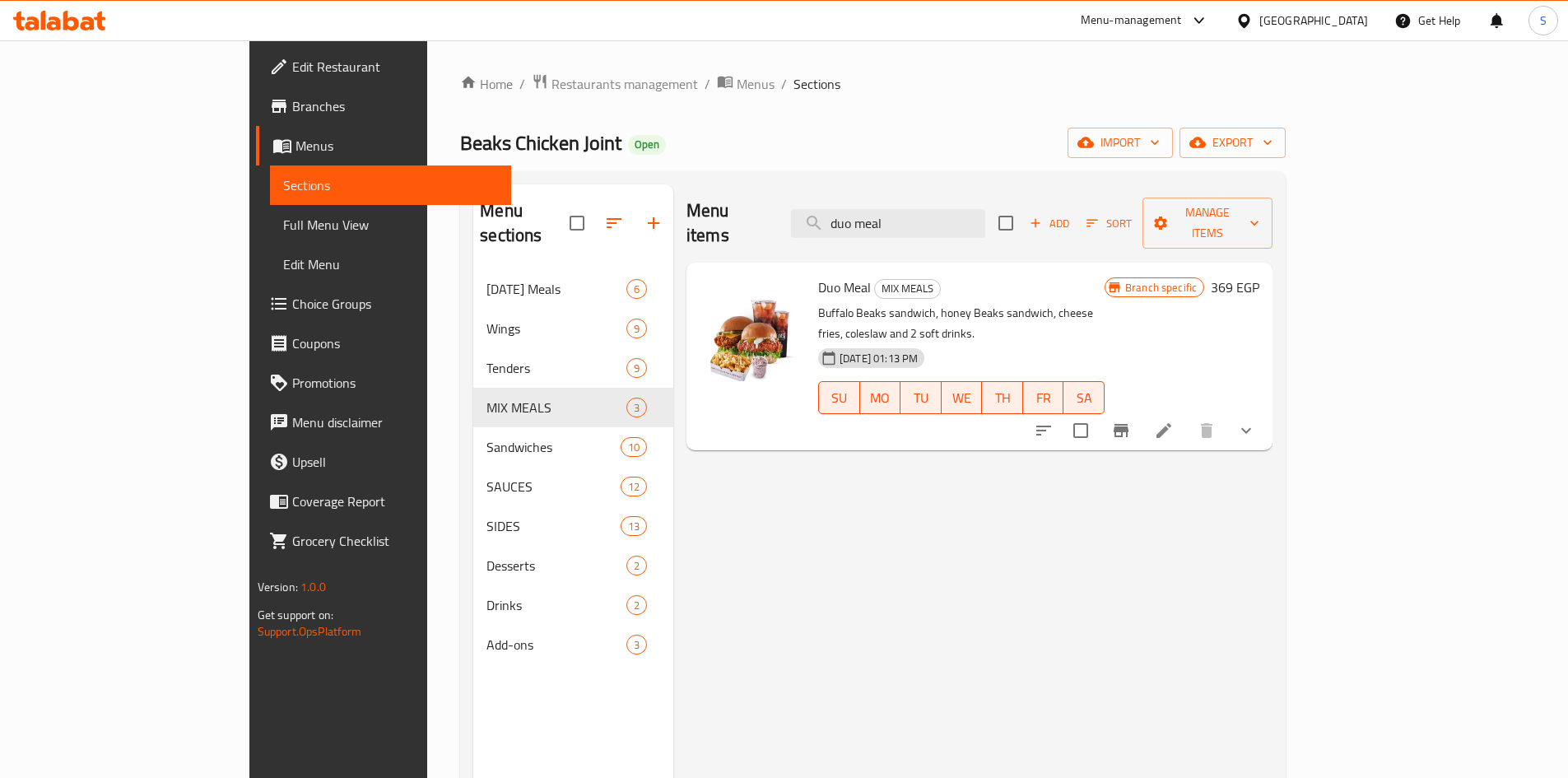
type input "duo meal"
click at [1174, 421] on icon at bounding box center [1164, 431] width 20 height 20
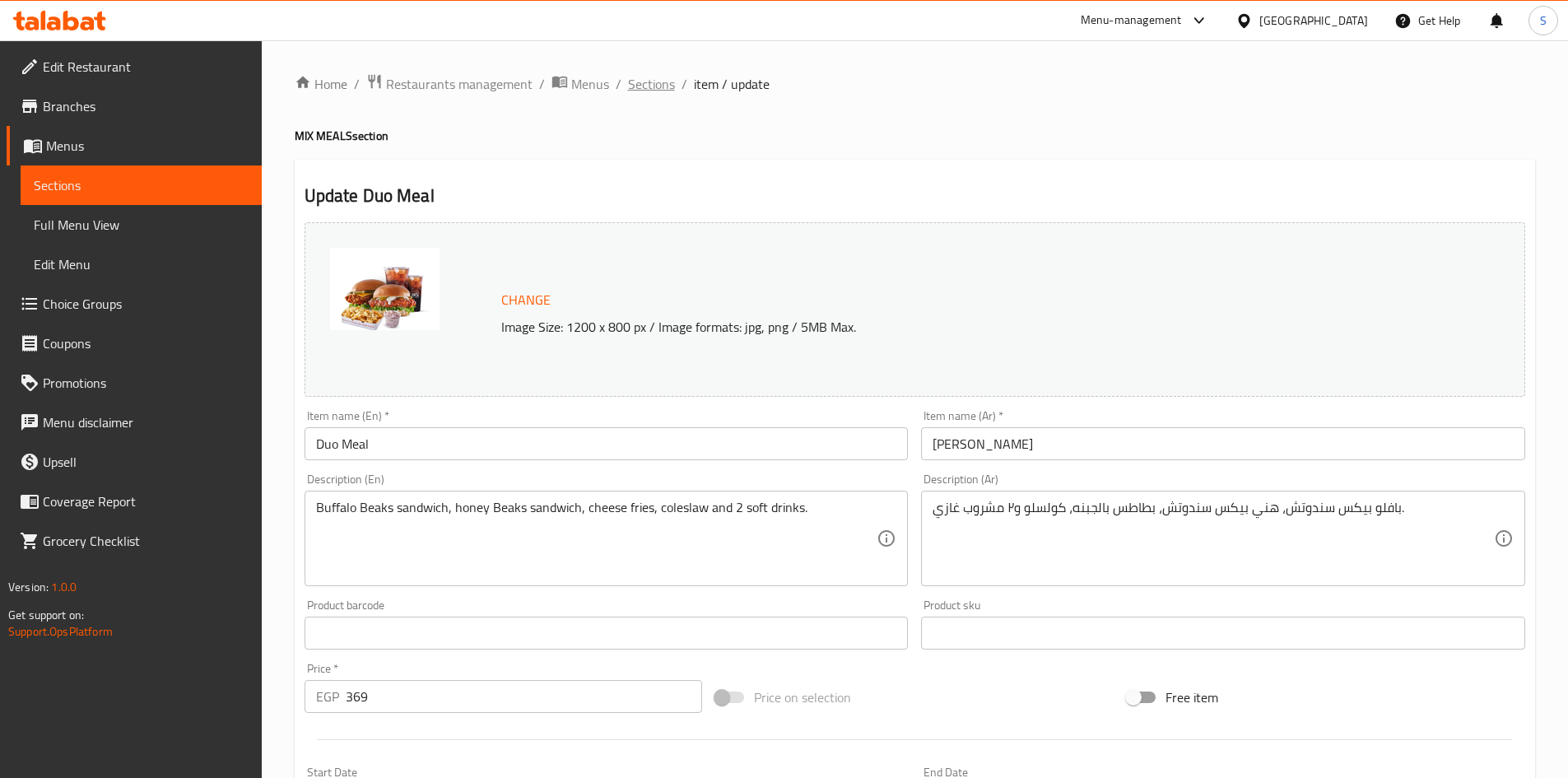
click at [636, 79] on span "Sections" at bounding box center [651, 84] width 47 height 20
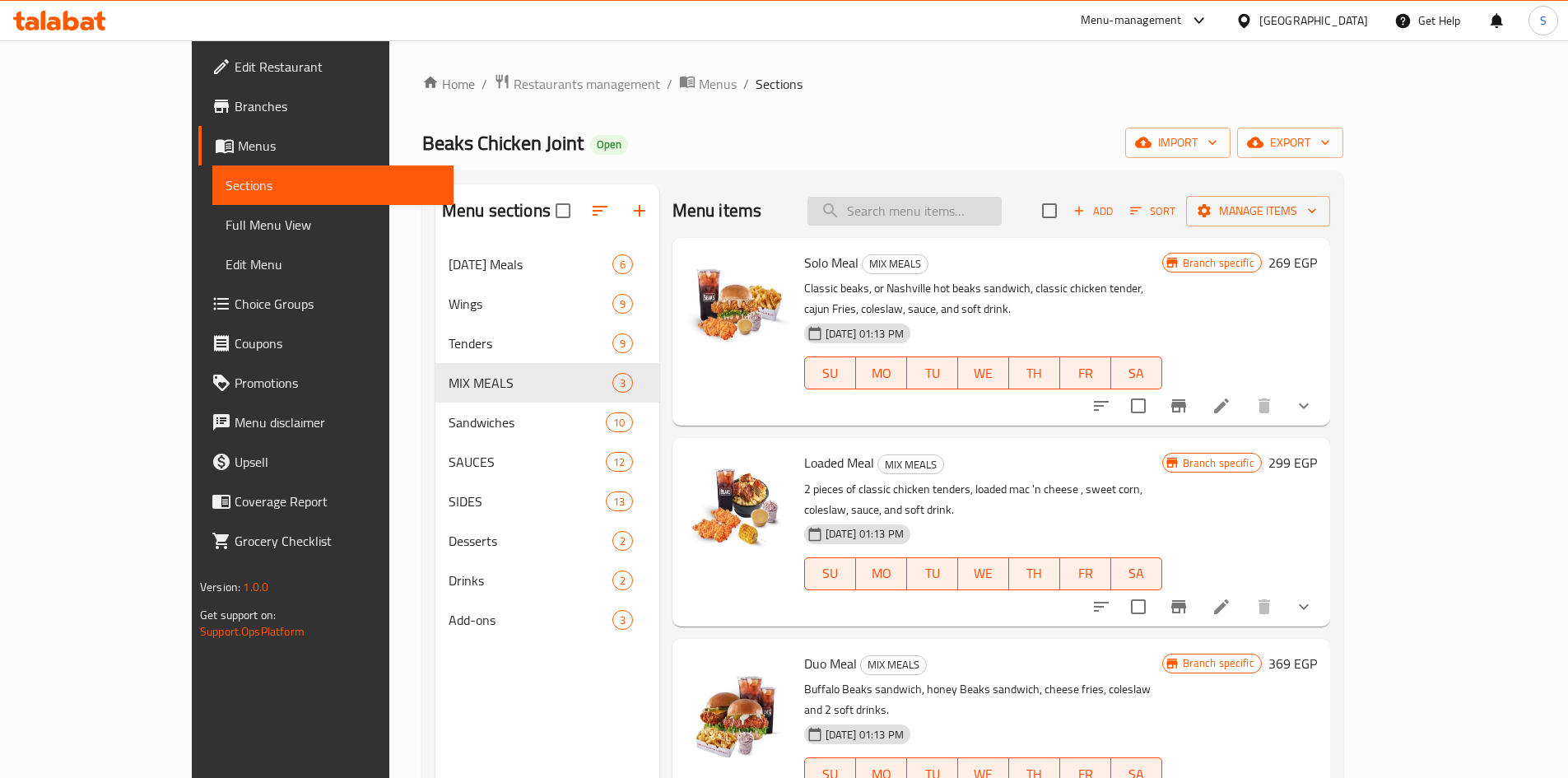
click at [946, 212] on input "search" at bounding box center [905, 211] width 194 height 28
click at [1244, 392] on li at bounding box center [1221, 406] width 46 height 29
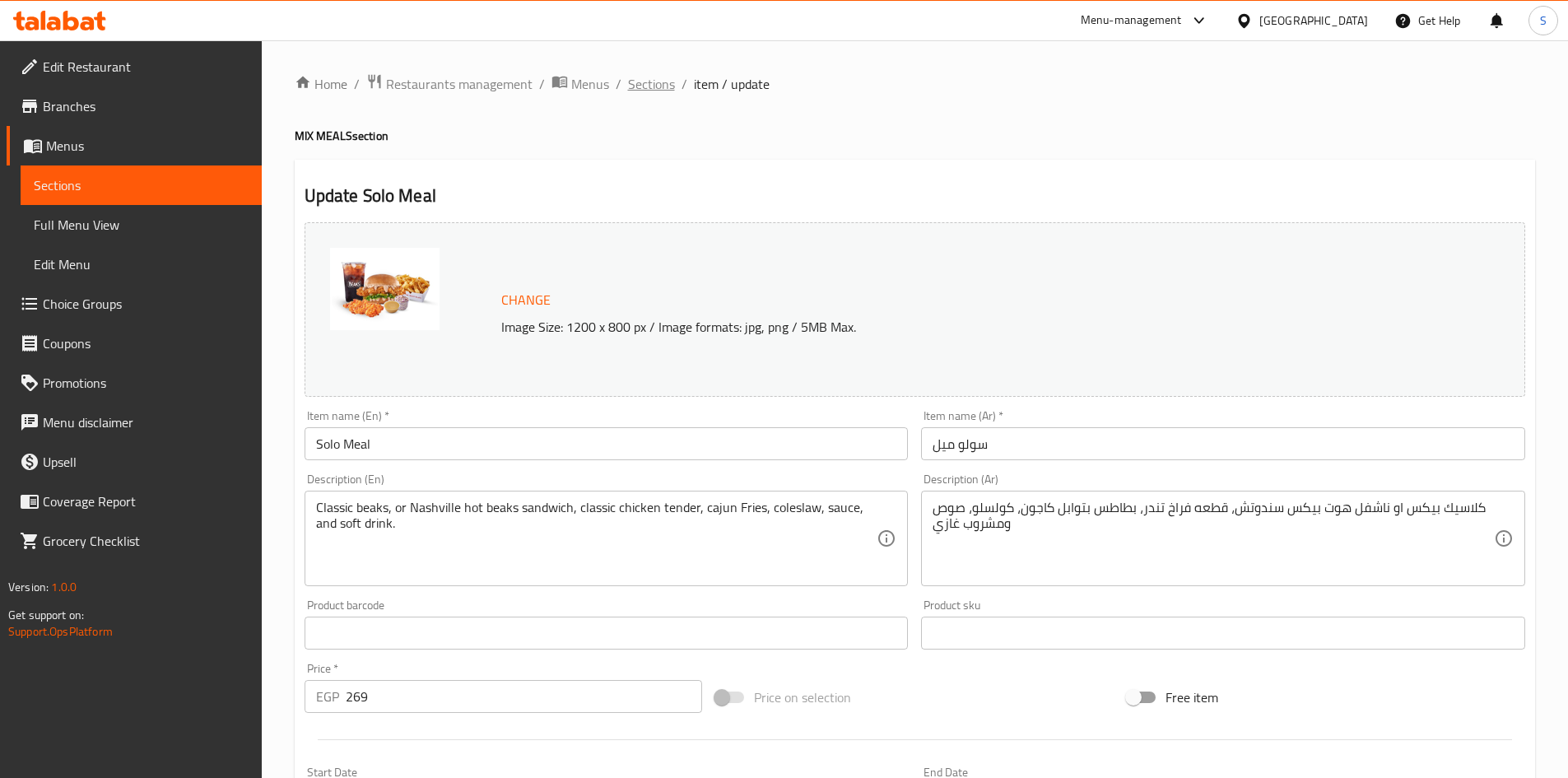
click at [663, 79] on span "Sections" at bounding box center [651, 84] width 47 height 20
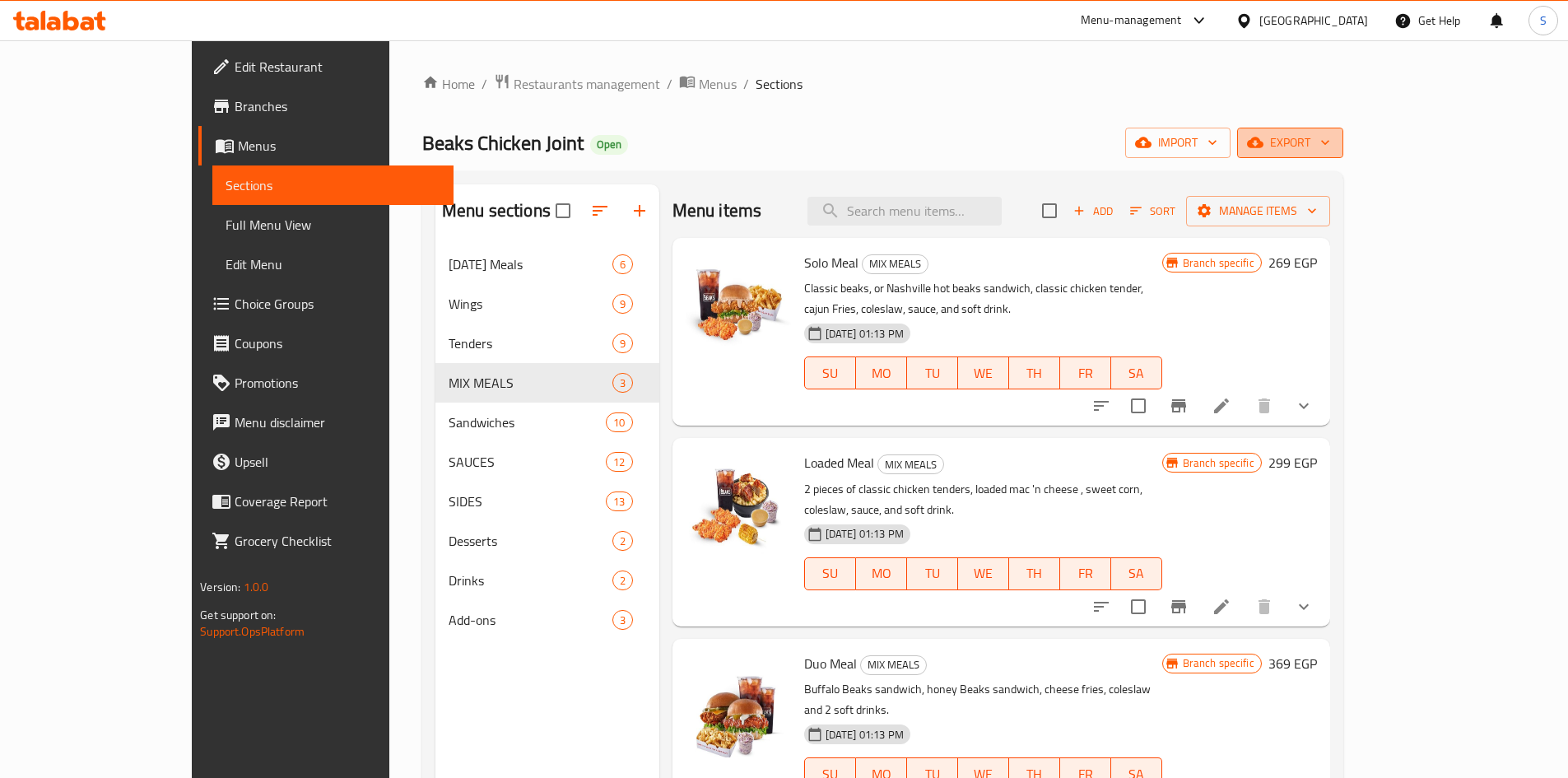
click at [1331, 152] on span "export" at bounding box center [1290, 142] width 79 height 21
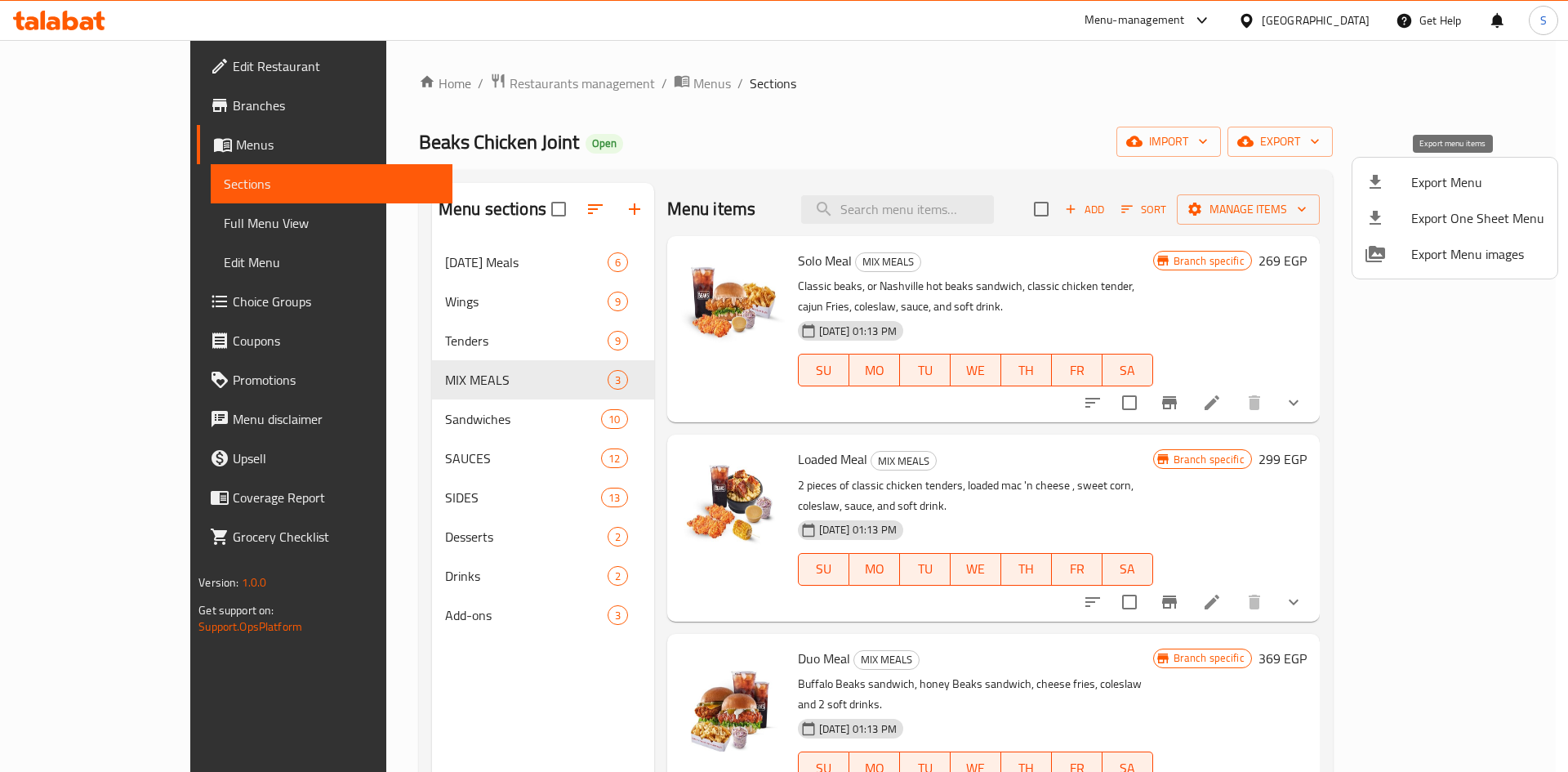
click at [1445, 176] on span "Export Menu" at bounding box center [1478, 183] width 133 height 20
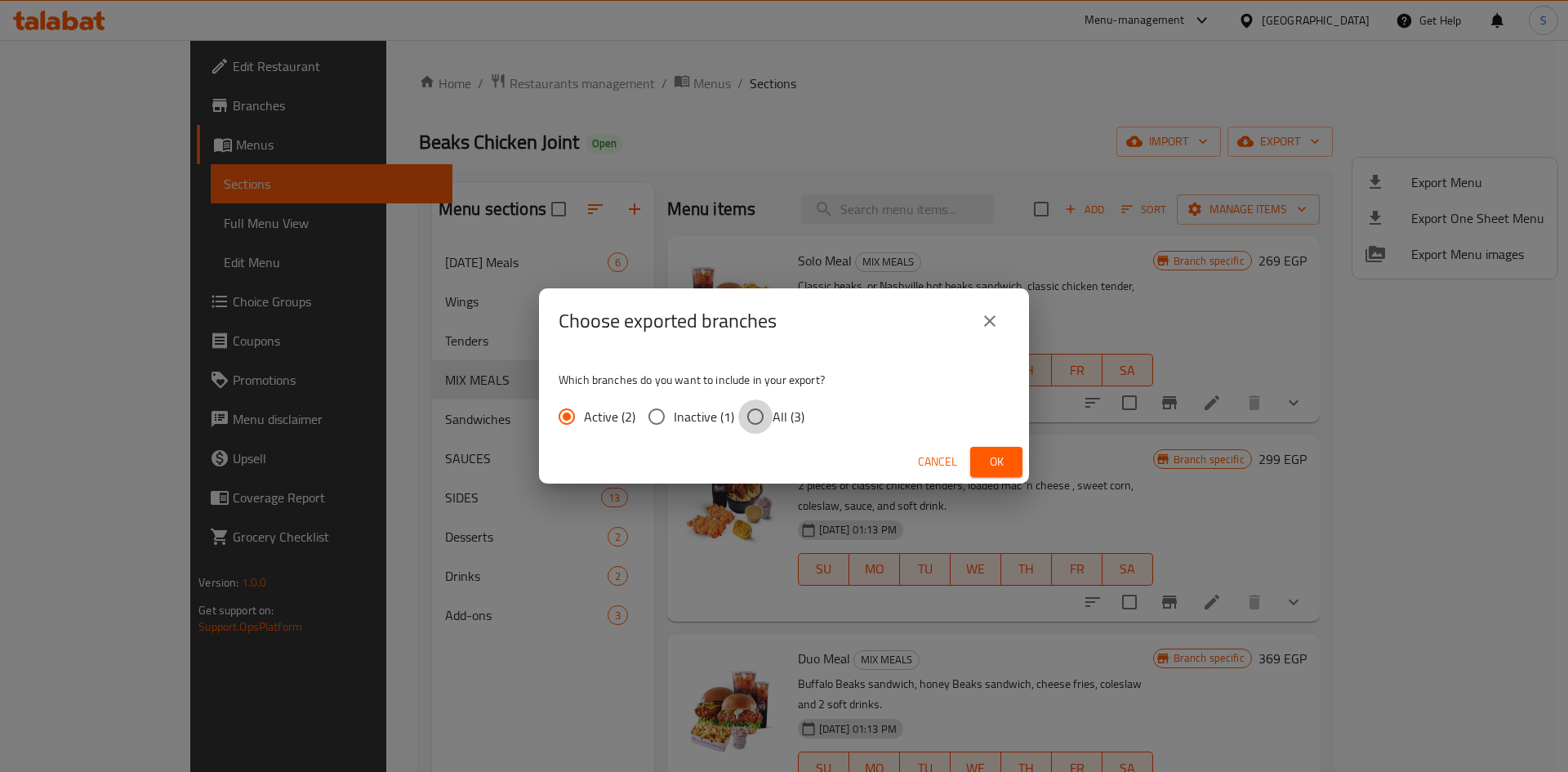
click at [755, 423] on input "All (3)" at bounding box center [755, 416] width 34 height 34
radio input "true"
click at [973, 463] on button "Ok" at bounding box center [996, 462] width 52 height 30
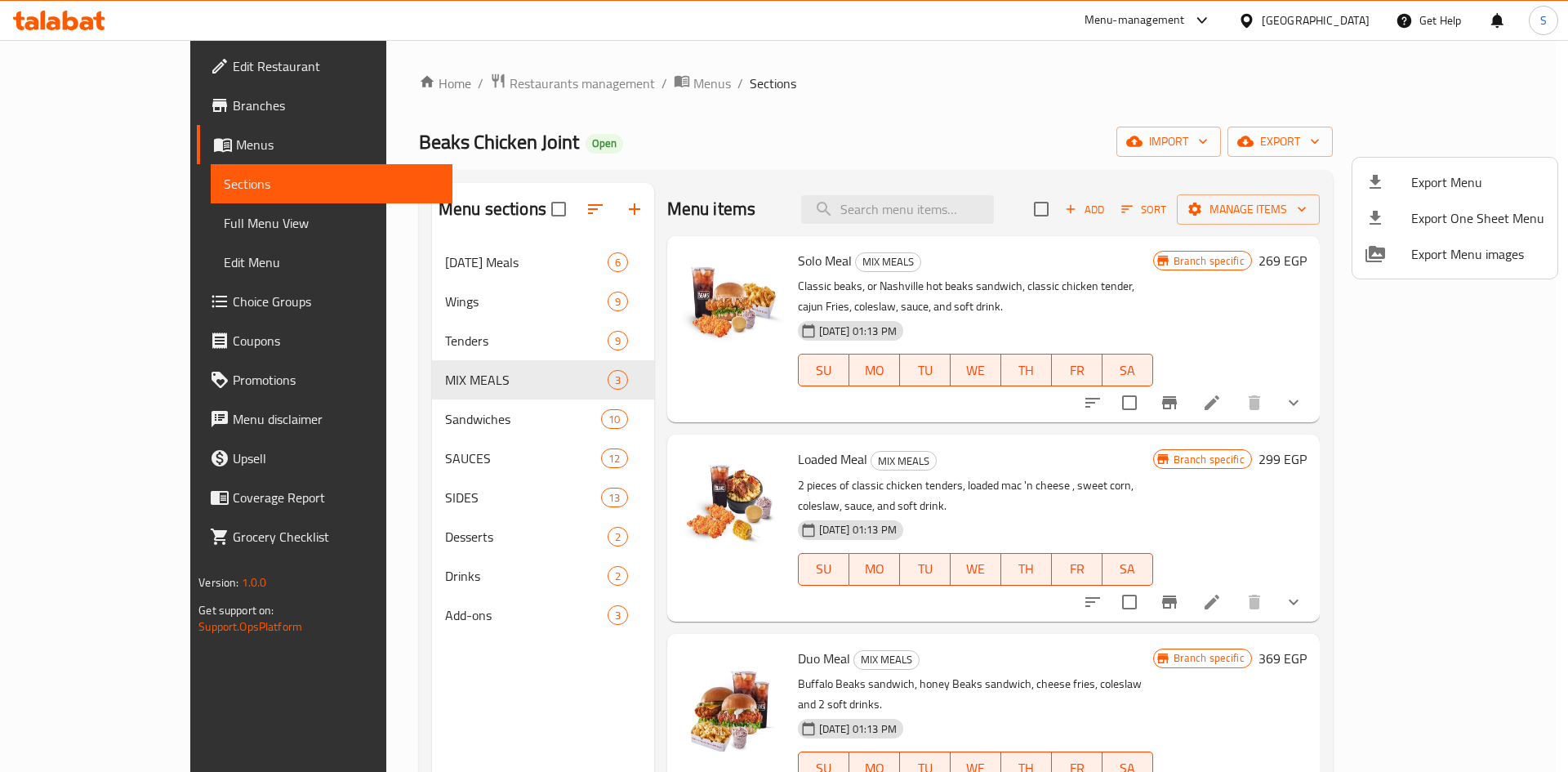
click at [1322, 383] on div at bounding box center [784, 386] width 1568 height 772
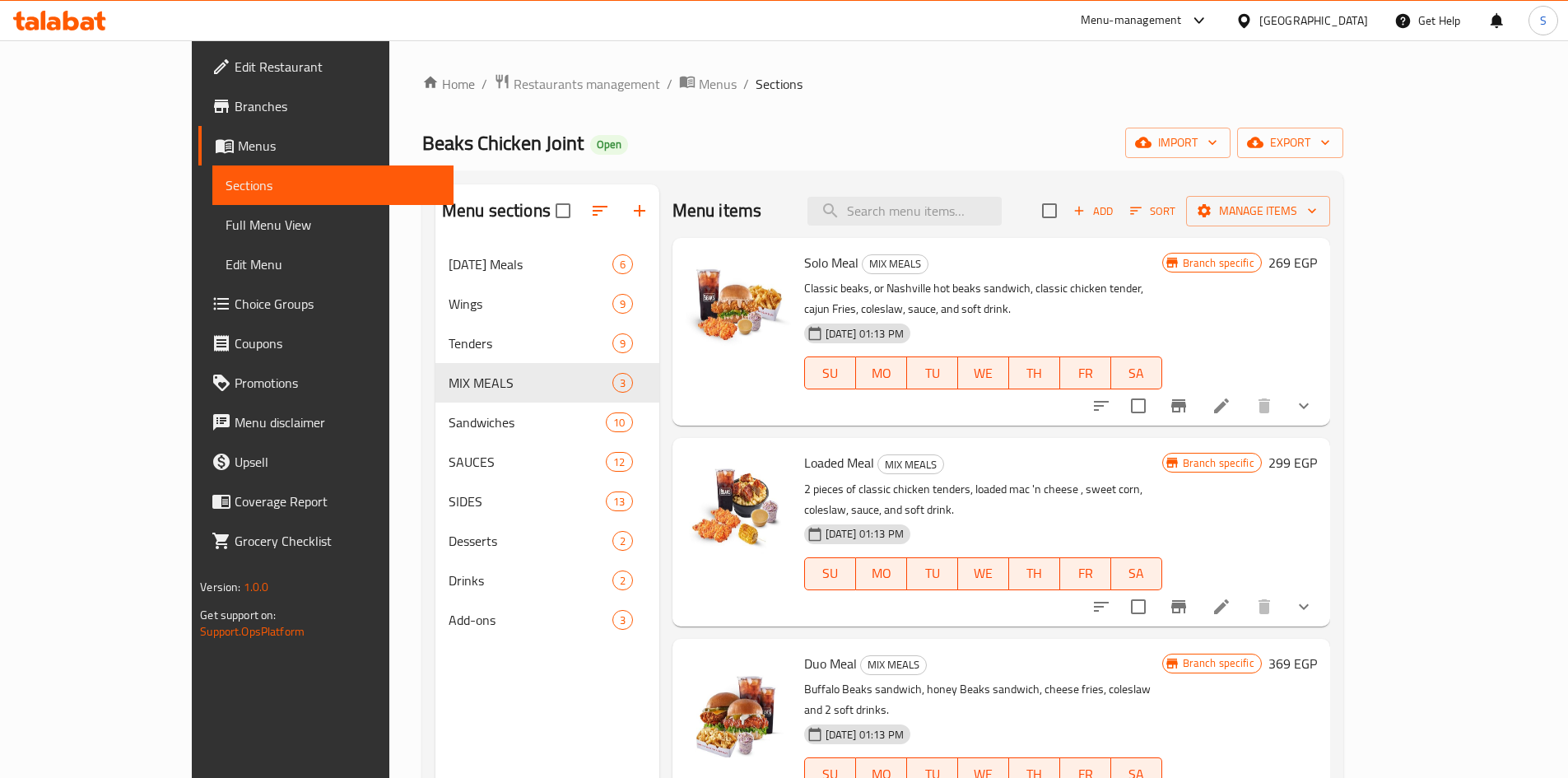
click at [1156, 590] on input "checkbox" at bounding box center [1138, 607] width 34 height 34
checkbox input "true"
click at [1317, 216] on span "Manage items" at bounding box center [1258, 211] width 118 height 21
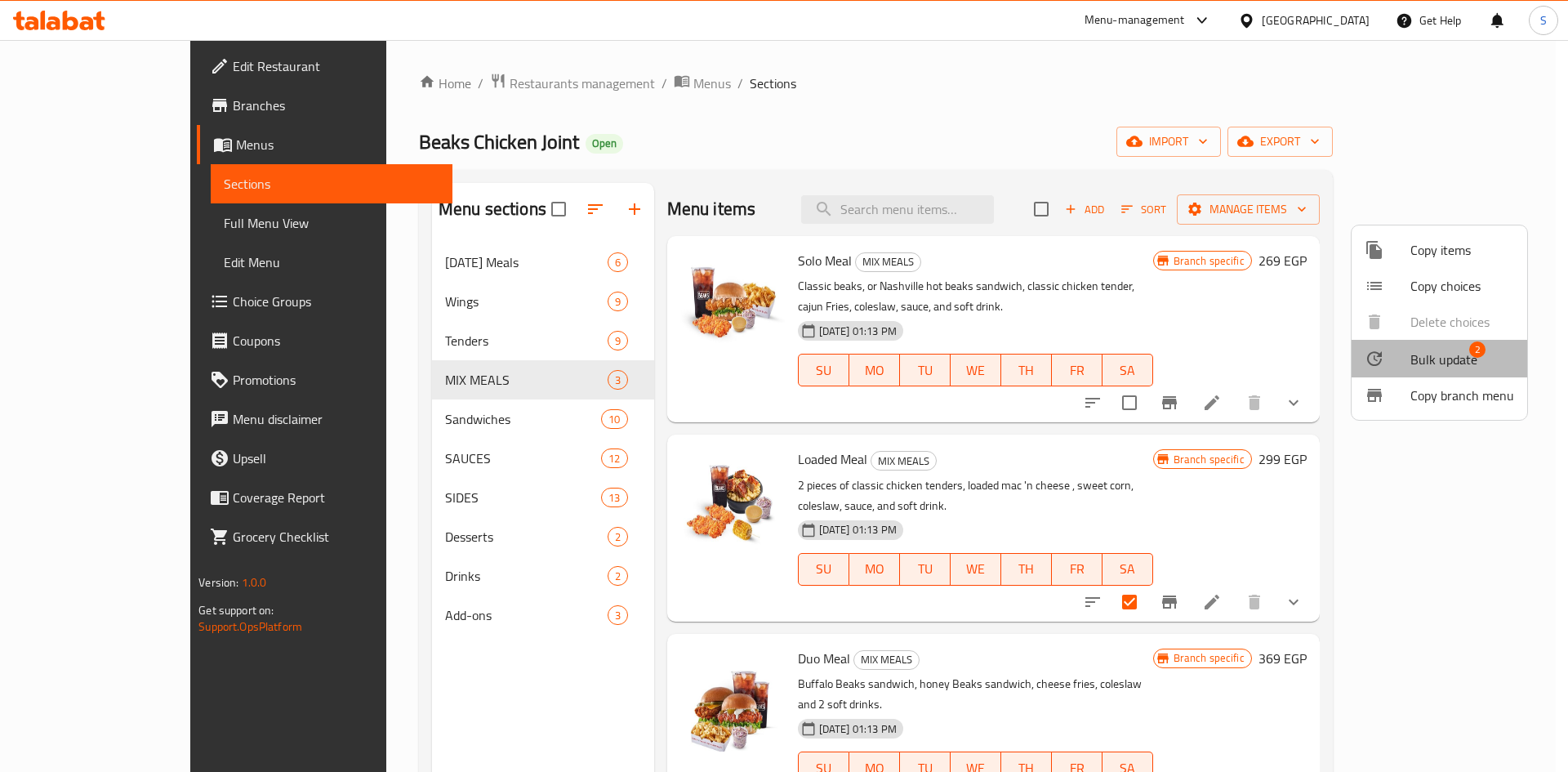
click at [1449, 363] on span "Bulk update" at bounding box center [1444, 359] width 67 height 20
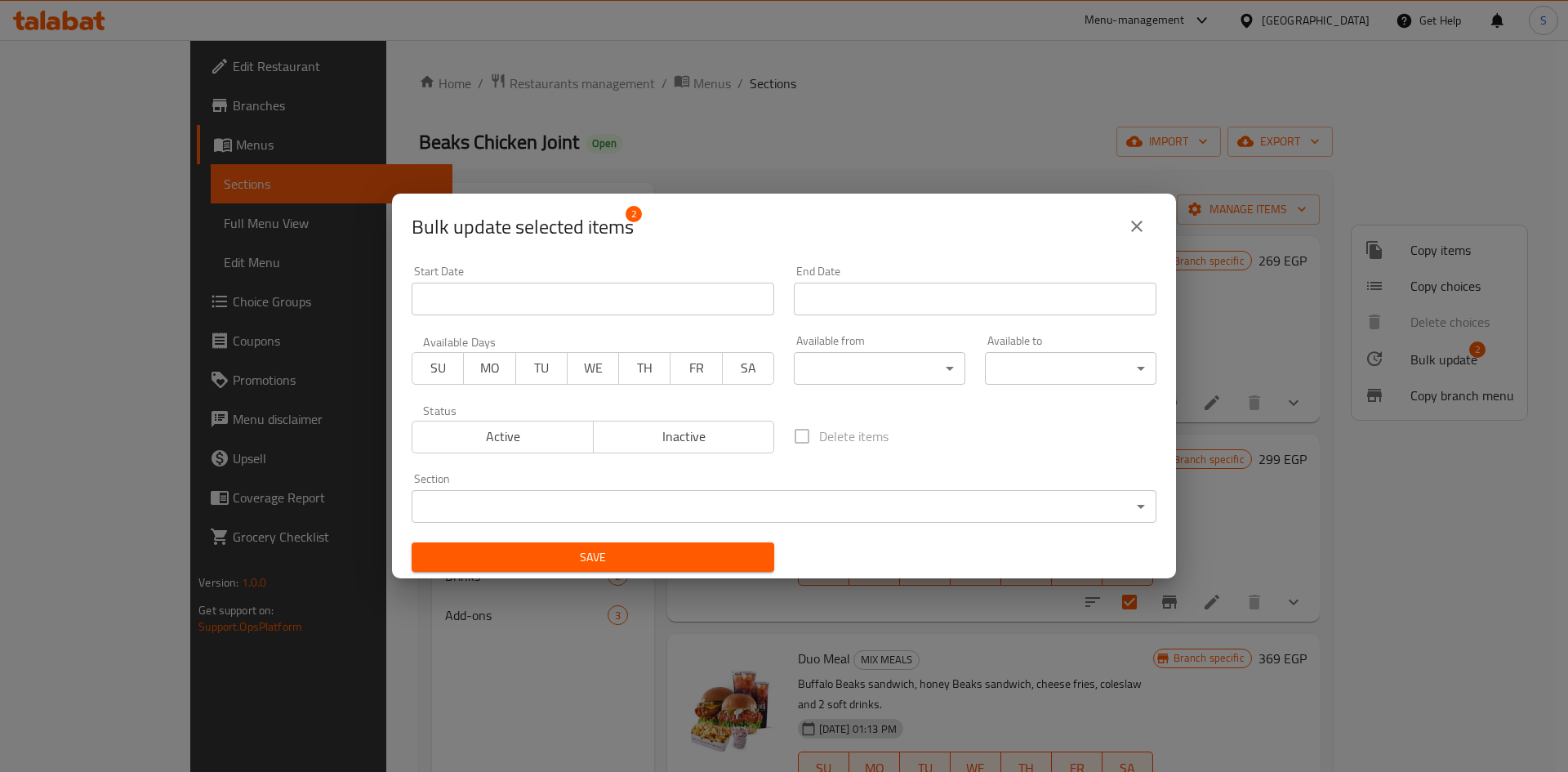
click at [883, 298] on input "Start Date" at bounding box center [975, 299] width 363 height 32
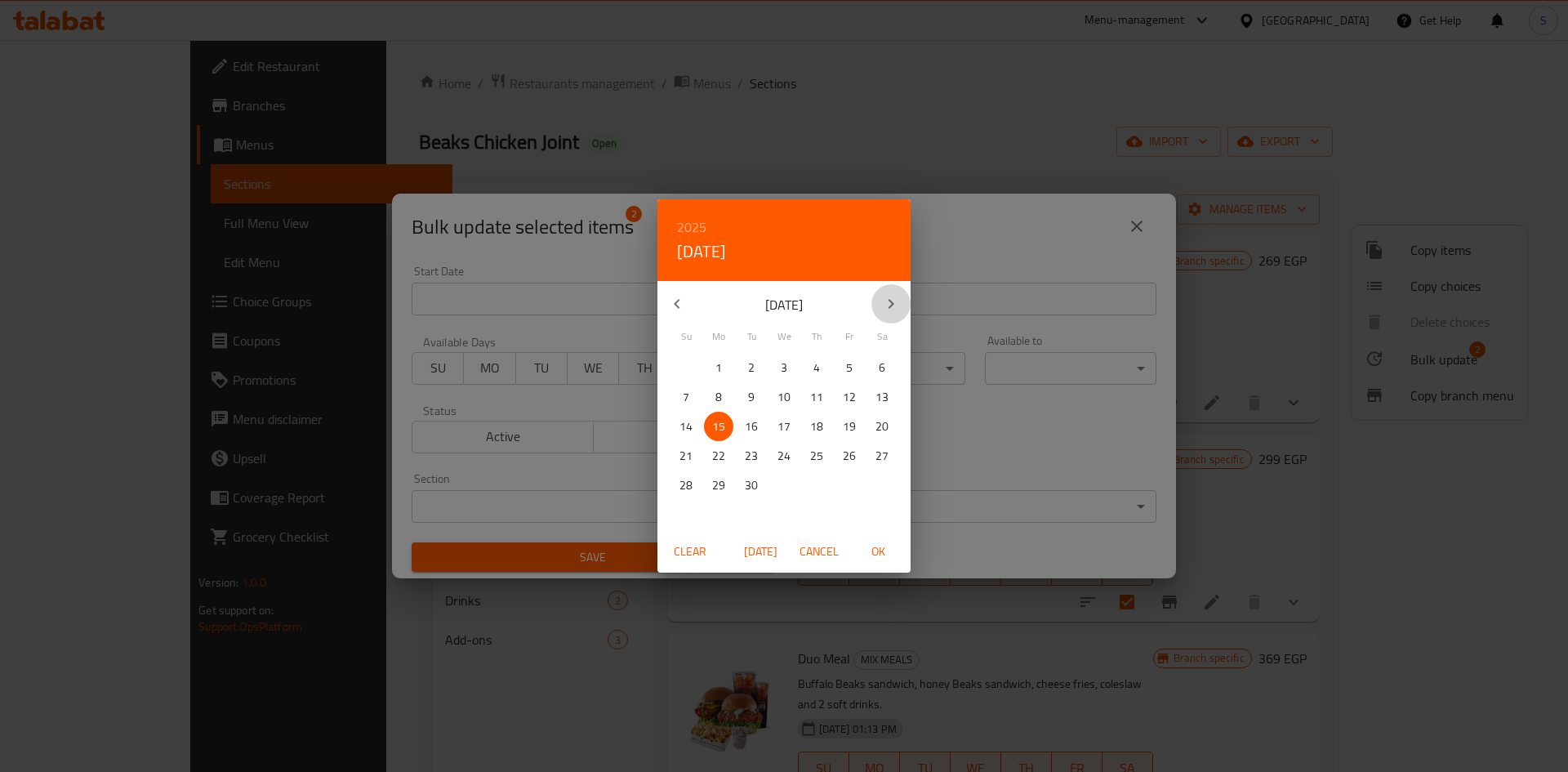
click at [879, 300] on button "button" at bounding box center [890, 304] width 39 height 39
click at [782, 476] on p "31" at bounding box center [784, 486] width 13 height 21
click at [871, 548] on span "OK" at bounding box center [877, 552] width 39 height 21
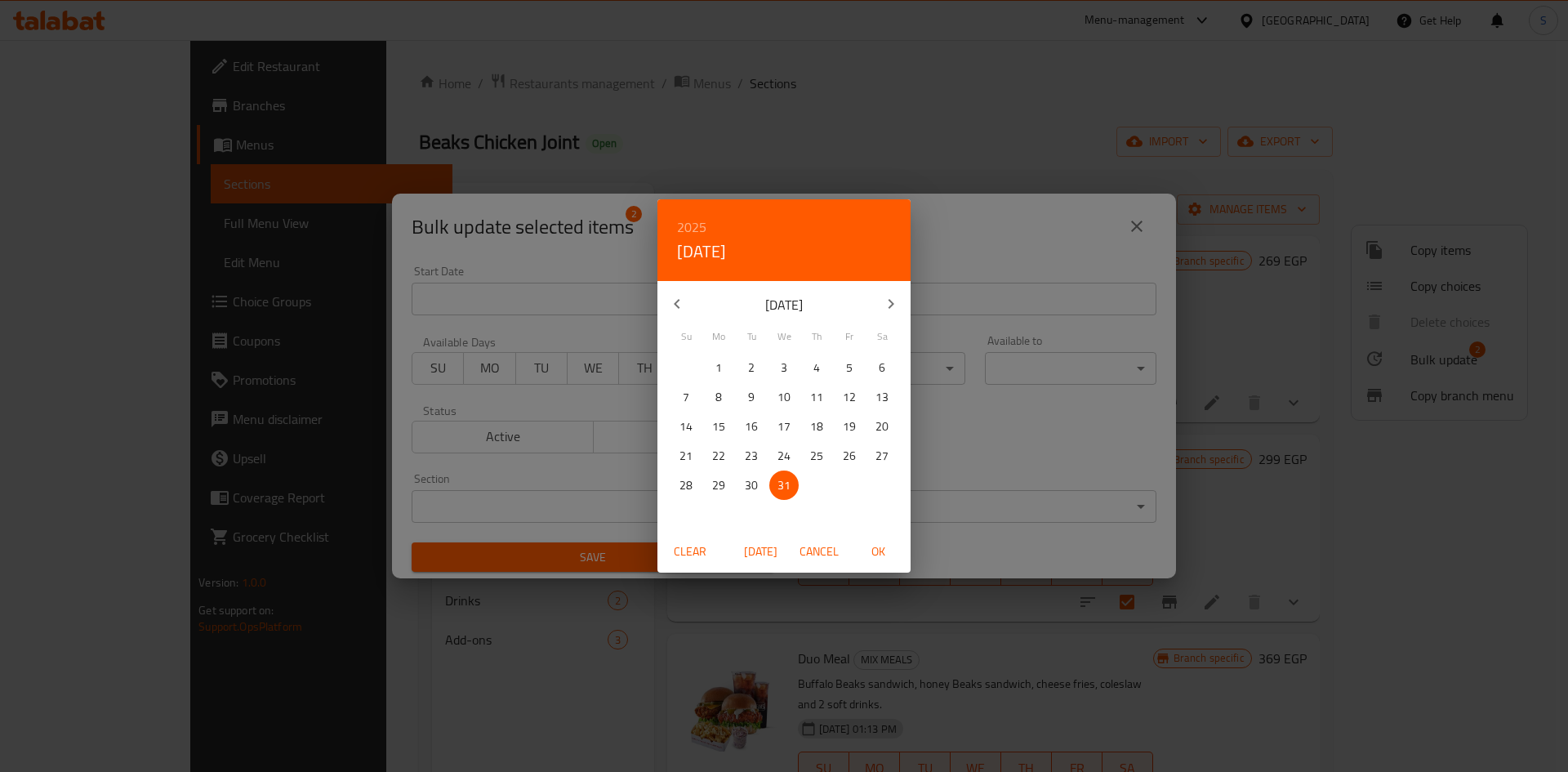
type input "31-12-2025"
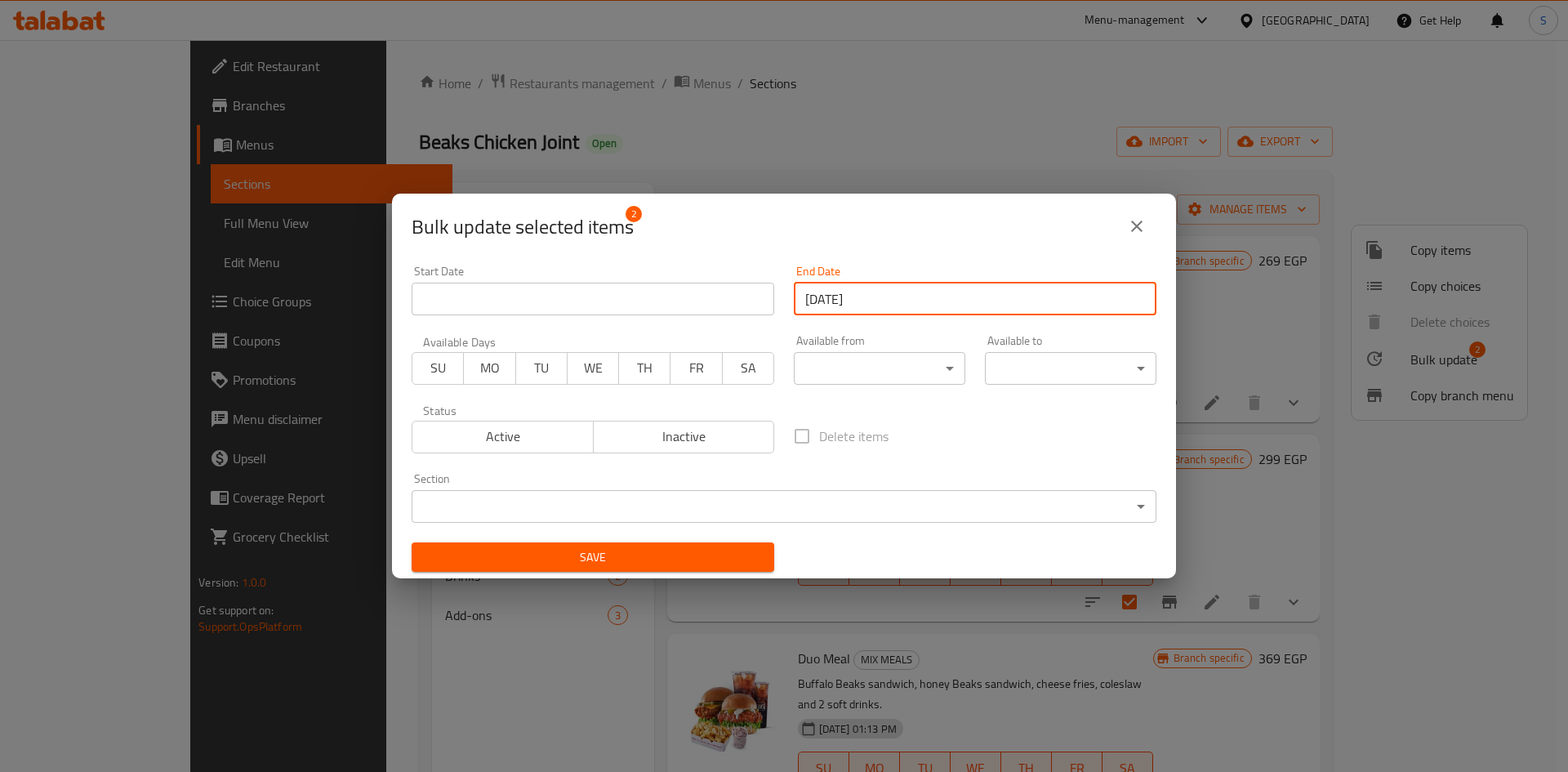
click at [714, 540] on div "Save" at bounding box center [592, 558] width 382 height 50
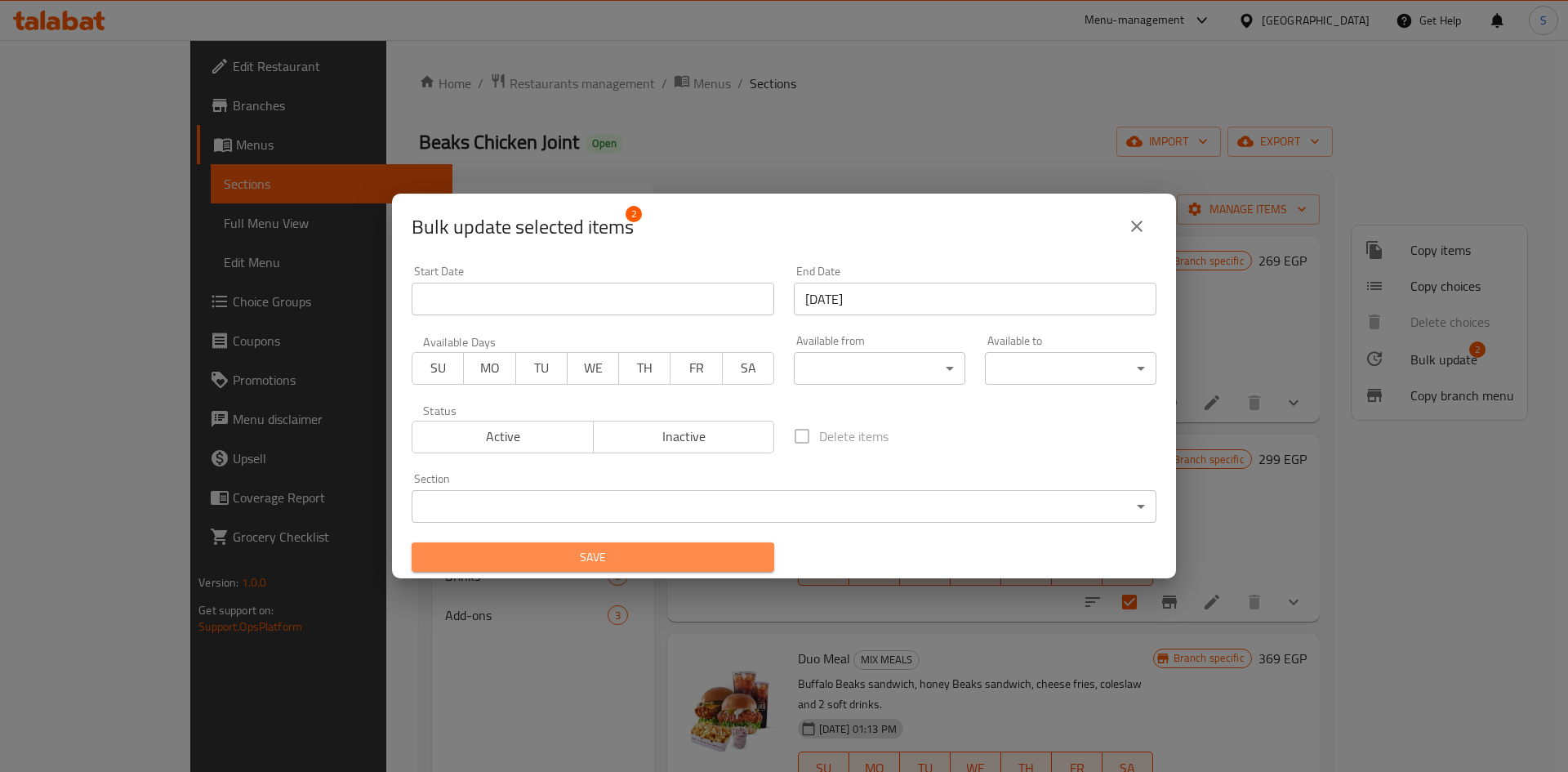
click at [709, 553] on span "Save" at bounding box center [593, 557] width 337 height 21
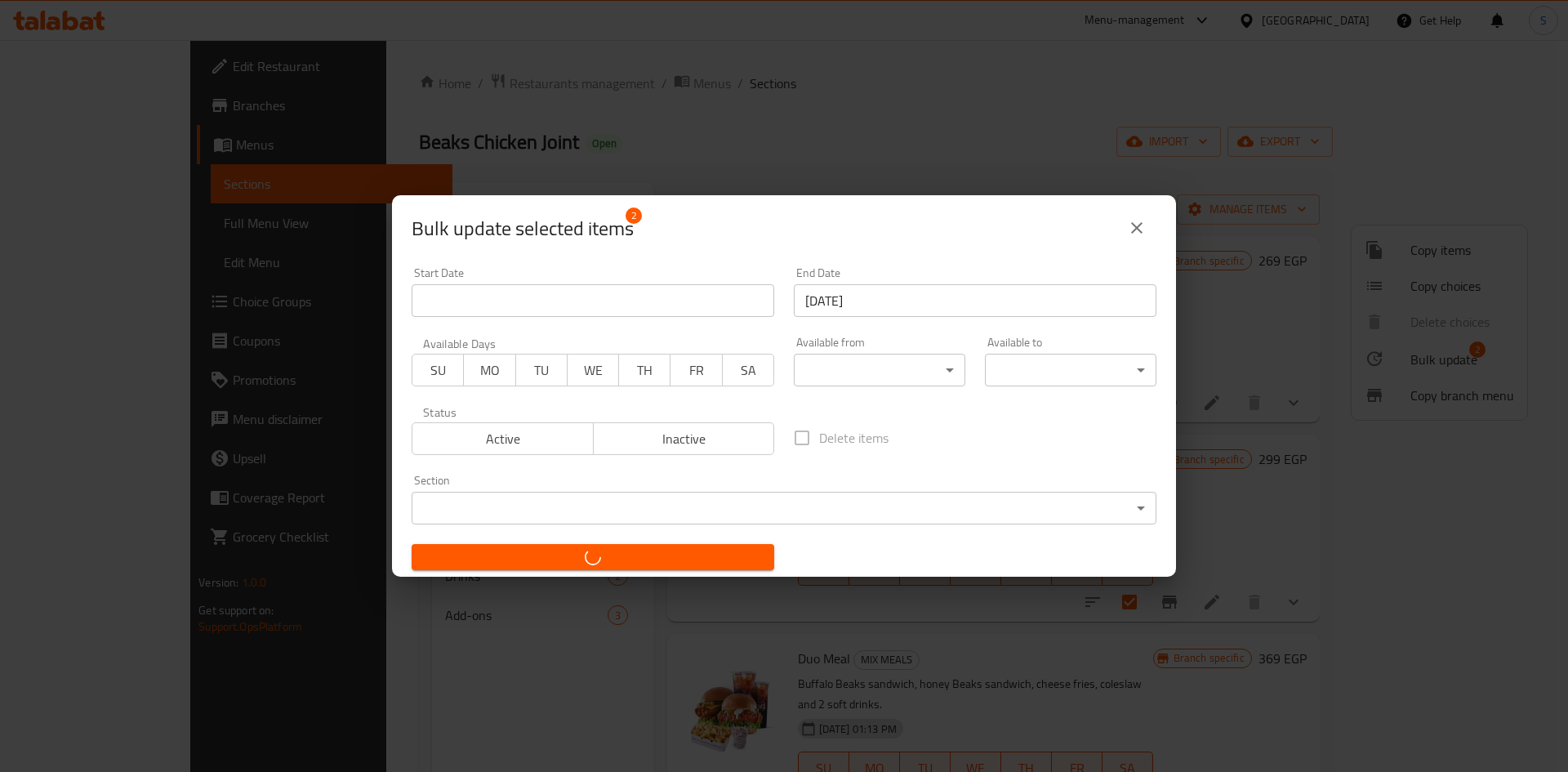
checkbox input "false"
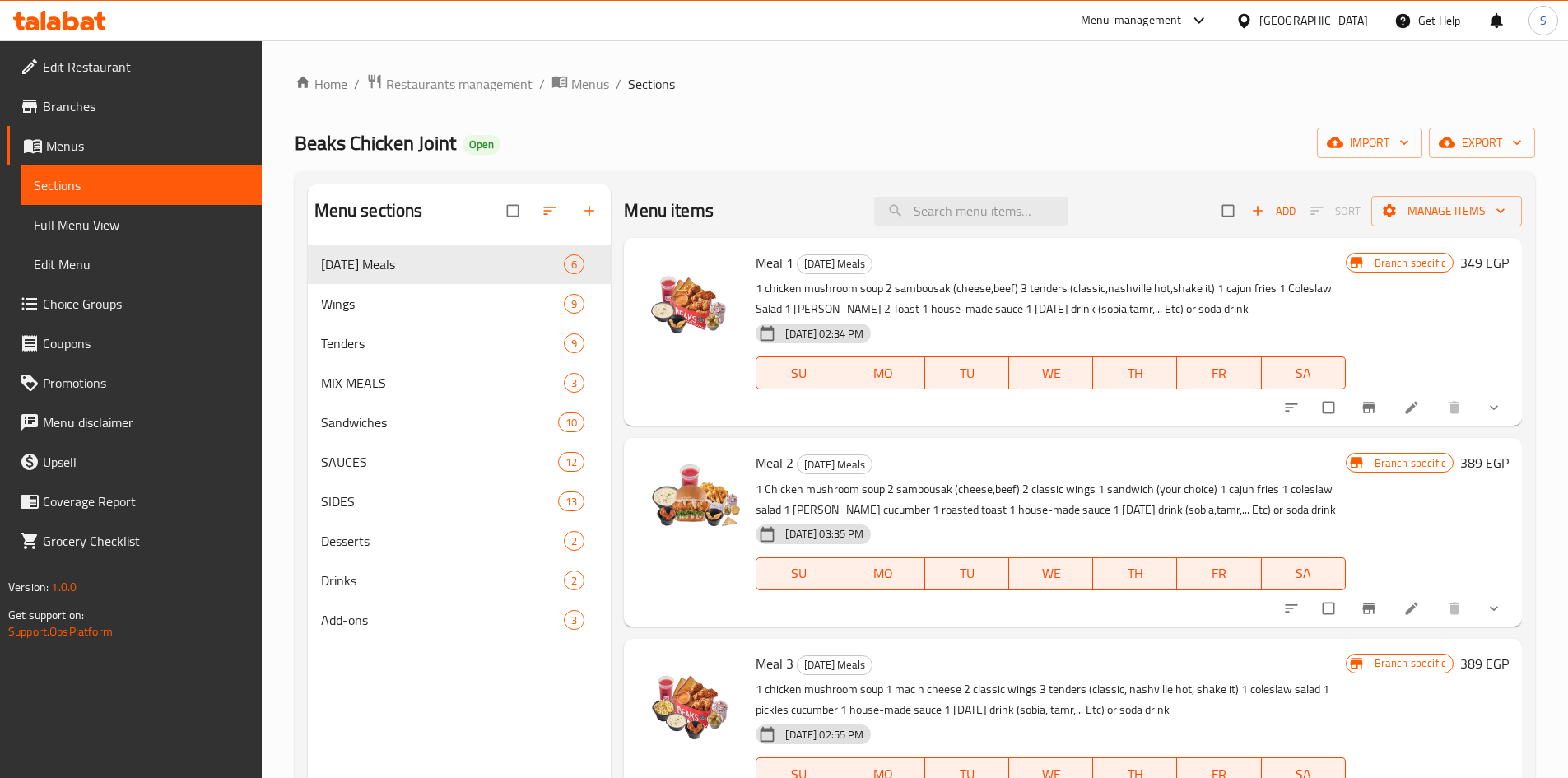
click at [151, 113] on span "Branches" at bounding box center [146, 106] width 206 height 20
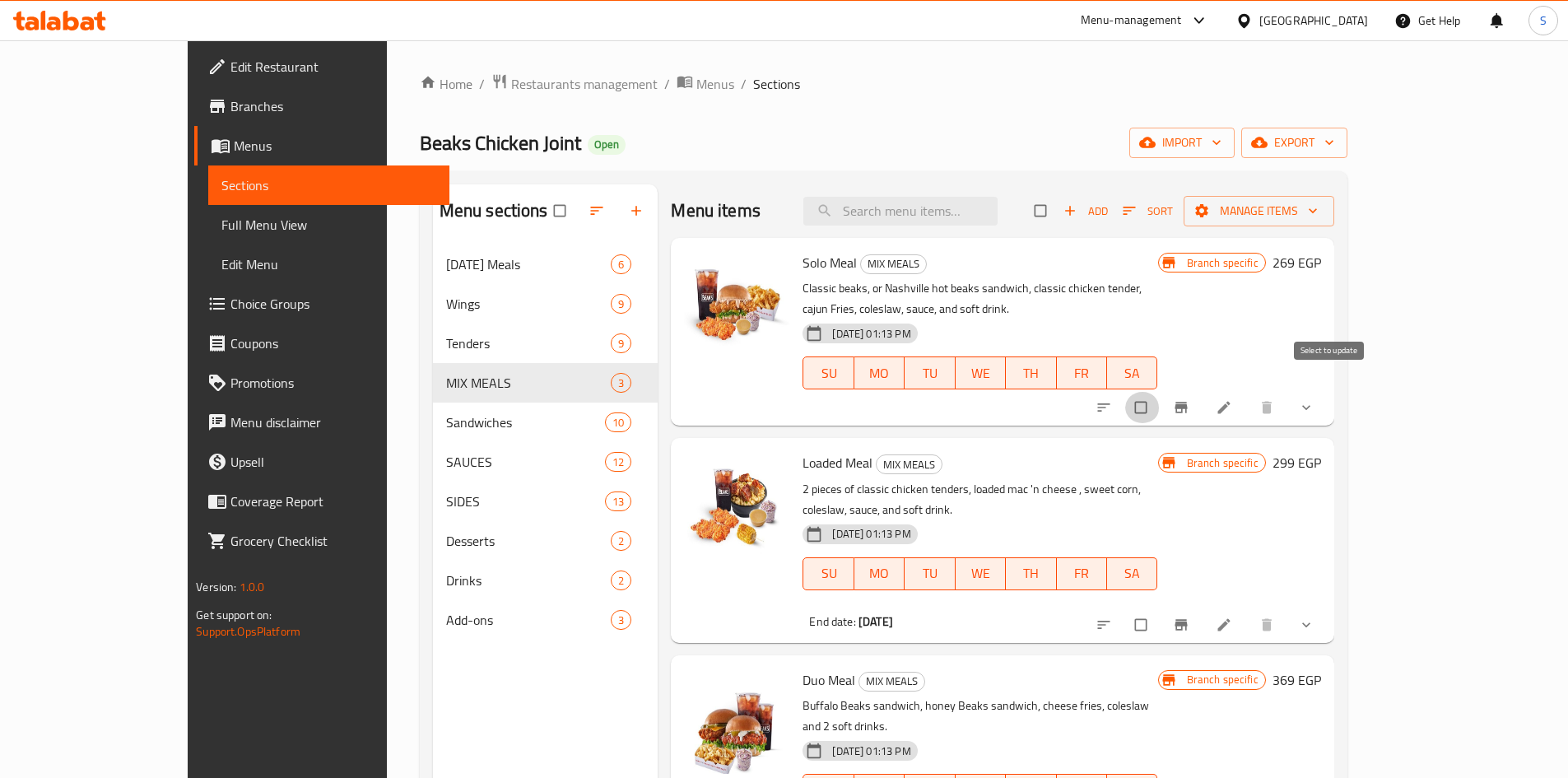
click at [1160, 392] on input "checkbox" at bounding box center [1142, 407] width 34 height 31
checkbox input "true"
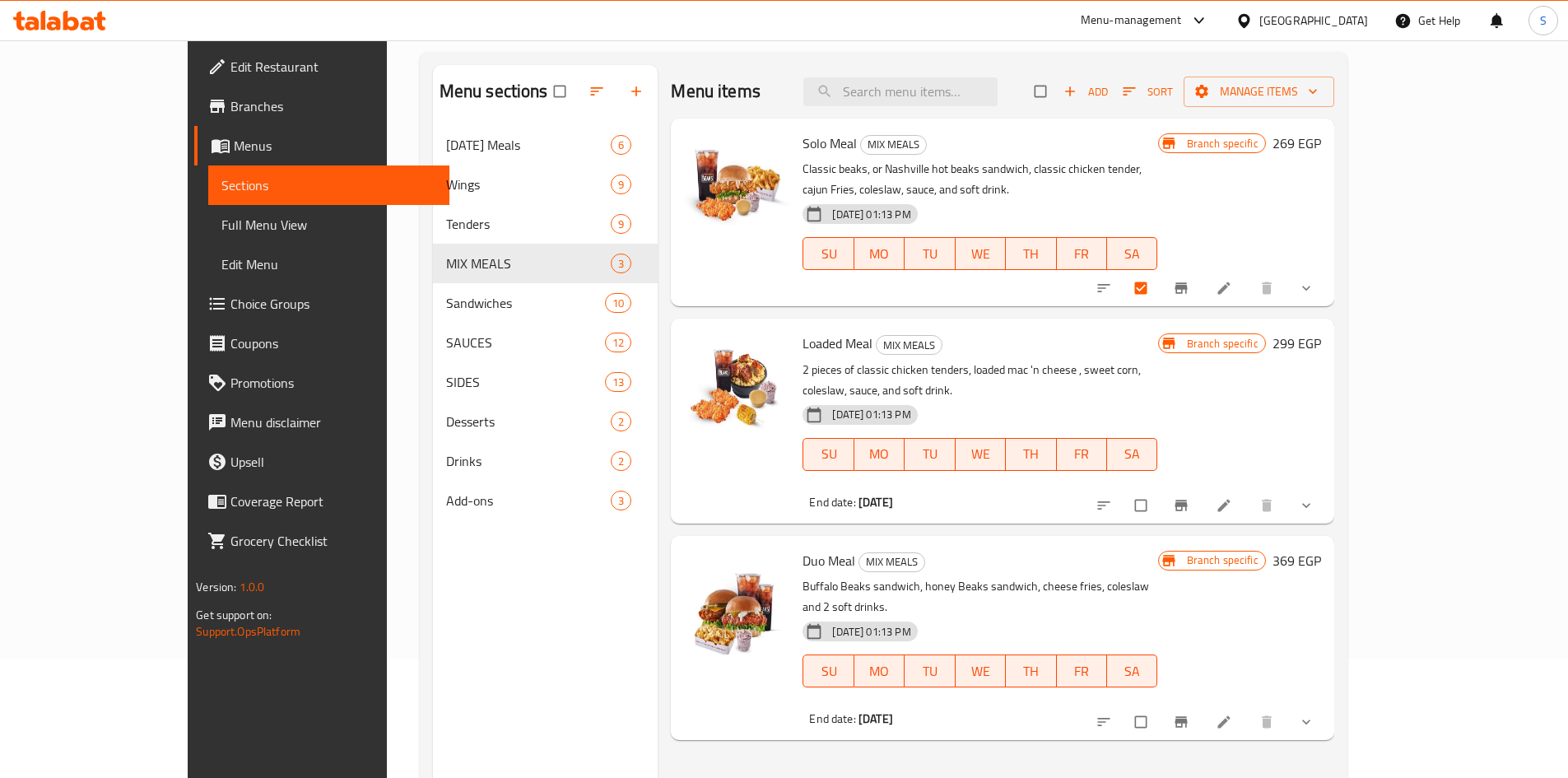
scroll to position [82, 0]
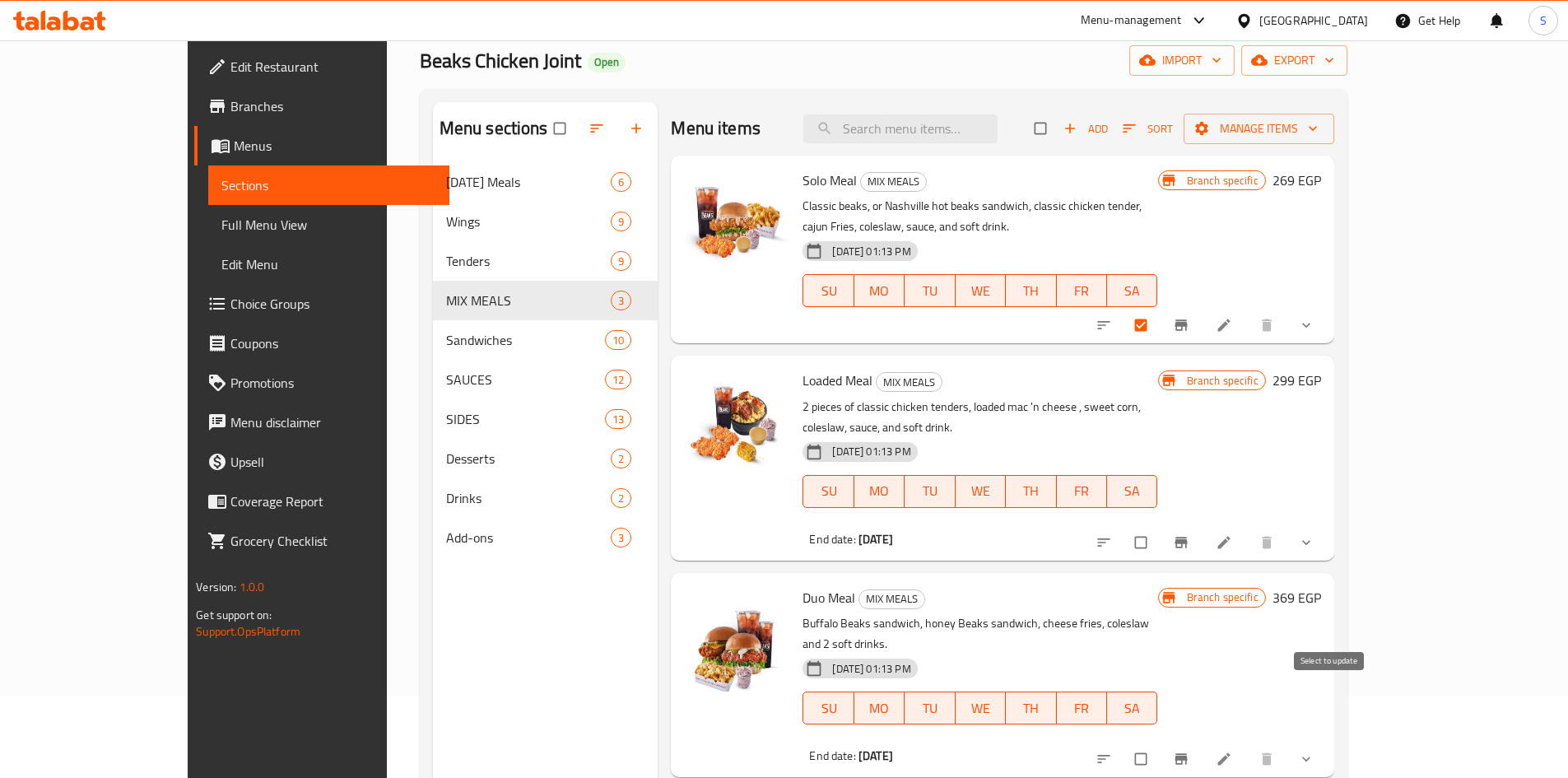
click at [1160, 744] on input "checkbox" at bounding box center [1142, 759] width 34 height 31
checkbox input "true"
click at [1229, 320] on icon at bounding box center [1223, 325] width 13 height 13
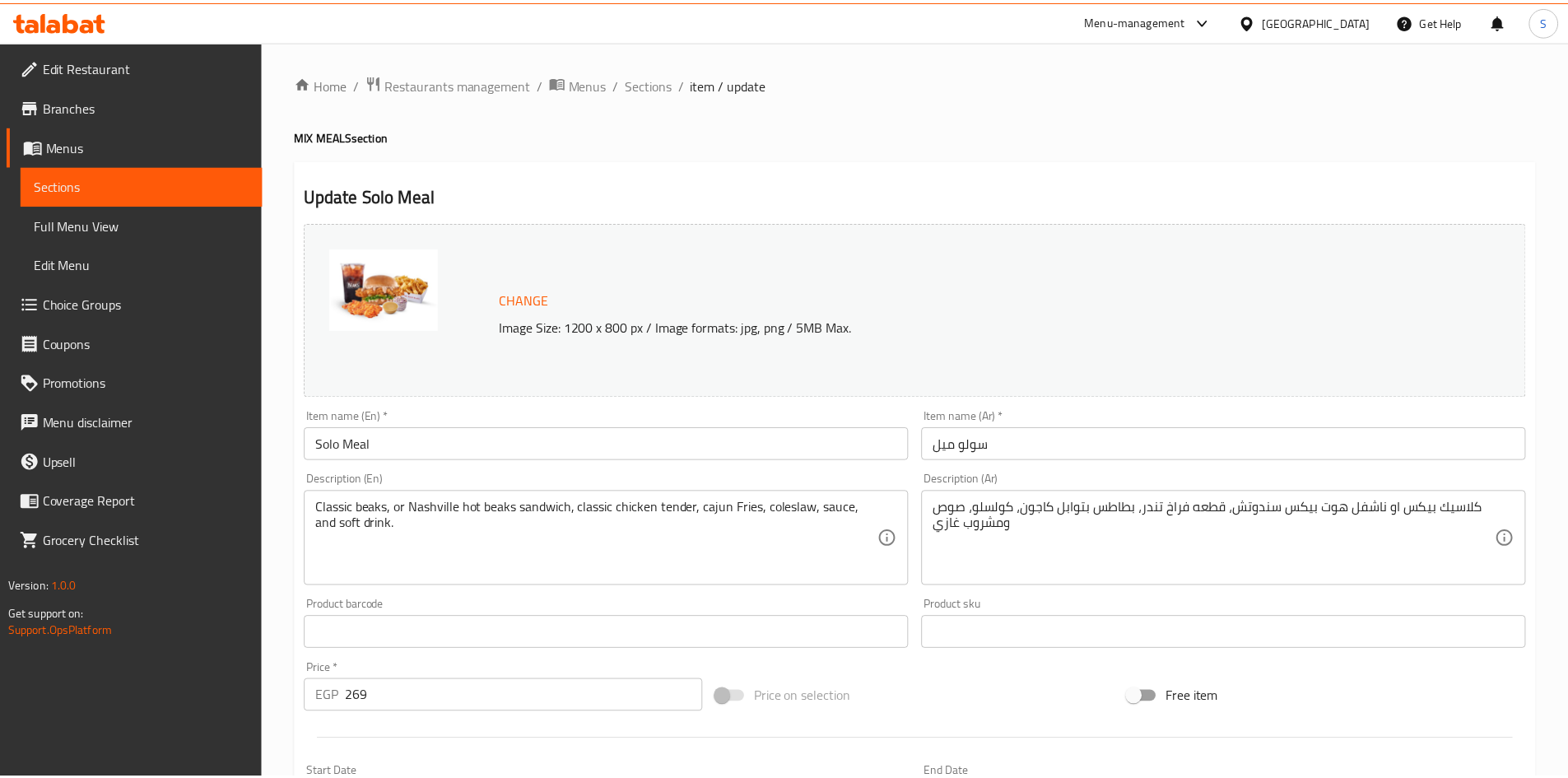
scroll to position [330, 0]
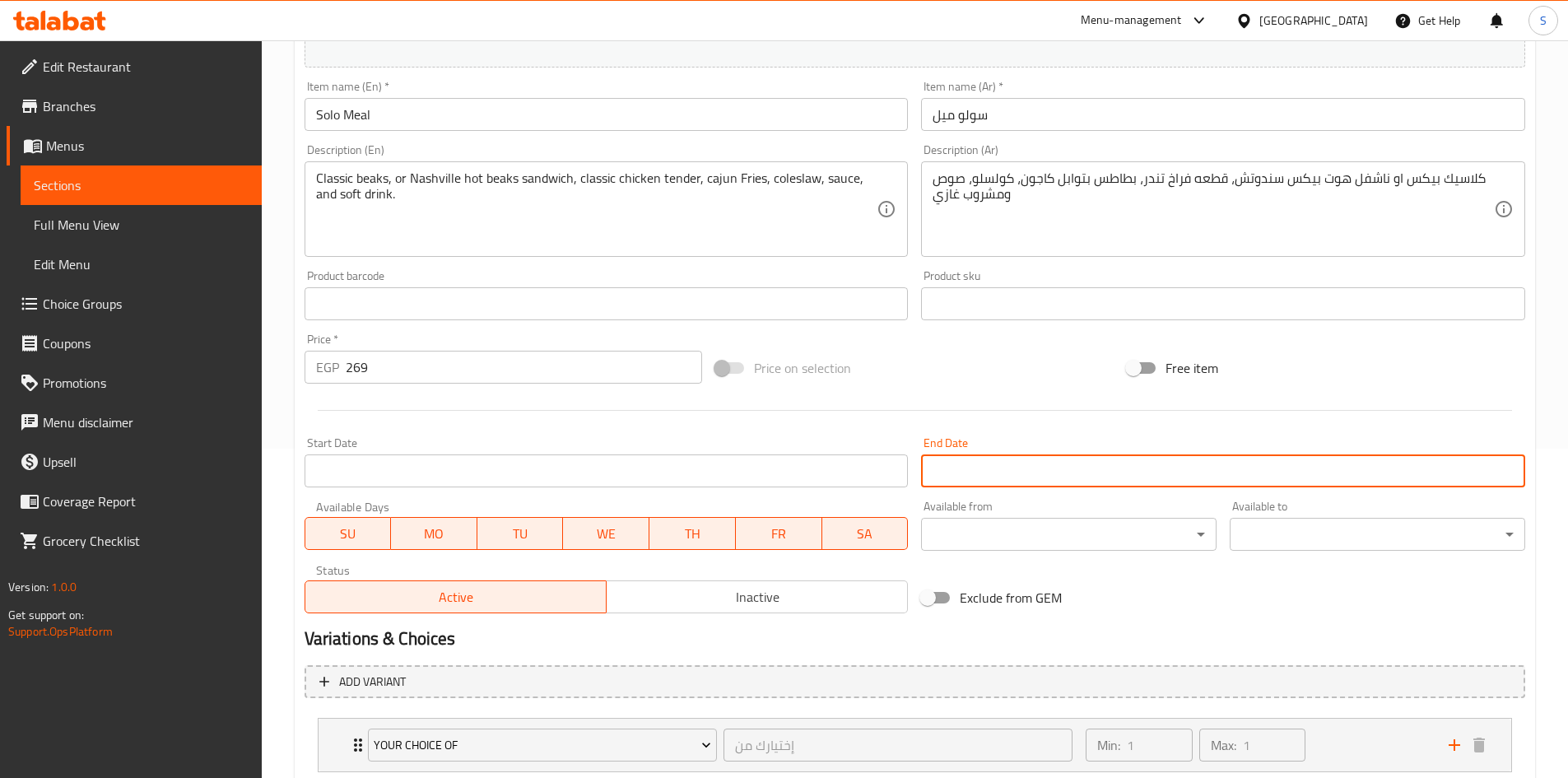
click at [1078, 476] on input "Start Date" at bounding box center [1223, 470] width 604 height 33
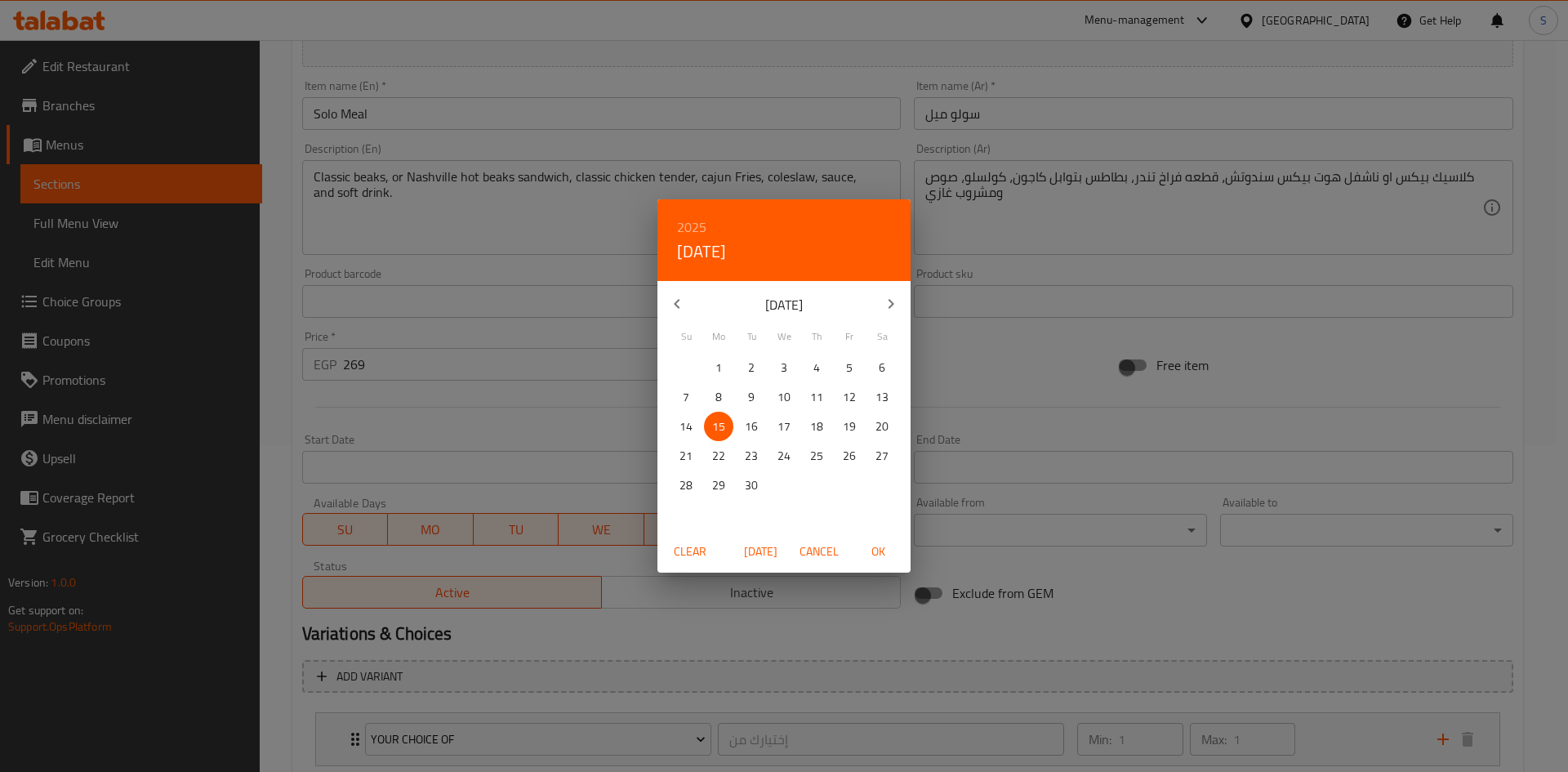
click at [880, 292] on button "button" at bounding box center [890, 304] width 39 height 39
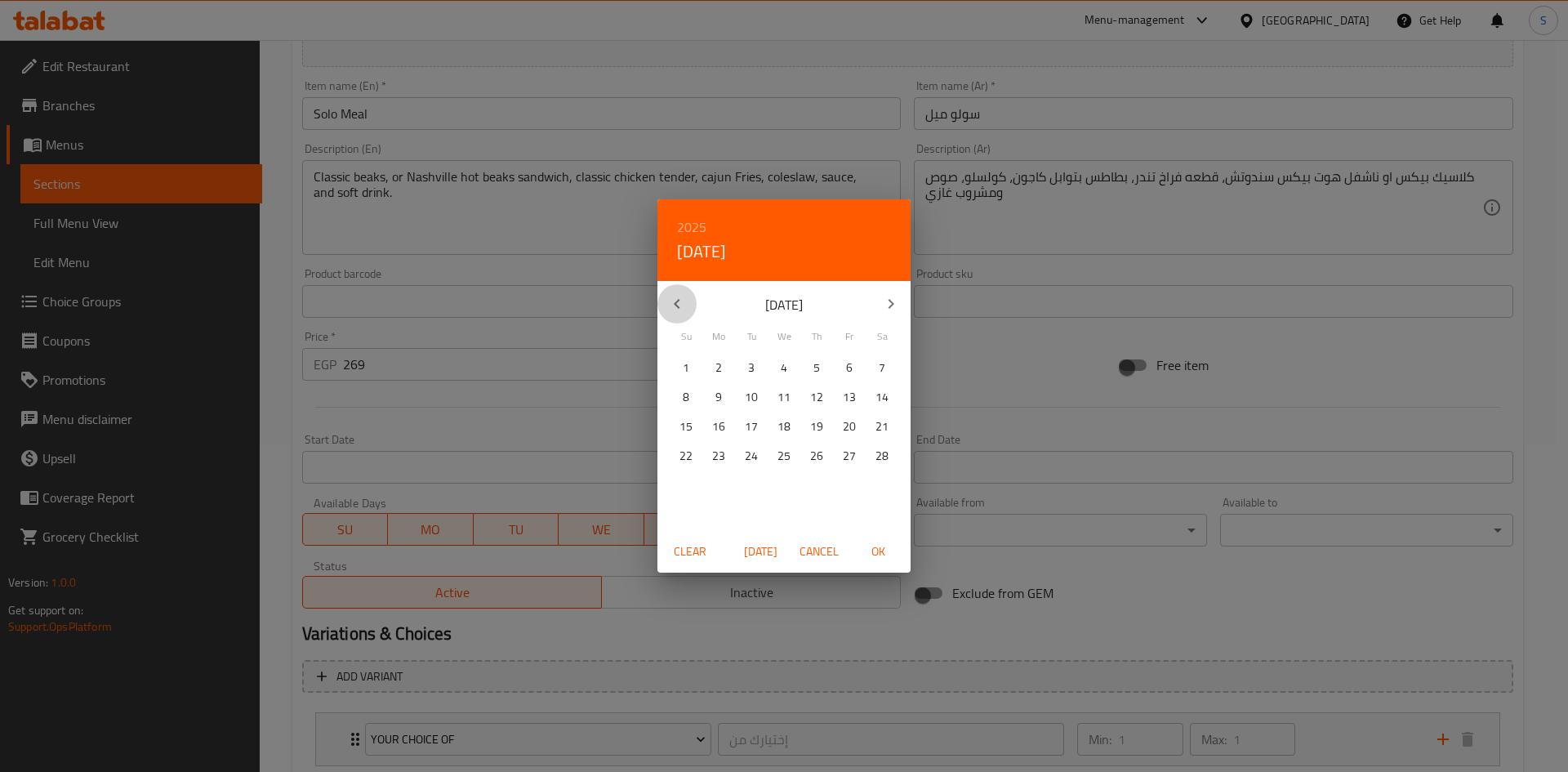
click at [677, 303] on icon "button" at bounding box center [677, 304] width 20 height 20
click at [788, 494] on p "31" at bounding box center [784, 486] width 13 height 21
click at [858, 545] on span "OK" at bounding box center [877, 552] width 39 height 21
type input "[DATE]"
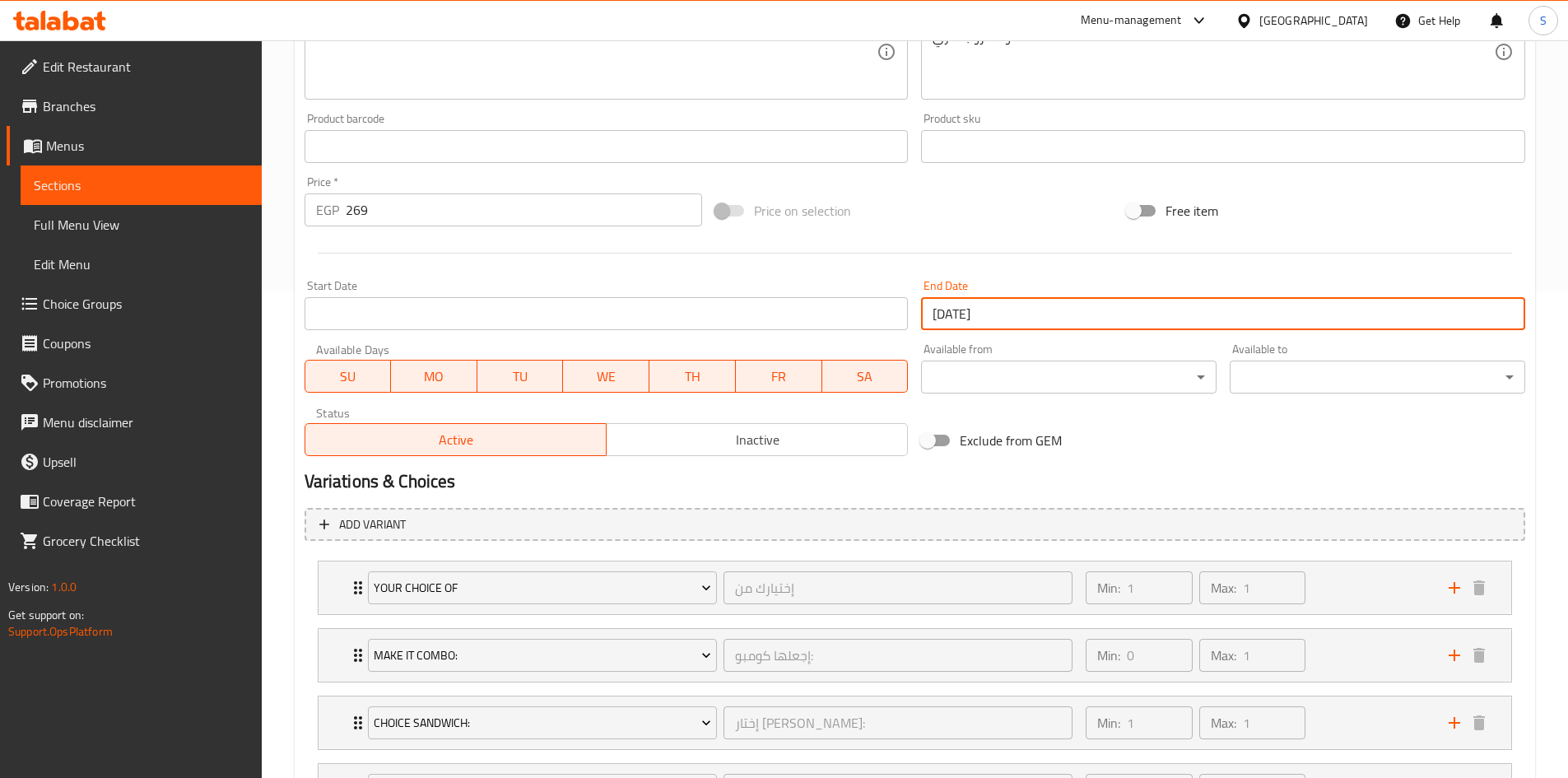
scroll to position [706, 0]
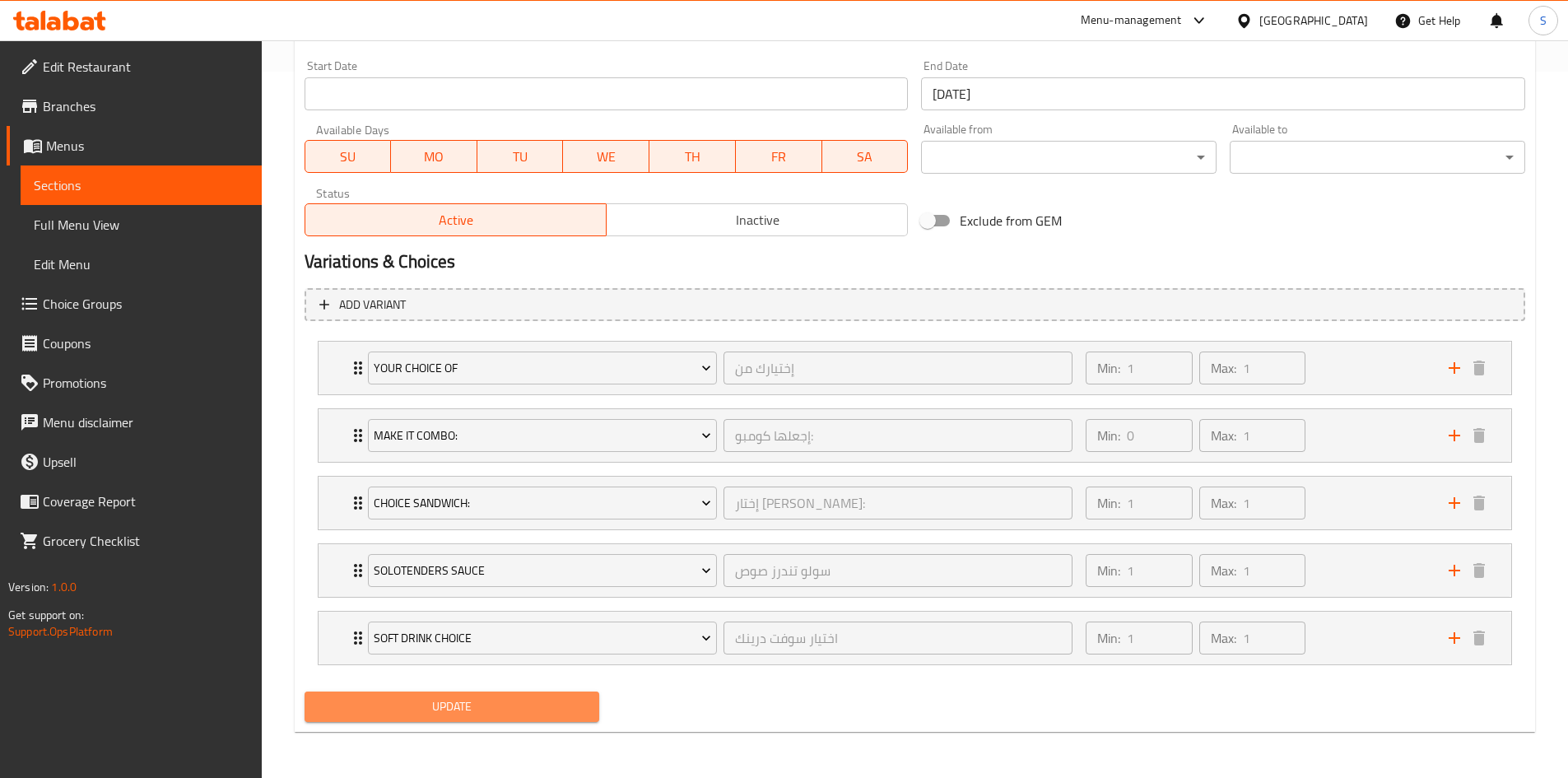
click at [448, 697] on span "Update" at bounding box center [452, 707] width 269 height 21
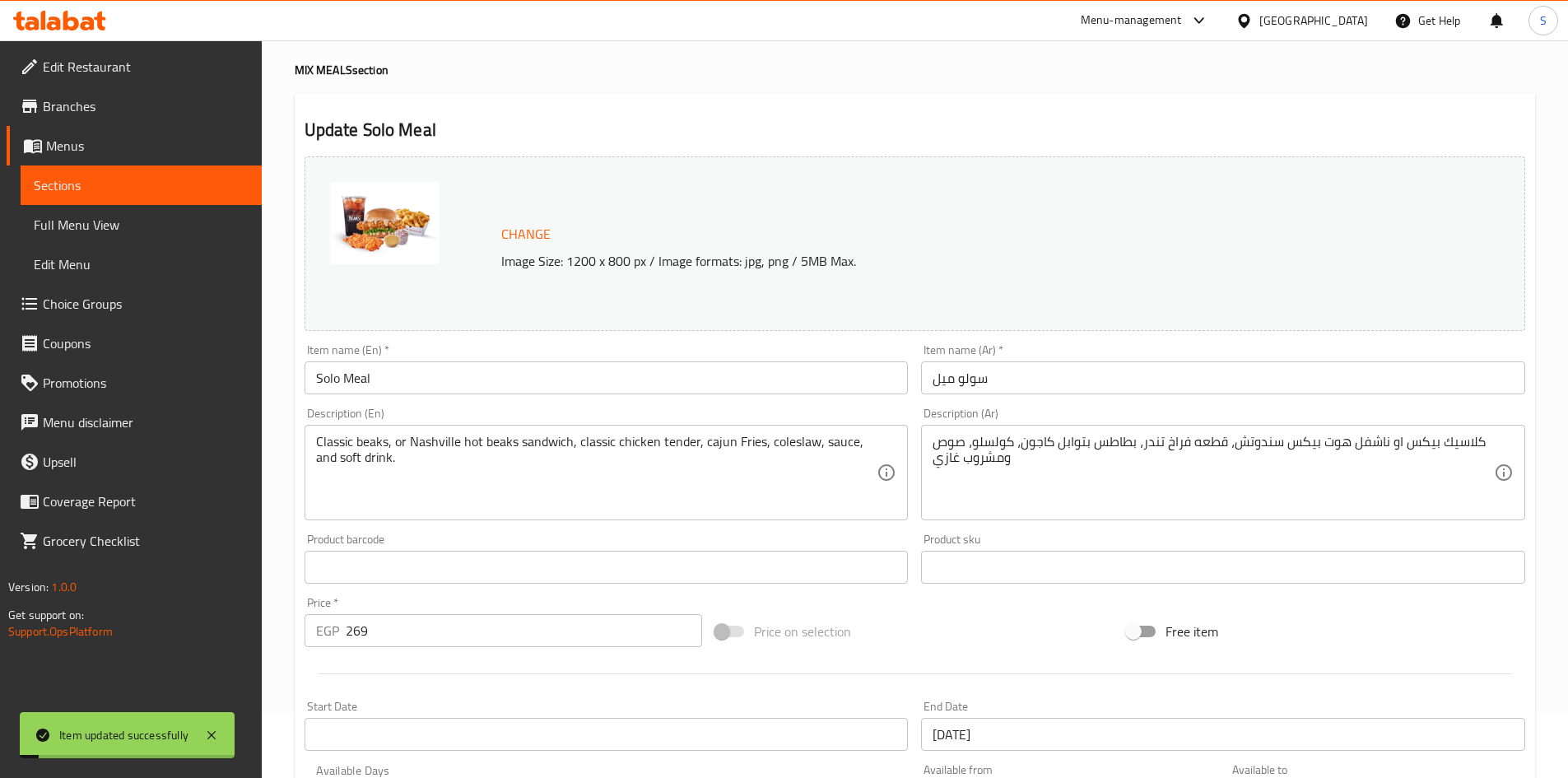
scroll to position [0, 0]
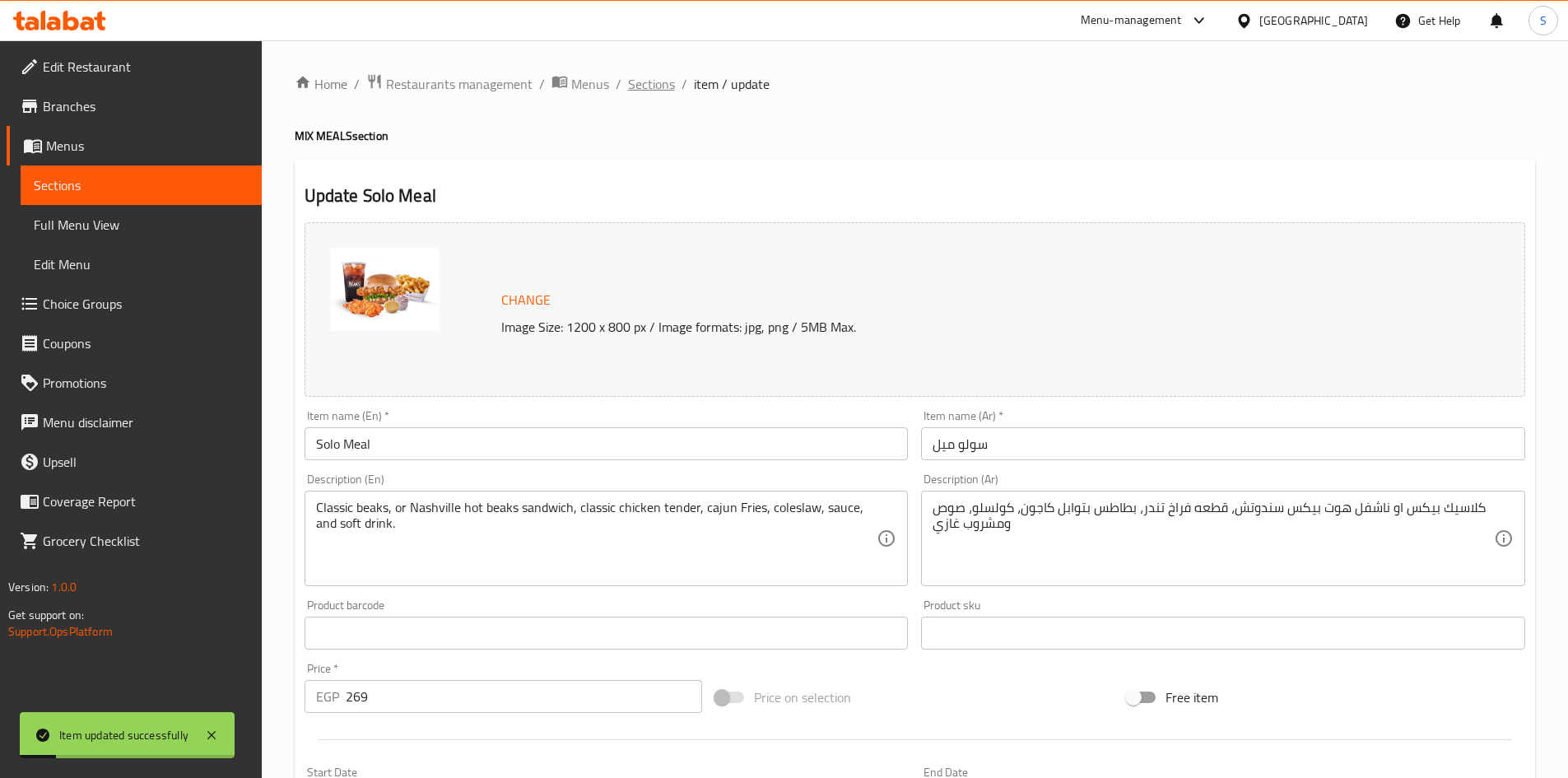
click at [651, 90] on span "Sections" at bounding box center [651, 84] width 47 height 20
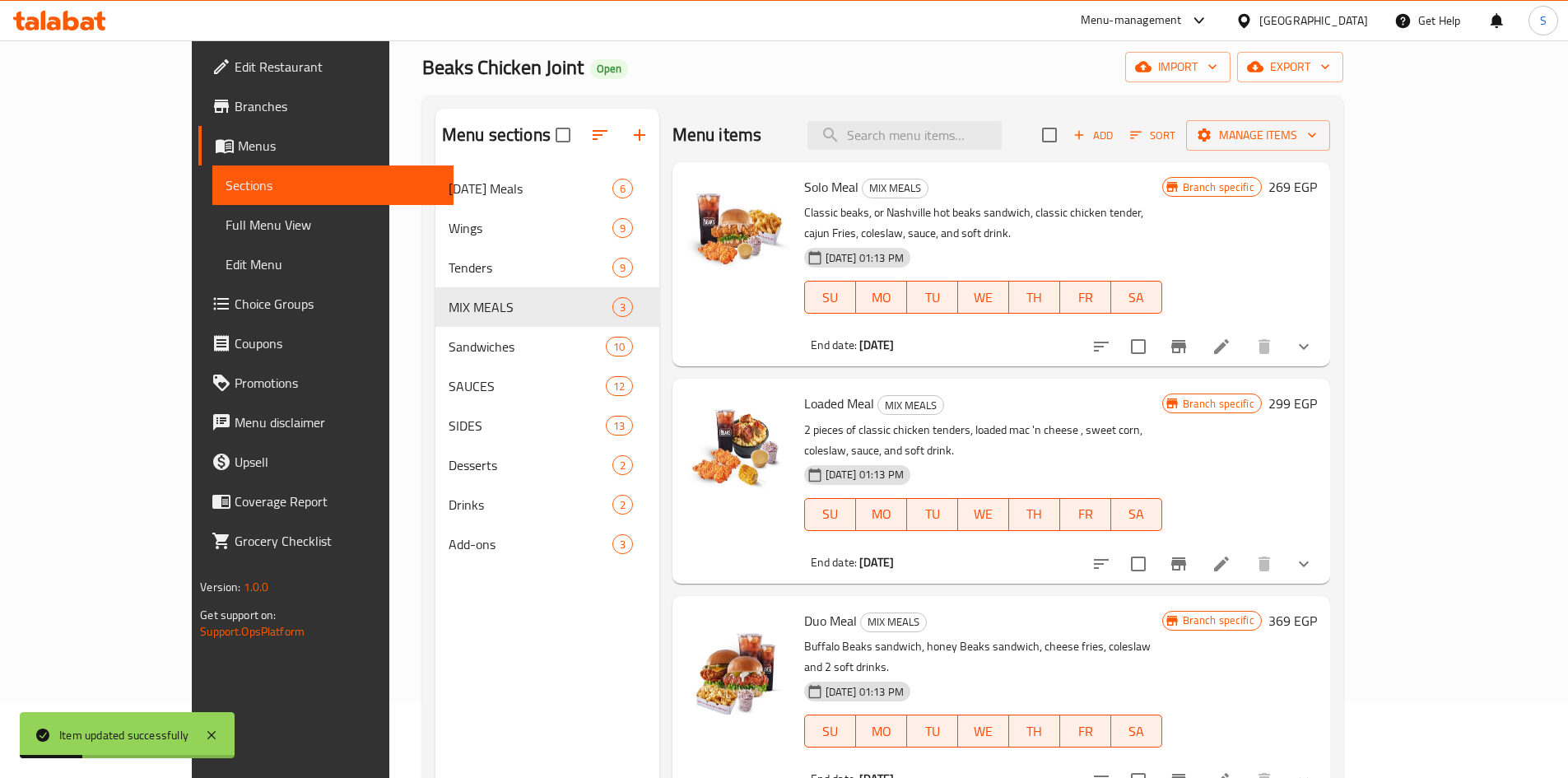
scroll to position [231, 0]
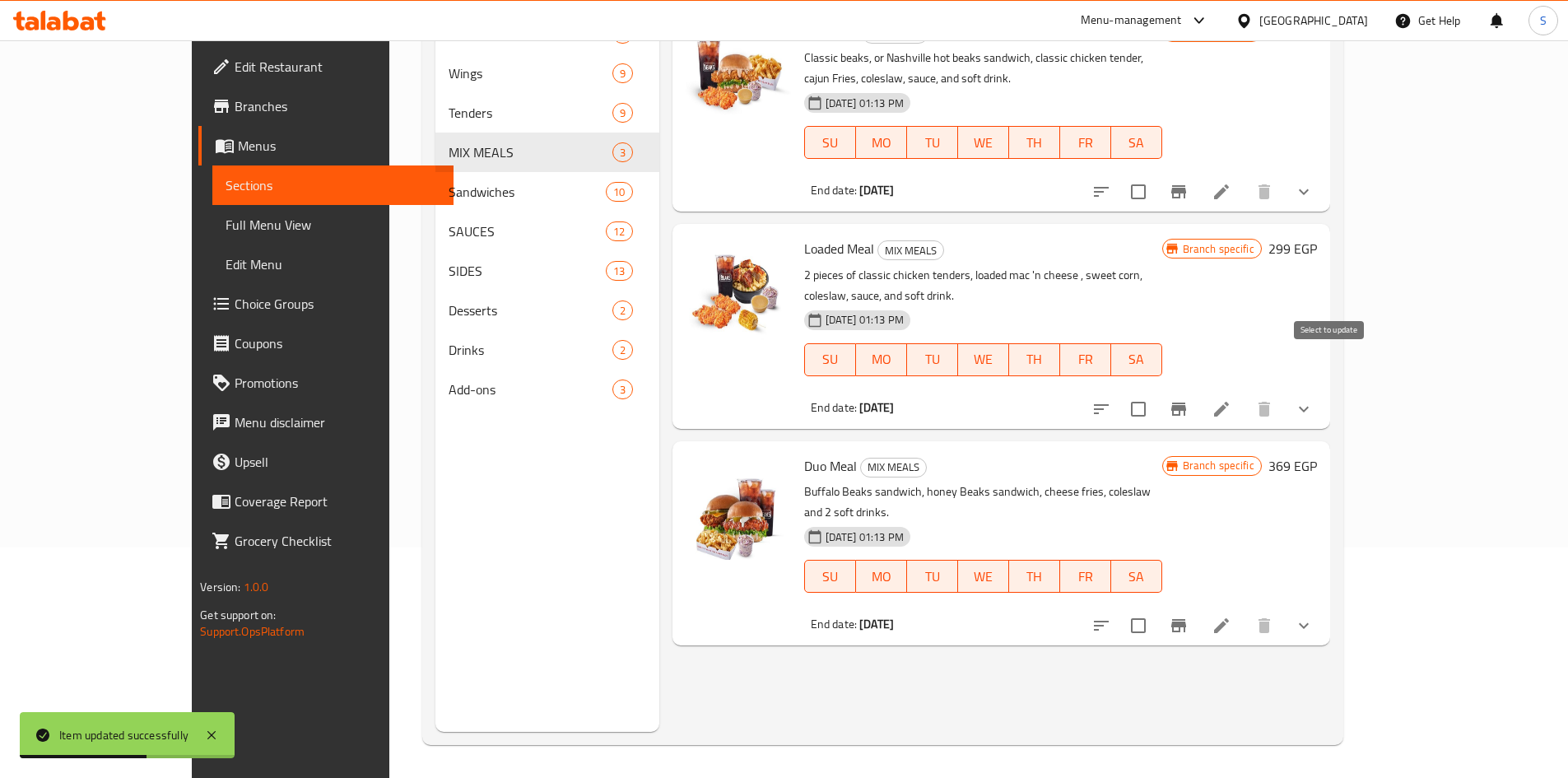
click at [1156, 392] on input "checkbox" at bounding box center [1138, 409] width 34 height 34
checkbox input "true"
click at [1156, 608] on input "checkbox" at bounding box center [1138, 625] width 34 height 34
checkbox input "true"
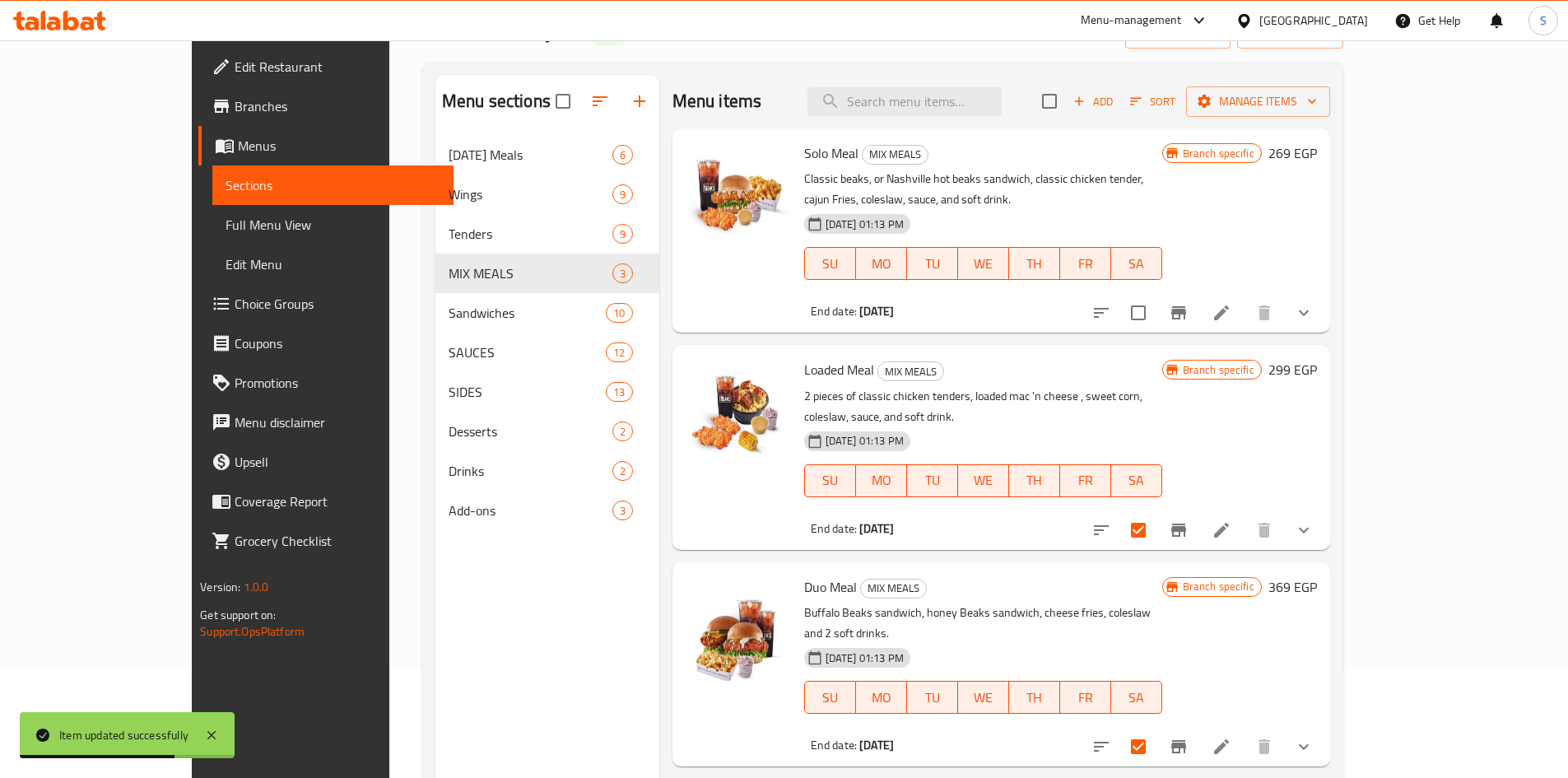
scroll to position [0, 0]
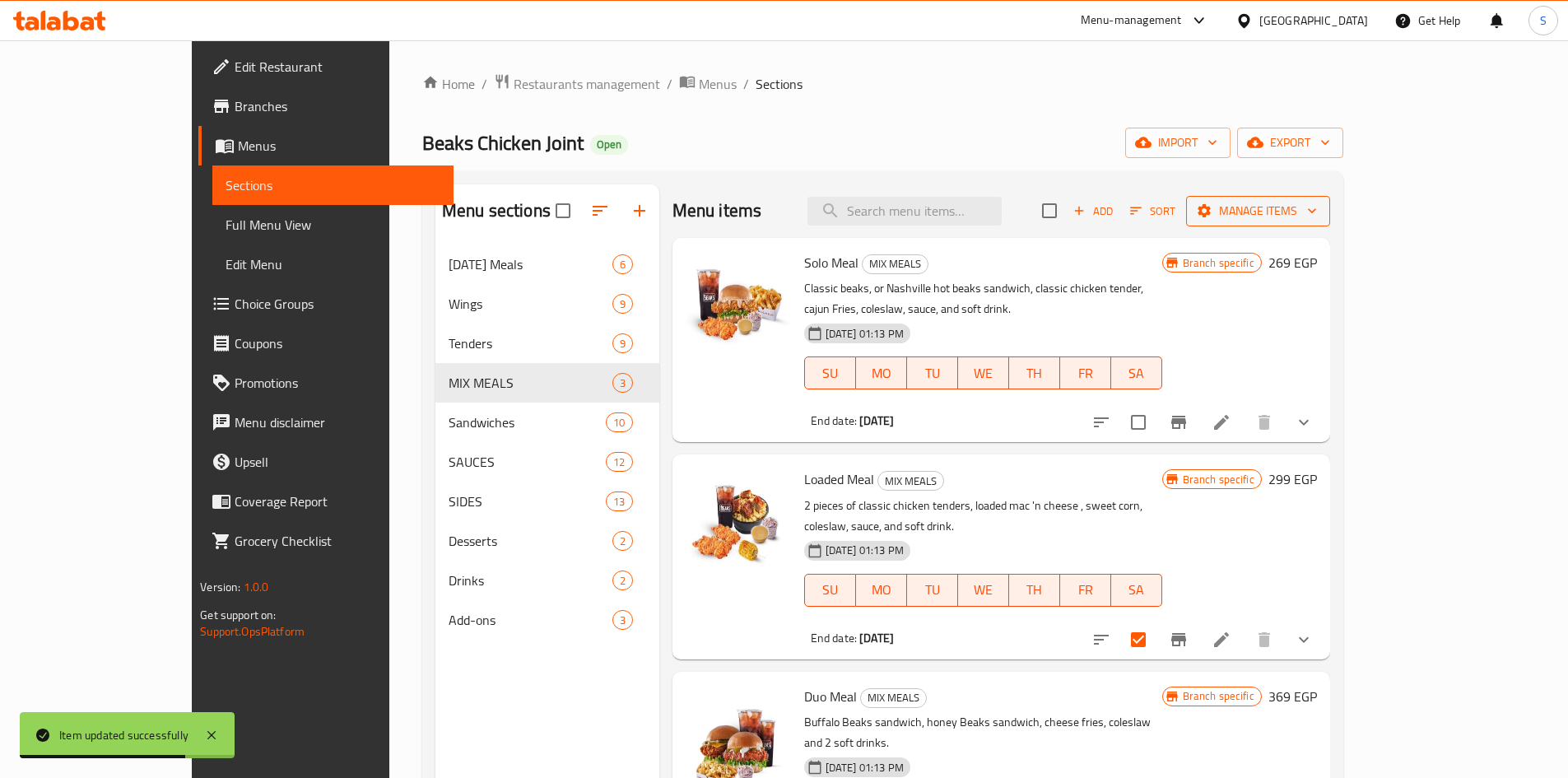
click at [1317, 207] on span "Manage items" at bounding box center [1258, 211] width 118 height 21
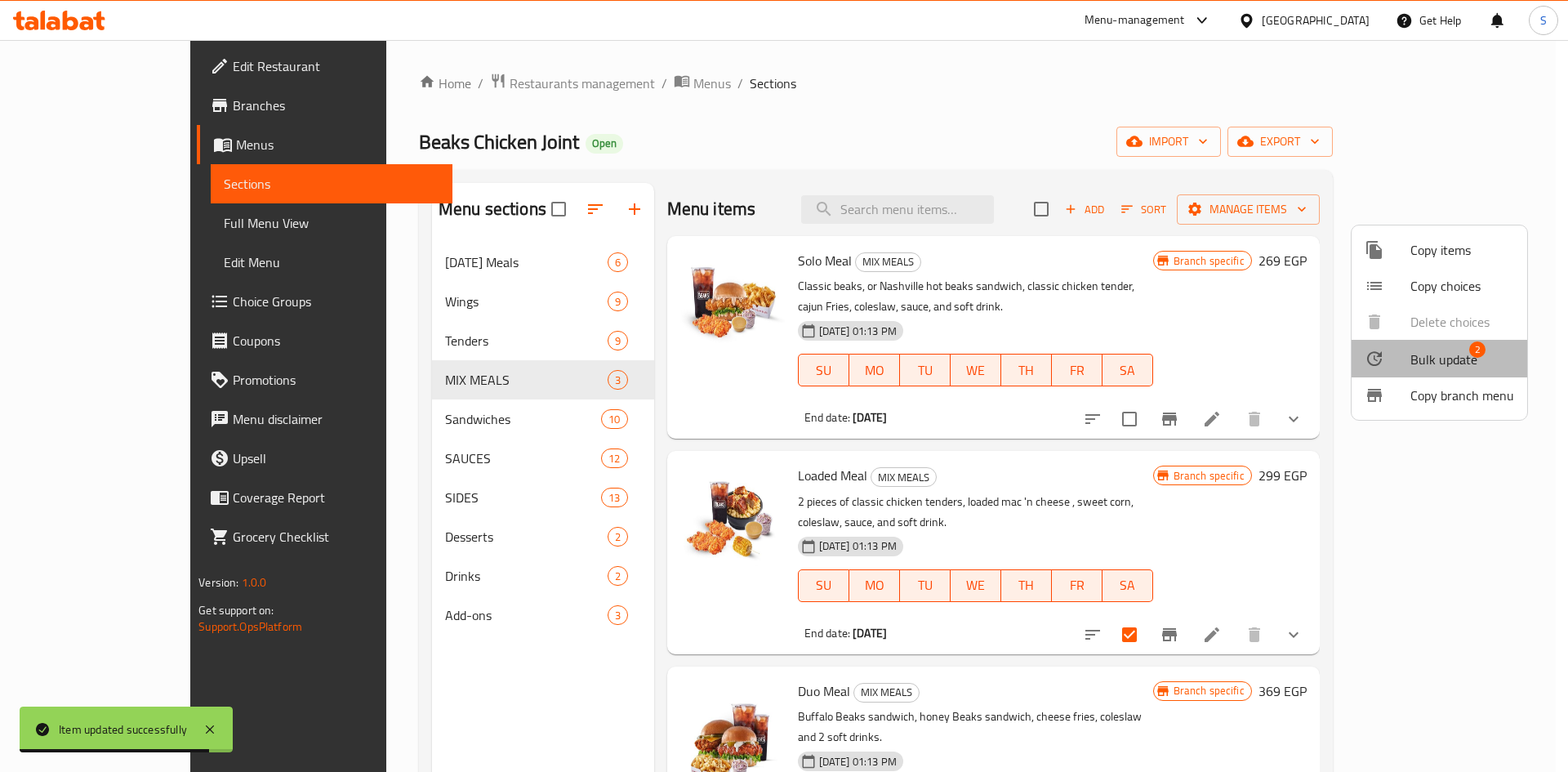
click at [1464, 372] on li "Bulk update 2" at bounding box center [1439, 358] width 176 height 37
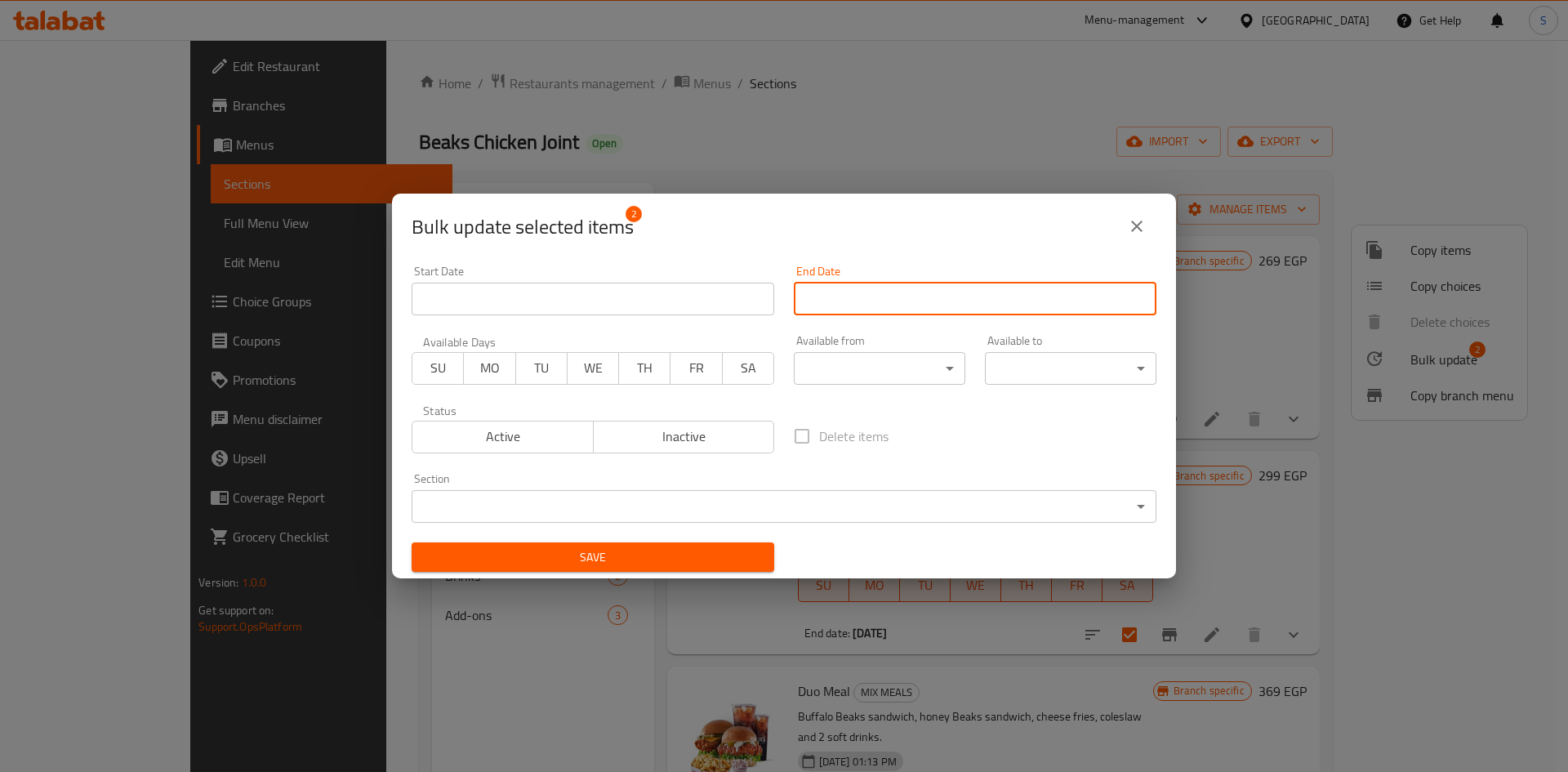
click at [914, 298] on input "Start Date" at bounding box center [975, 299] width 363 height 32
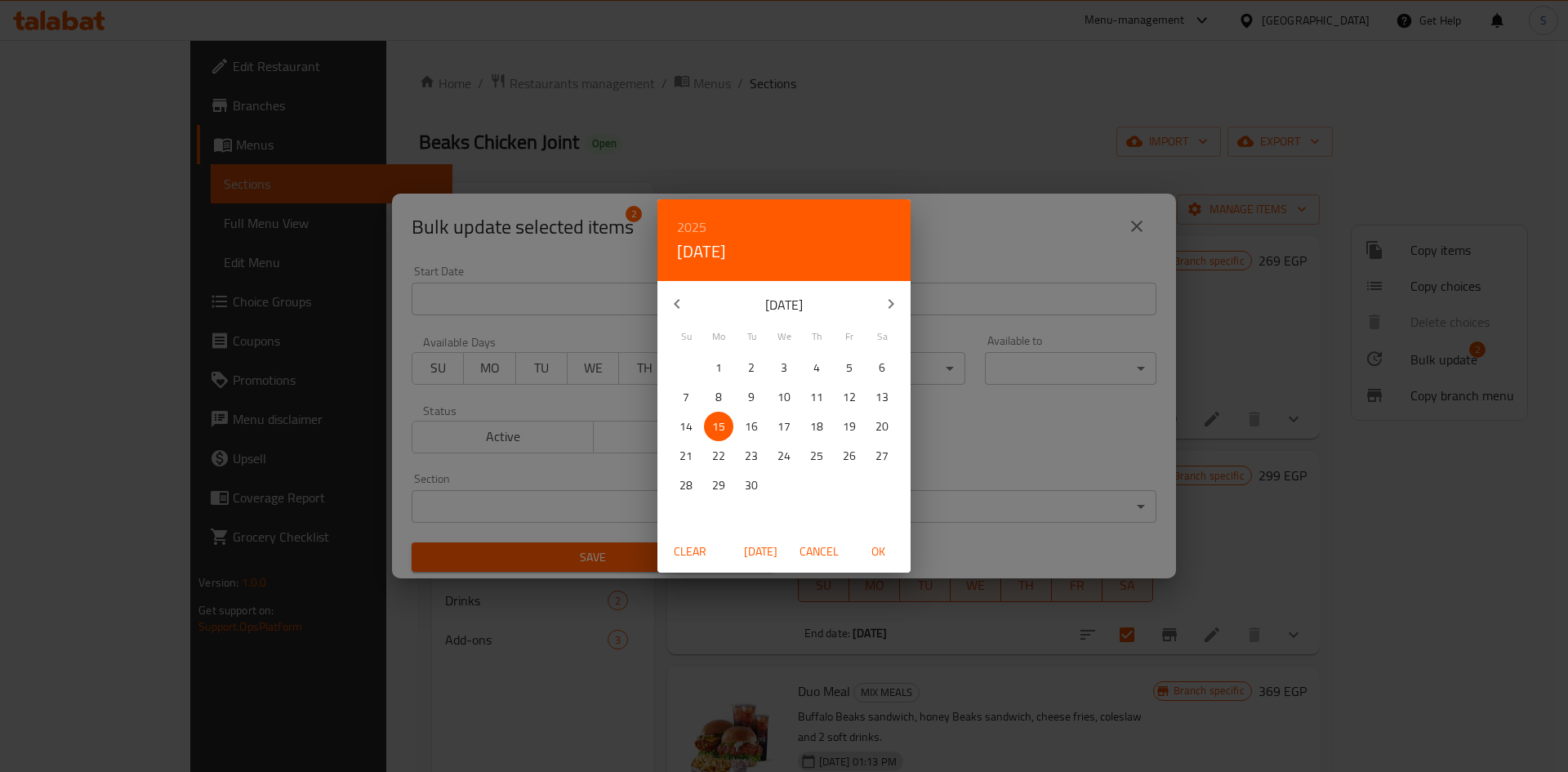
click at [900, 297] on icon "button" at bounding box center [891, 304] width 20 height 20
click at [663, 304] on button "button" at bounding box center [676, 304] width 39 height 39
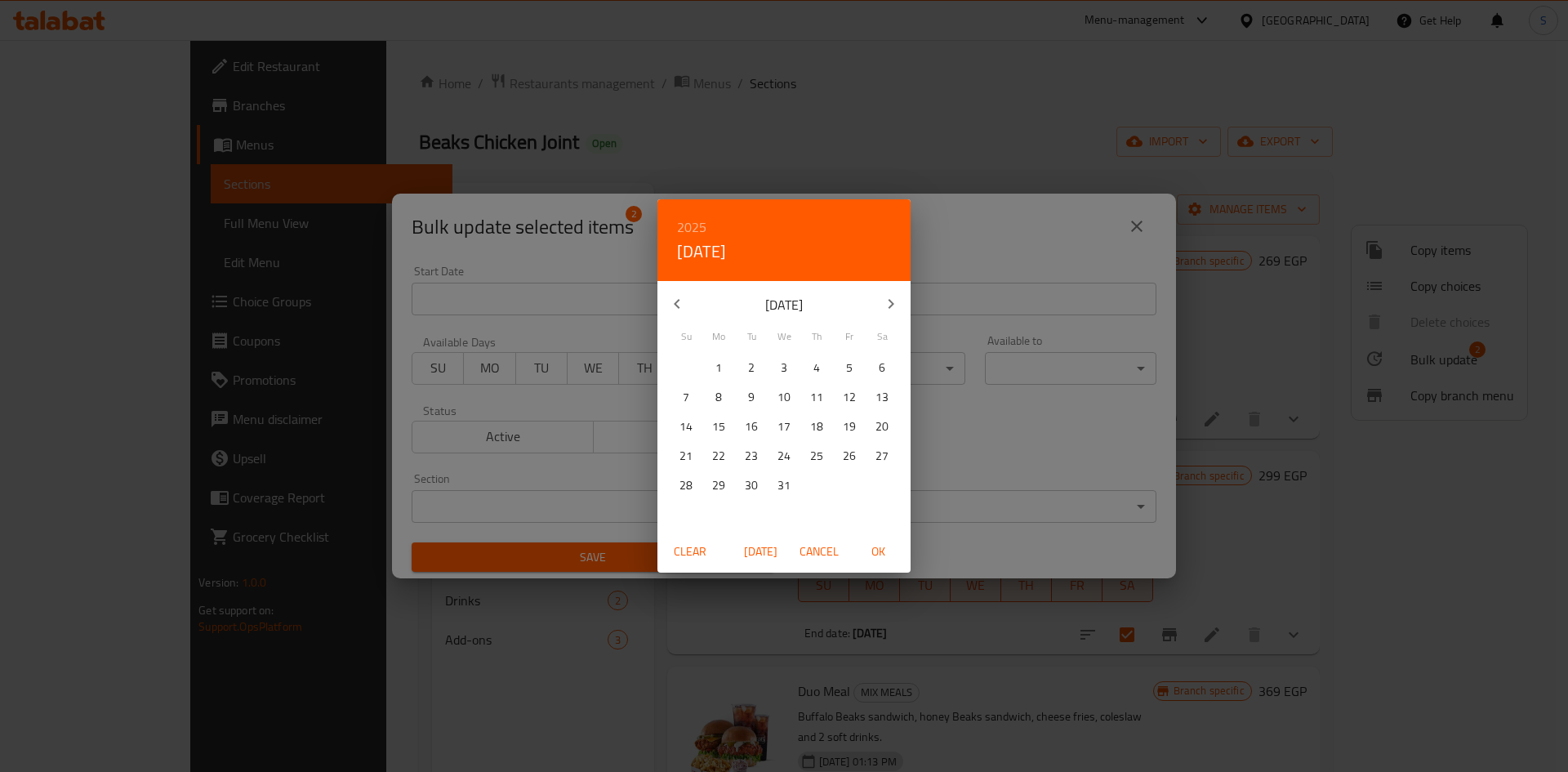
click at [782, 480] on p "31" at bounding box center [784, 486] width 13 height 21
click at [874, 550] on span "OK" at bounding box center [877, 552] width 39 height 21
type input "[DATE]"
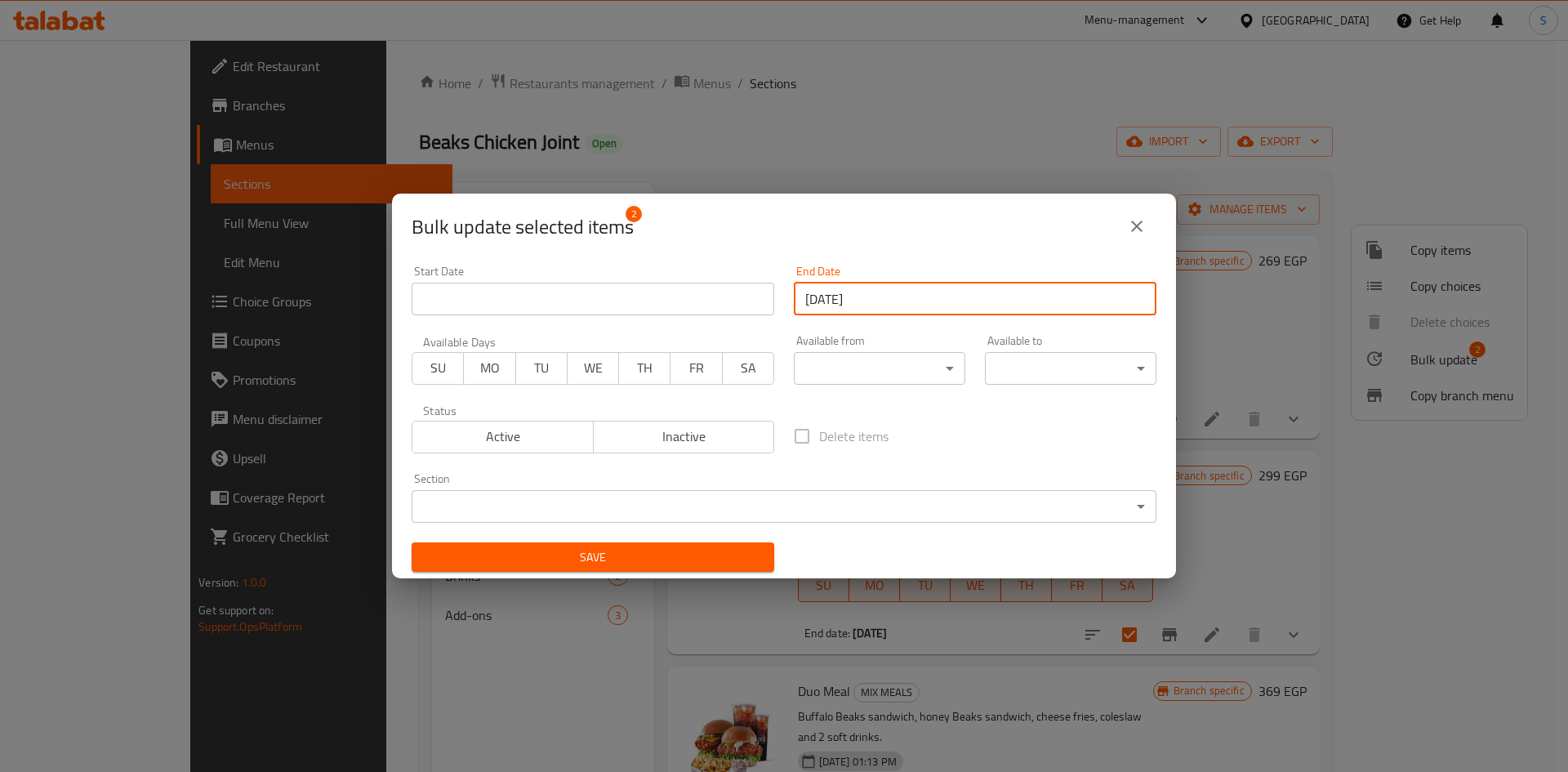
click at [712, 548] on span "Save" at bounding box center [593, 557] width 337 height 21
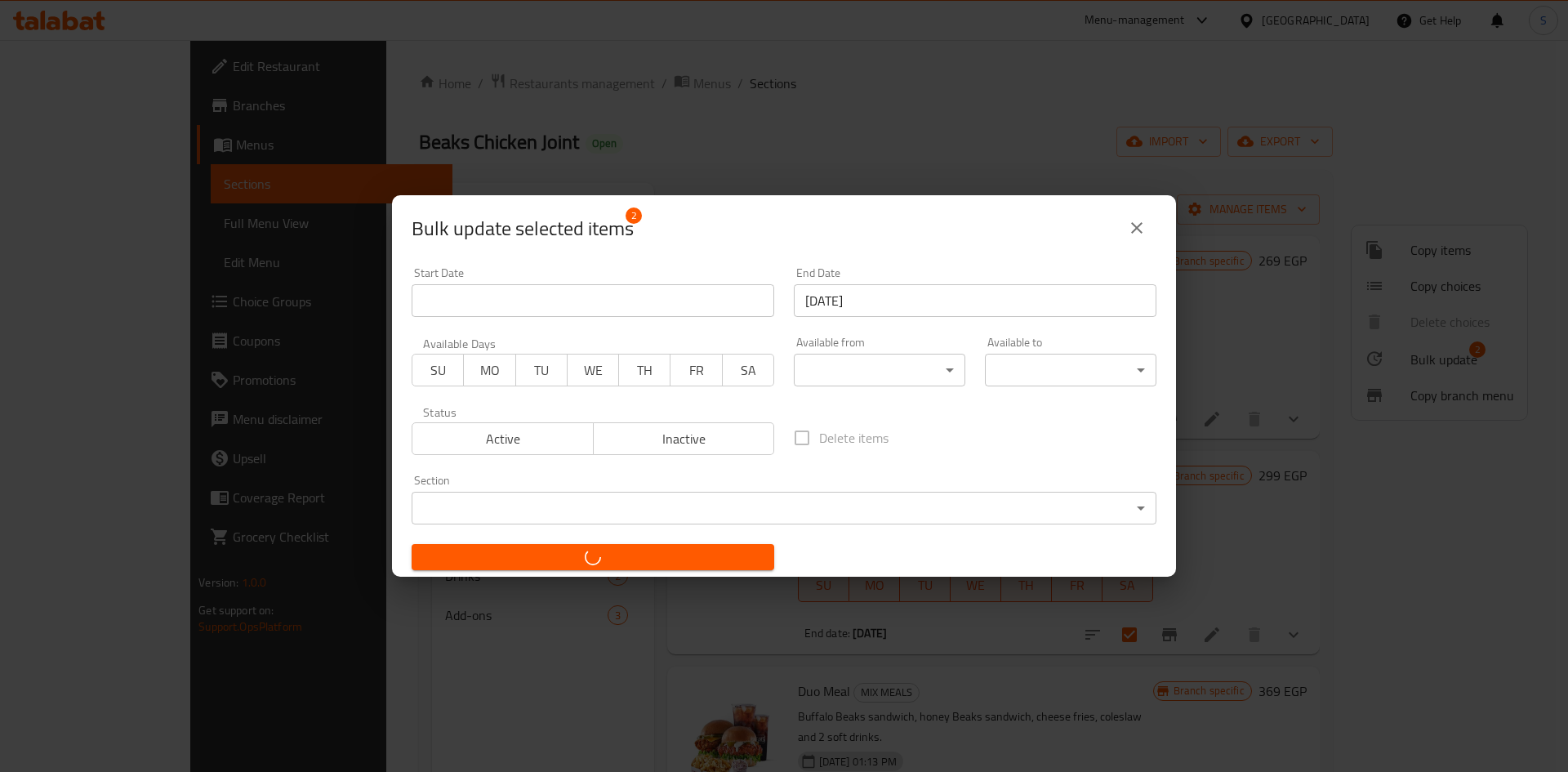
checkbox input "false"
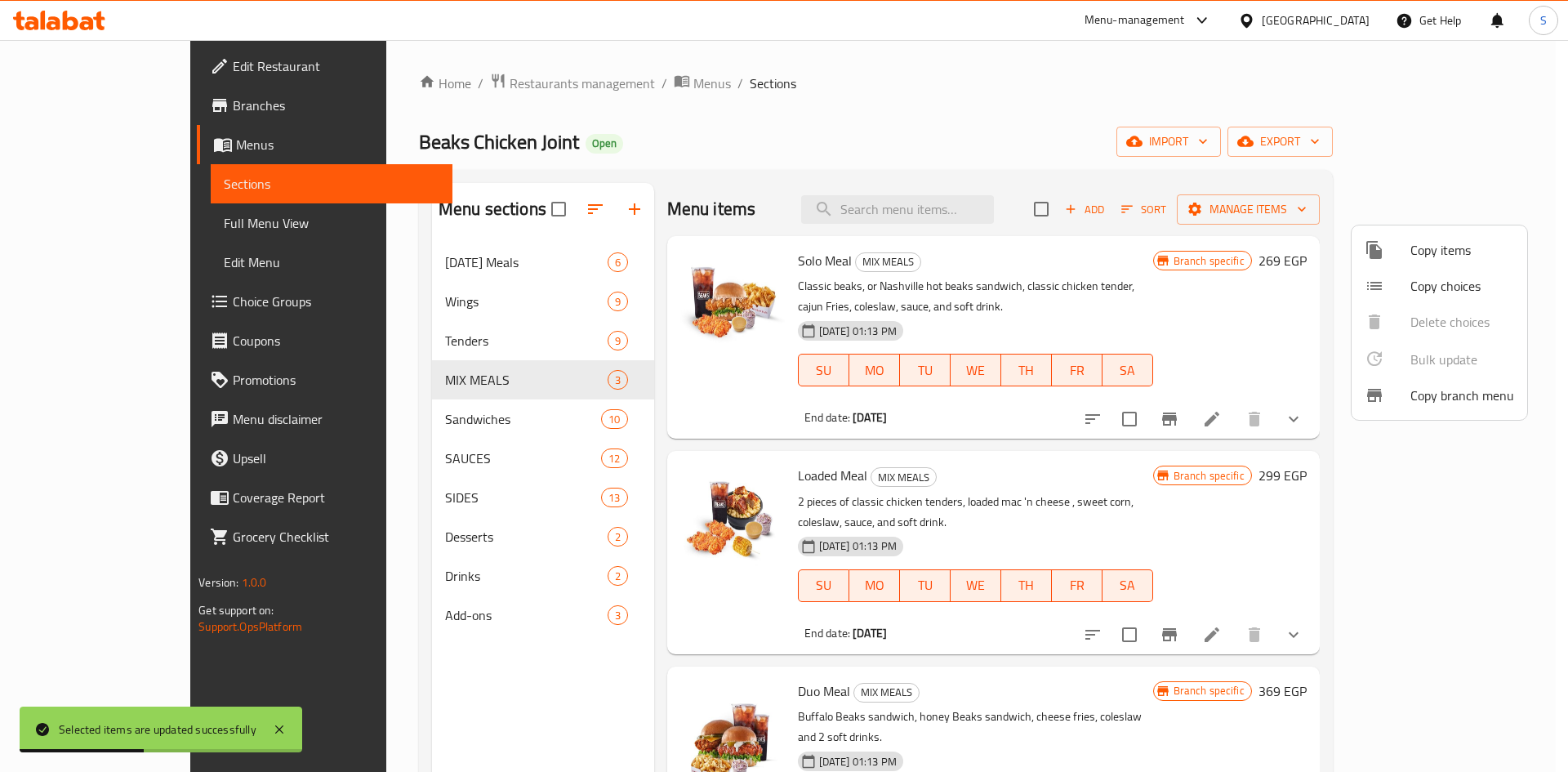
click at [1088, 488] on div at bounding box center [784, 386] width 1568 height 772
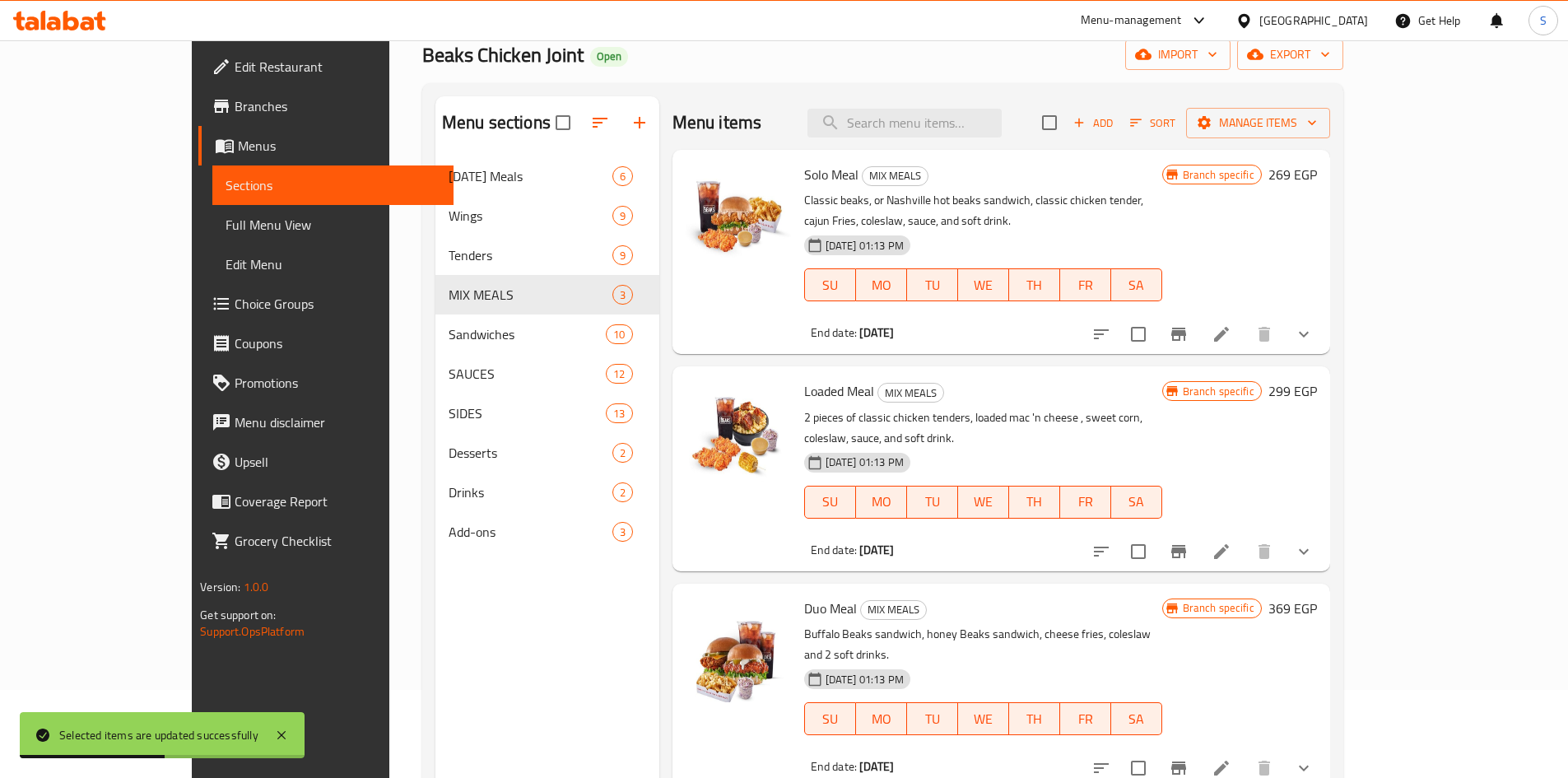
scroll to position [231, 0]
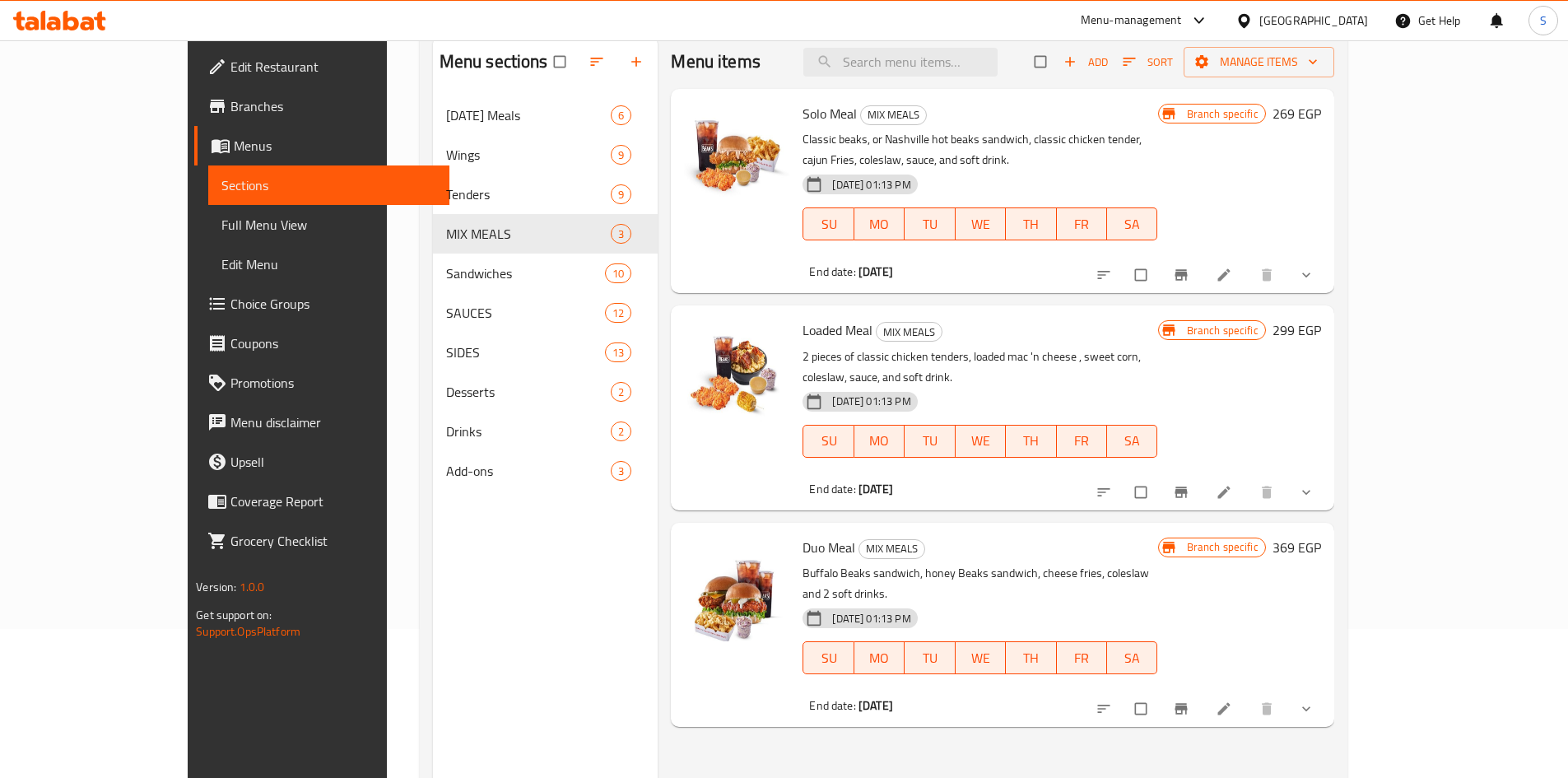
scroll to position [165, 0]
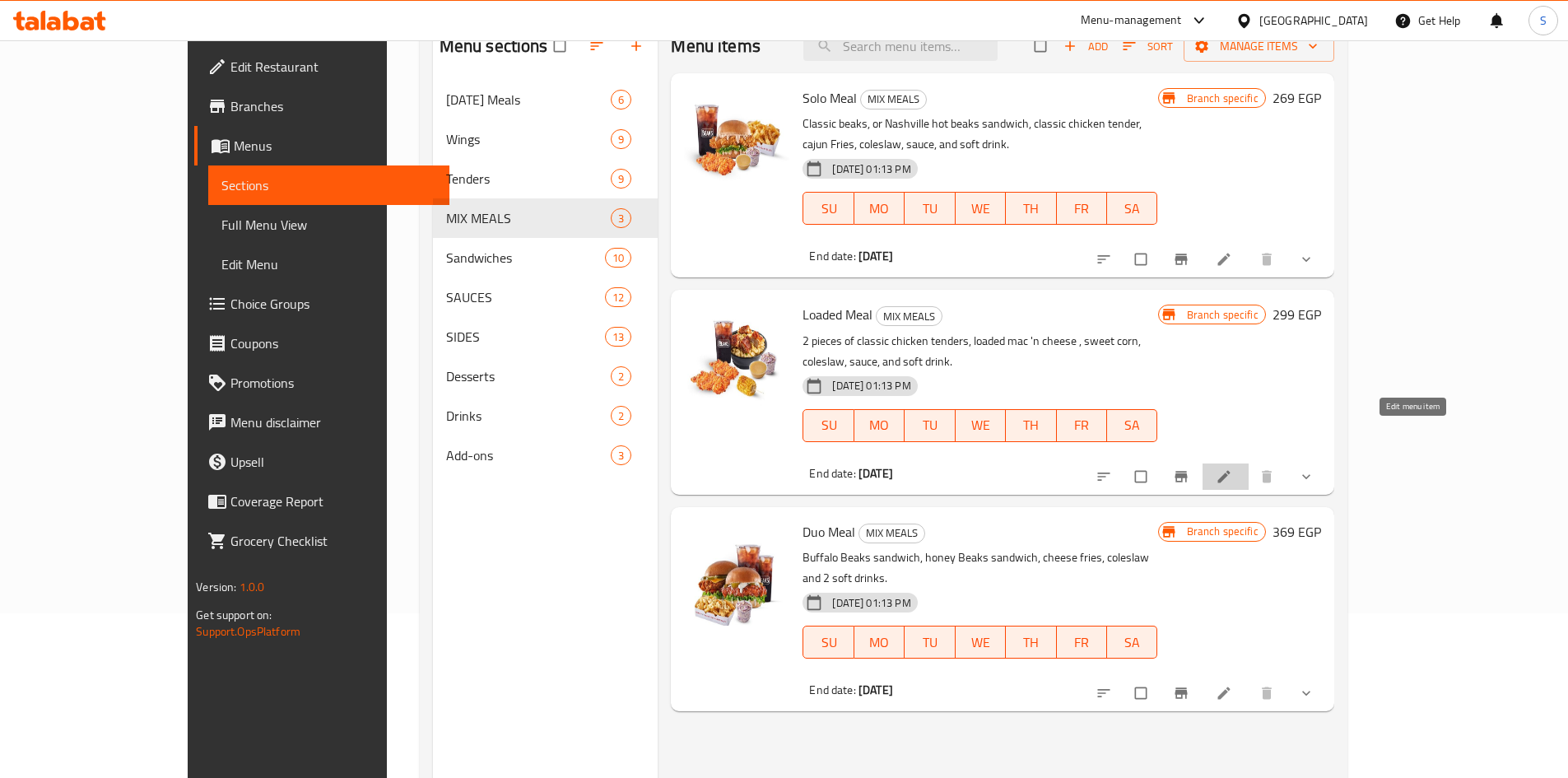
click at [1229, 470] on icon at bounding box center [1223, 476] width 13 height 13
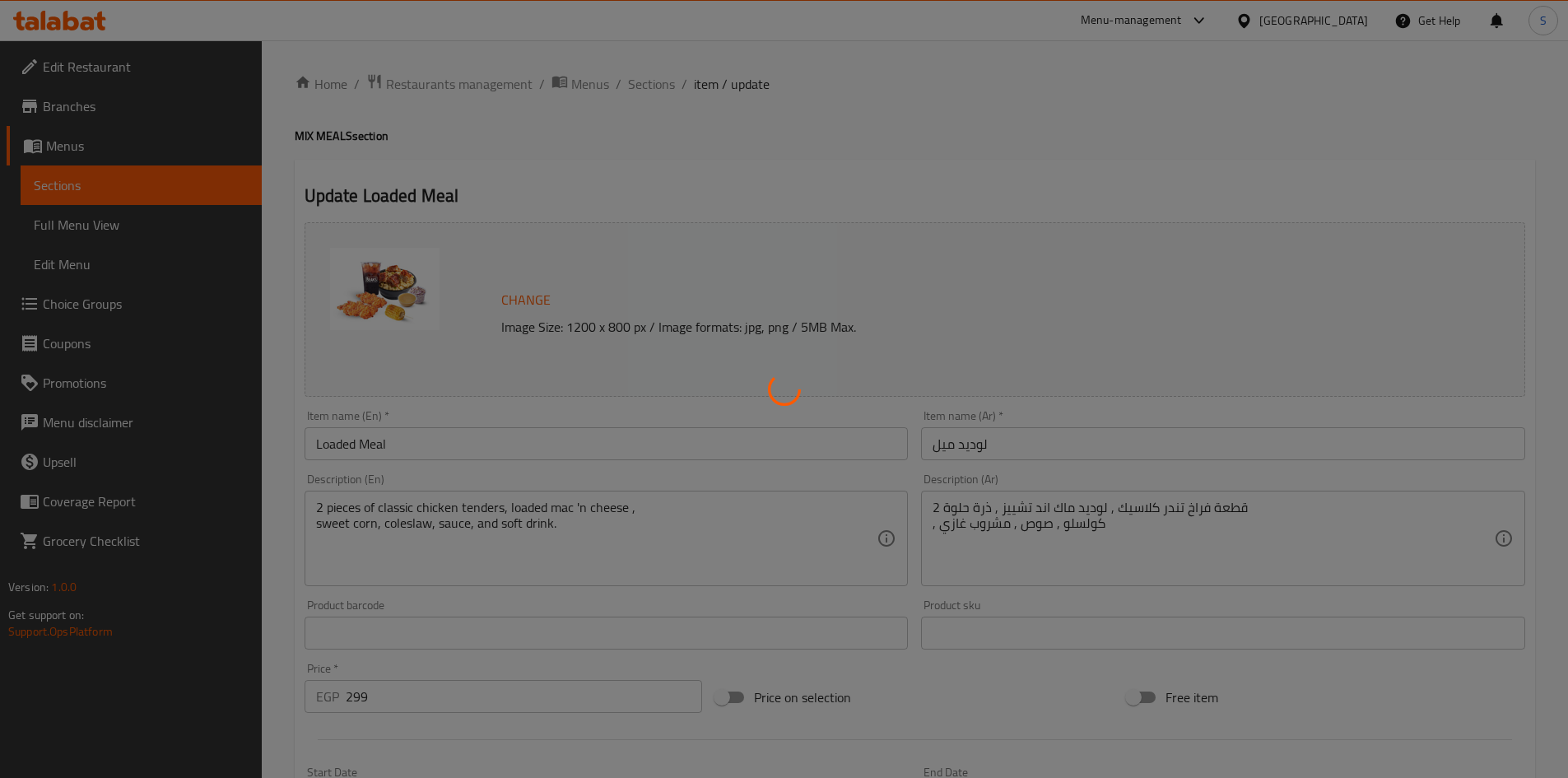
type input "إجعلها كومبو:"
type input "0"
type input "1"
type input "اختيار سوفت درينك"
type input "1"
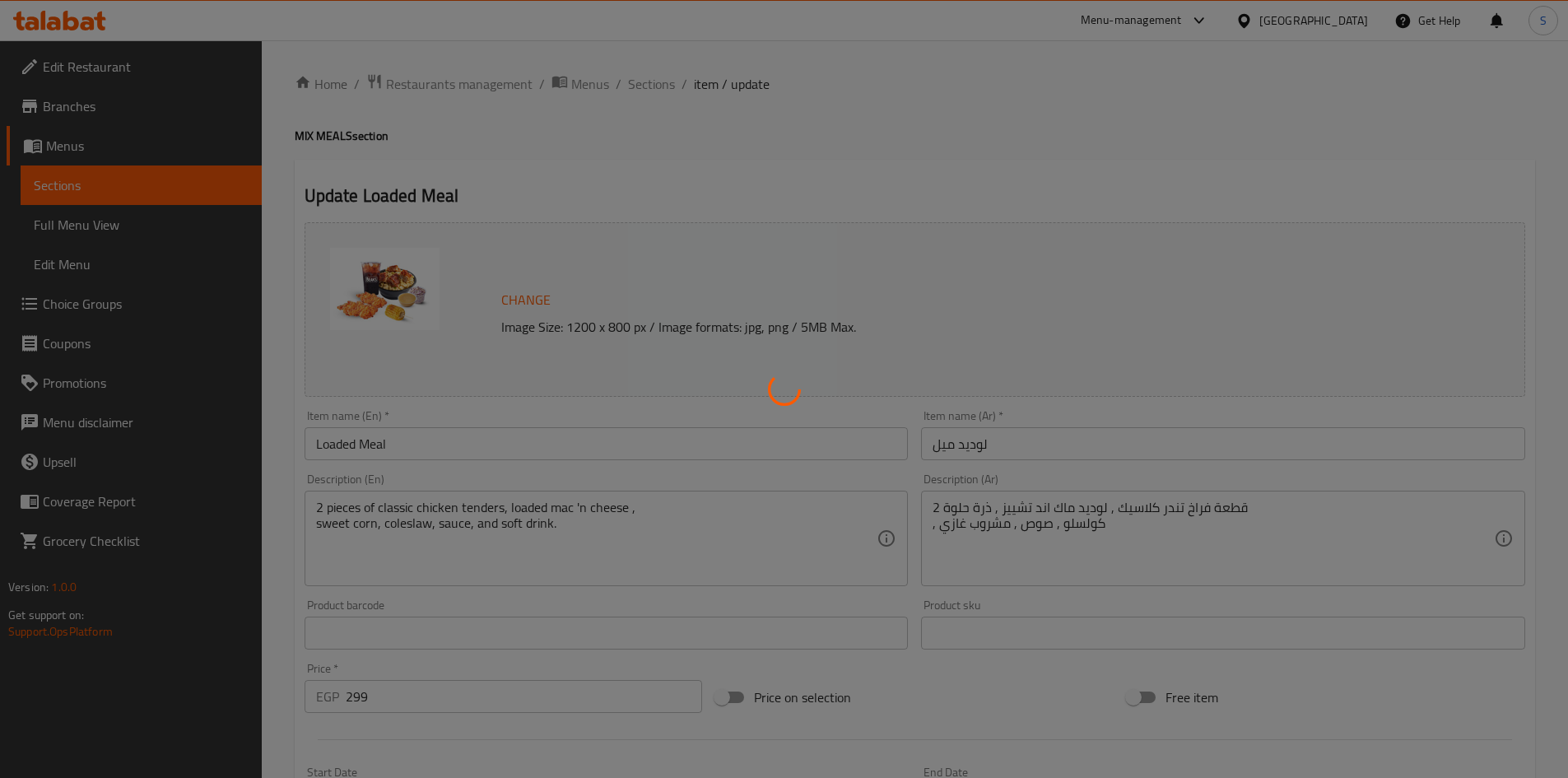
type input "1"
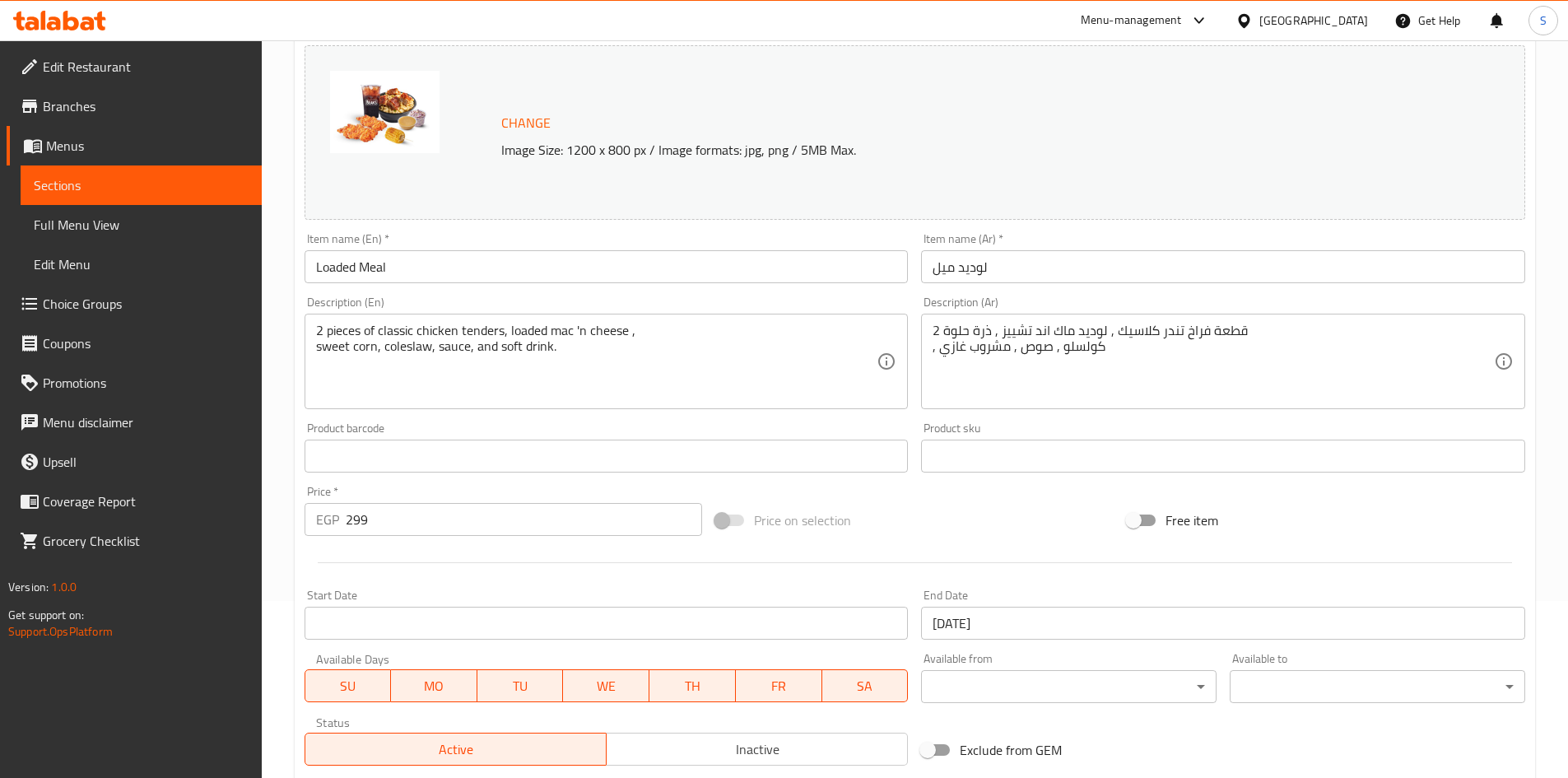
scroll to position [412, 0]
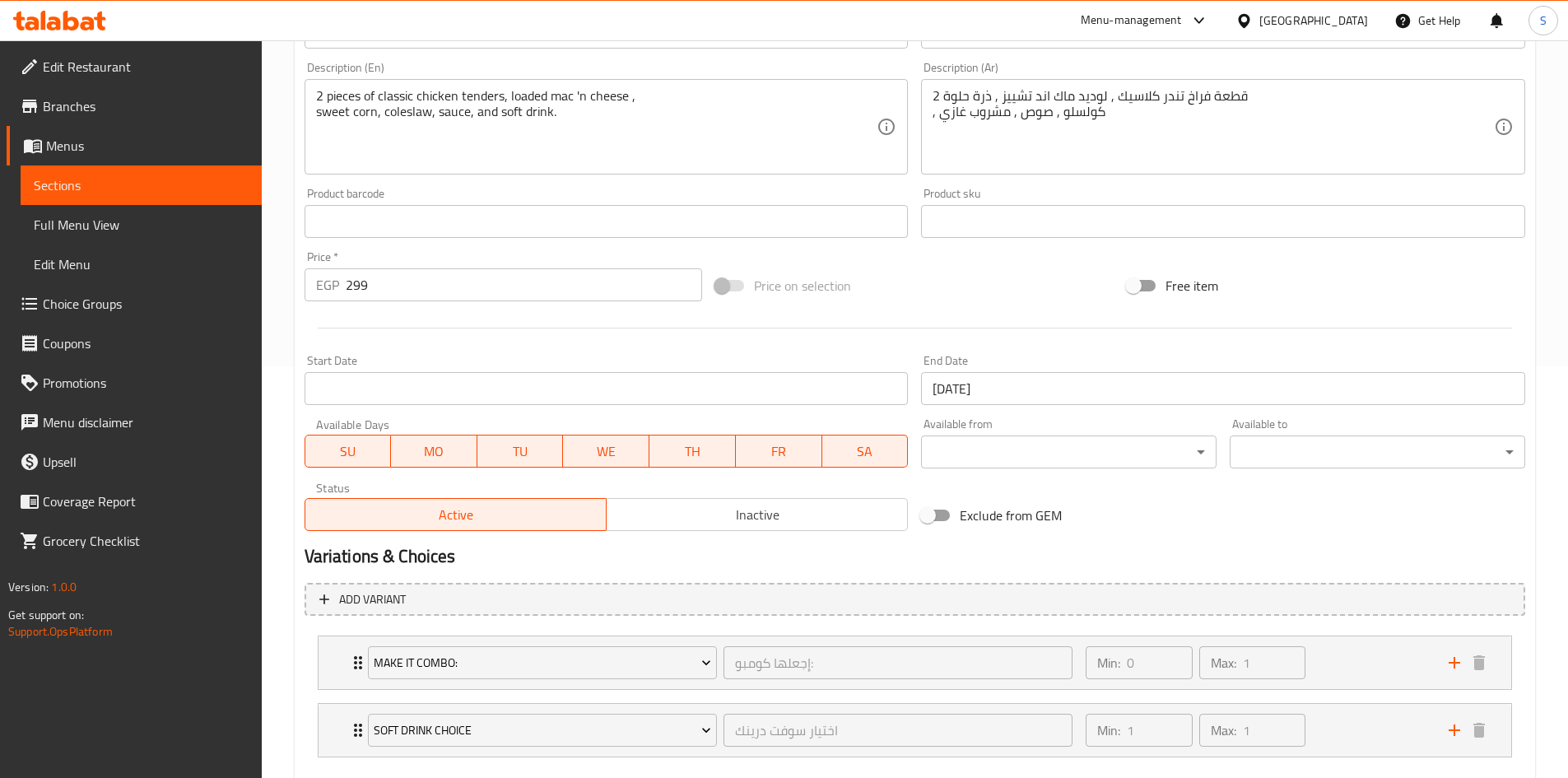
click at [1126, 393] on input "30-12-2025" at bounding box center [1223, 388] width 604 height 33
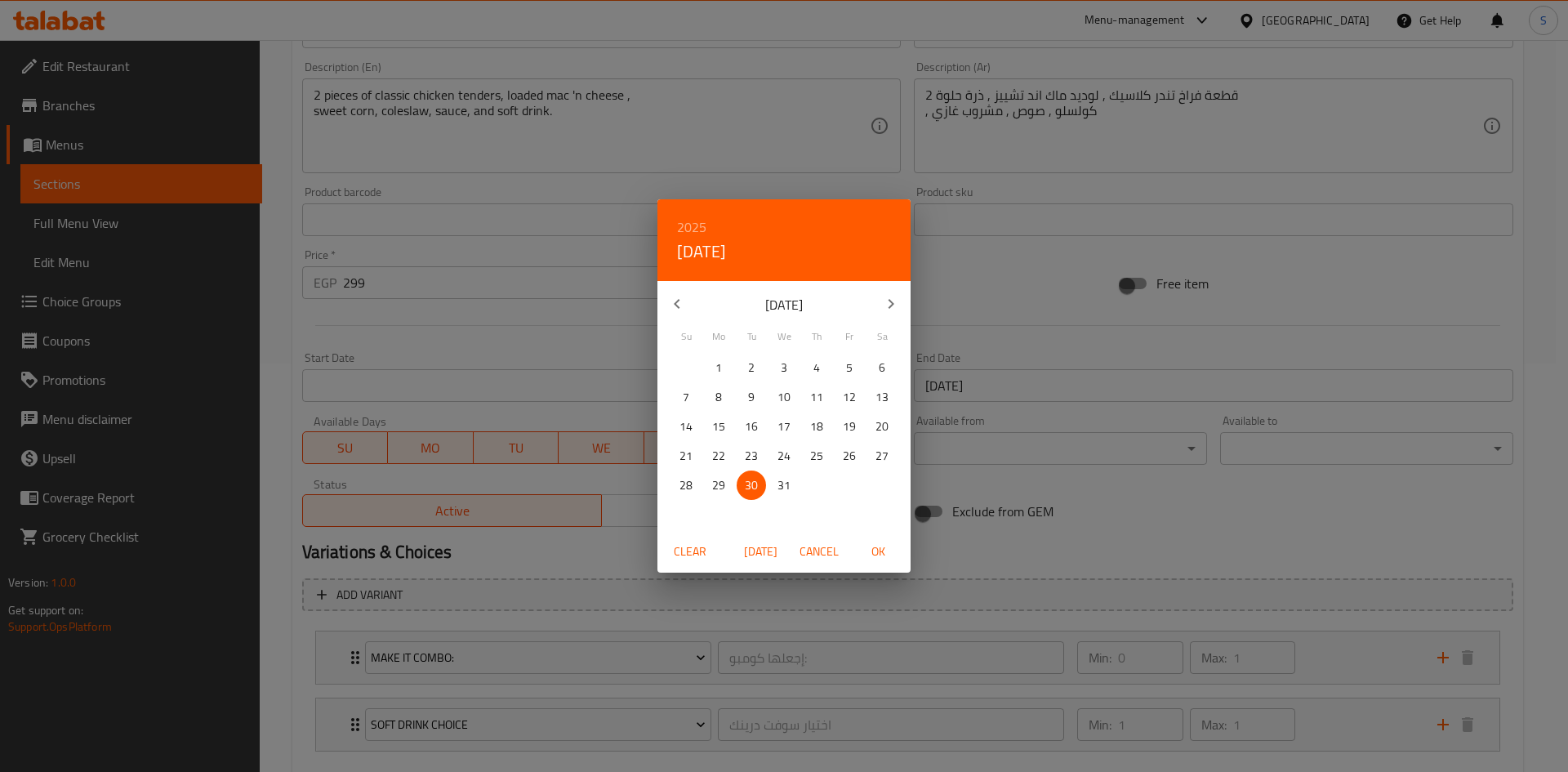
click at [781, 486] on p "31" at bounding box center [784, 486] width 13 height 21
click at [875, 556] on span "OK" at bounding box center [877, 552] width 39 height 21
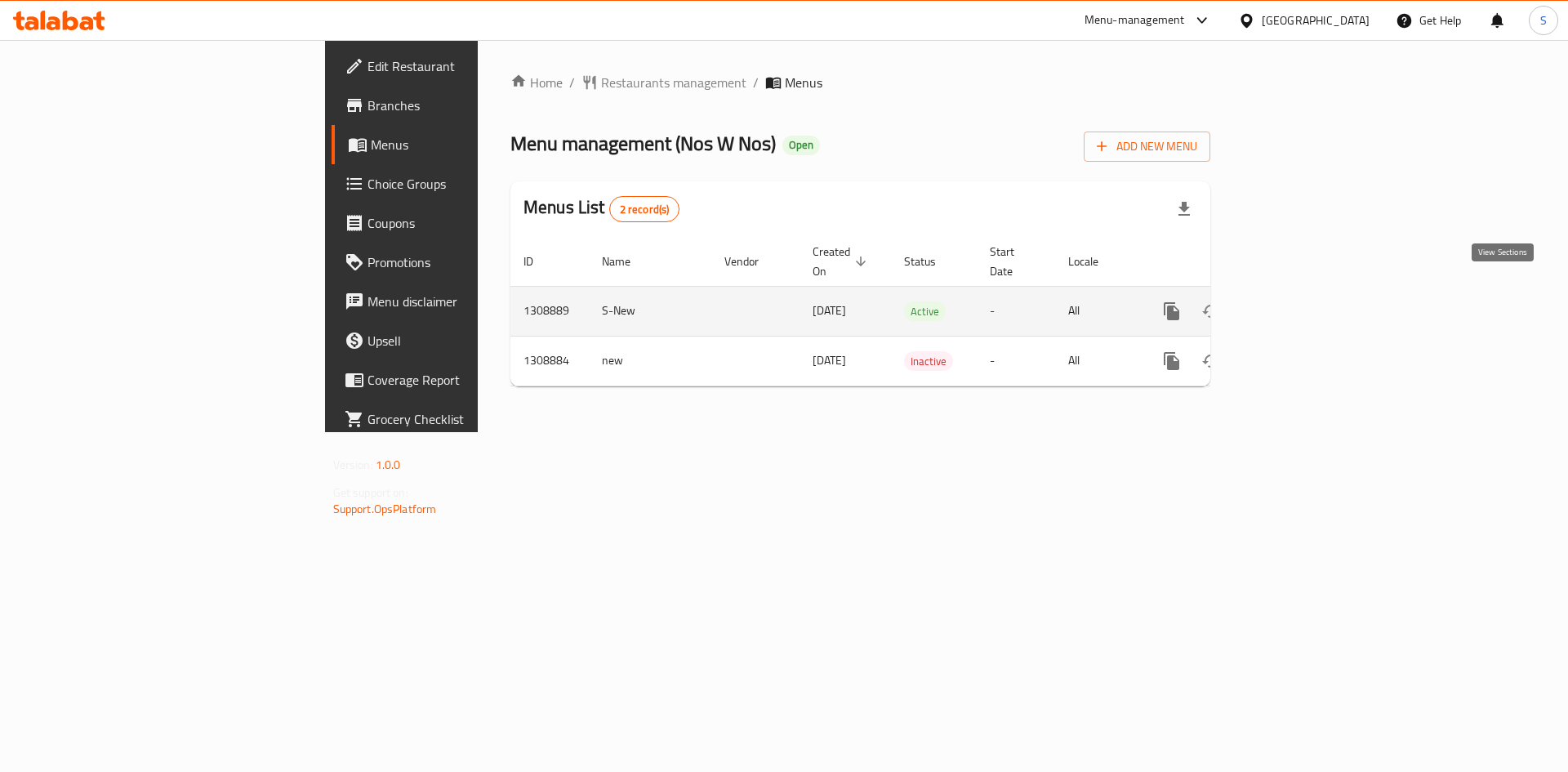
click at [1299, 301] on icon "enhanced table" at bounding box center [1289, 311] width 20 height 20
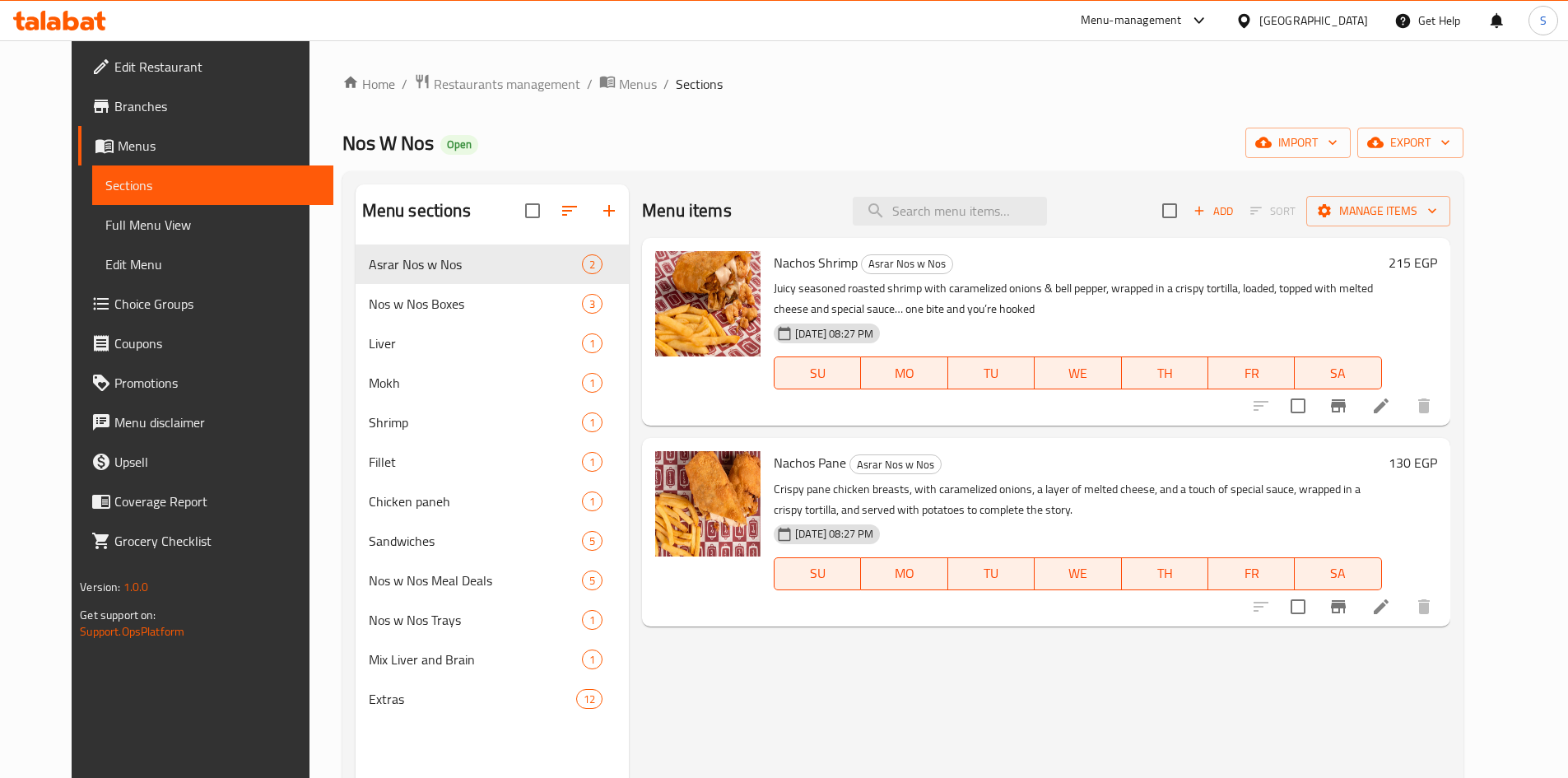
click at [115, 295] on span "Choice Groups" at bounding box center [217, 304] width 206 height 20
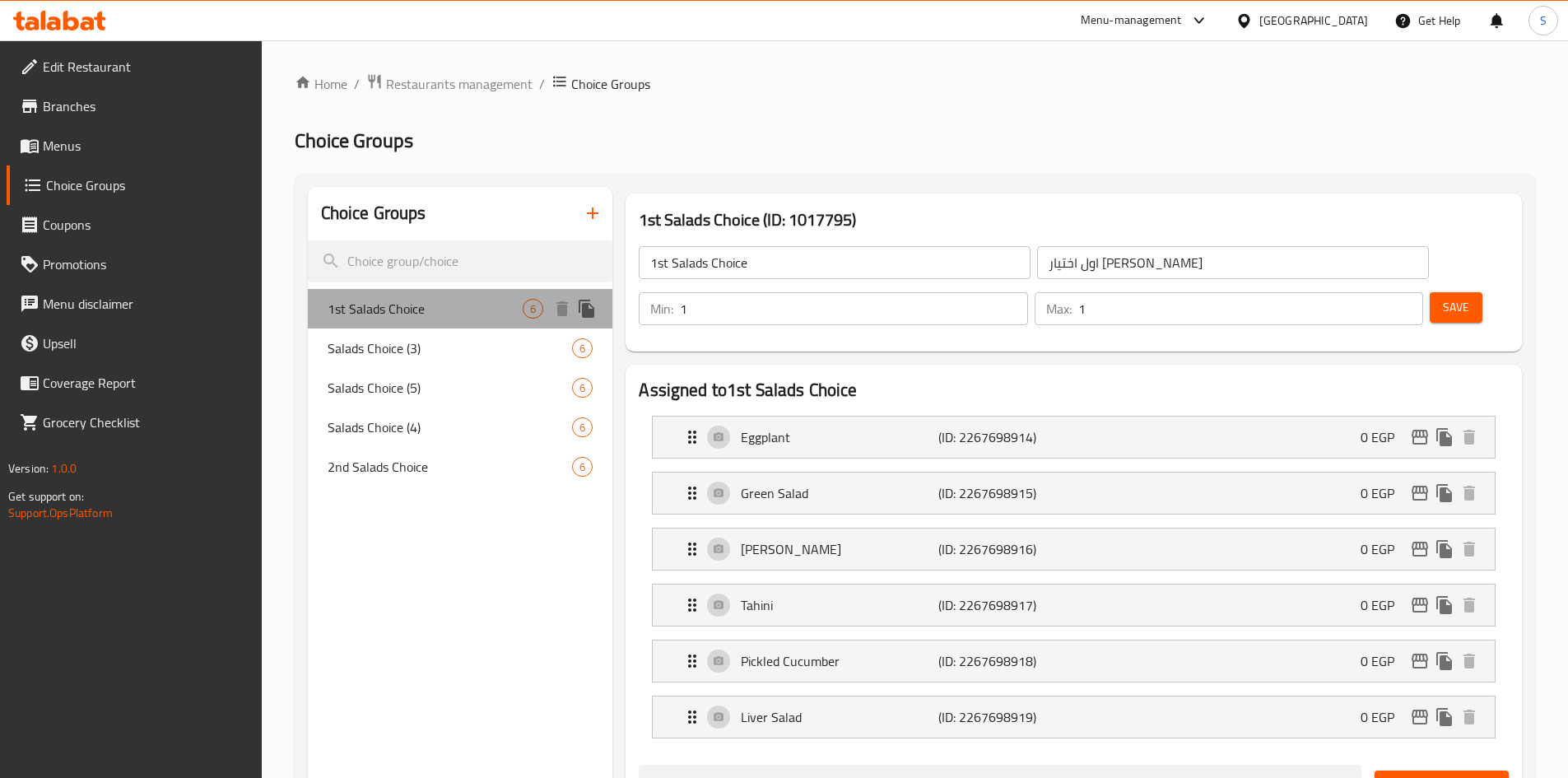
click at [442, 312] on span "1st Salads Choice" at bounding box center [426, 309] width 196 height 20
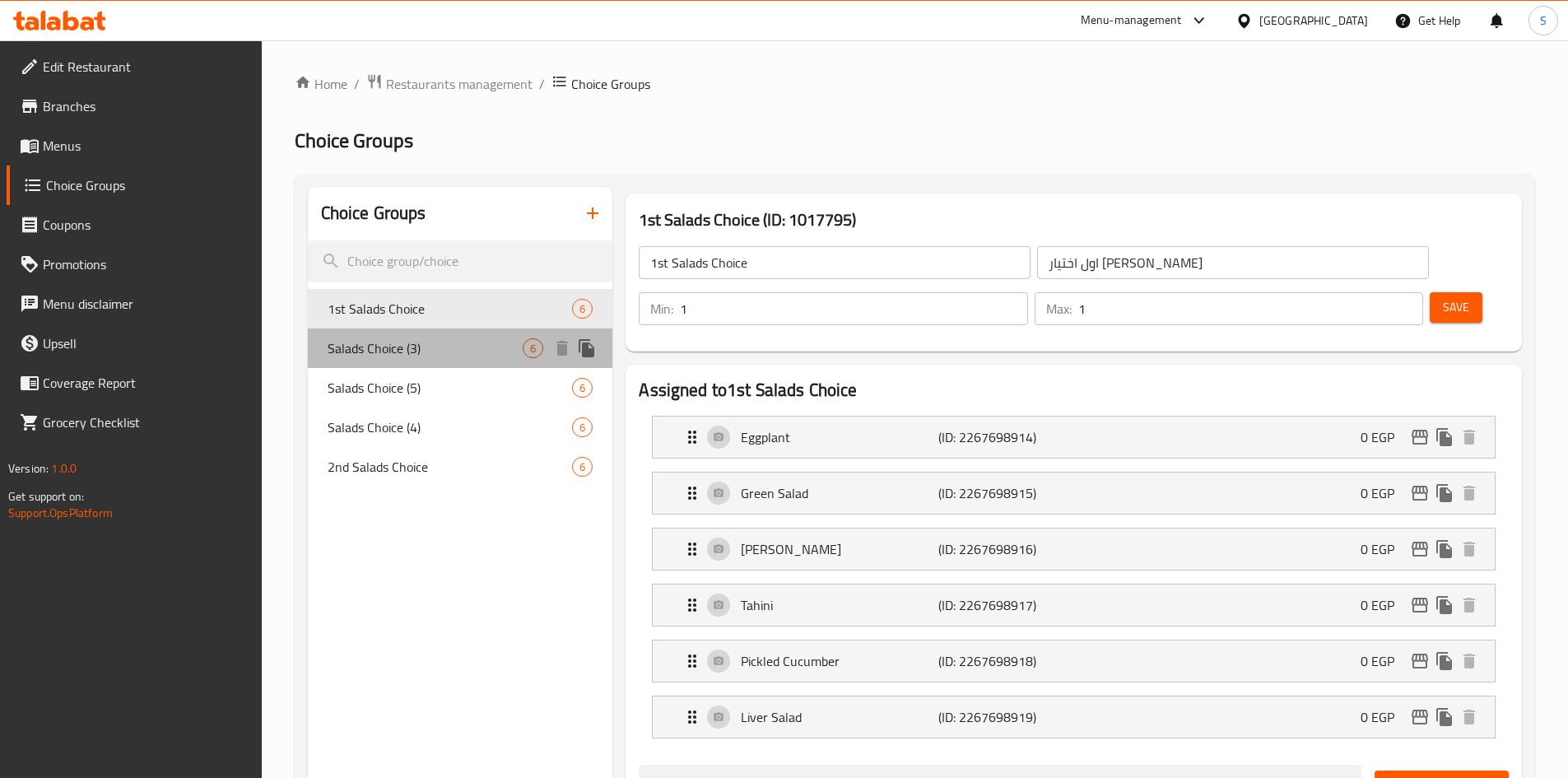
click at [432, 335] on div "Salads Choice (3) 6" at bounding box center [460, 348] width 305 height 39
type input "Salads Choice (3)"
type input "اختيار السلطات (3)"
type input "3"
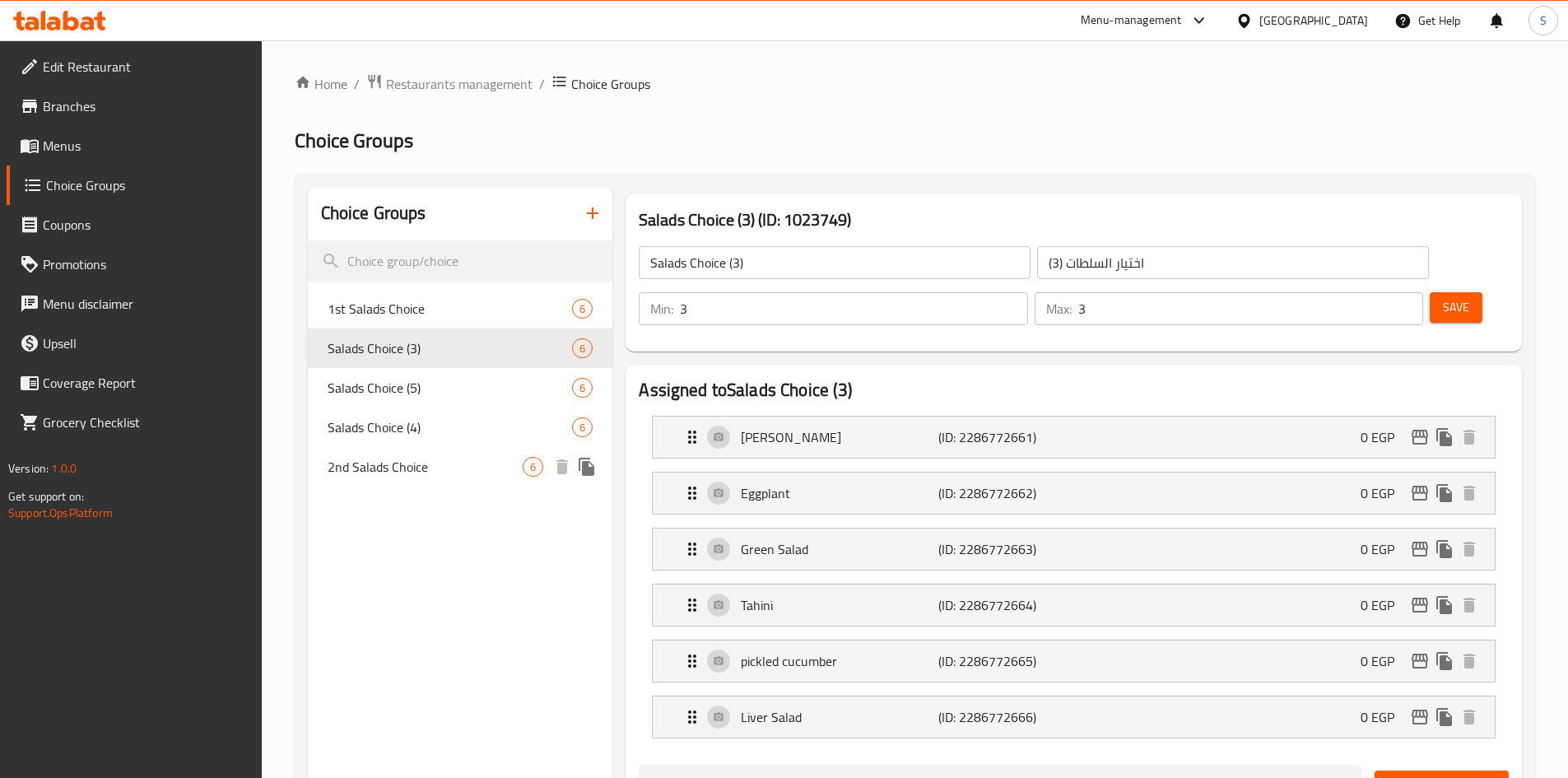
click at [436, 469] on span "2nd Salads Choice" at bounding box center [426, 467] width 196 height 20
type input "2nd Salads Choice"
type input "ثانى اختيار سلطات"
type input "2"
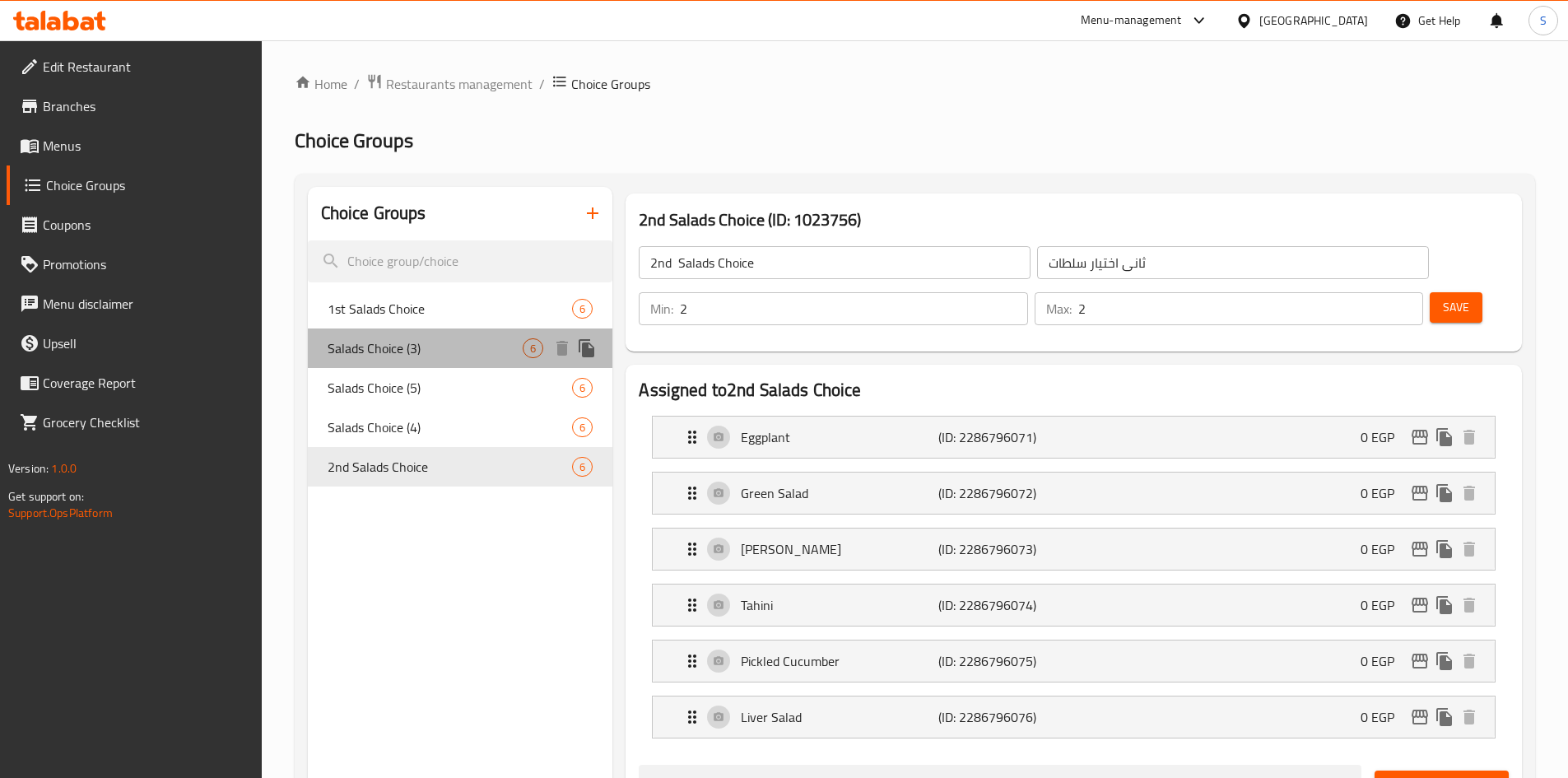
click at [478, 349] on span "Salads Choice (3)" at bounding box center [426, 349] width 196 height 20
type input "Salads Choice (3)"
type input "اختيار السلطات (3)"
type input "3"
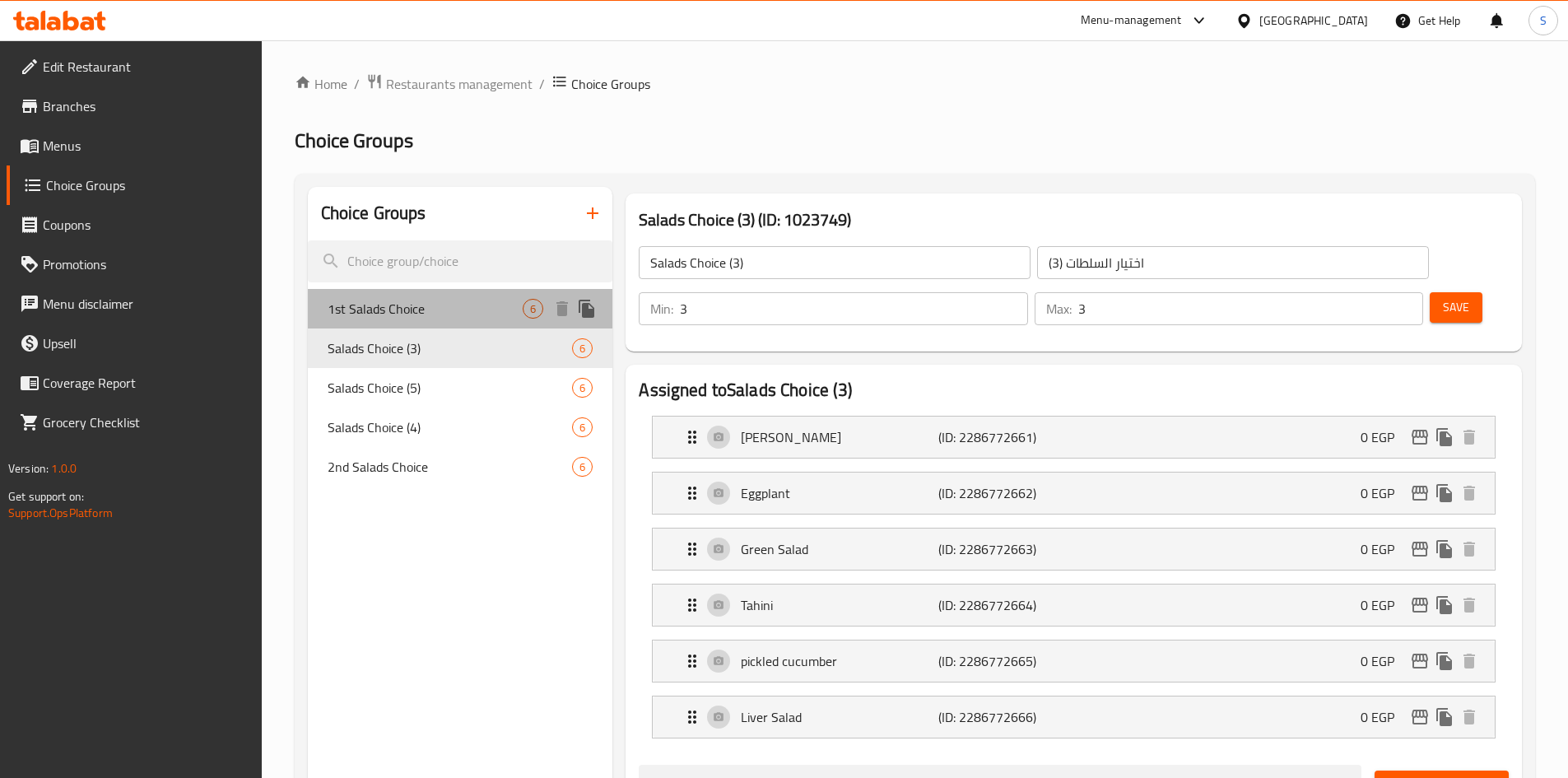
click at [461, 313] on span "1st Salads Choice" at bounding box center [426, 309] width 196 height 20
type input "1st Salads Choice"
type input "اول اختيار السلطات"
type input "1"
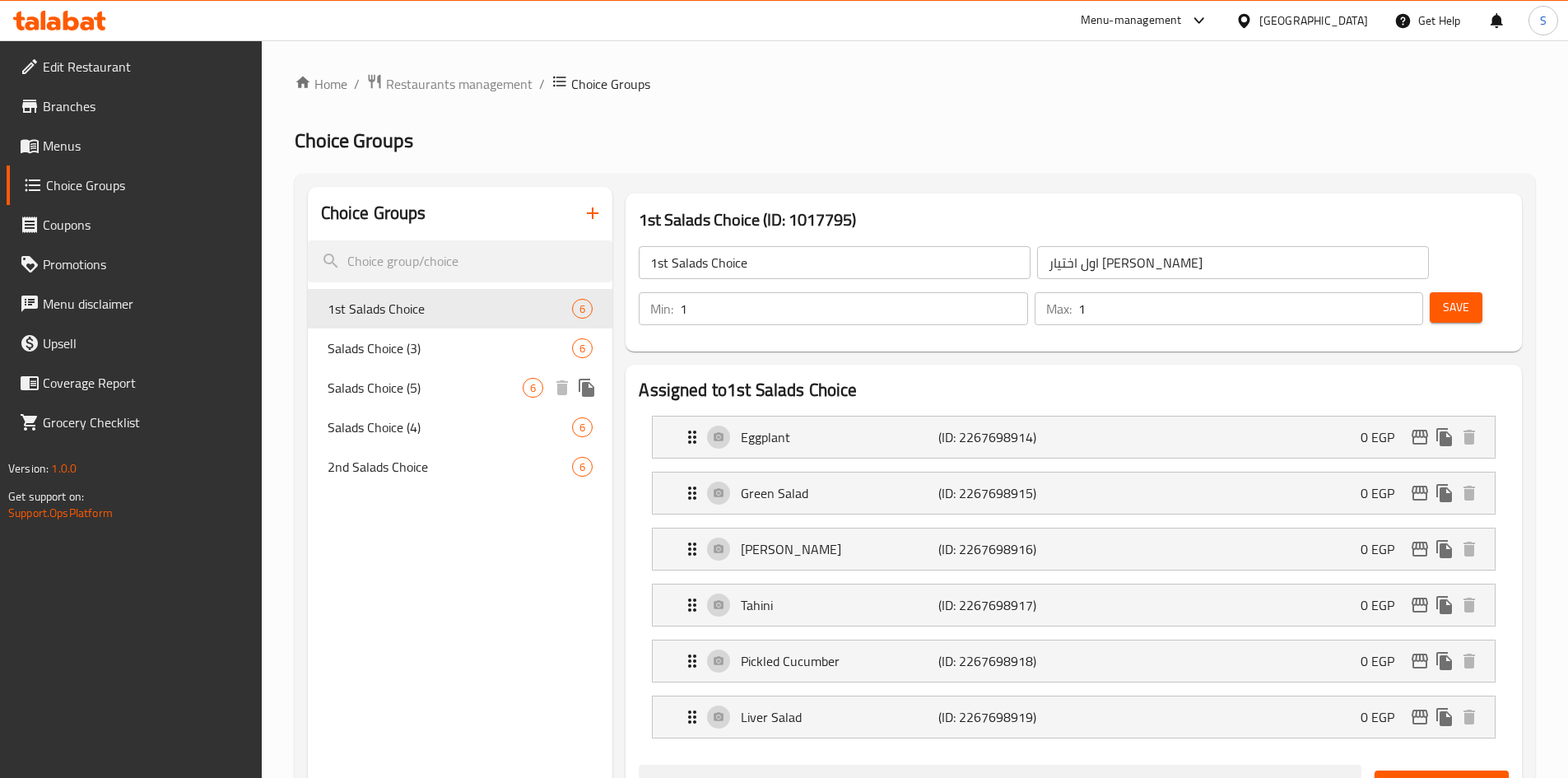
click at [447, 386] on span "Salads Choice (5)" at bounding box center [426, 388] width 196 height 20
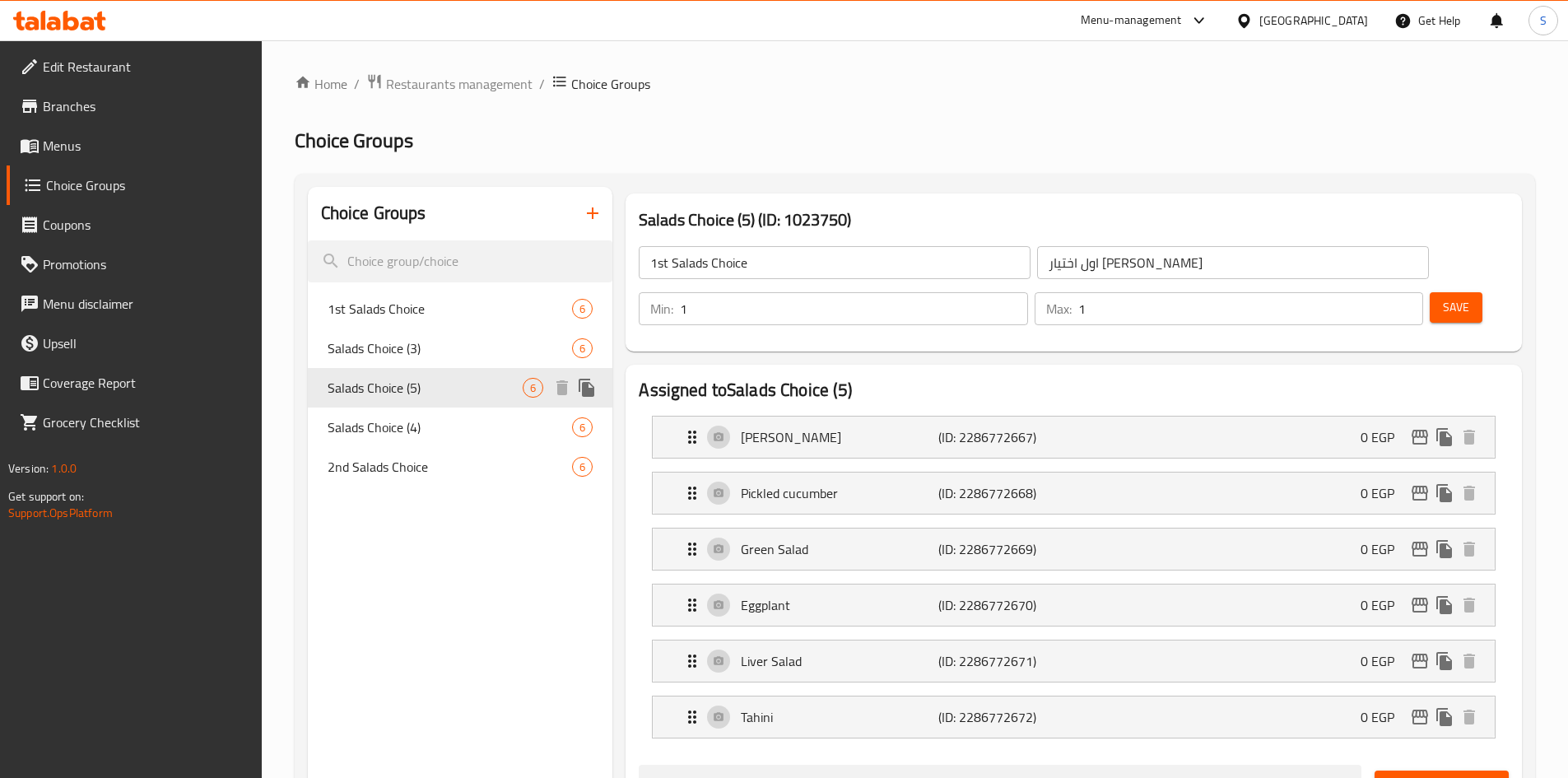
type input "Salads Choice (5)"
type input "اختيار السلطات (5)"
type input "5"
click at [457, 297] on div "1st Salads Choice 6" at bounding box center [460, 308] width 305 height 39
type input "1st Salads Choice"
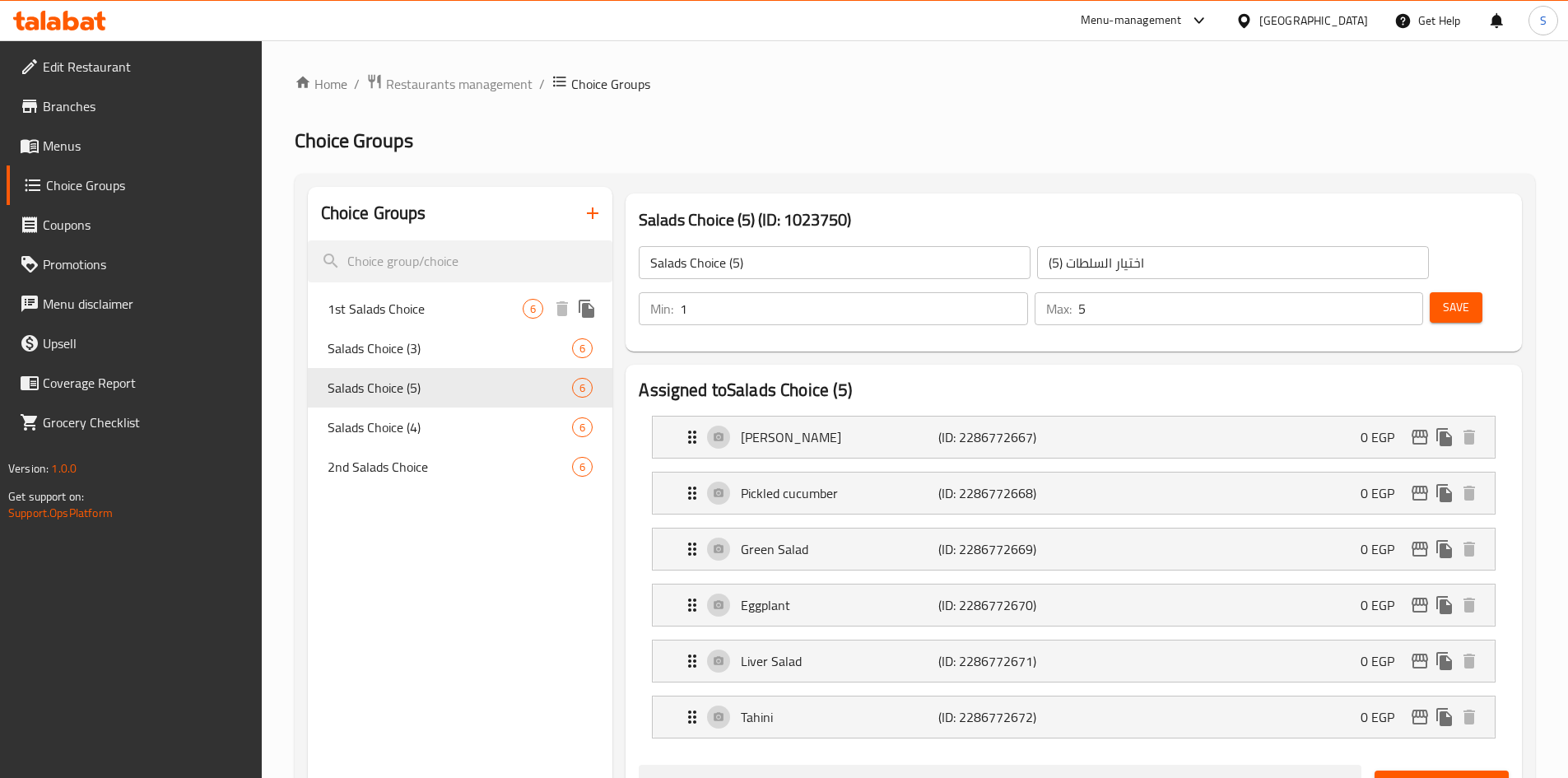
type input "اول اختيار السلطات"
type input "1"
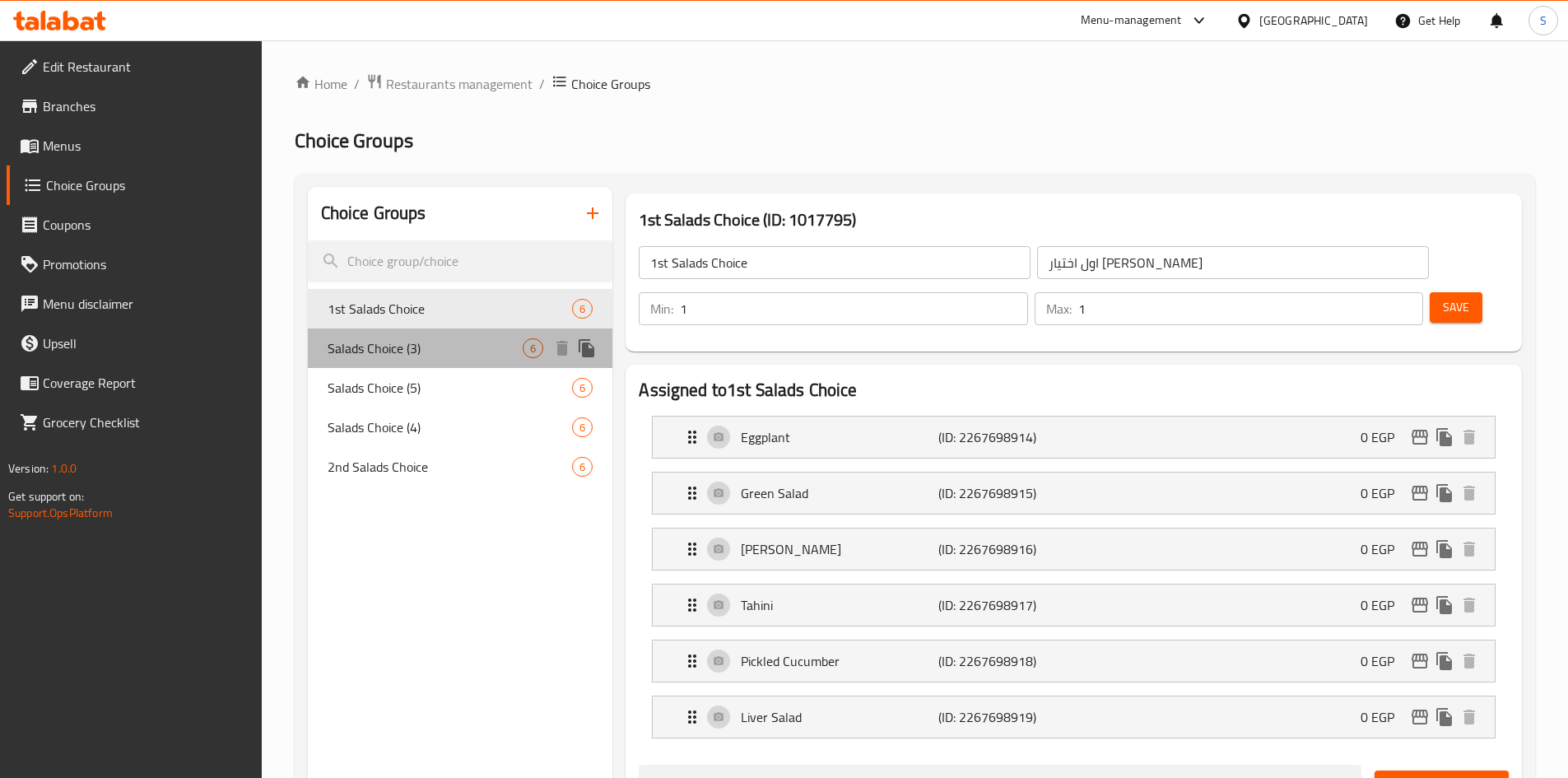
click at [394, 350] on span "Salads Choice (3)" at bounding box center [426, 349] width 196 height 20
type input "Salads Choice (3)"
type input "اختيار السلطات (3)"
type input "3"
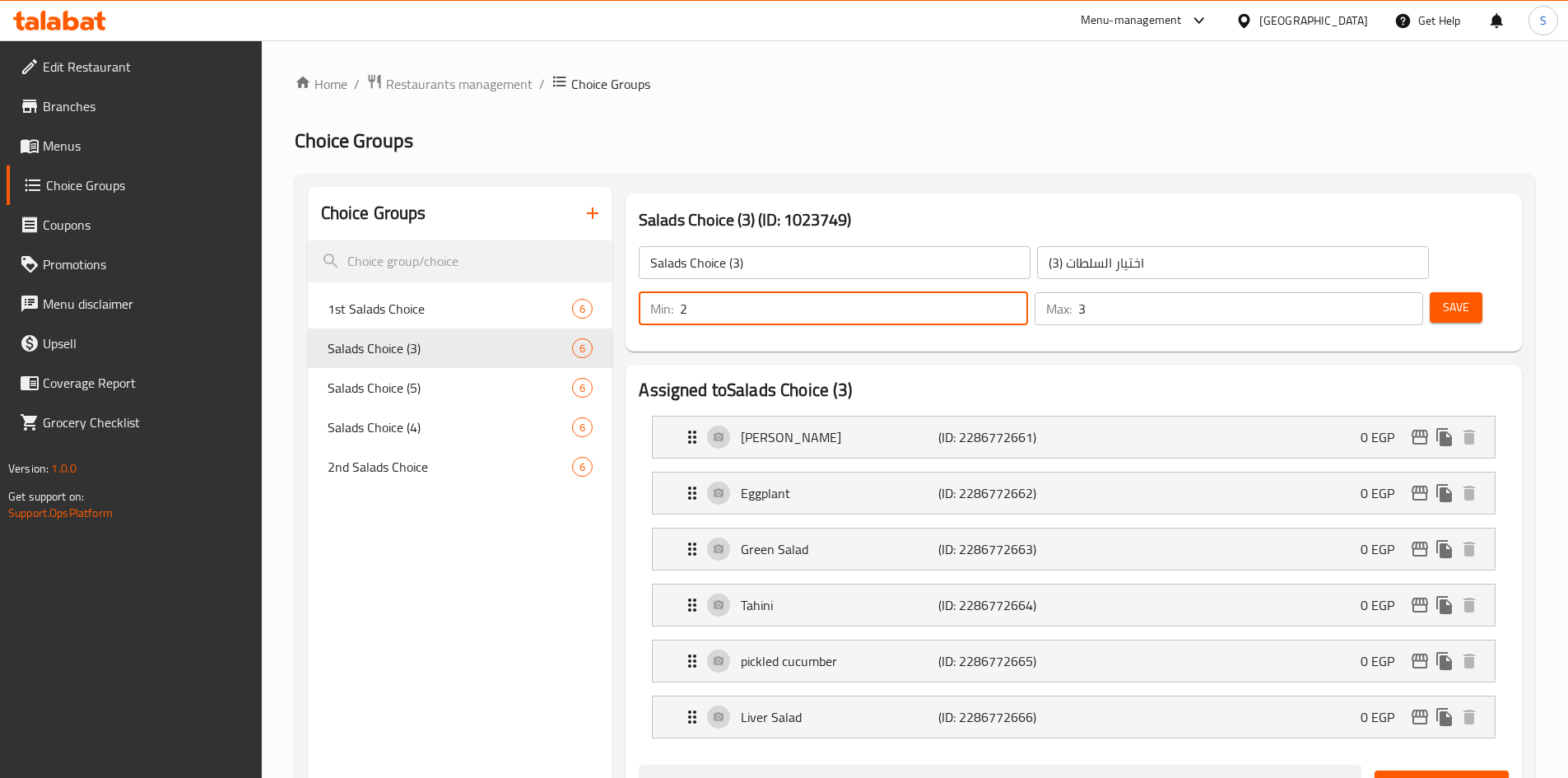
click at [1027, 292] on input "2" at bounding box center [853, 308] width 347 height 33
type input "1"
click at [1027, 292] on input "1" at bounding box center [853, 308] width 347 height 33
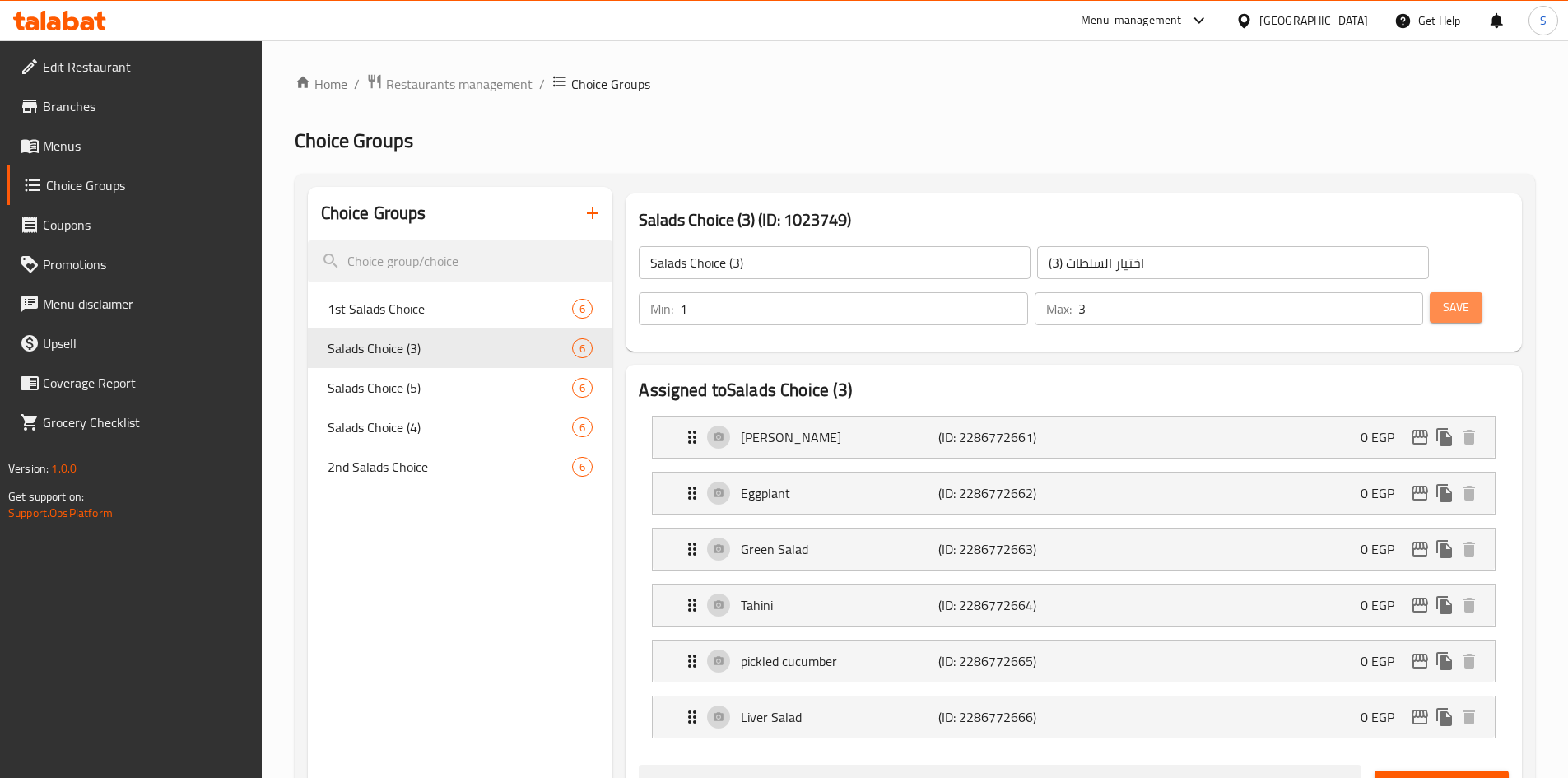
click at [1443, 297] on span "Save" at bounding box center [1455, 307] width 26 height 21
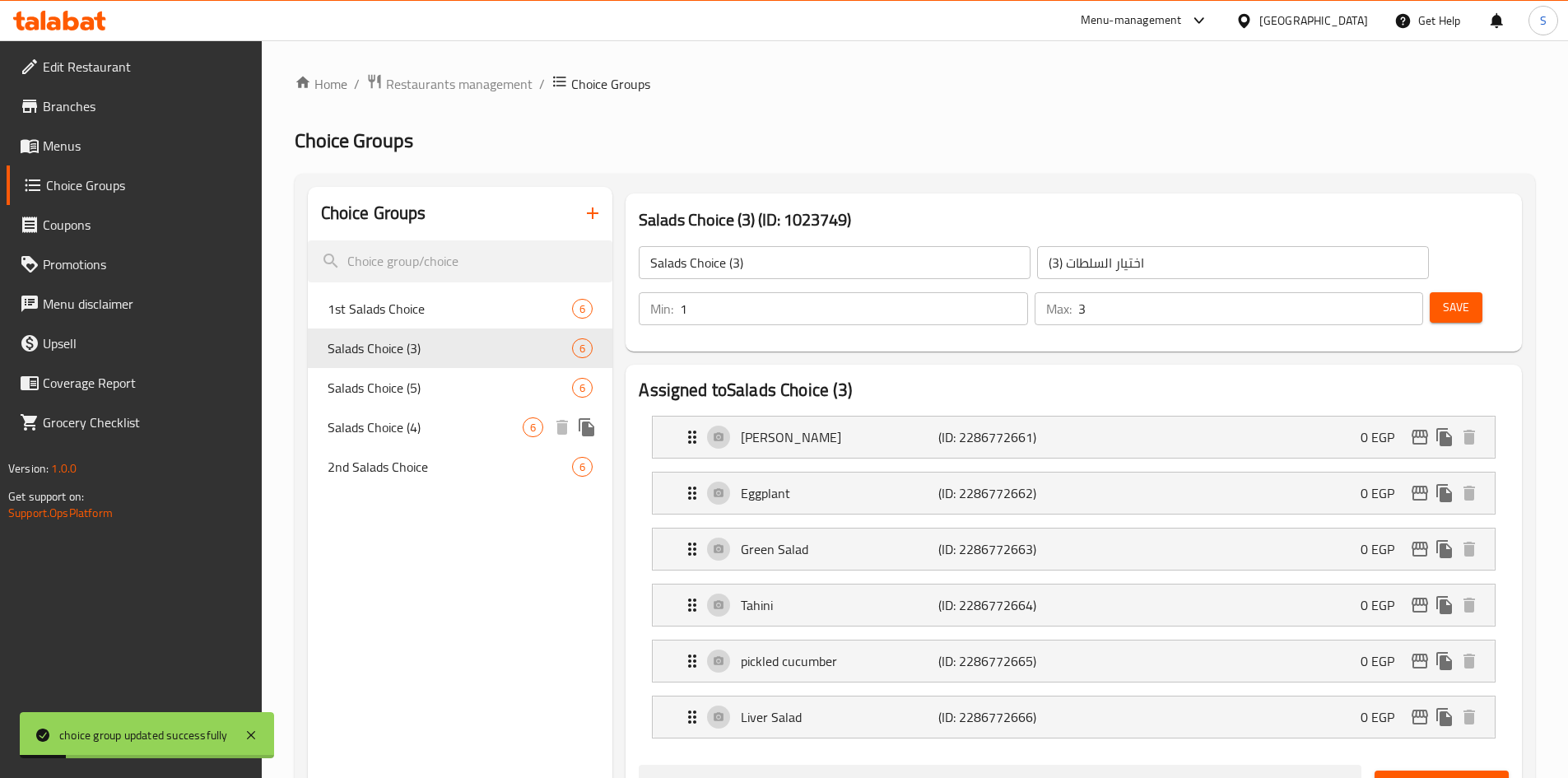
click at [473, 422] on span "Salads Choice (4)" at bounding box center [426, 427] width 196 height 20
type input "Salads Choice (4)"
type input "اختيار السلطات (4)"
type input "4"
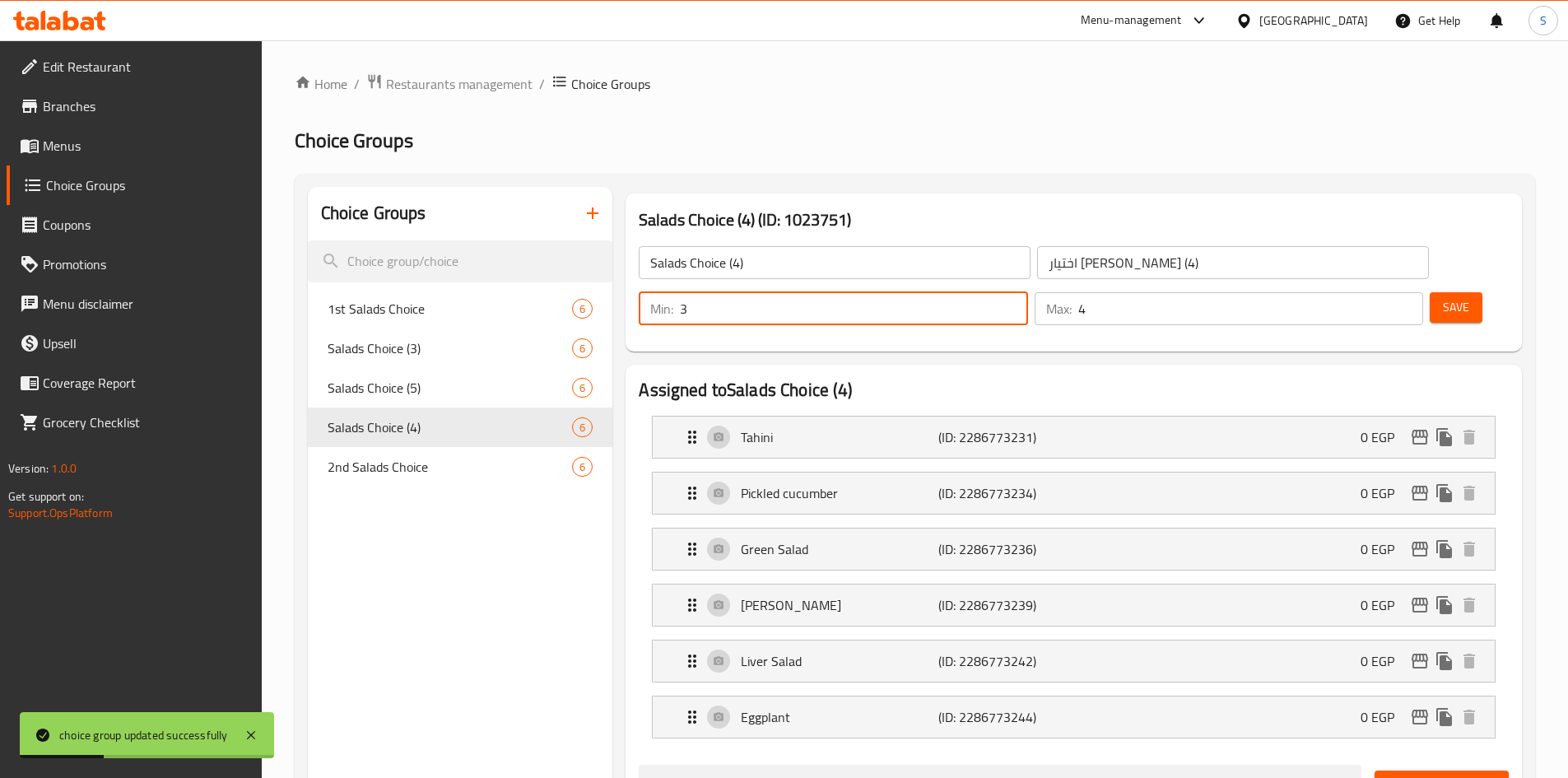
click at [1027, 292] on input "3" at bounding box center [853, 308] width 347 height 33
click at [1027, 292] on input "2" at bounding box center [853, 308] width 347 height 33
type input "1"
click at [1027, 292] on input "1" at bounding box center [853, 308] width 347 height 33
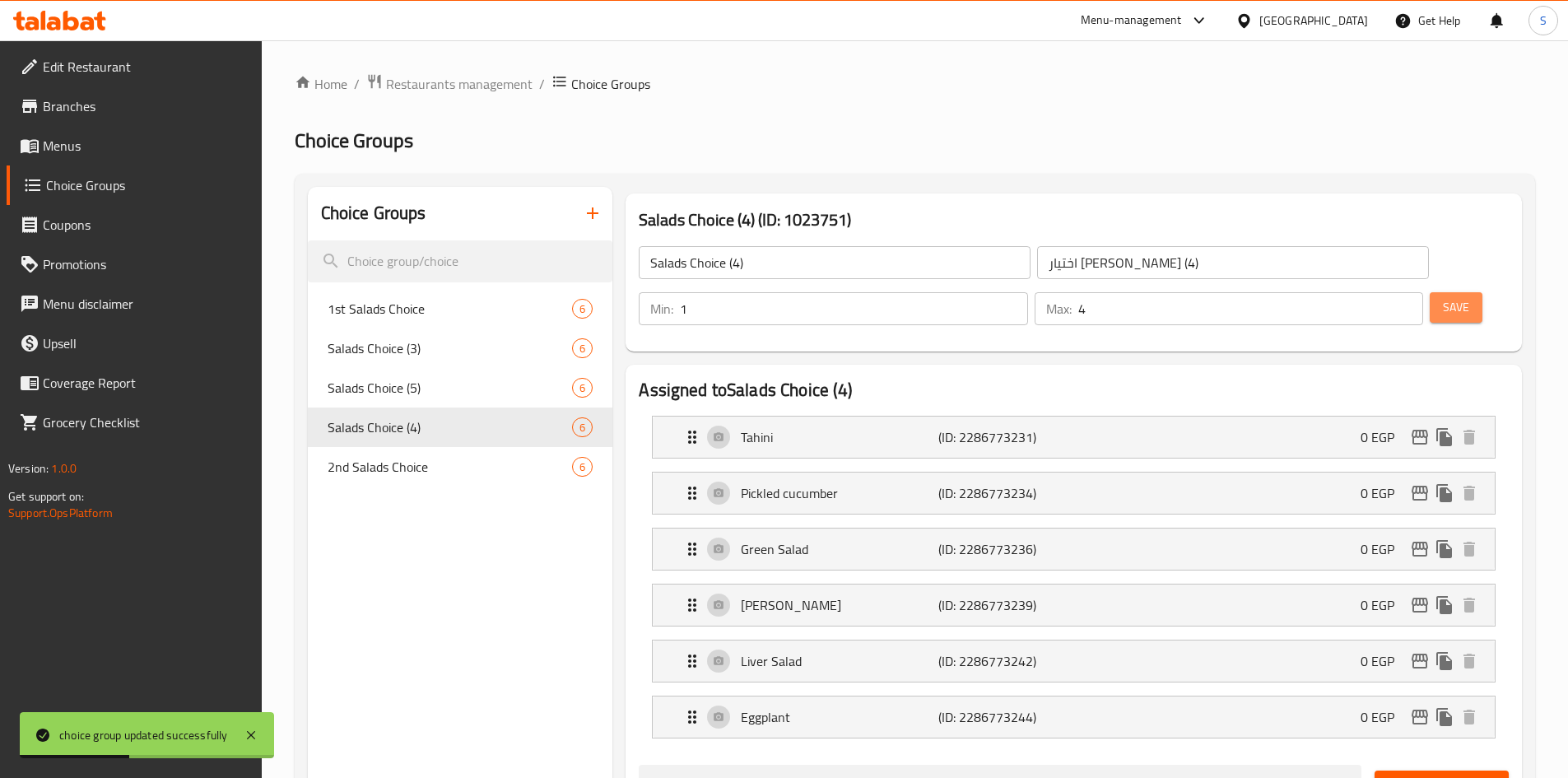
click at [1443, 297] on span "Save" at bounding box center [1455, 307] width 26 height 21
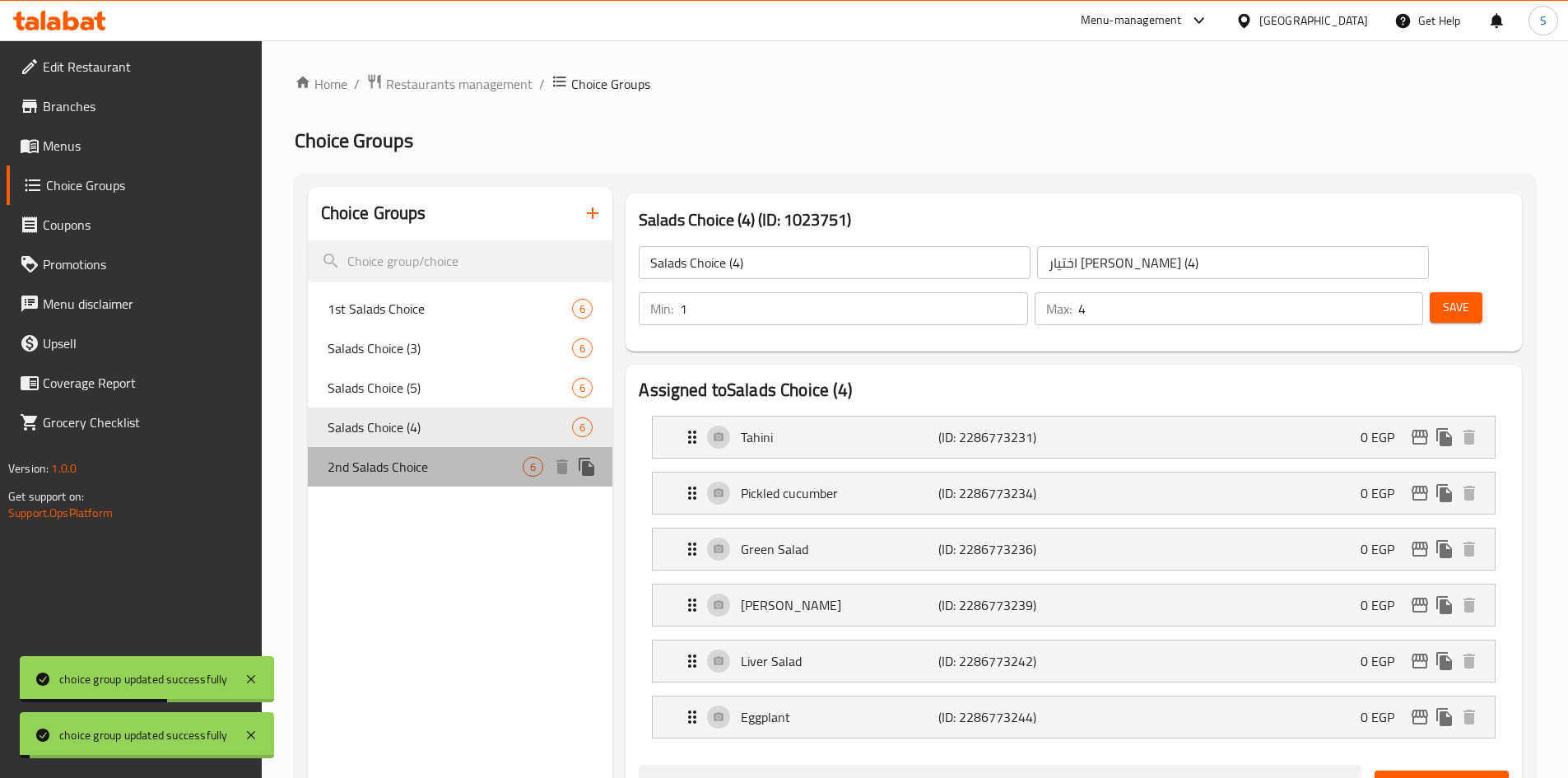
click at [445, 472] on span "2nd Salads Choice" at bounding box center [426, 467] width 196 height 20
type input "2nd Salads Choice"
type input "ثانى اختيار سلطات"
type input "2"
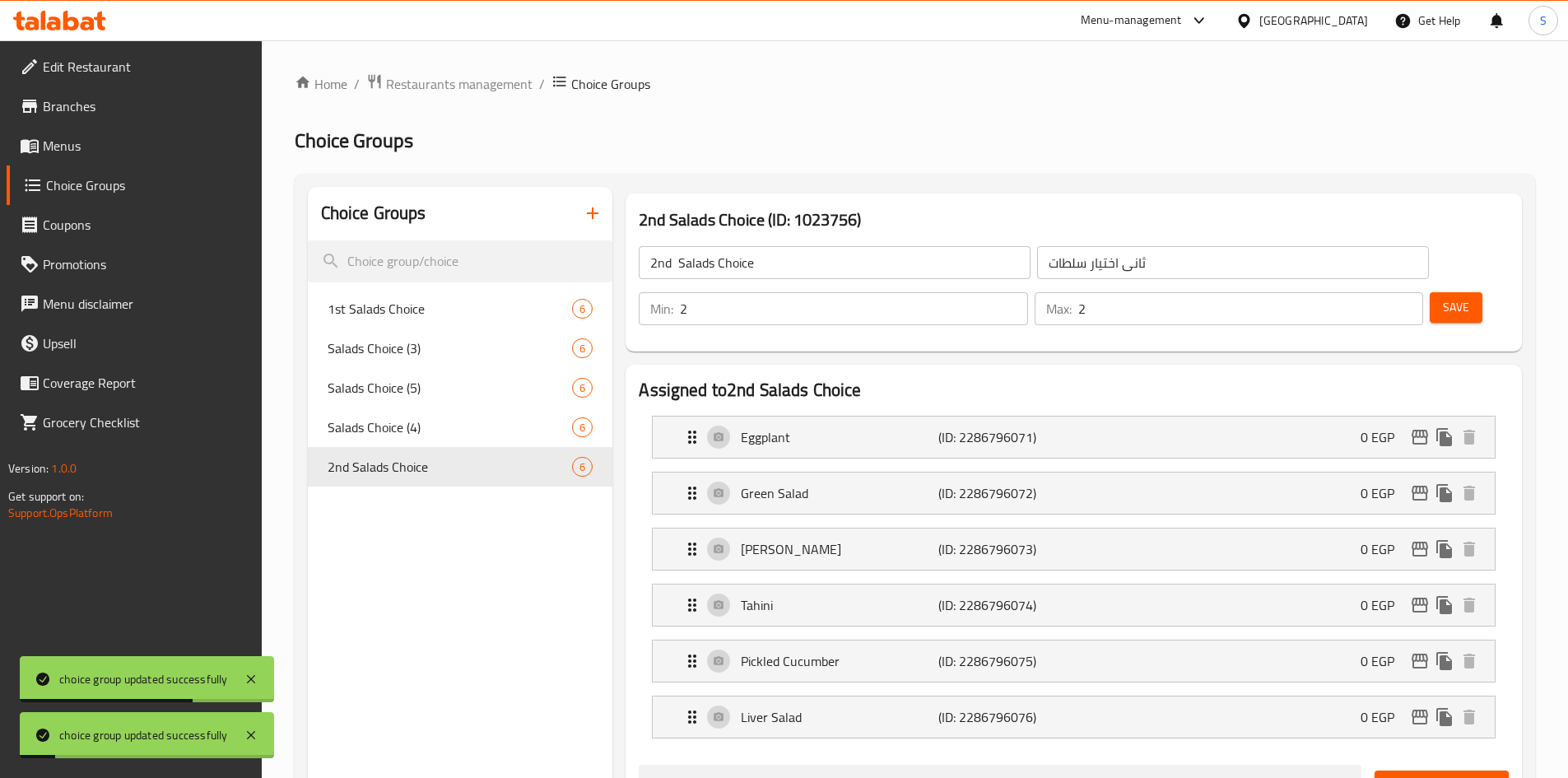
click at [1027, 292] on input "2" at bounding box center [853, 308] width 347 height 33
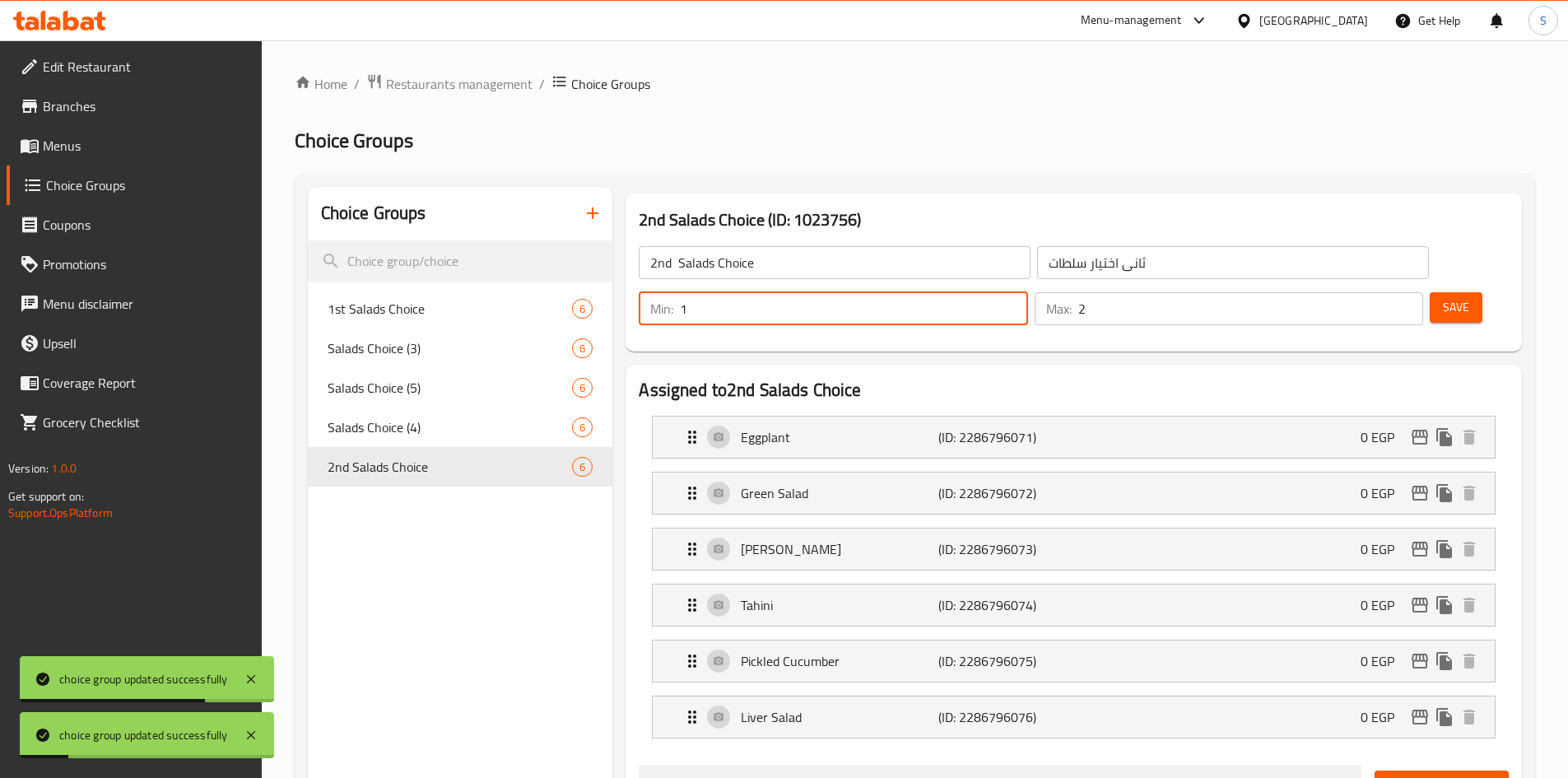
type input "1"
click at [1027, 292] on input "1" at bounding box center [853, 308] width 347 height 33
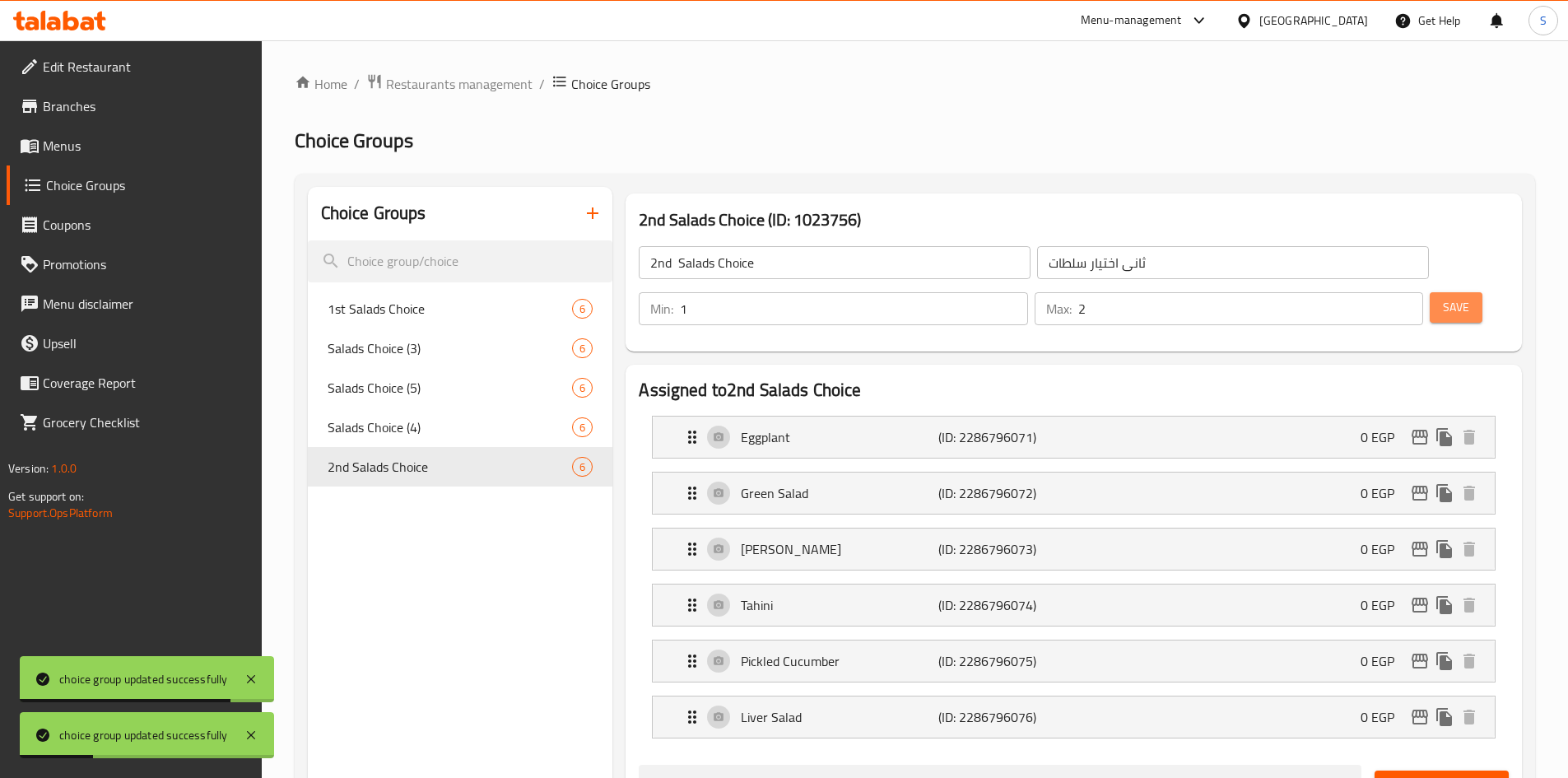
click at [1443, 297] on span "Save" at bounding box center [1455, 307] width 26 height 21
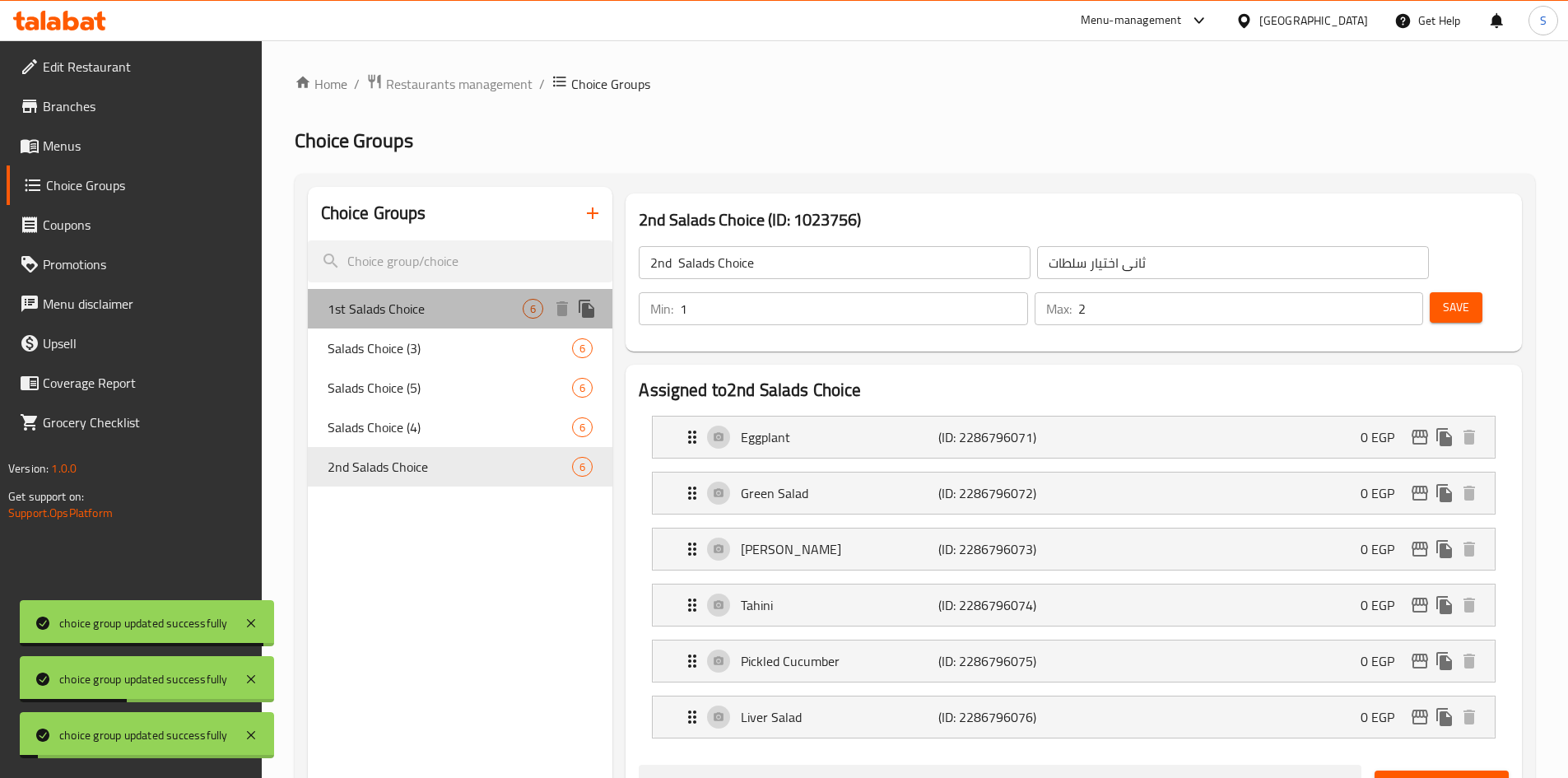
click at [420, 309] on span "1st Salads Choice" at bounding box center [426, 309] width 196 height 20
type input "1st Salads Choice"
type input "اول اختيار السلطات"
type input "1"
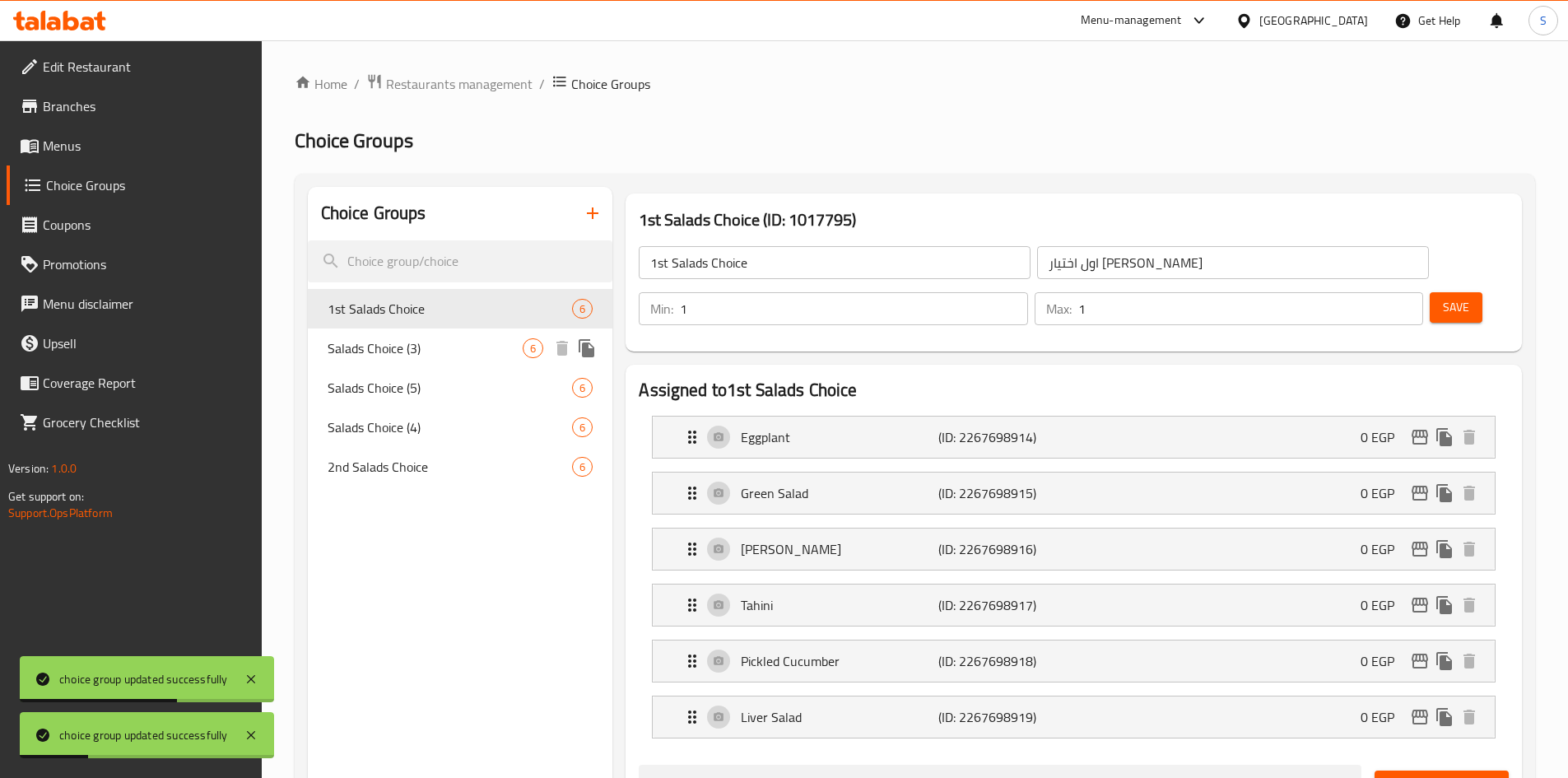
click at [442, 358] on div "Salads Choice (3) 6" at bounding box center [460, 348] width 305 height 39
type input "Salads Choice (3)"
type input "اختيار السلطات (3)"
type input "3"
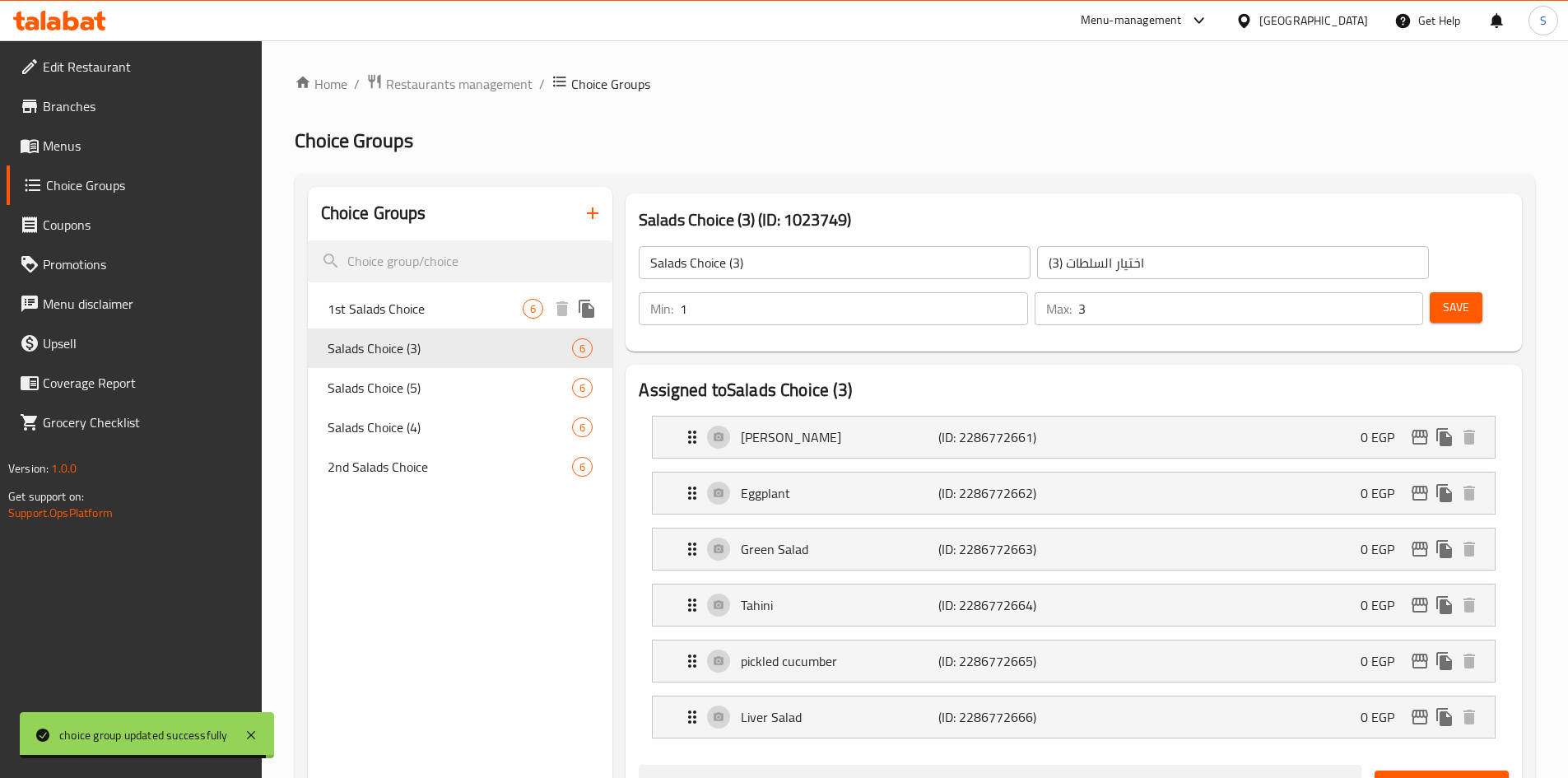
drag, startPoint x: 467, startPoint y: 310, endPoint x: 527, endPoint y: 310, distance: 60.0
click at [467, 310] on span "1st Salads Choice" at bounding box center [426, 309] width 196 height 20
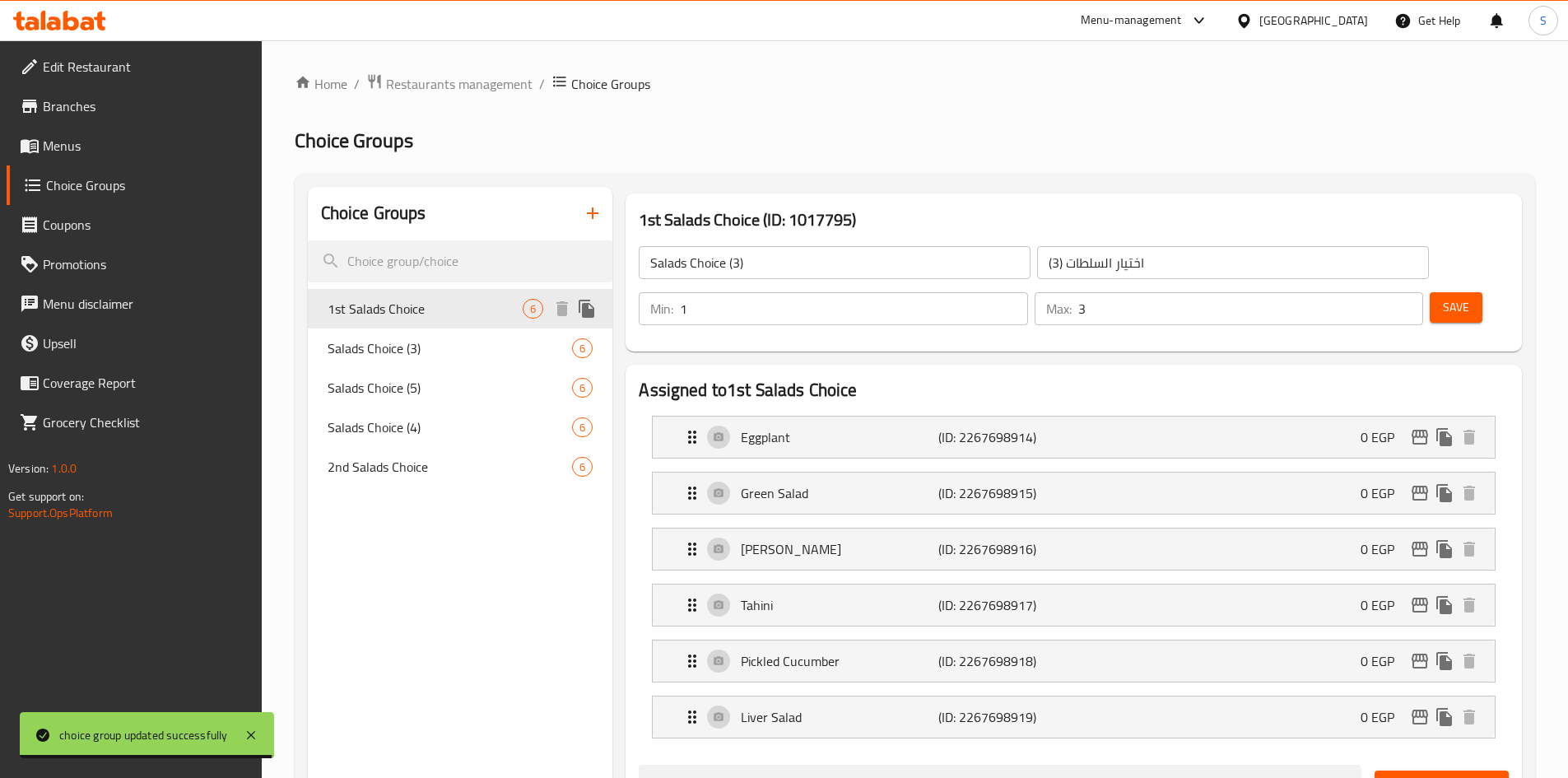
type input "1st Salads Choice"
type input "اول اختيار السلطات"
type input "1"
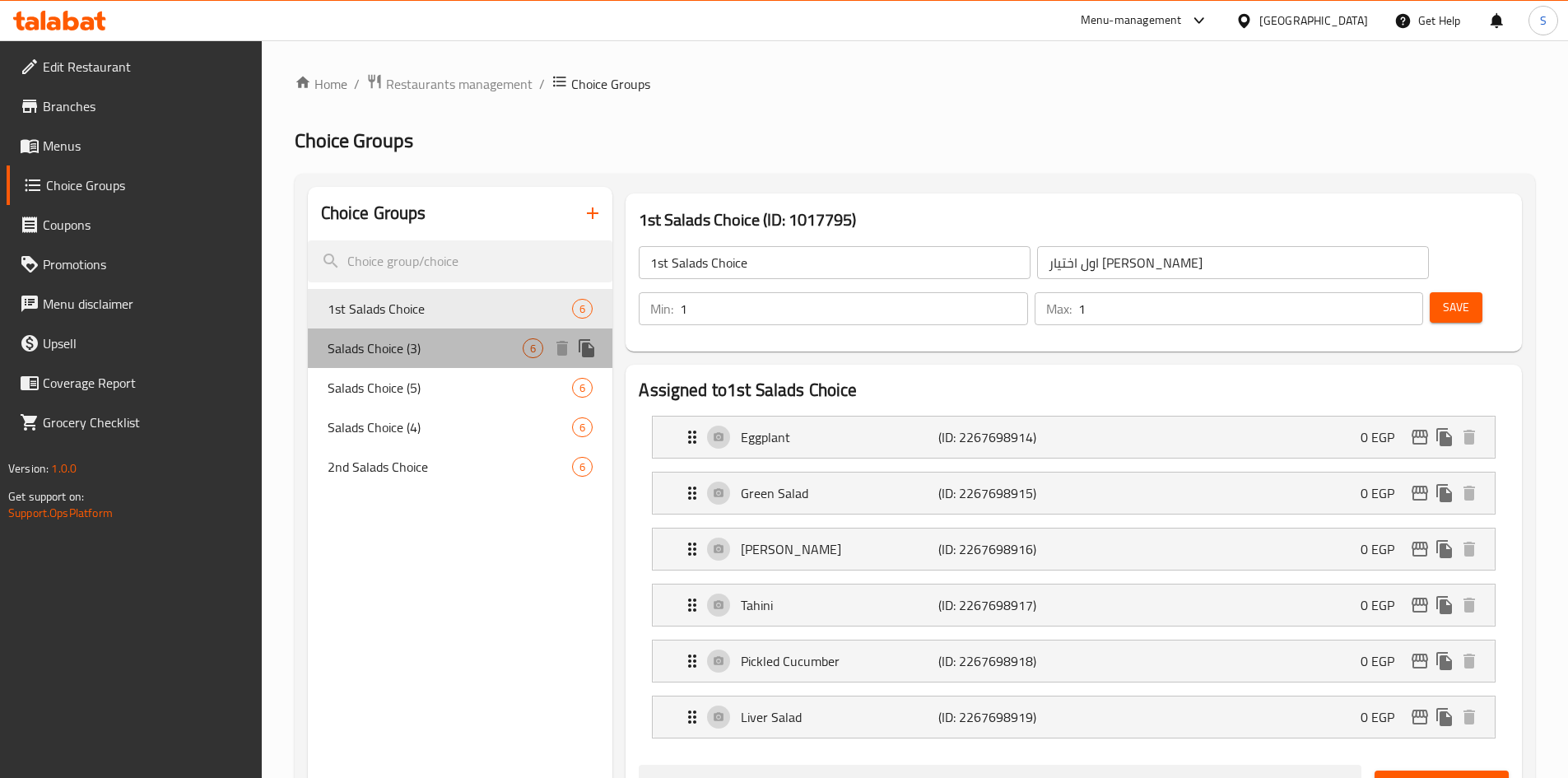
click at [428, 362] on div "Salads Choice (3) 6" at bounding box center [460, 348] width 305 height 39
type input "Salads Choice (3)"
type input "اختيار السلطات (3)"
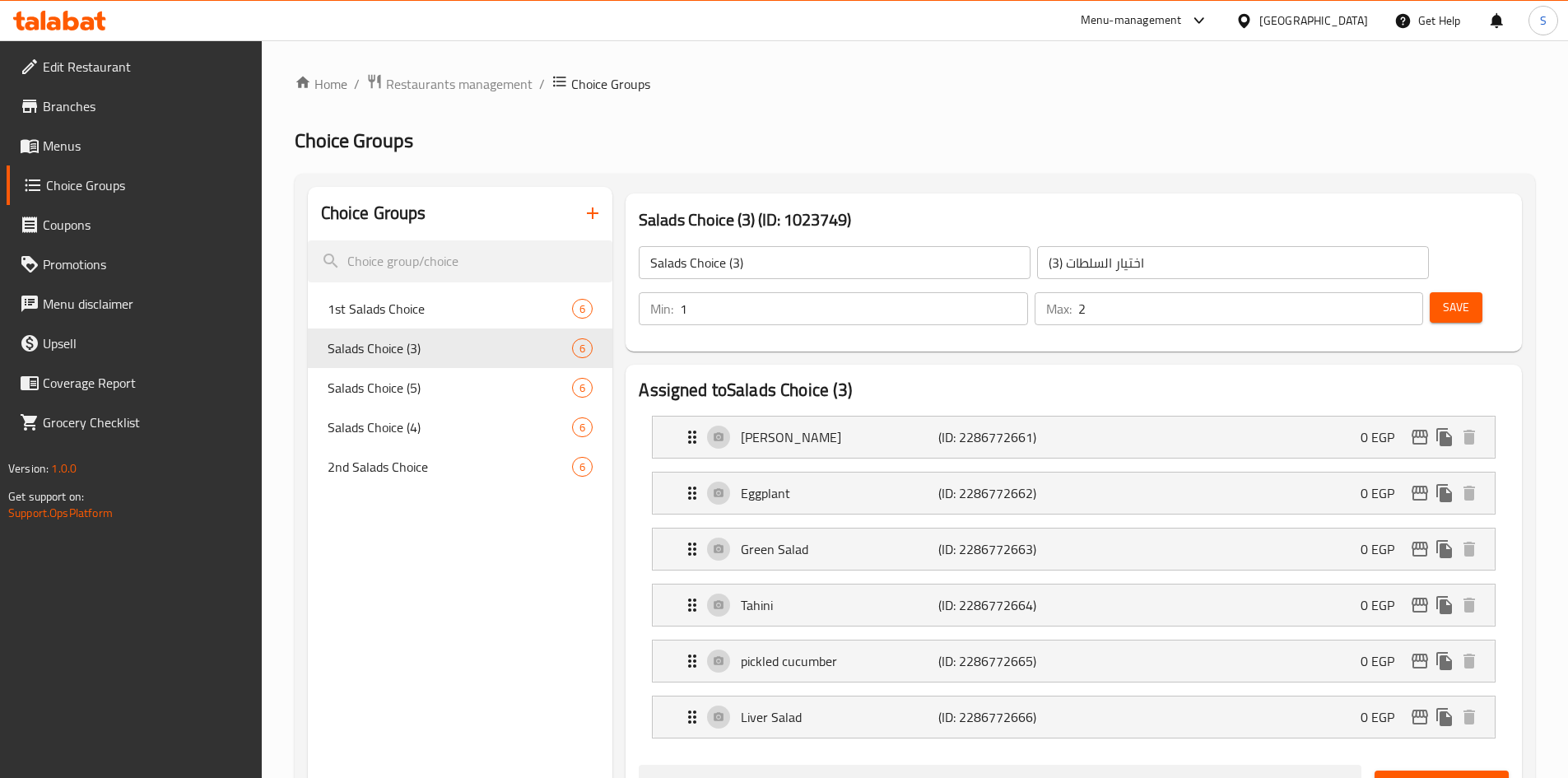
click at [1380, 292] on input "2" at bounding box center [1250, 308] width 345 height 33
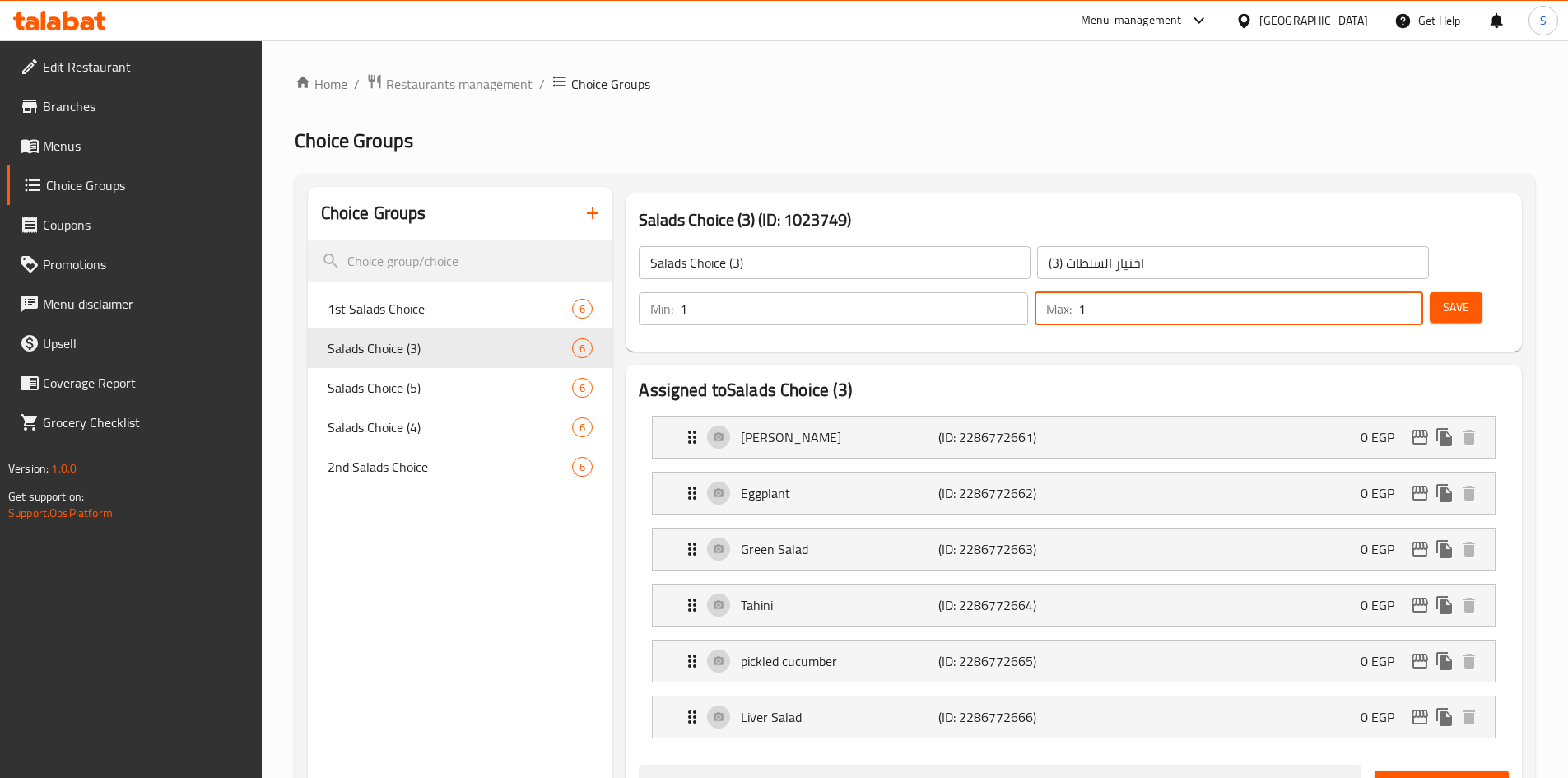
type input "1"
click at [1380, 292] on input "1" at bounding box center [1250, 308] width 345 height 33
click at [1443, 297] on span "Save" at bounding box center [1455, 307] width 26 height 21
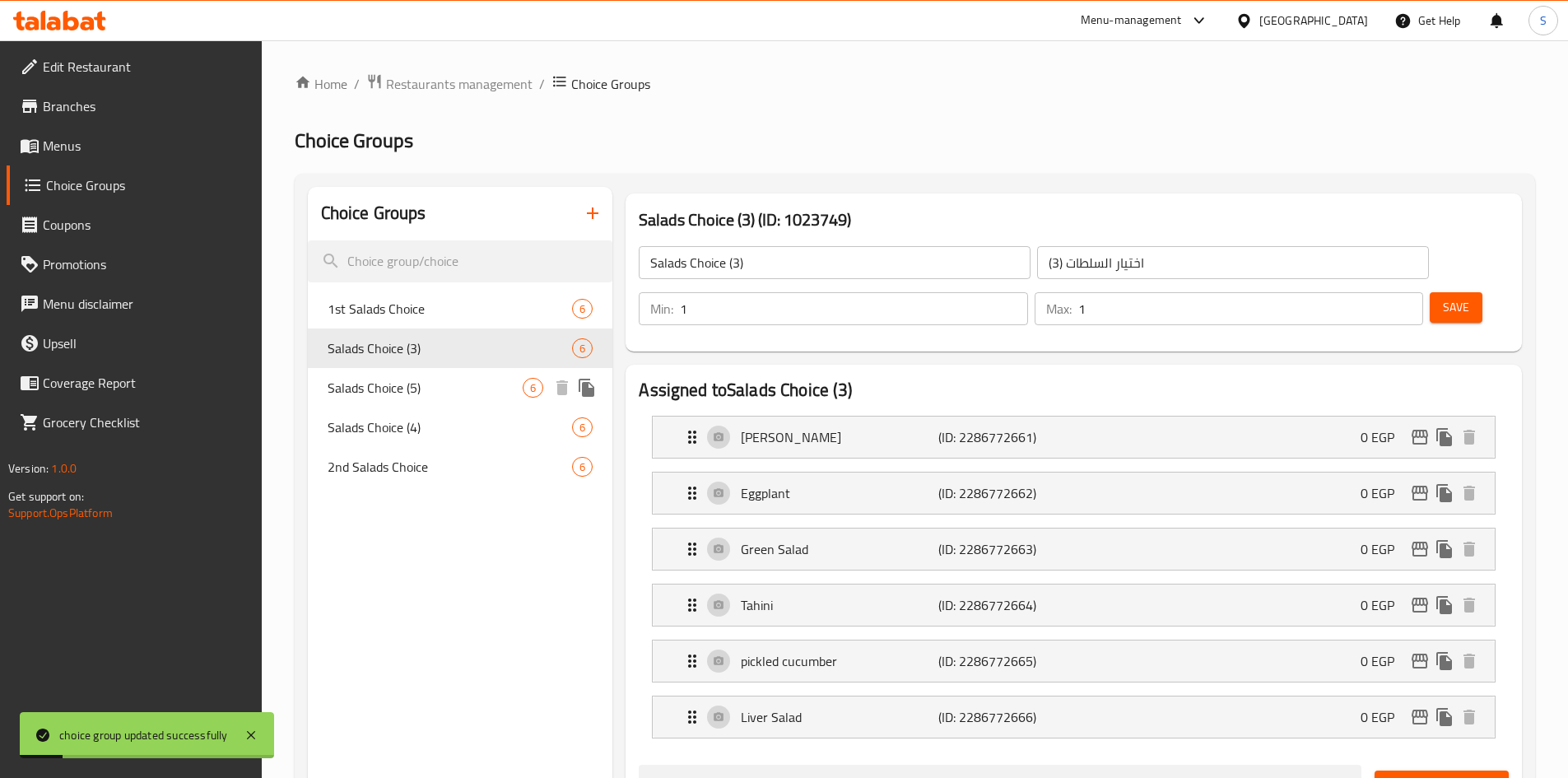
click at [434, 371] on div "Salads Choice (5) 6" at bounding box center [460, 387] width 305 height 39
type input "Salads Choice (5)"
type input "اختيار السلطات (5)"
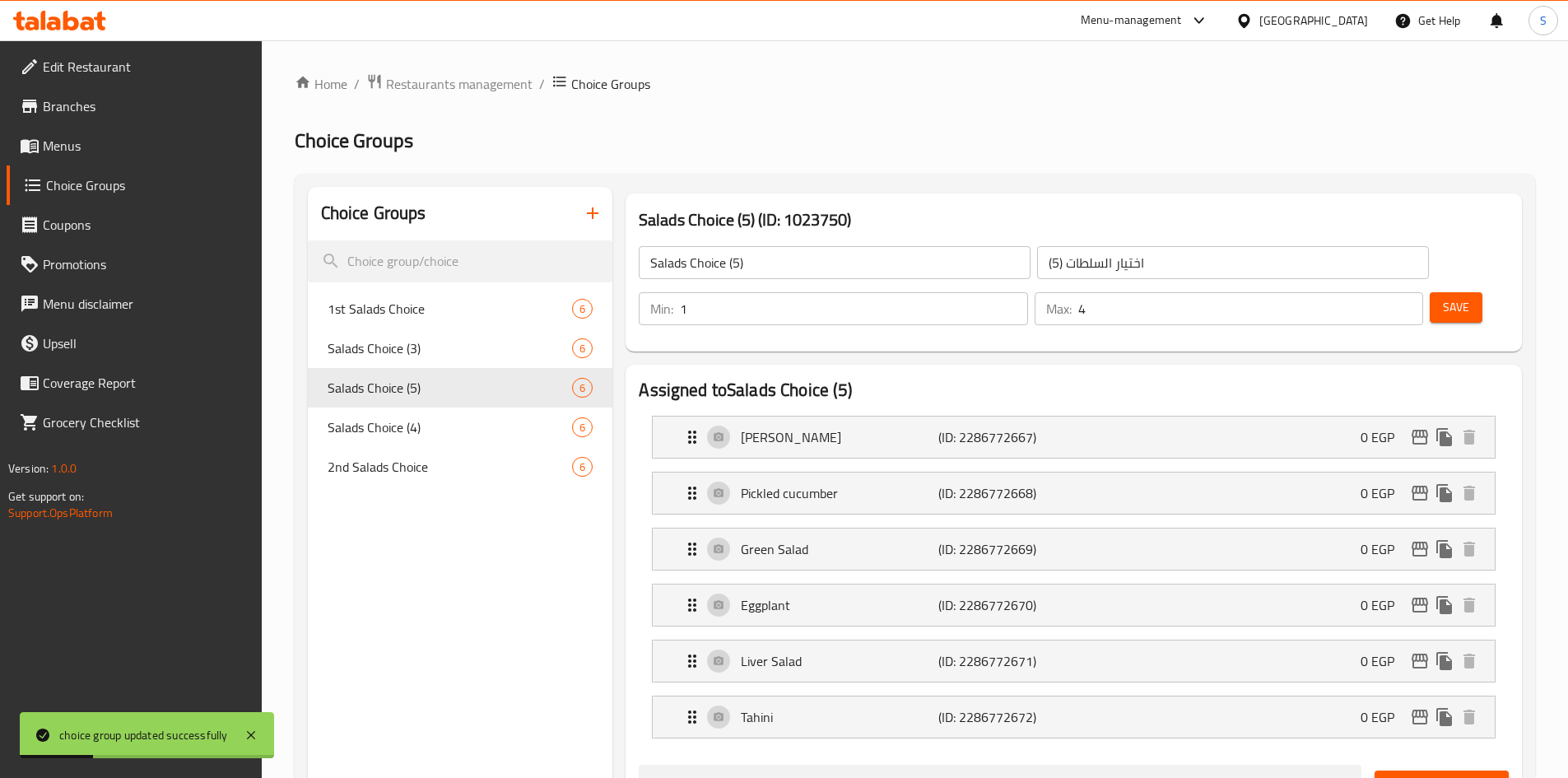
click at [1376, 292] on input "4" at bounding box center [1250, 308] width 345 height 33
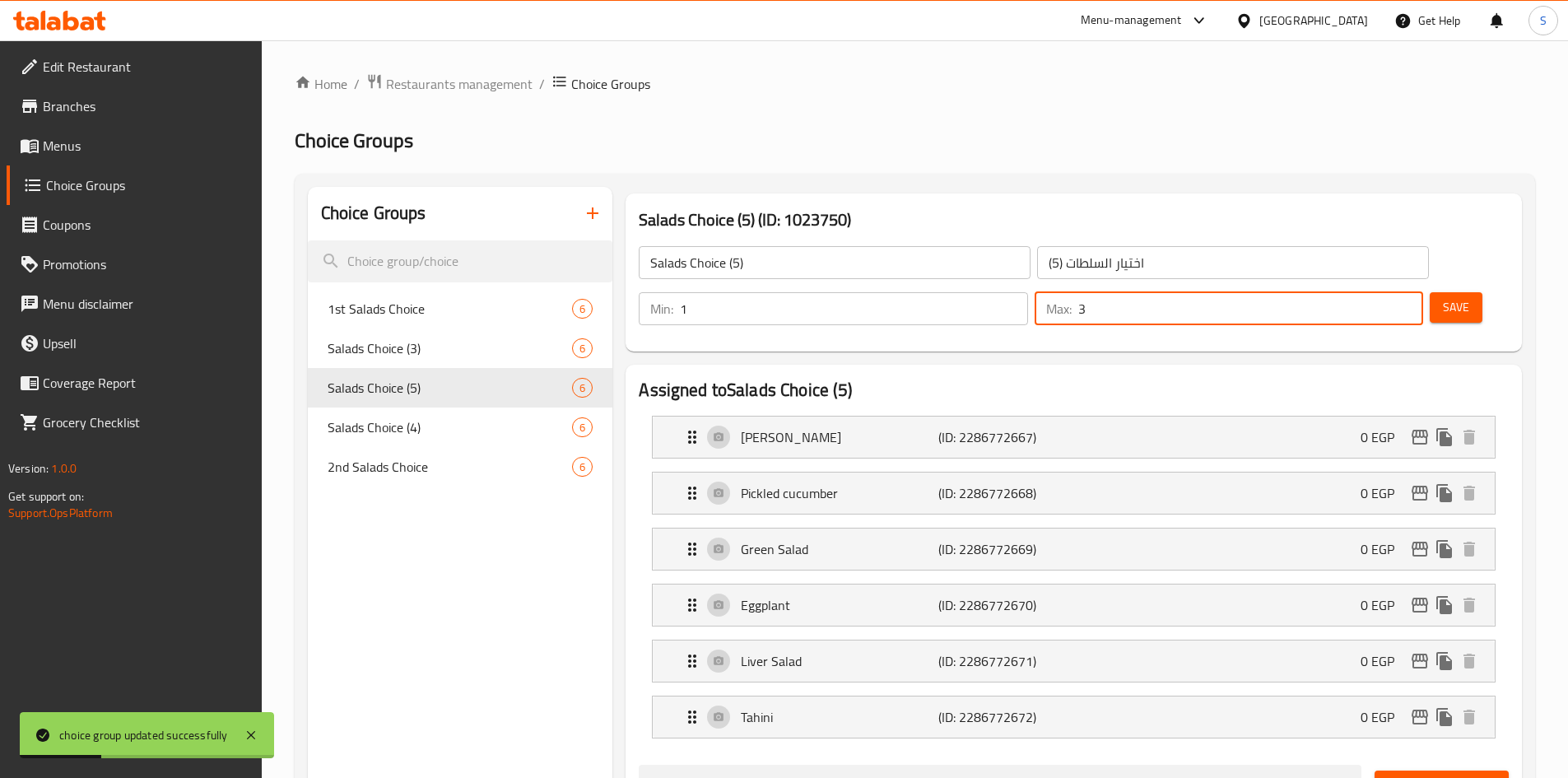
click at [1376, 292] on input "3" at bounding box center [1250, 308] width 345 height 33
click at [1376, 292] on input "2" at bounding box center [1250, 308] width 345 height 33
type input "1"
click at [1376, 292] on input "1" at bounding box center [1250, 308] width 345 height 33
click at [1438, 289] on div "Save" at bounding box center [1463, 308] width 73 height 39
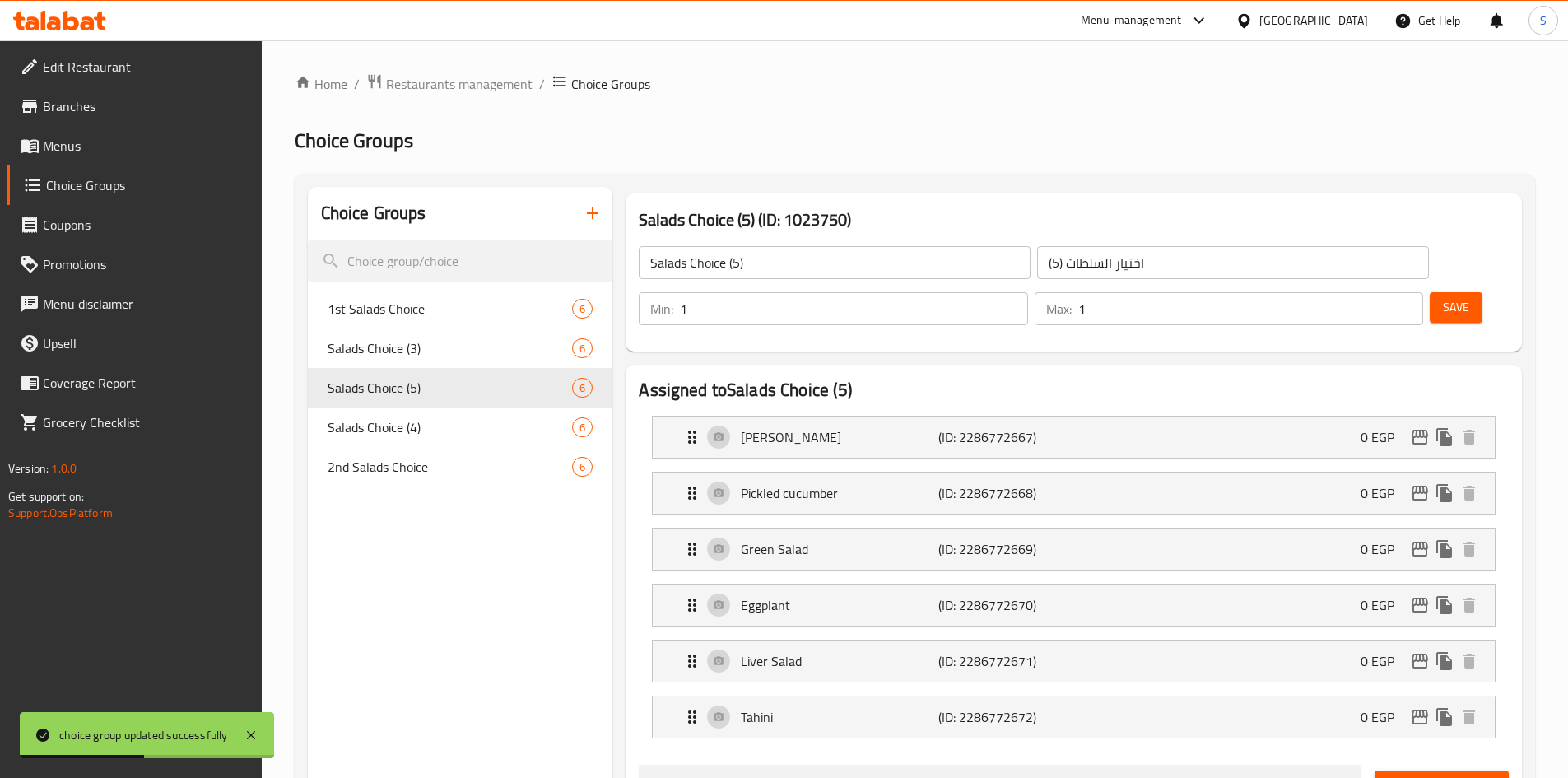
click at [1443, 297] on span "Save" at bounding box center [1455, 307] width 26 height 21
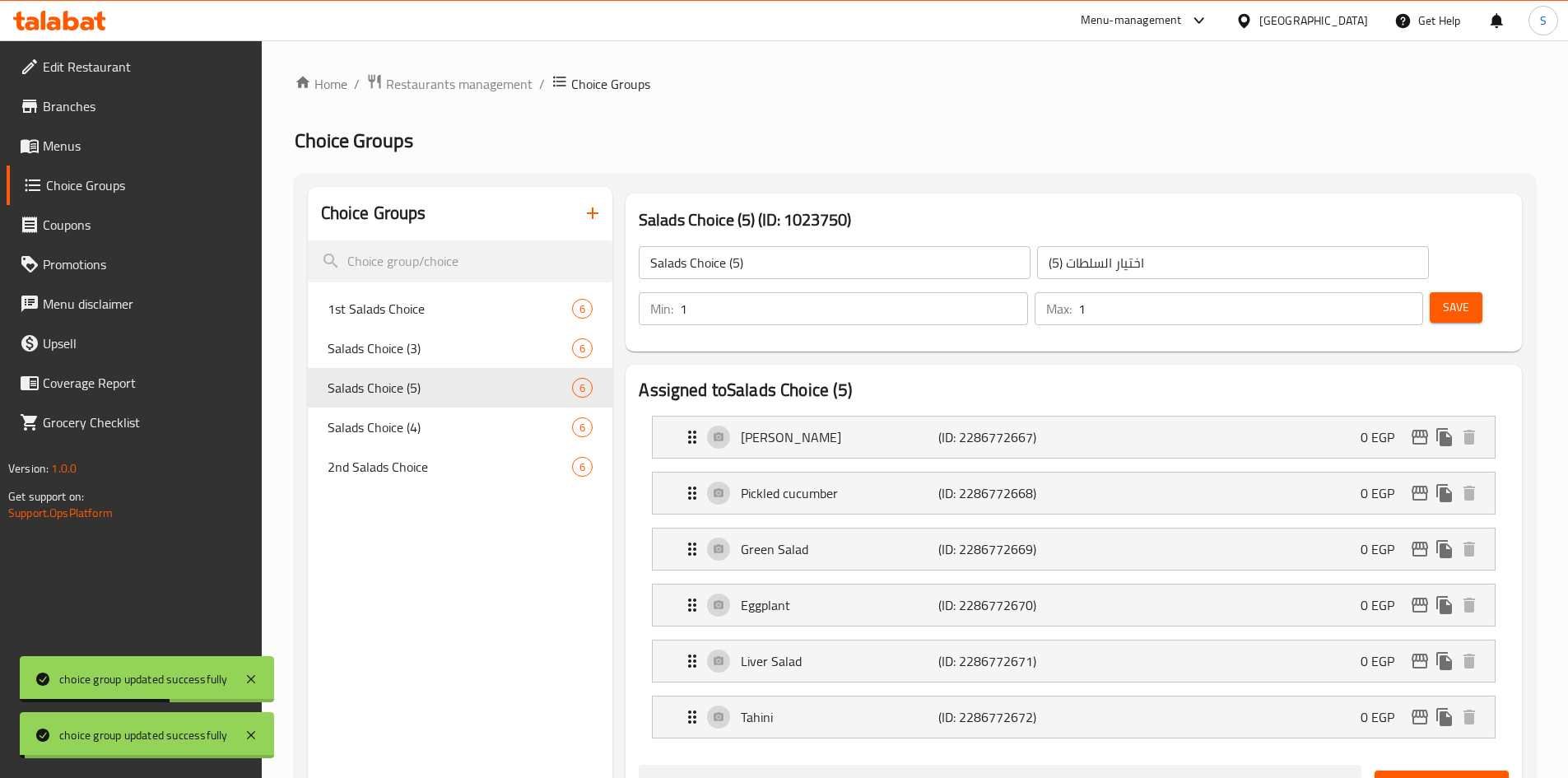
click at [442, 423] on span "Salads Choice (4)" at bounding box center [450, 427] width 245 height 20
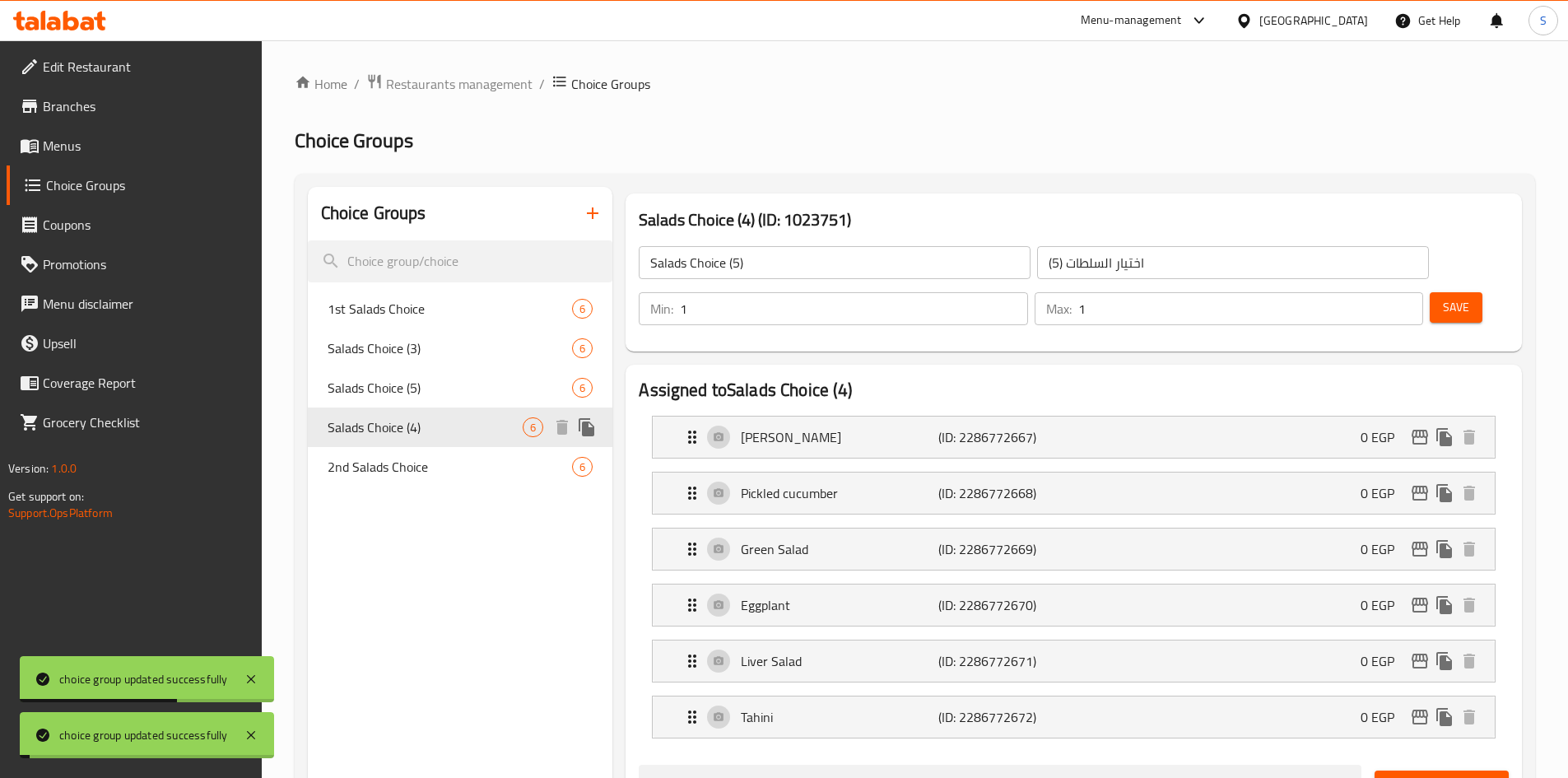
type input "Salads Choice (4)"
type input "اختيار السلطات (4)"
click at [1374, 292] on input "3" at bounding box center [1250, 308] width 345 height 33
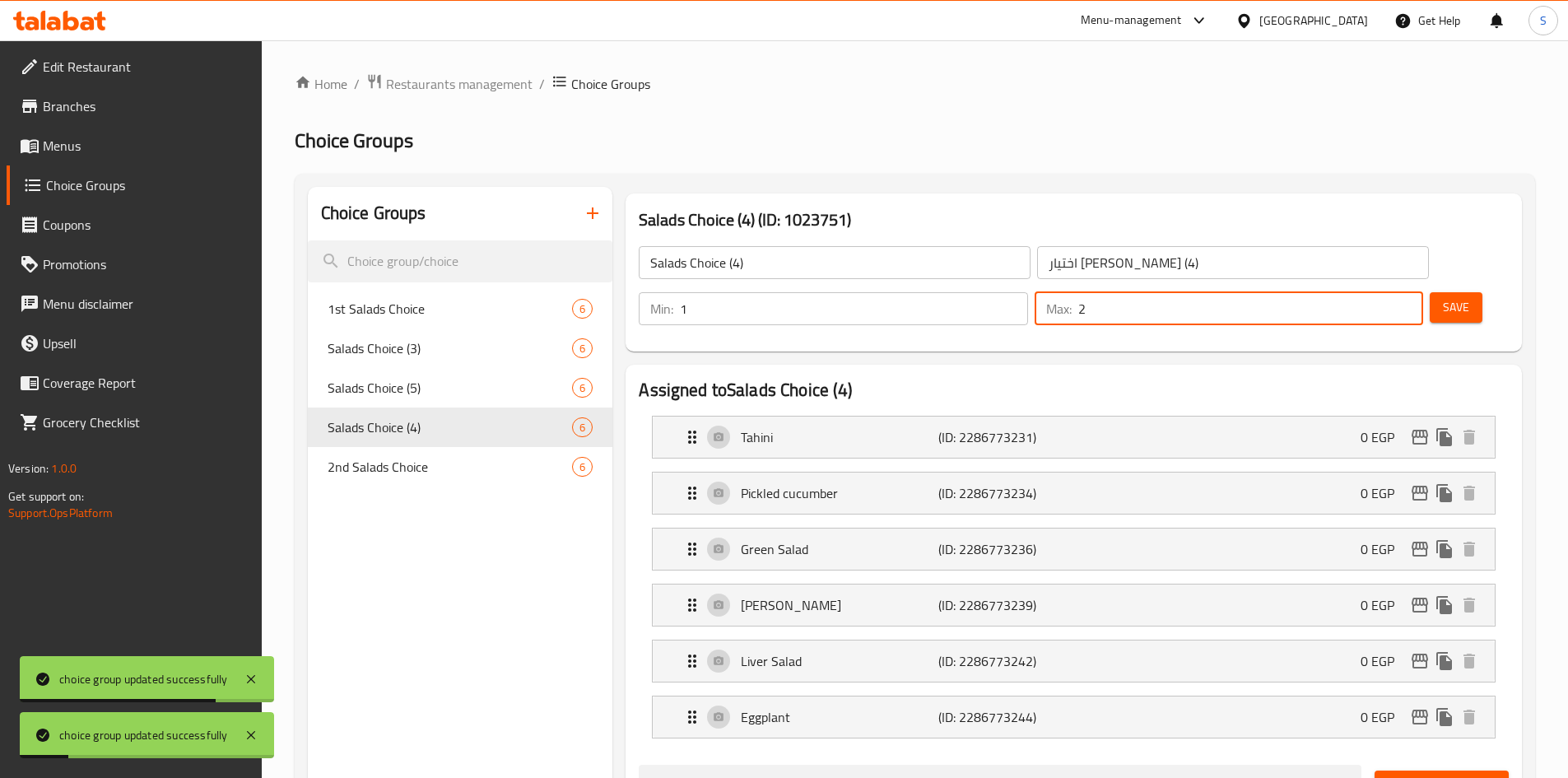
click at [1374, 292] on input "2" at bounding box center [1250, 308] width 345 height 33
type input "1"
click at [1374, 292] on input "1" at bounding box center [1250, 308] width 345 height 33
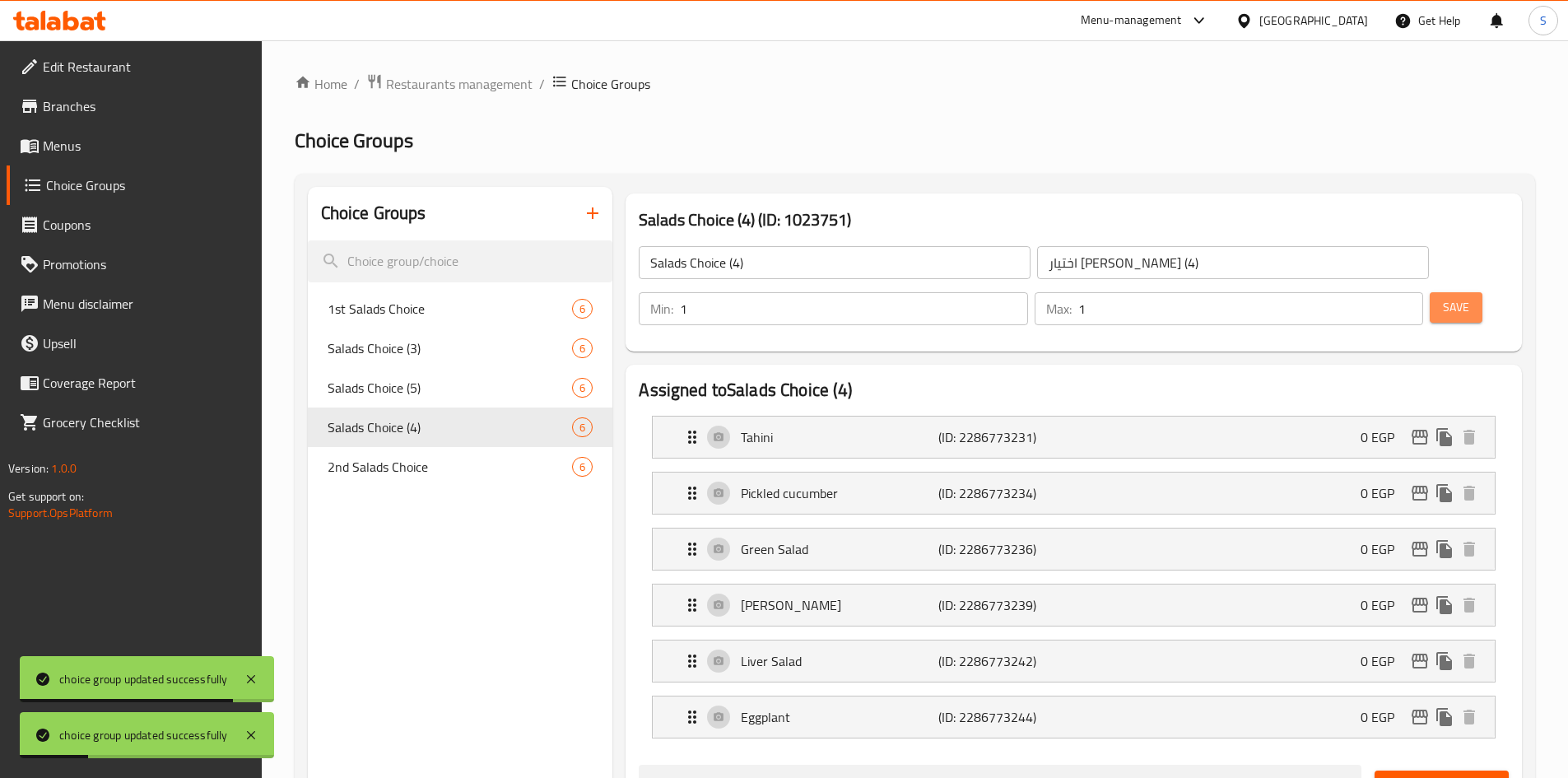
click at [1443, 297] on span "Save" at bounding box center [1455, 307] width 26 height 21
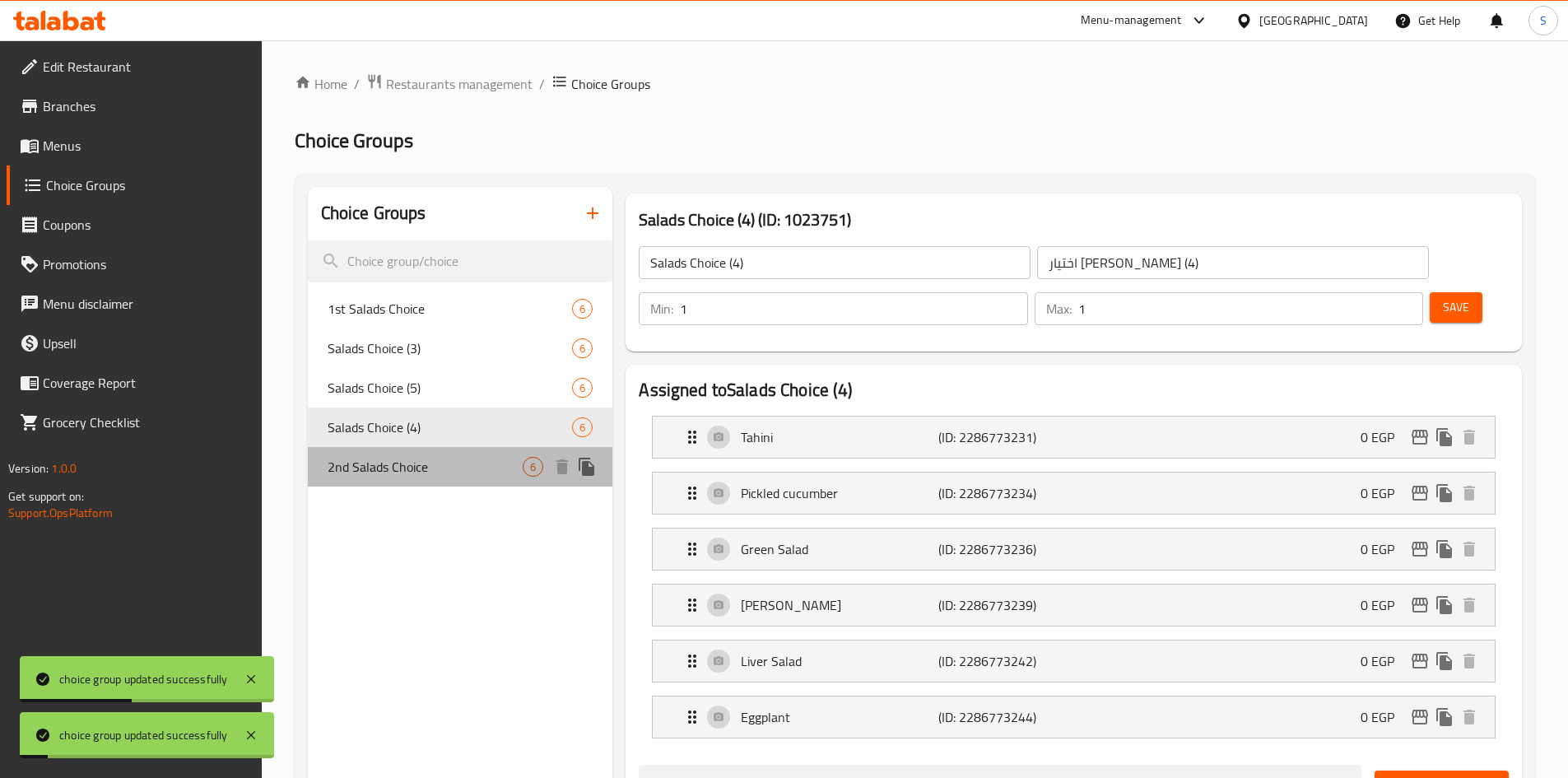
click at [486, 450] on div "2nd Salads Choice 6" at bounding box center [460, 466] width 305 height 39
type input "2nd Salads Choice"
type input "ثانى اختيار سلطات"
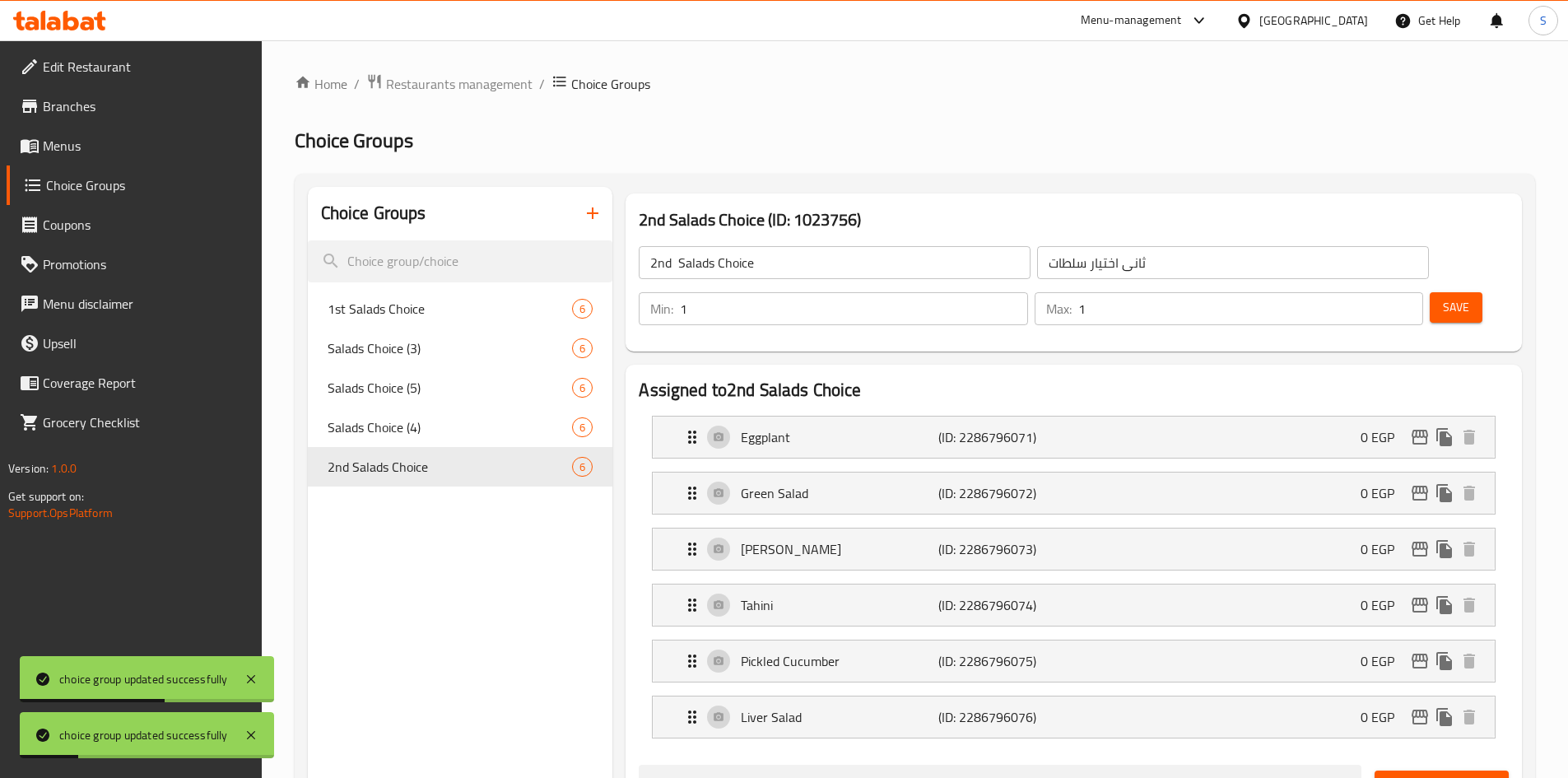
type input "1"
click at [1382, 292] on input "1" at bounding box center [1250, 308] width 345 height 33
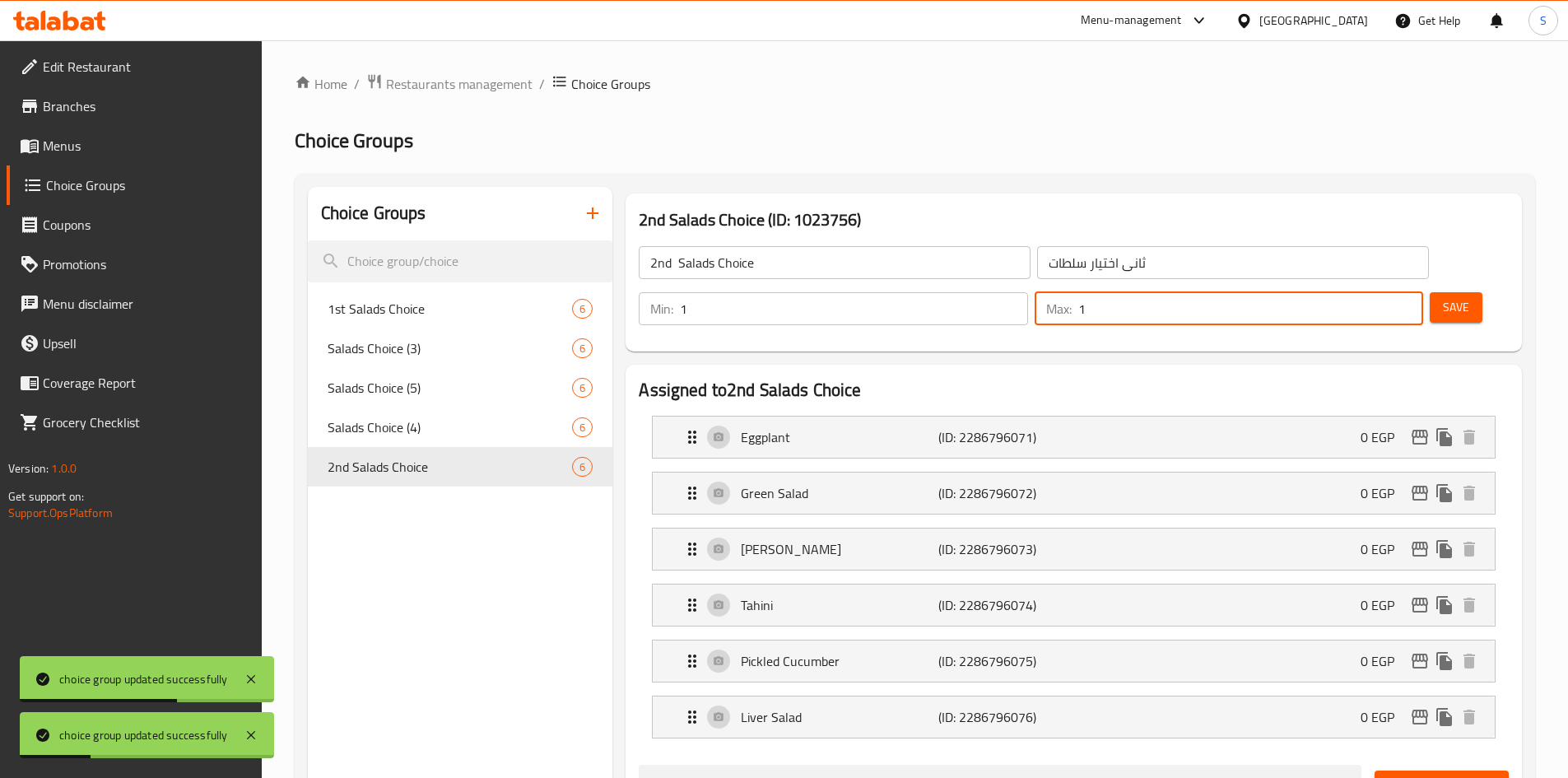
click at [1443, 292] on button "Save" at bounding box center [1456, 307] width 53 height 30
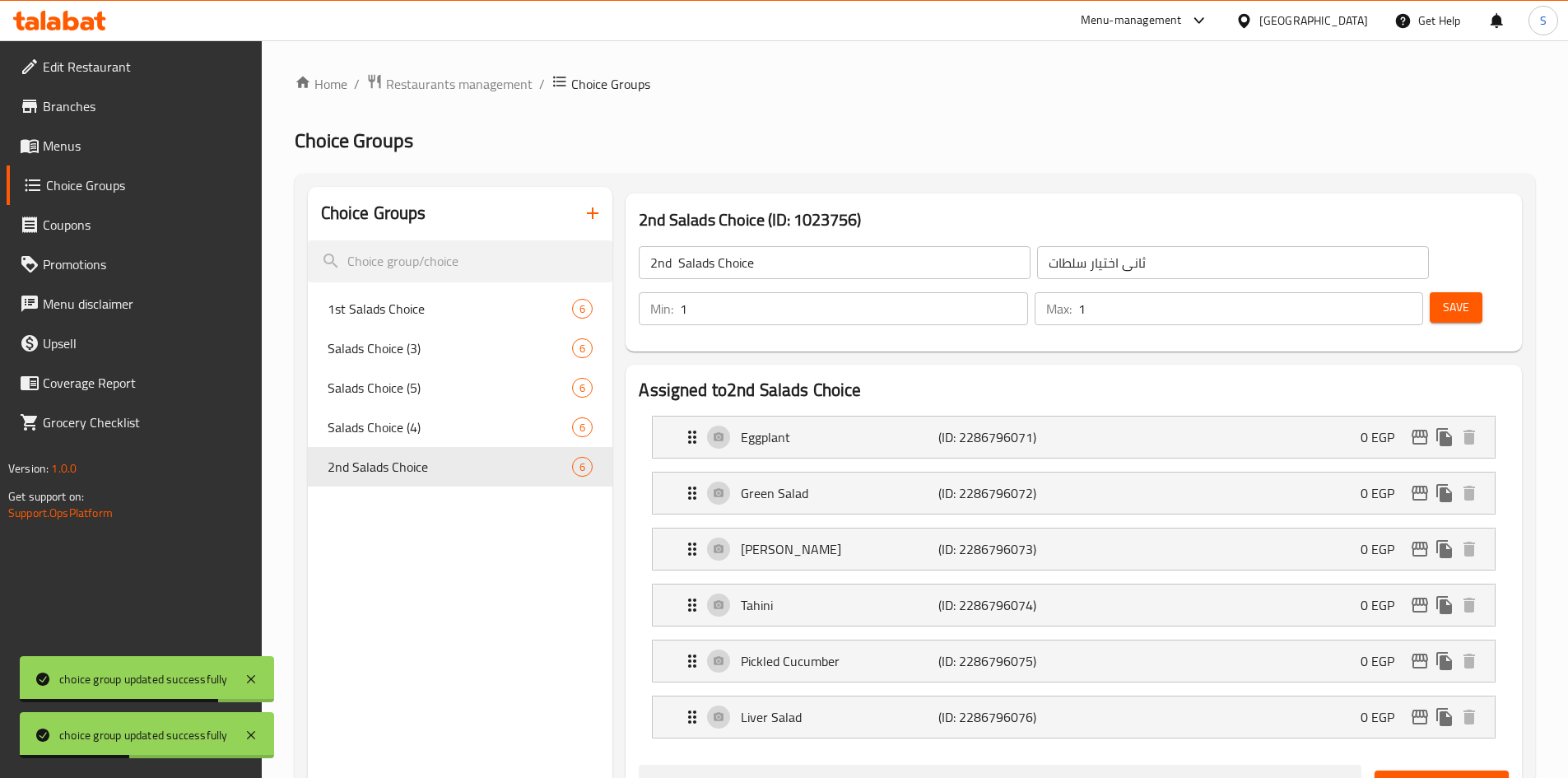
click at [110, 154] on span "Menus" at bounding box center [146, 146] width 206 height 20
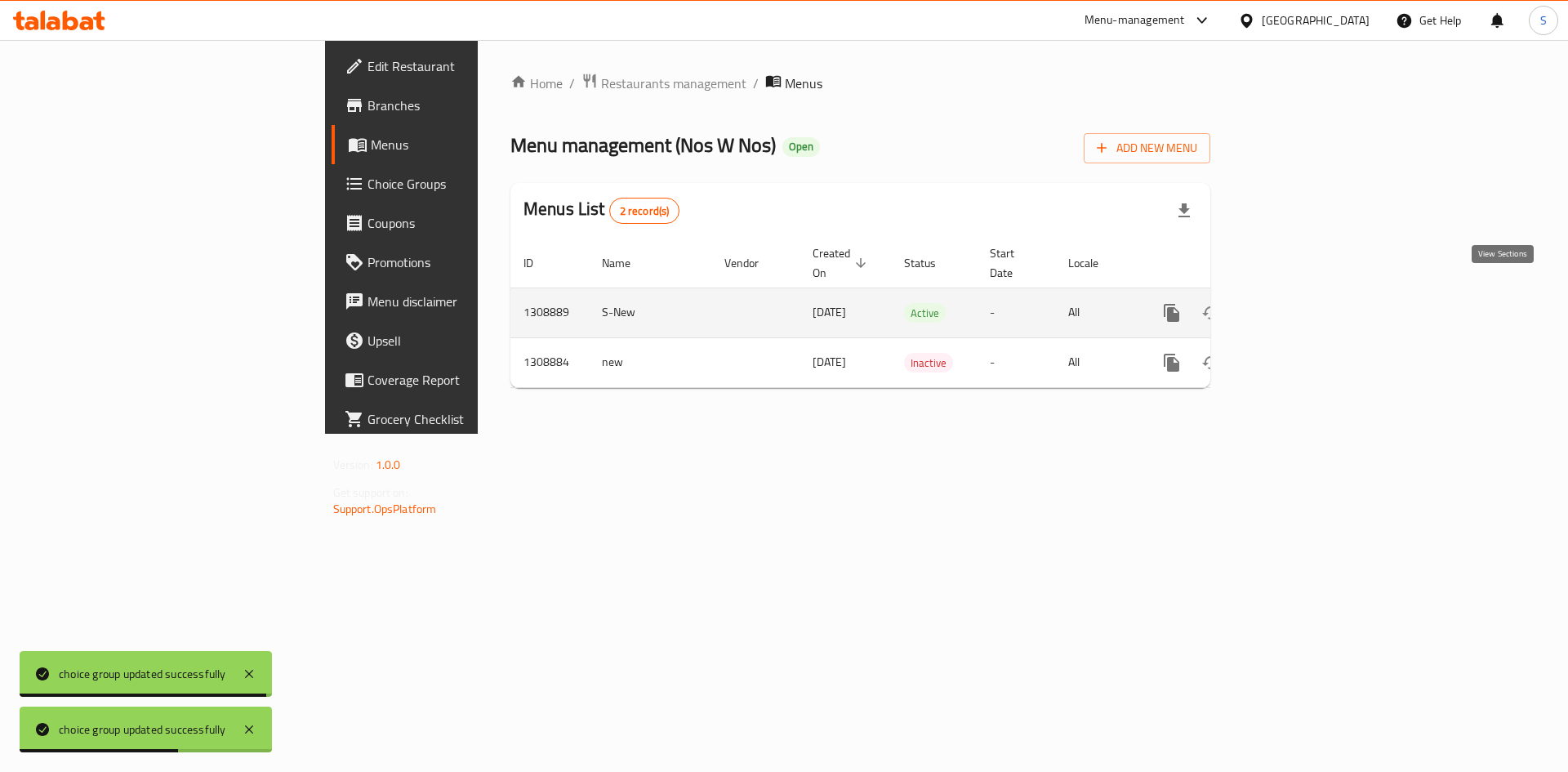
click at [1309, 293] on link "enhanced table" at bounding box center [1289, 312] width 39 height 39
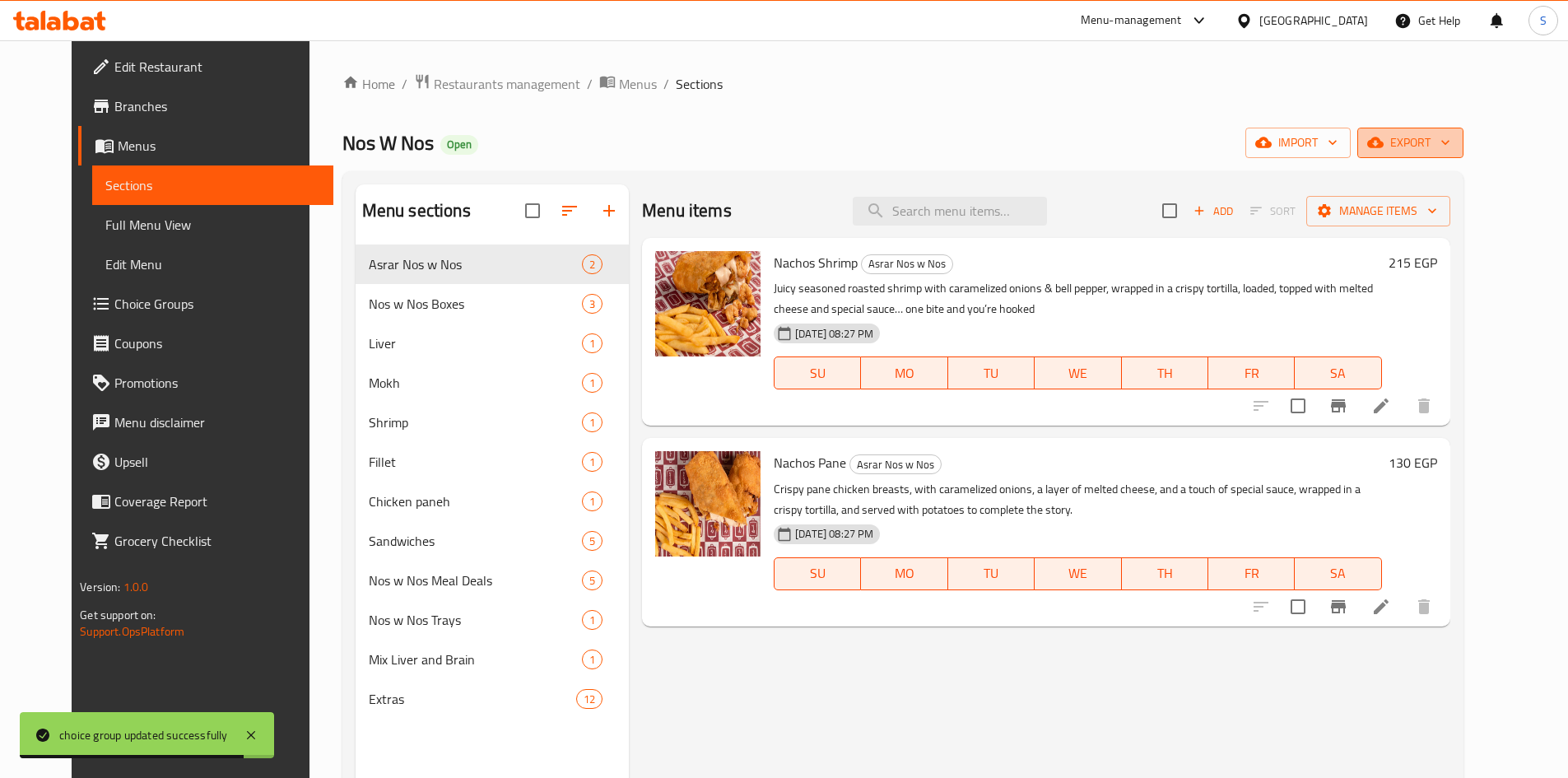
click at [1450, 136] on span "export" at bounding box center [1410, 142] width 79 height 21
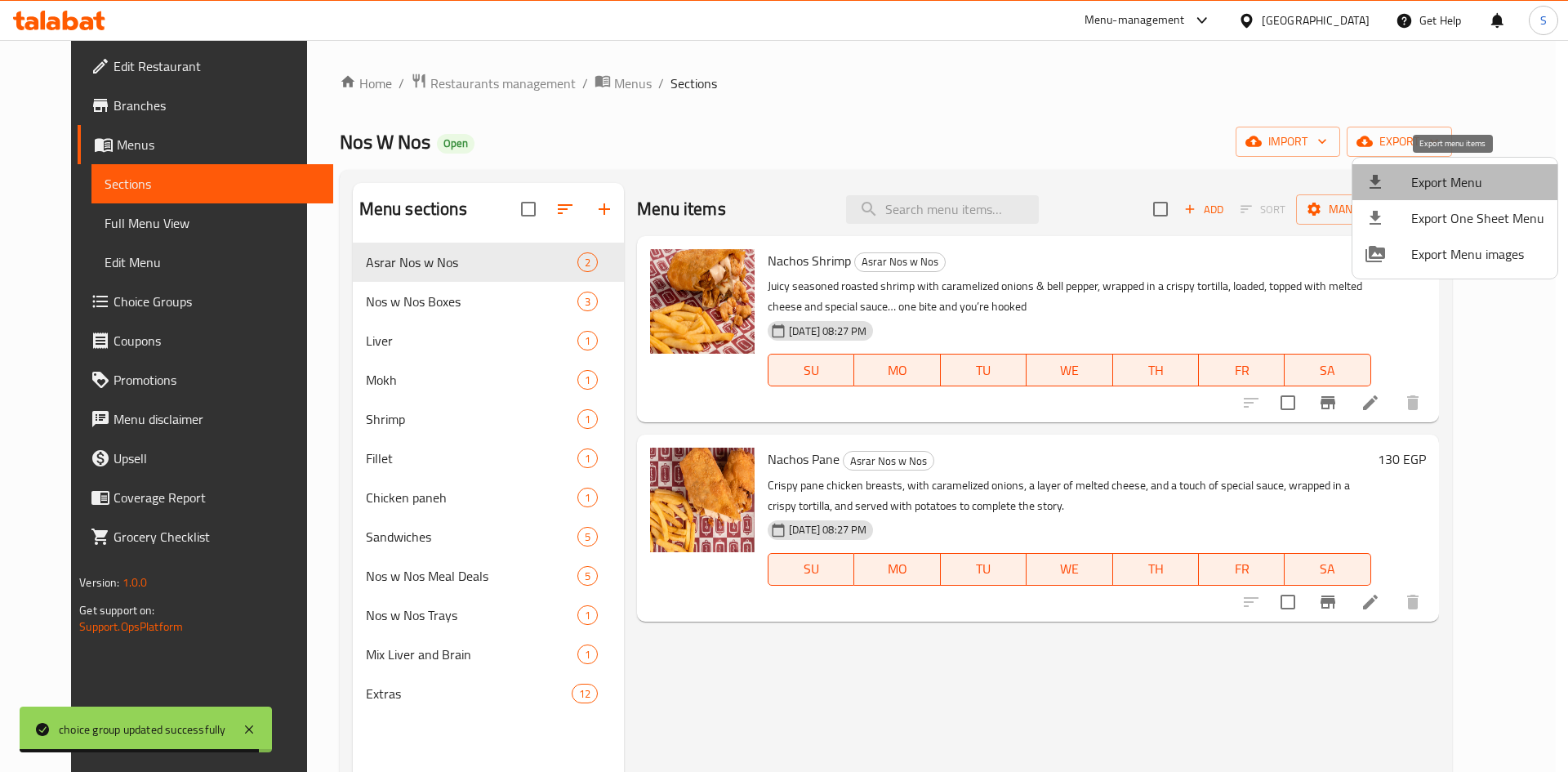
click at [1458, 178] on span "Export Menu" at bounding box center [1478, 183] width 133 height 20
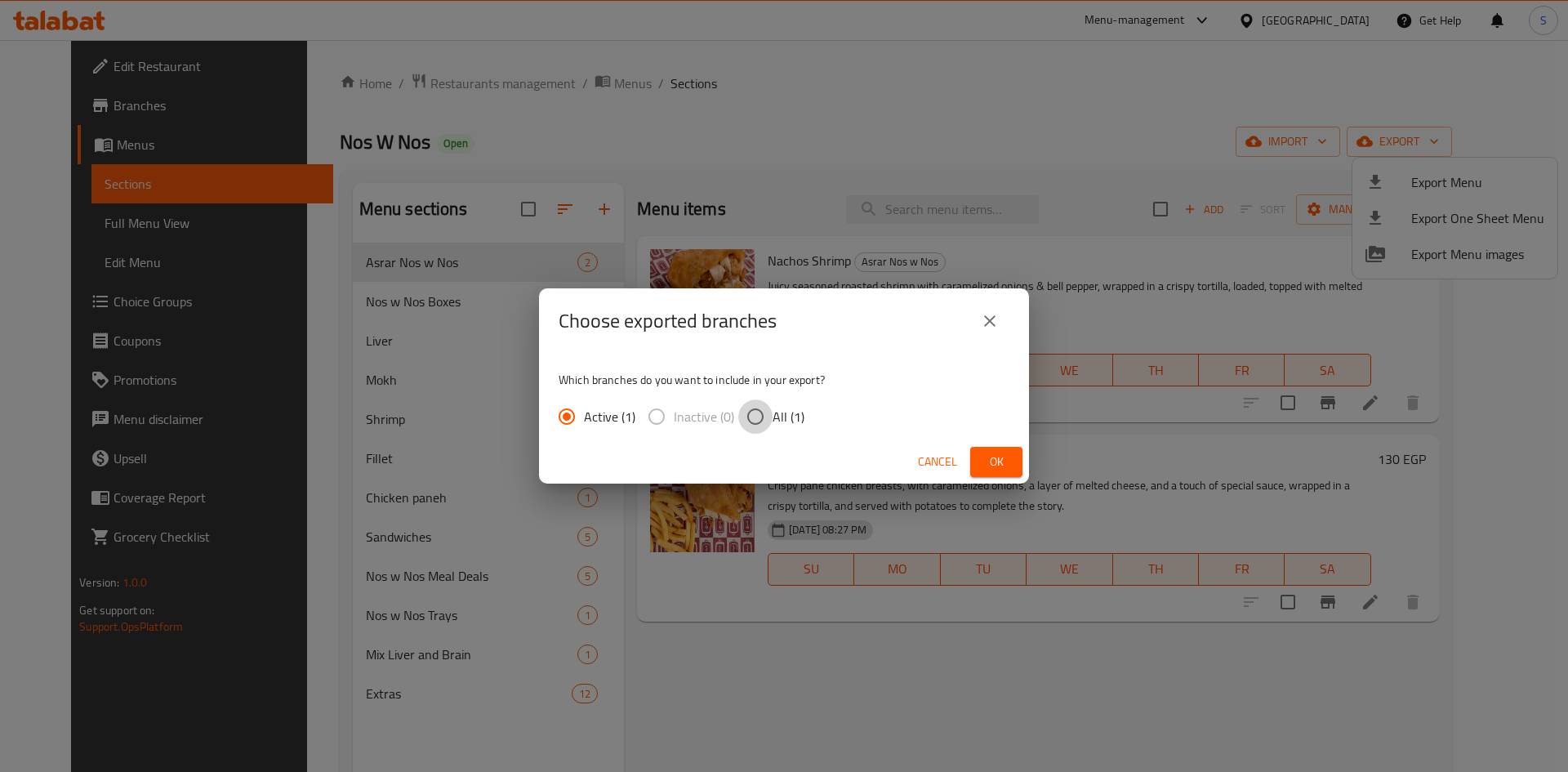
click at [749, 422] on input "All (1)" at bounding box center [755, 416] width 34 height 34
radio input "true"
click at [1010, 457] on button "Ok" at bounding box center [996, 462] width 52 height 30
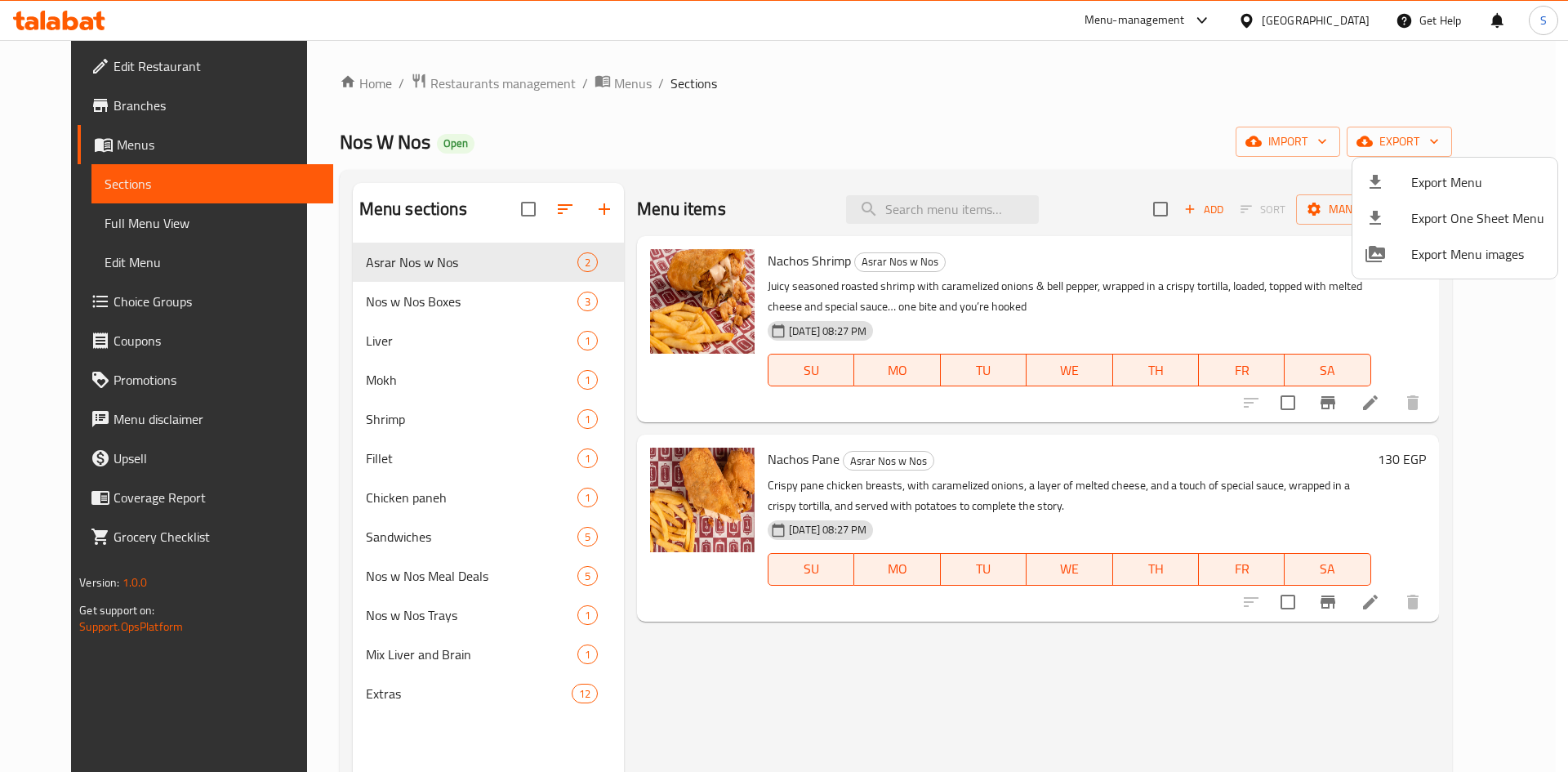
click at [1327, 7] on div at bounding box center [784, 386] width 1568 height 772
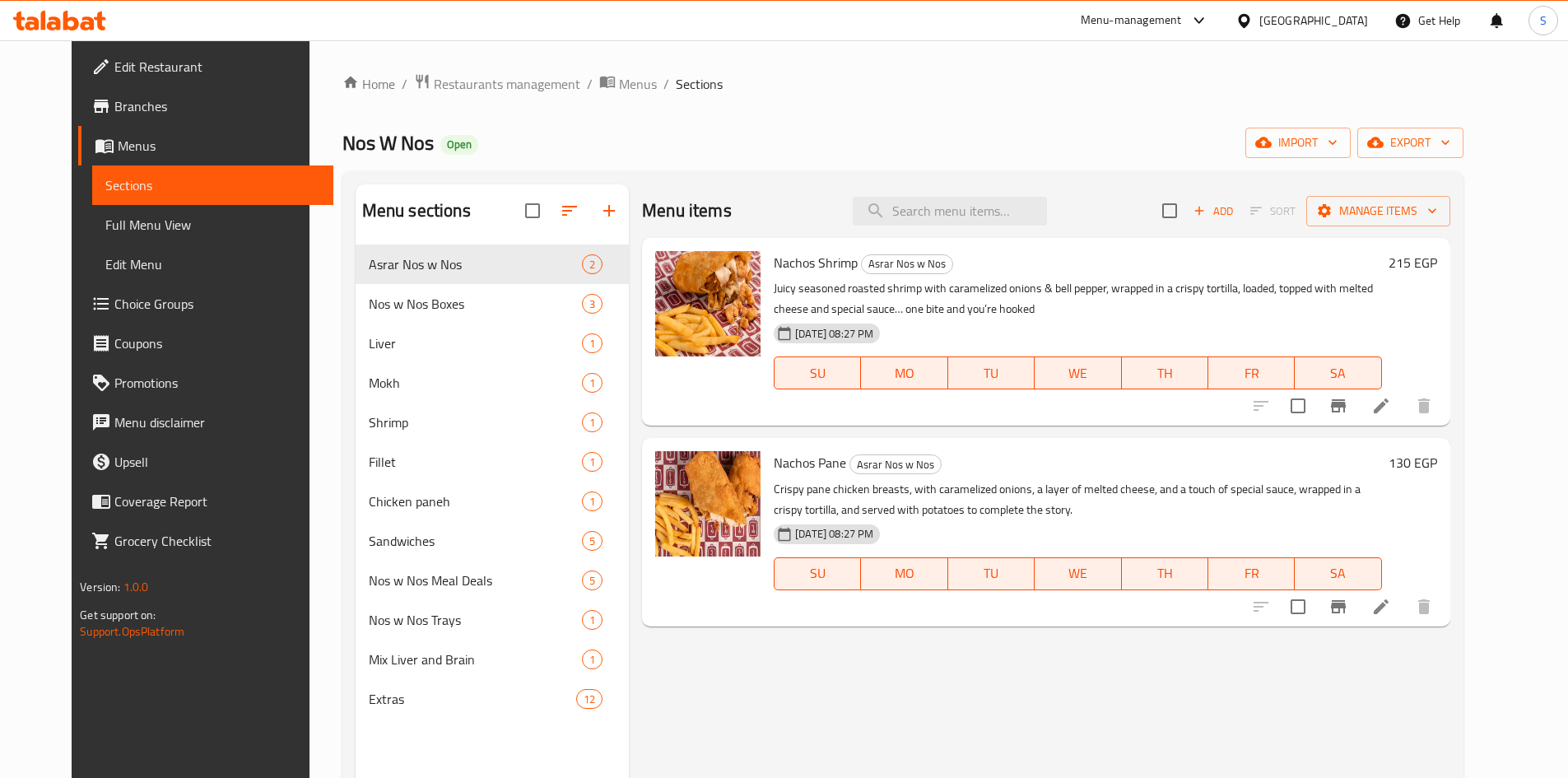
click at [1339, 22] on div "[GEOGRAPHIC_DATA]" at bounding box center [1314, 21] width 109 height 18
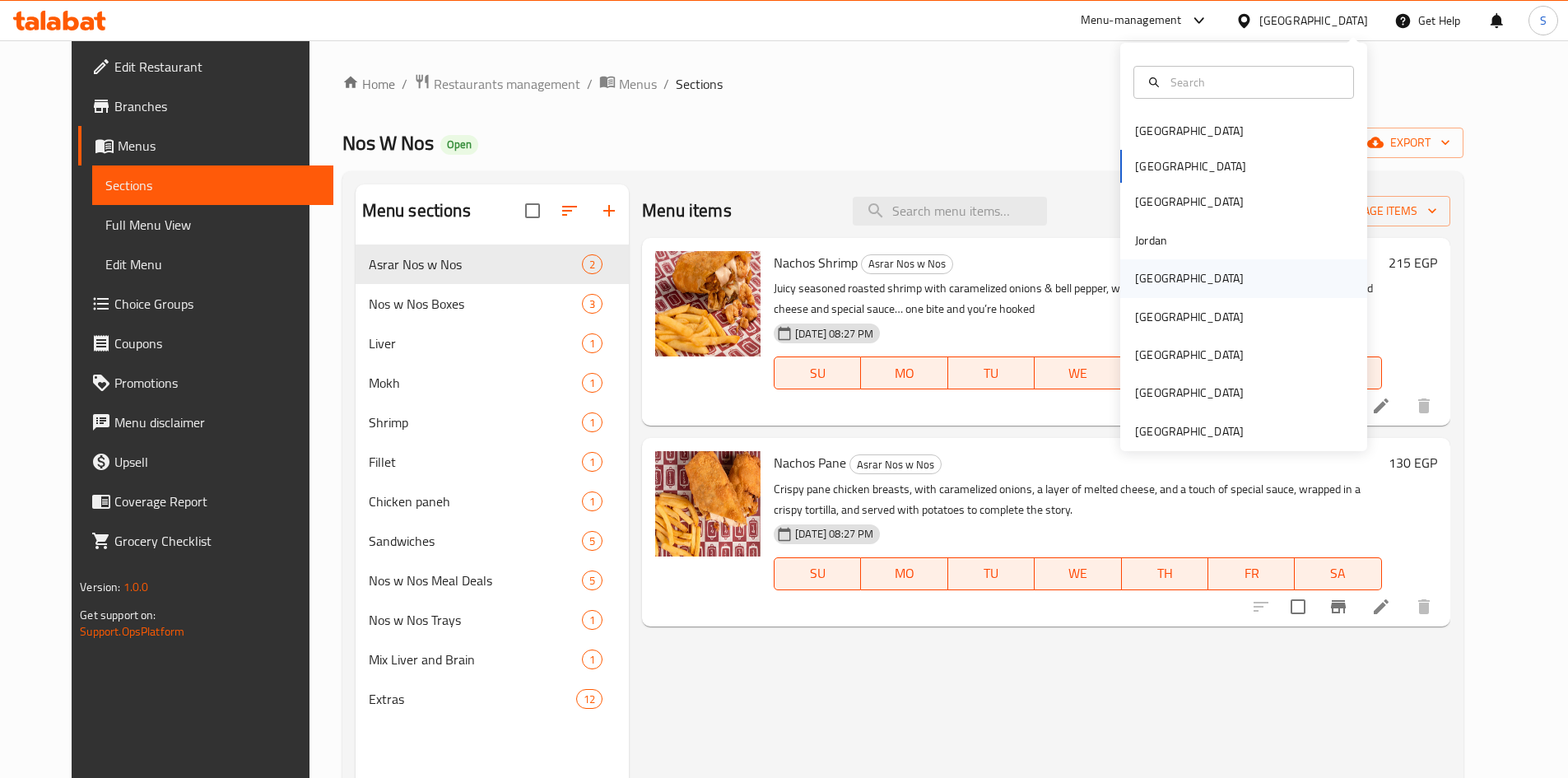
click at [1165, 276] on div "Kuwait" at bounding box center [1189, 278] width 135 height 38
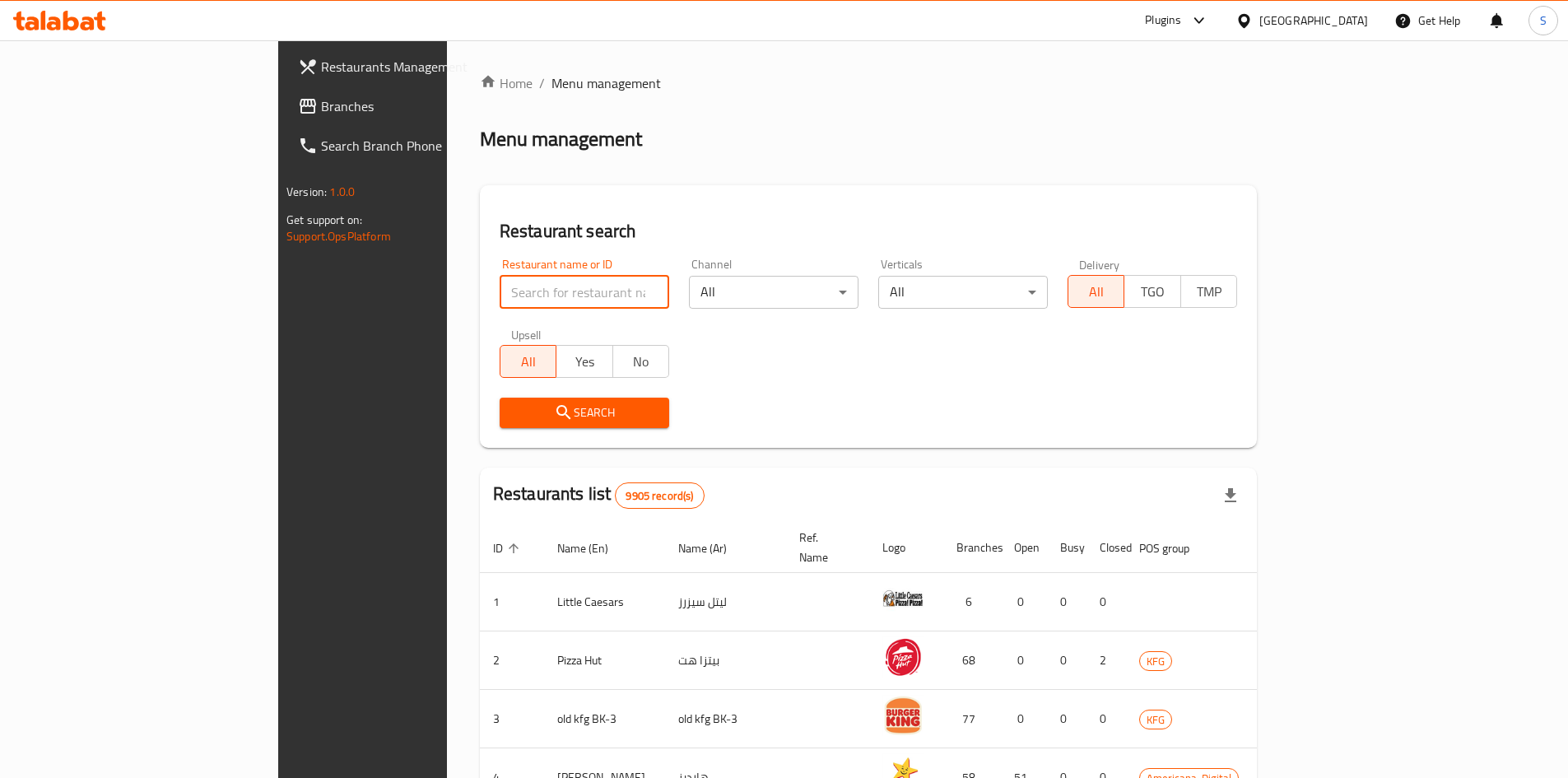
click at [499, 303] on input "search" at bounding box center [584, 292] width 170 height 33
paste input "5715"
type input "5715"
click at [490, 380] on div "Upsell All Yes No" at bounding box center [585, 353] width 189 height 69
click at [490, 392] on div "Search" at bounding box center [585, 413] width 189 height 50
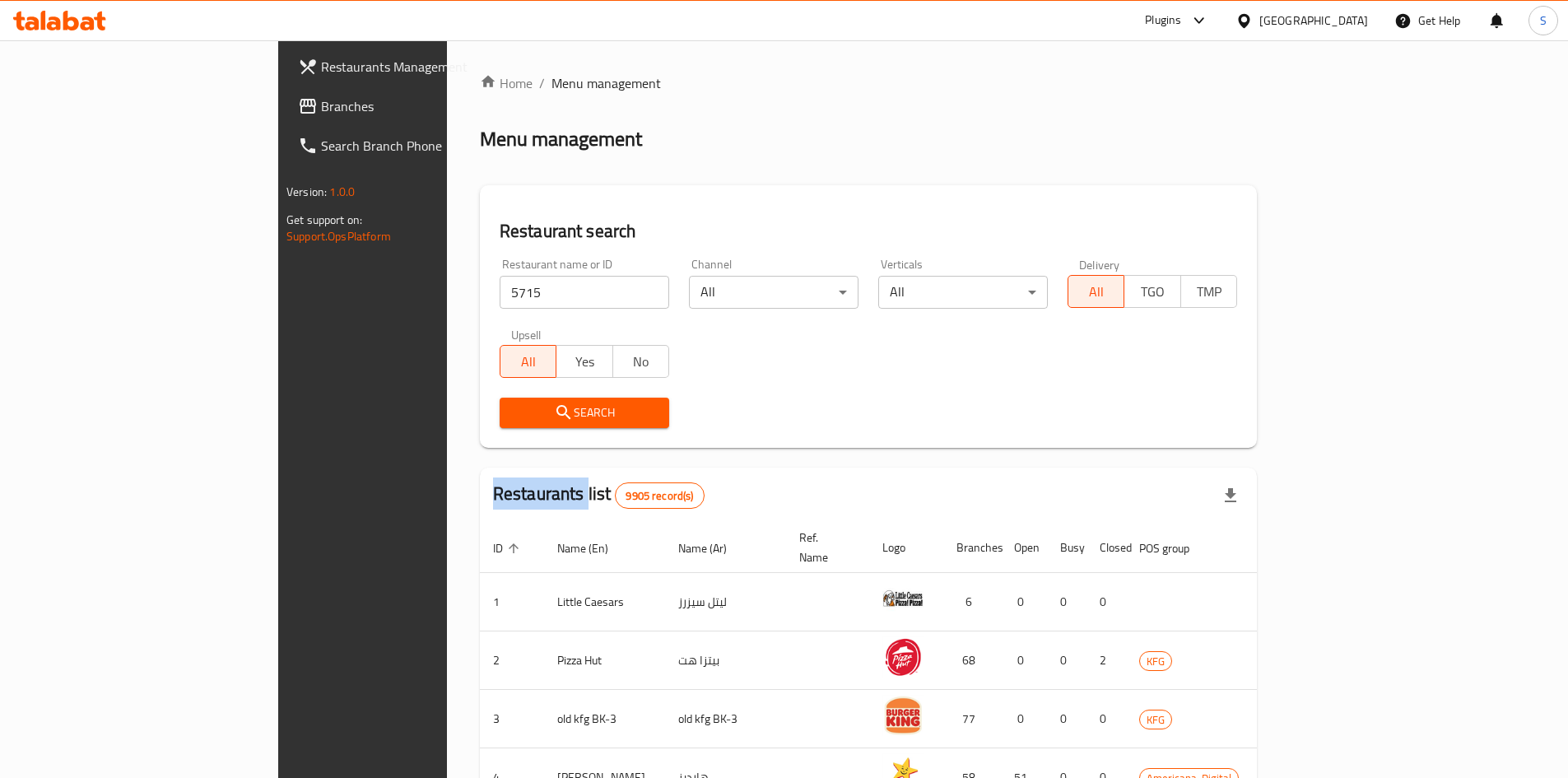
drag, startPoint x: 430, startPoint y: 392, endPoint x: 417, endPoint y: 416, distance: 27.3
click at [490, 402] on div "Search" at bounding box center [585, 413] width 189 height 50
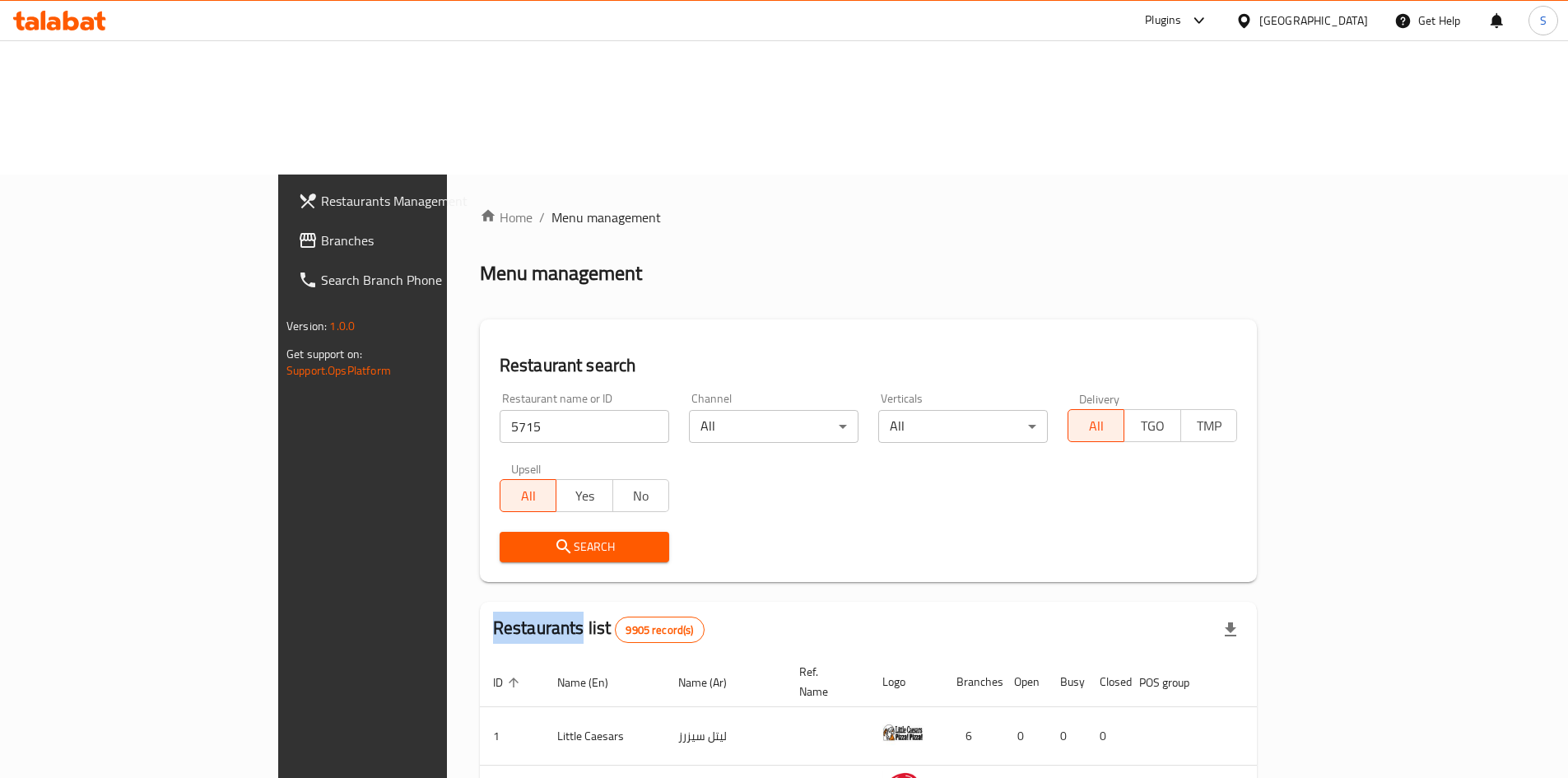
click at [513, 537] on span "Search" at bounding box center [584, 547] width 143 height 21
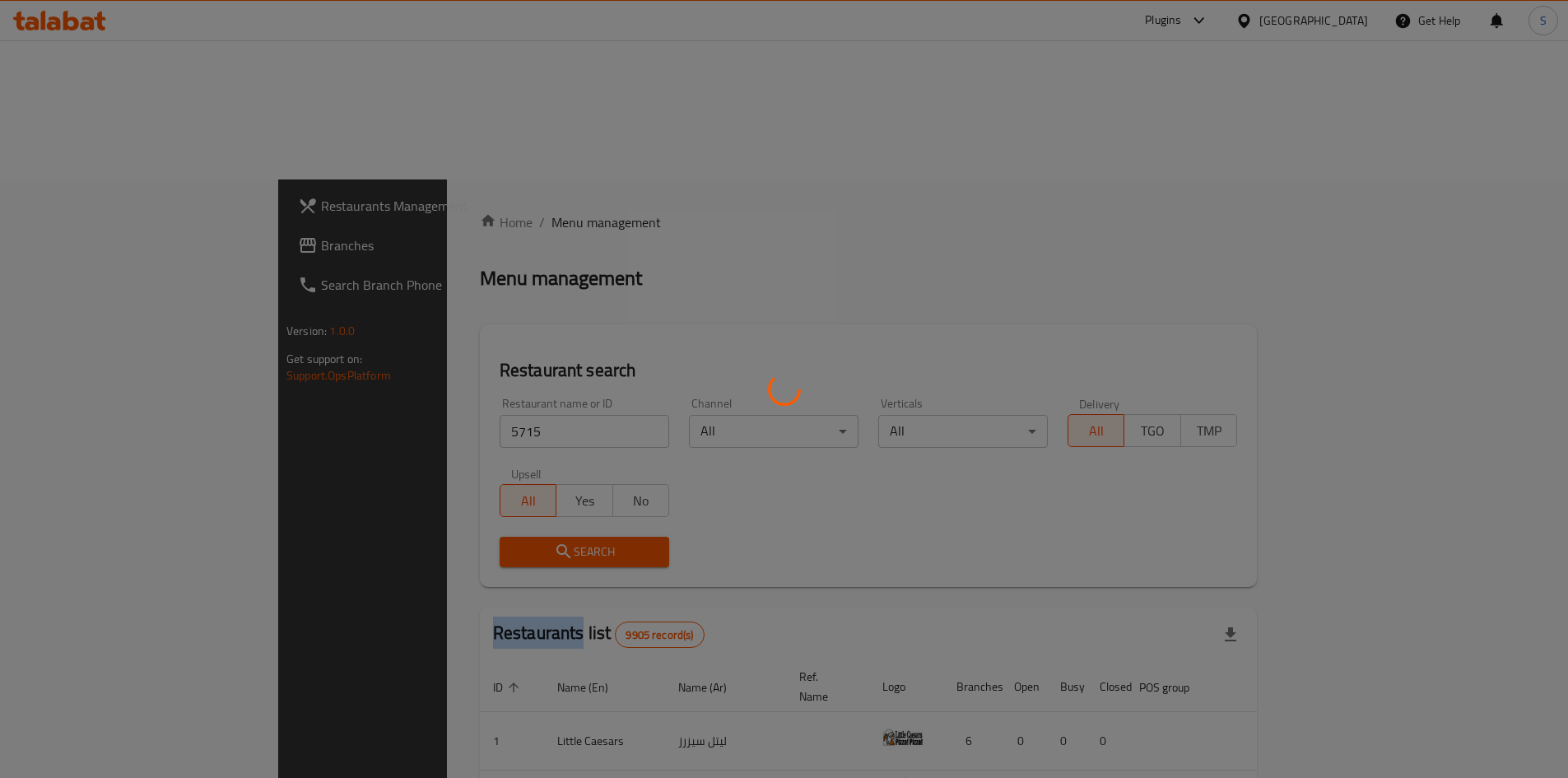
click at [417, 415] on div at bounding box center [784, 389] width 1568 height 778
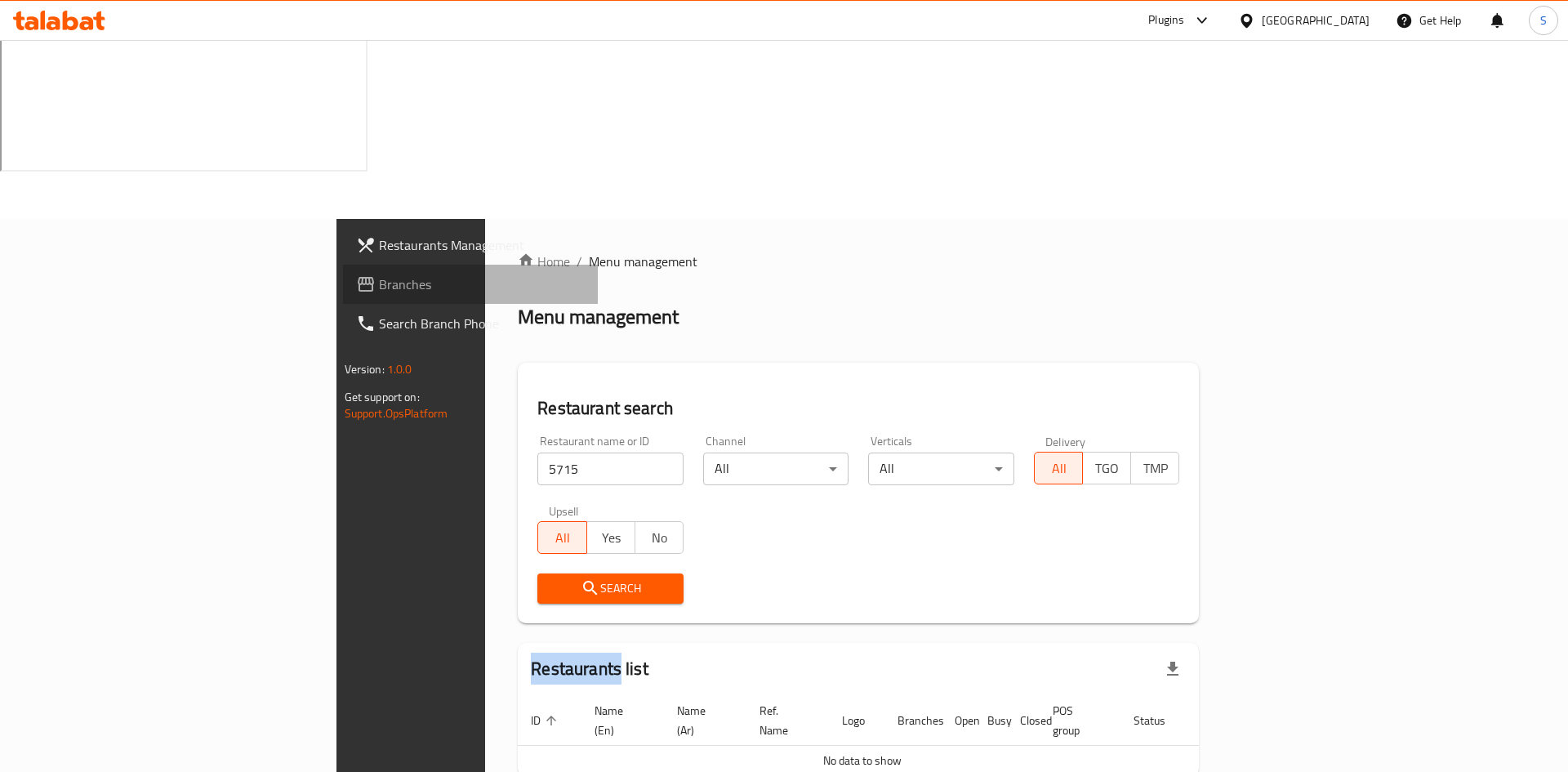
click at [343, 265] on link "Branches" at bounding box center [470, 284] width 256 height 39
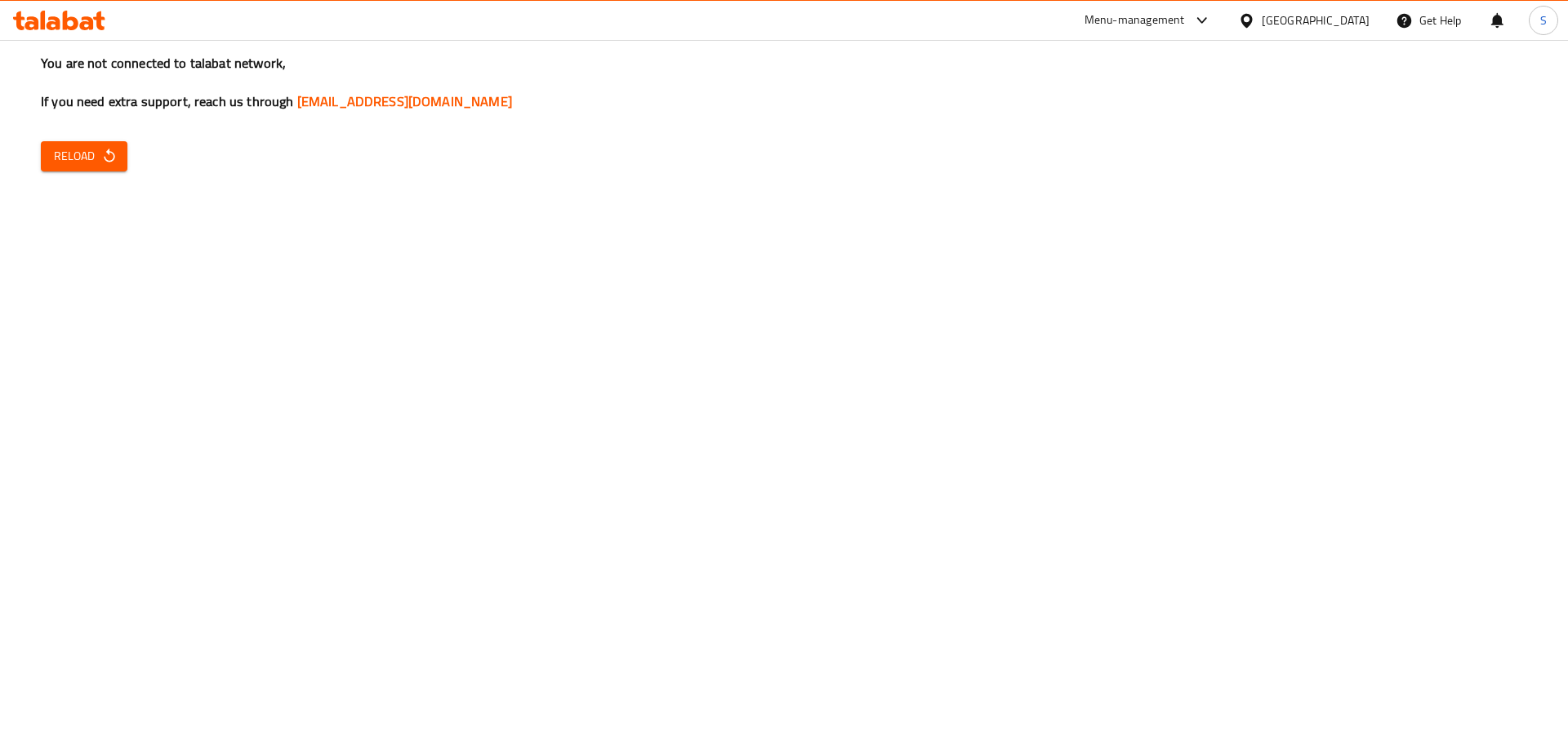
click at [84, 154] on span "Reload" at bounding box center [84, 156] width 61 height 21
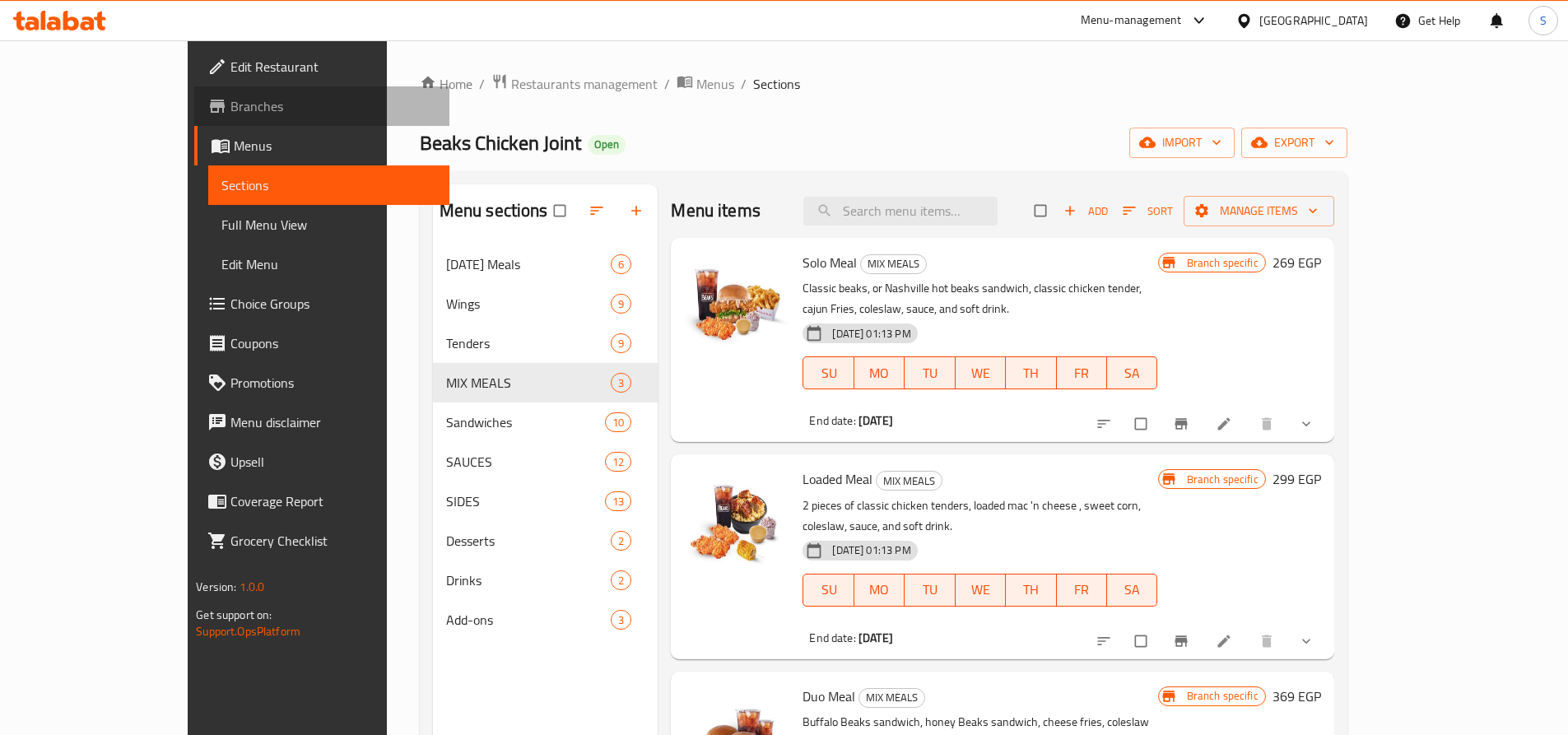
click at [194, 116] on link "Branches" at bounding box center [321, 105] width 255 height 39
